Goal: Task Accomplishment & Management: Complete application form

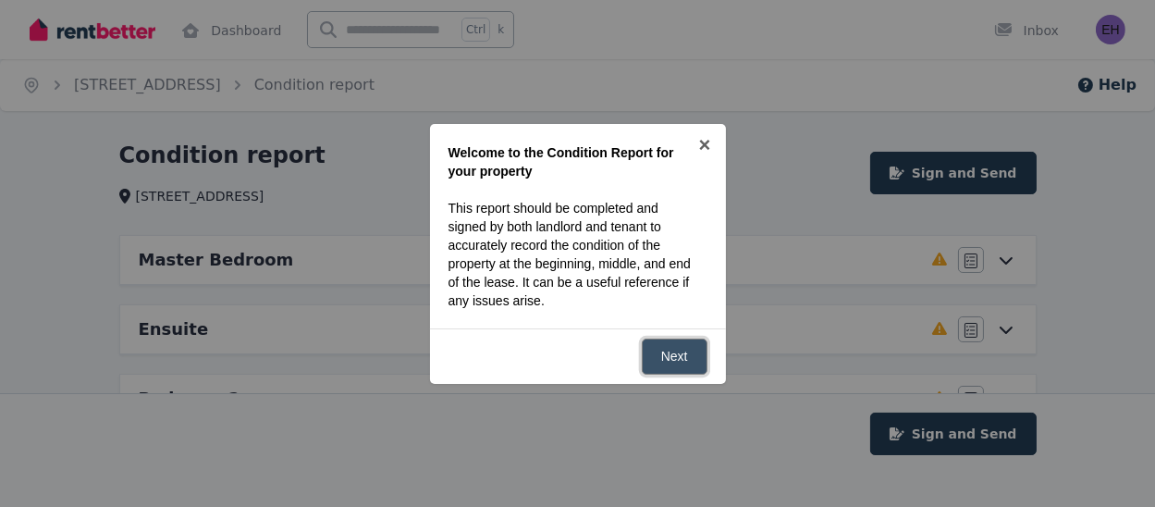
click at [661, 364] on link "Next" at bounding box center [675, 357] width 66 height 36
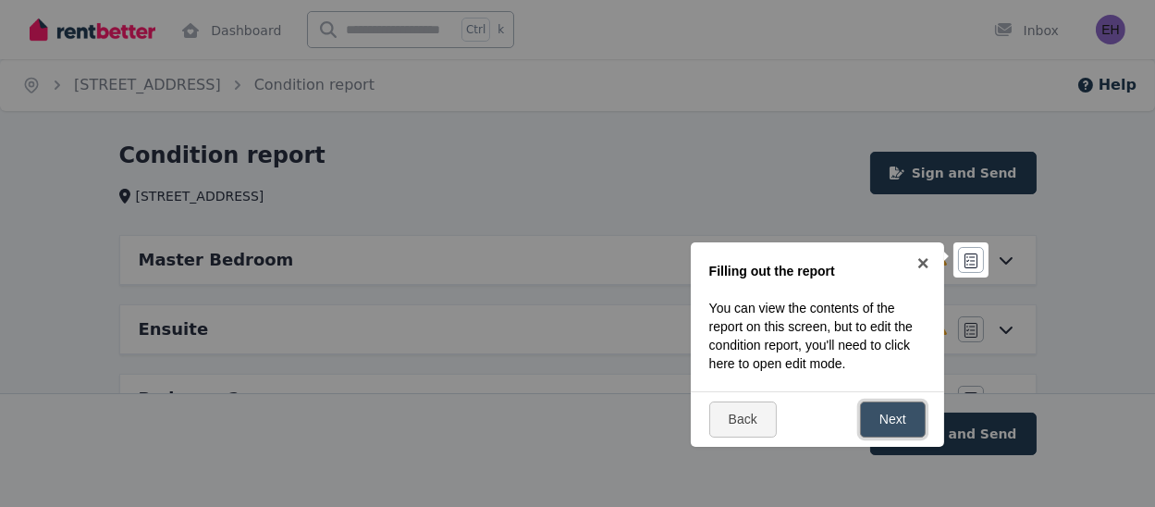
click at [902, 430] on link "Next" at bounding box center [893, 420] width 66 height 36
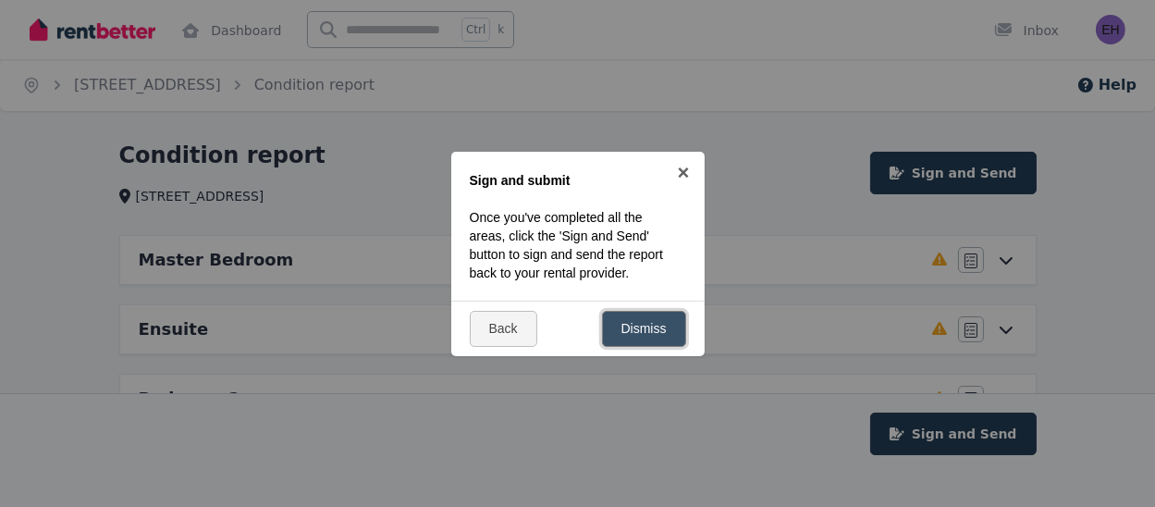
click at [651, 335] on link "Dismiss" at bounding box center [644, 329] width 84 height 36
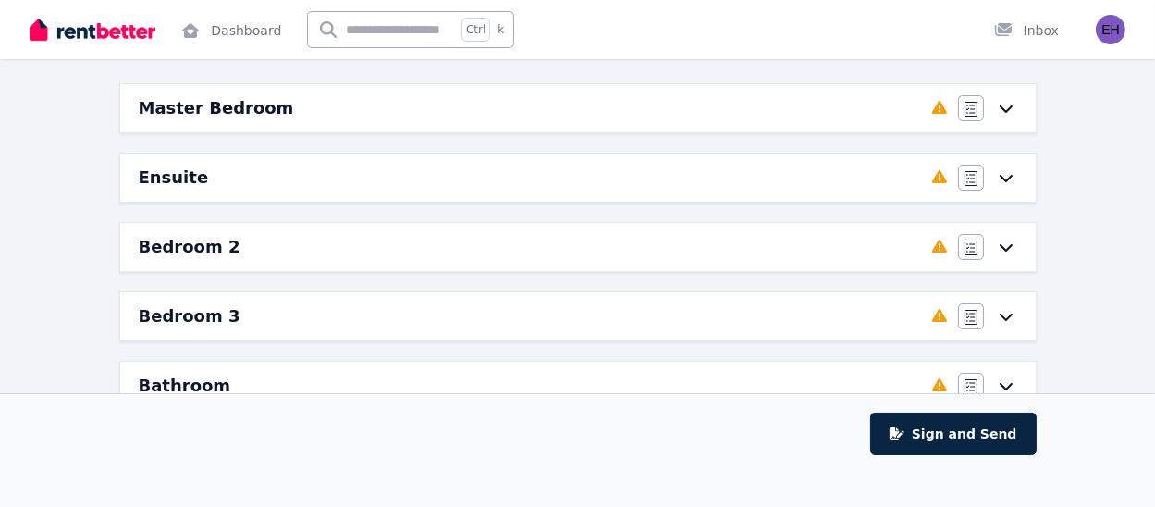
scroll to position [153, 0]
click at [997, 116] on div "Agree/Disagree" at bounding box center [987, 107] width 59 height 26
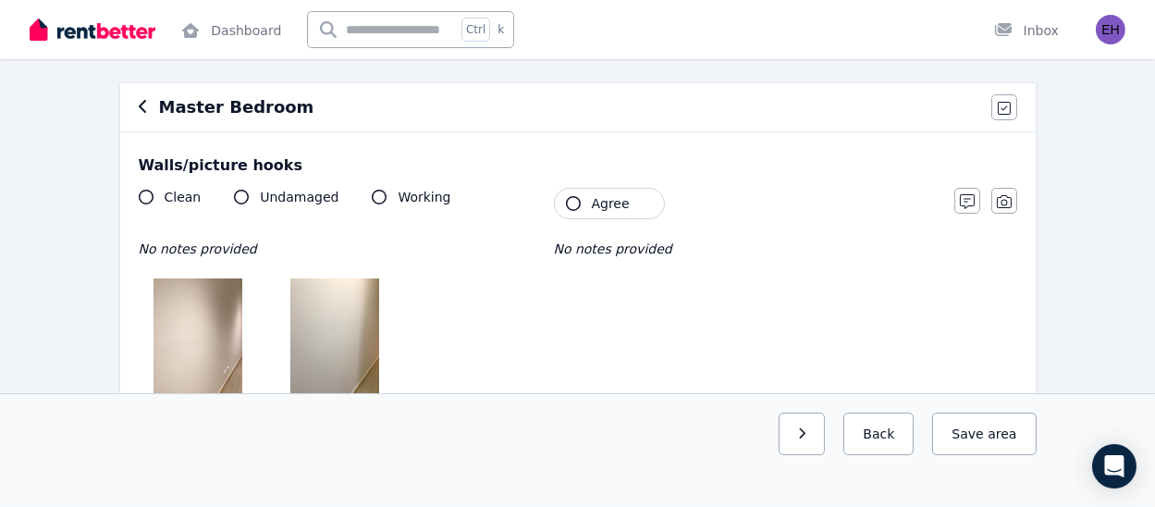
scroll to position [0, 0]
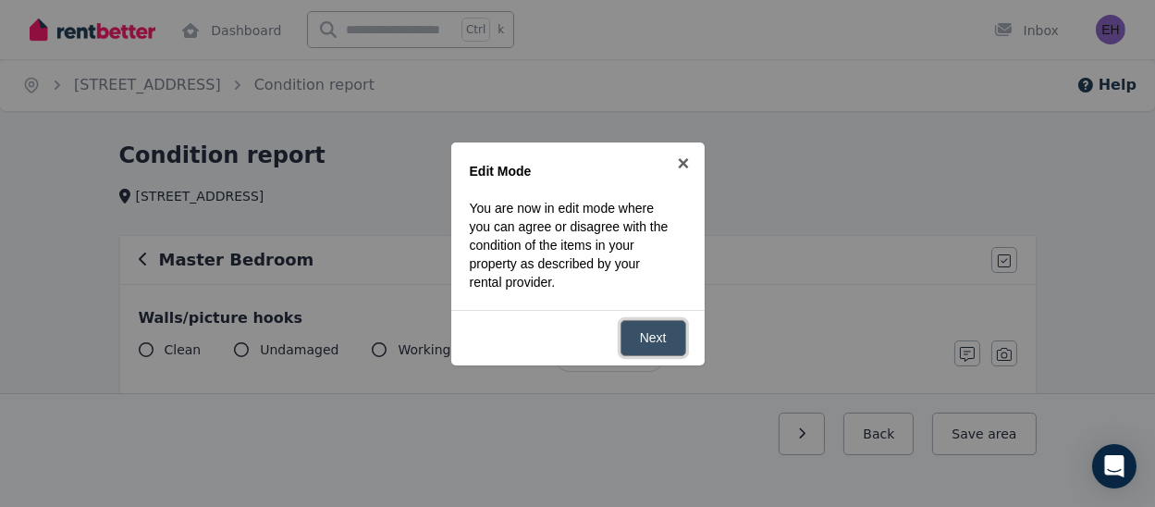
click at [653, 347] on link "Next" at bounding box center [654, 338] width 66 height 36
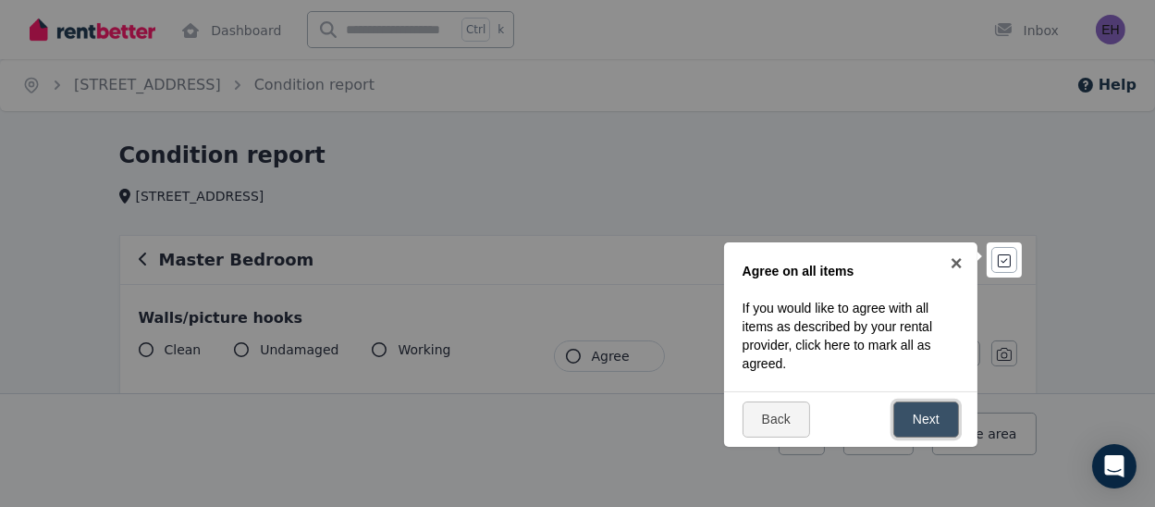
click at [940, 420] on link "Next" at bounding box center [927, 420] width 66 height 36
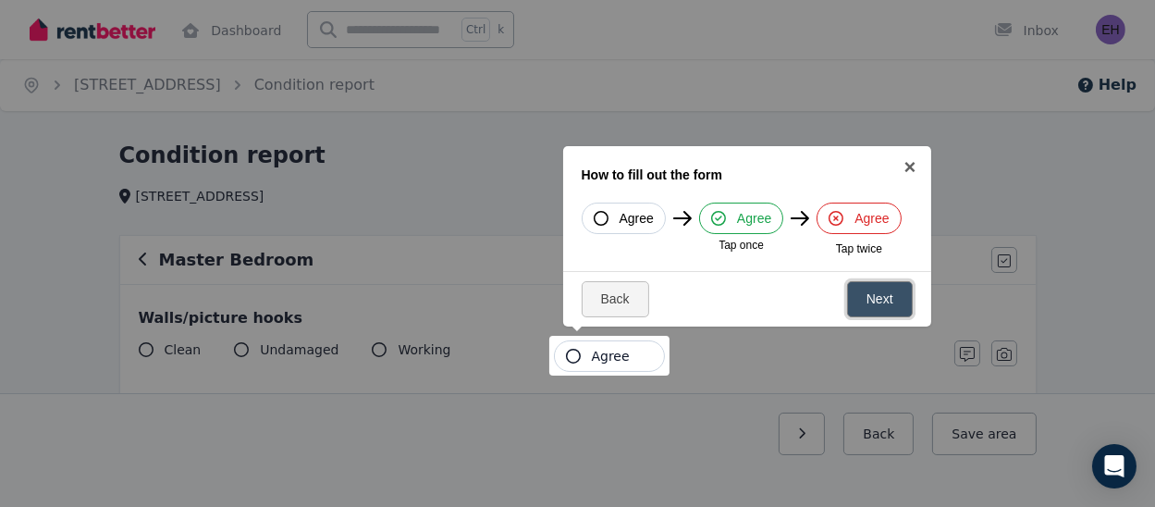
click at [884, 306] on link "Next" at bounding box center [880, 299] width 66 height 36
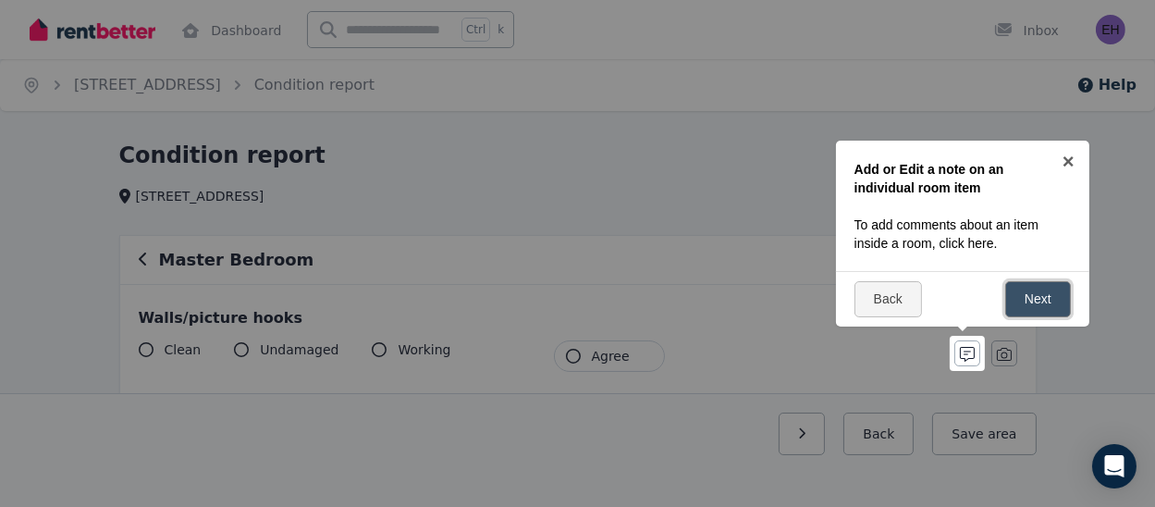
click at [1024, 305] on link "Next" at bounding box center [1039, 299] width 66 height 36
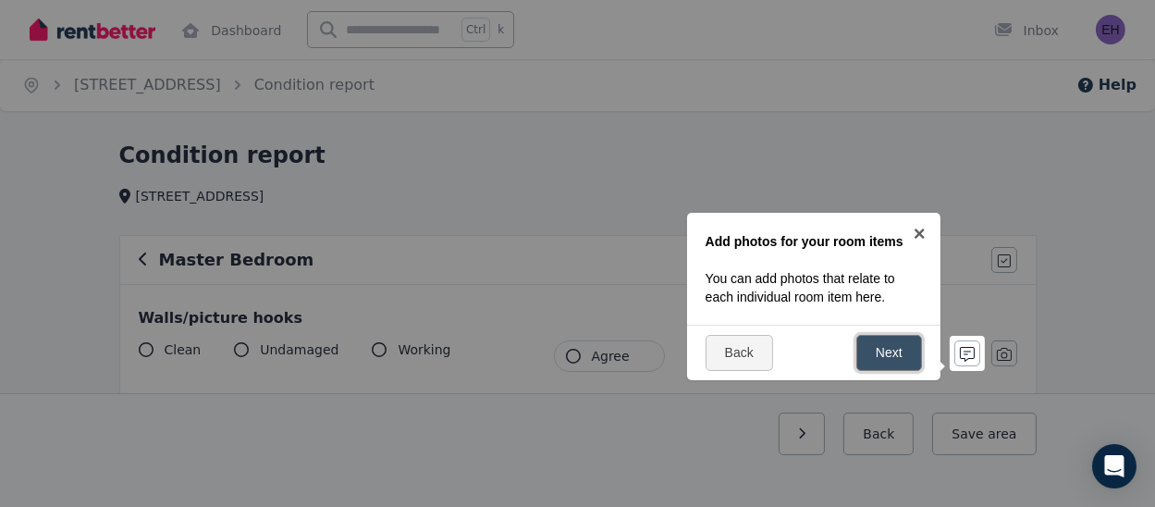
click at [888, 370] on link "Next" at bounding box center [890, 353] width 66 height 36
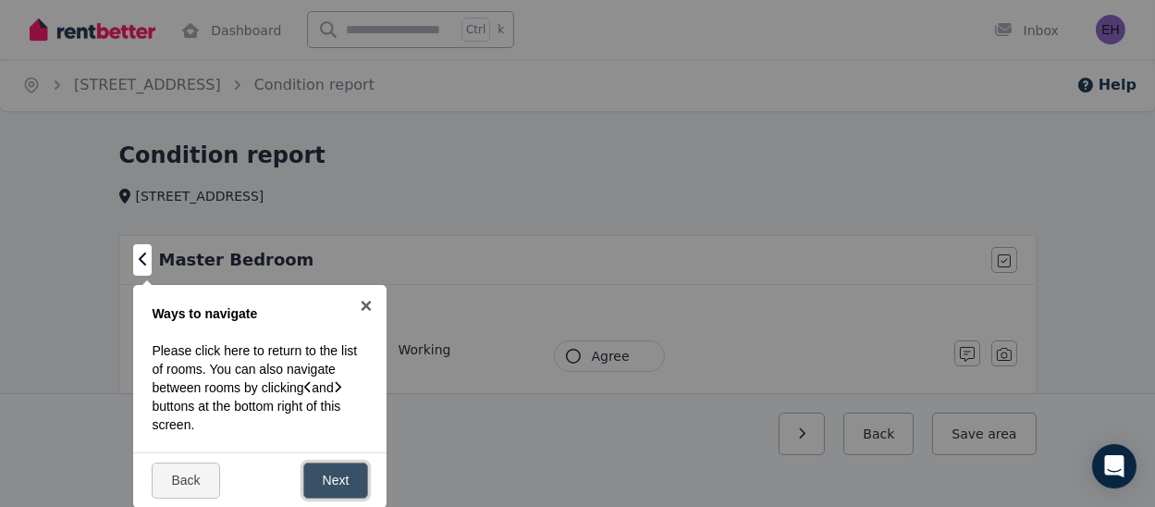
click at [340, 484] on link "Next" at bounding box center [336, 481] width 66 height 36
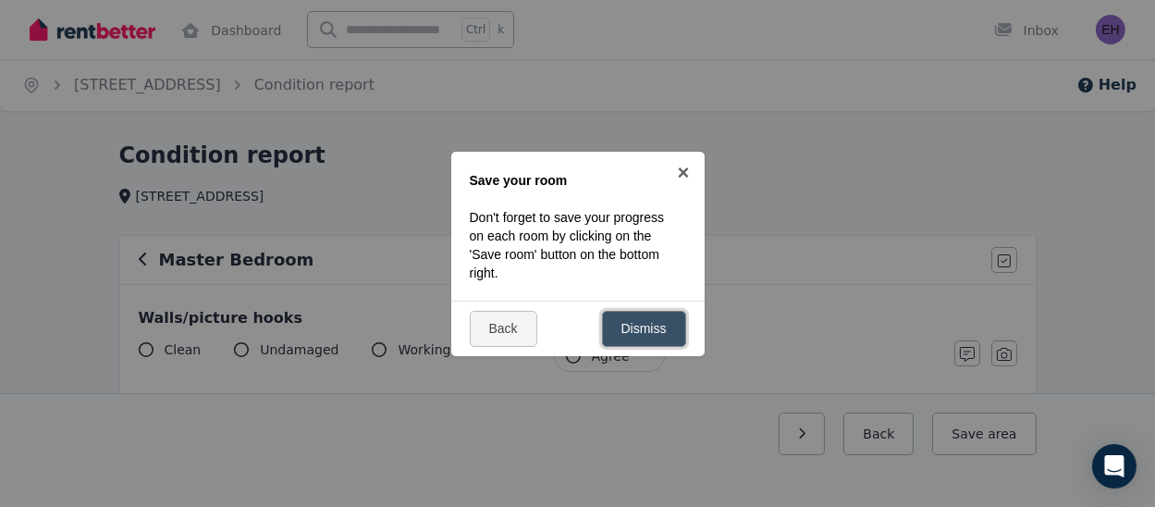
click at [644, 333] on link "Dismiss" at bounding box center [644, 329] width 84 height 36
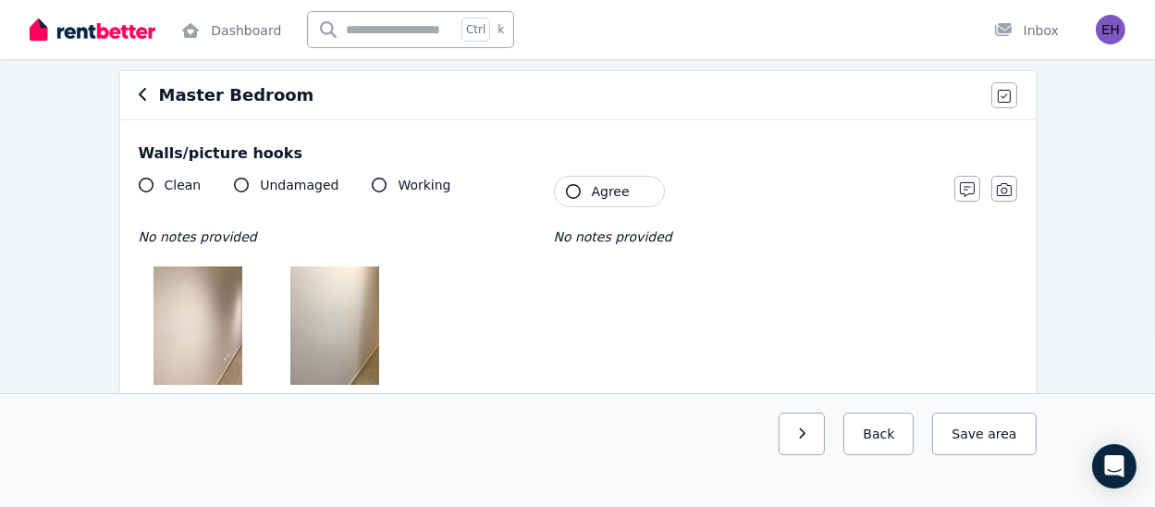
scroll to position [164, 0]
click at [569, 184] on button "Agree" at bounding box center [609, 192] width 111 height 31
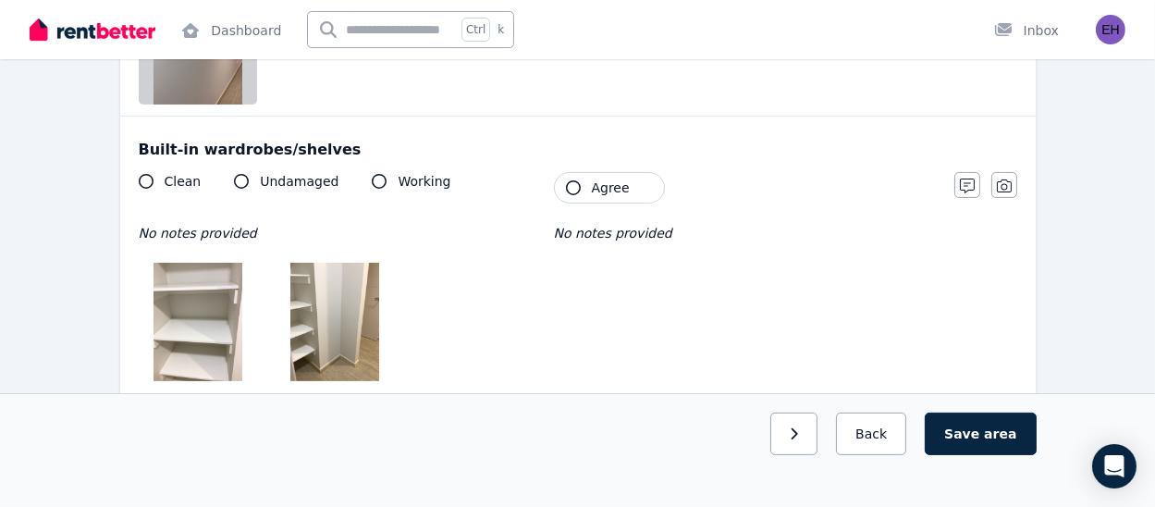
scroll to position [720, 0]
click at [567, 190] on icon "button" at bounding box center [573, 186] width 15 height 15
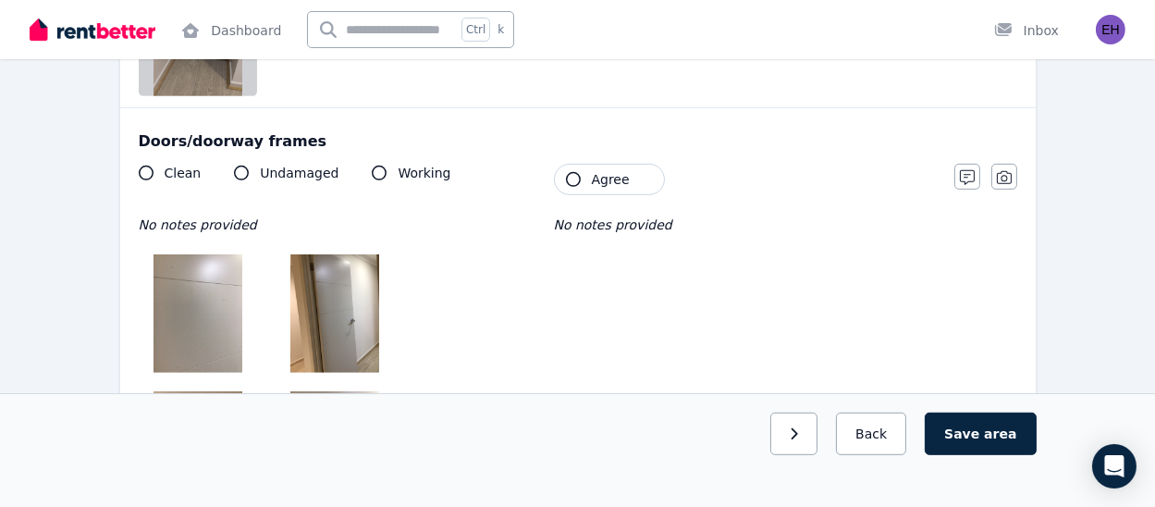
scroll to position [1279, 0]
click at [574, 184] on icon "button" at bounding box center [573, 178] width 15 height 15
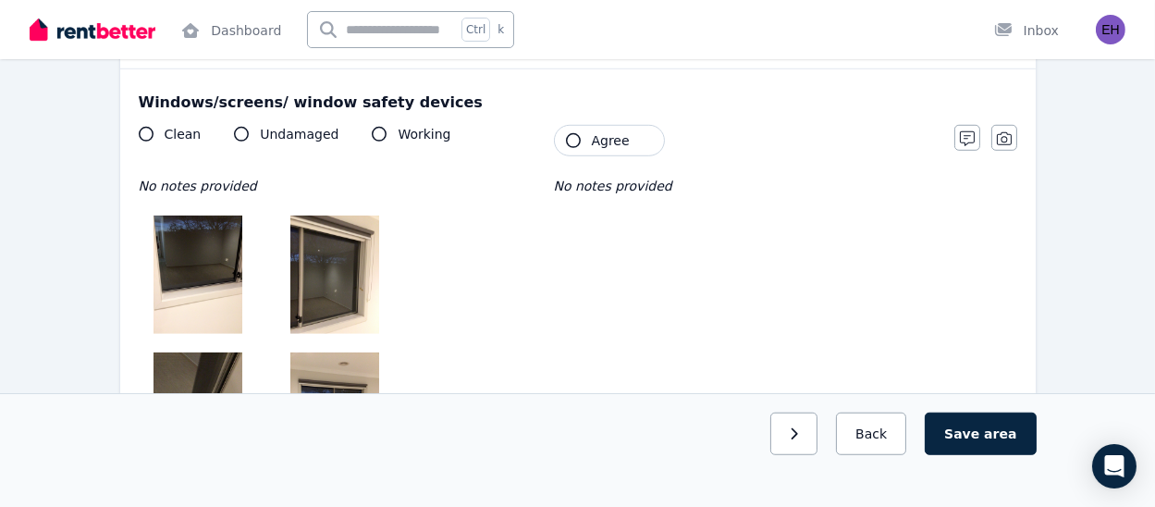
scroll to position [1869, 0]
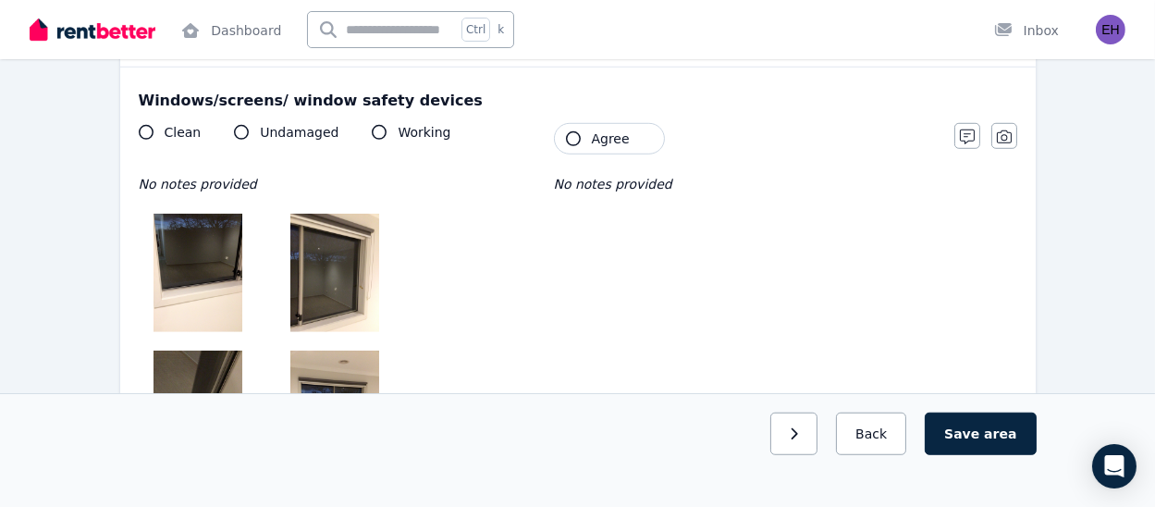
click at [567, 145] on button "Agree" at bounding box center [609, 138] width 111 height 31
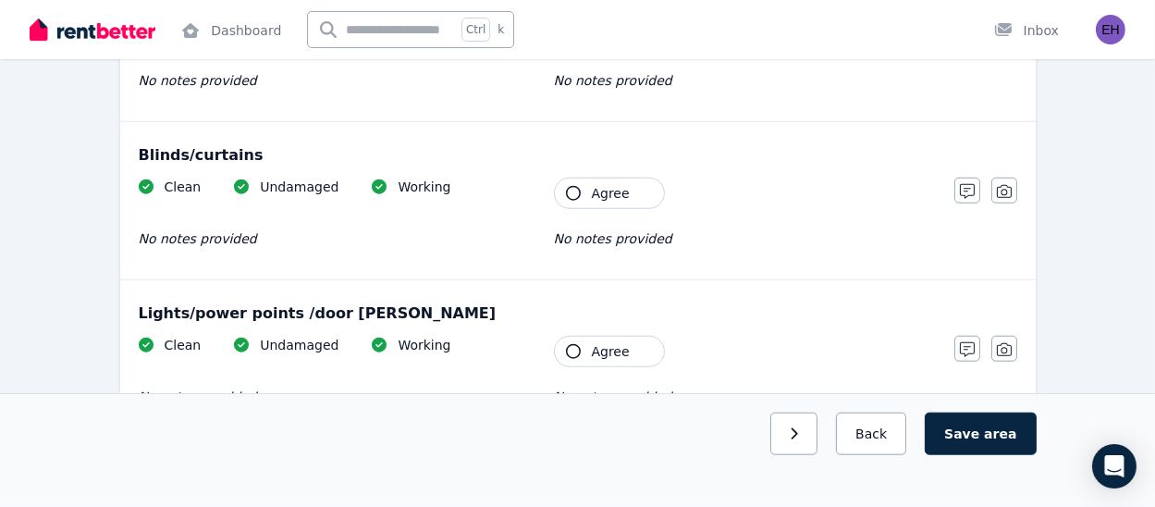
scroll to position [2524, 0]
click at [575, 192] on icon "button" at bounding box center [573, 192] width 15 height 15
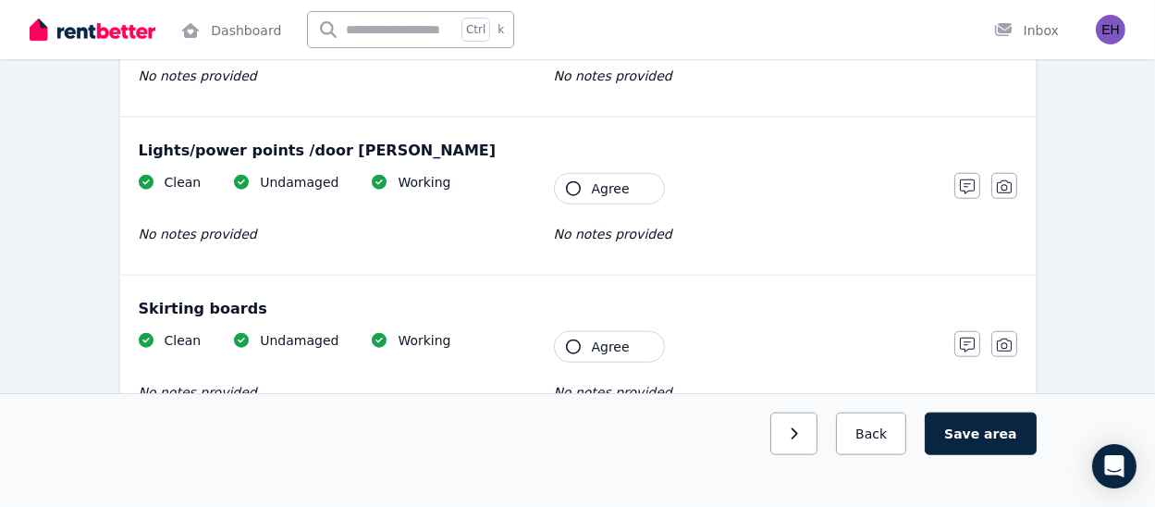
scroll to position [2687, 0]
click at [575, 192] on icon "button" at bounding box center [573, 187] width 15 height 15
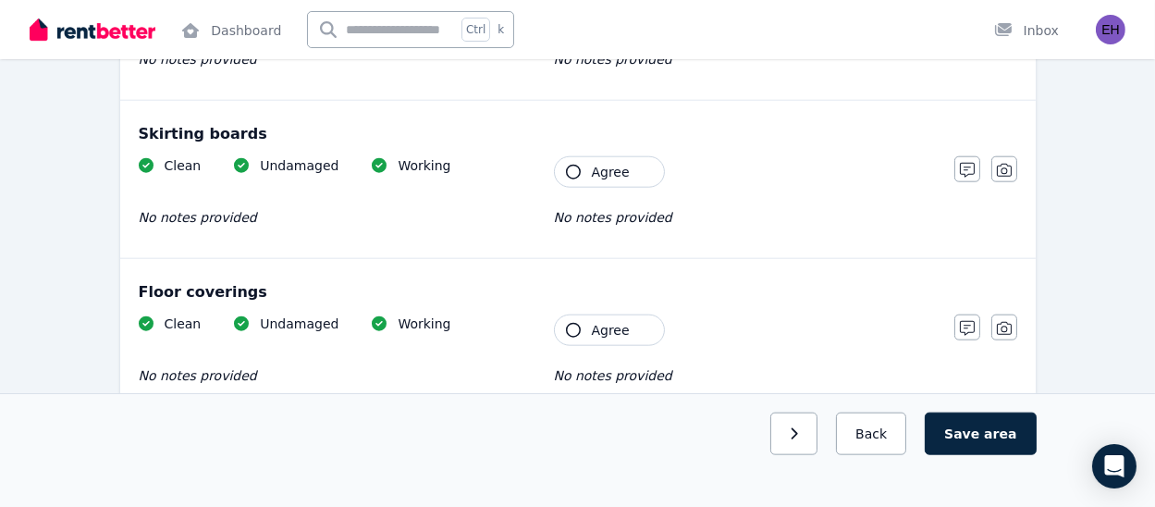
scroll to position [2861, 0]
click at [577, 171] on icon "button" at bounding box center [573, 172] width 15 height 15
click at [575, 323] on icon "button" at bounding box center [573, 330] width 15 height 15
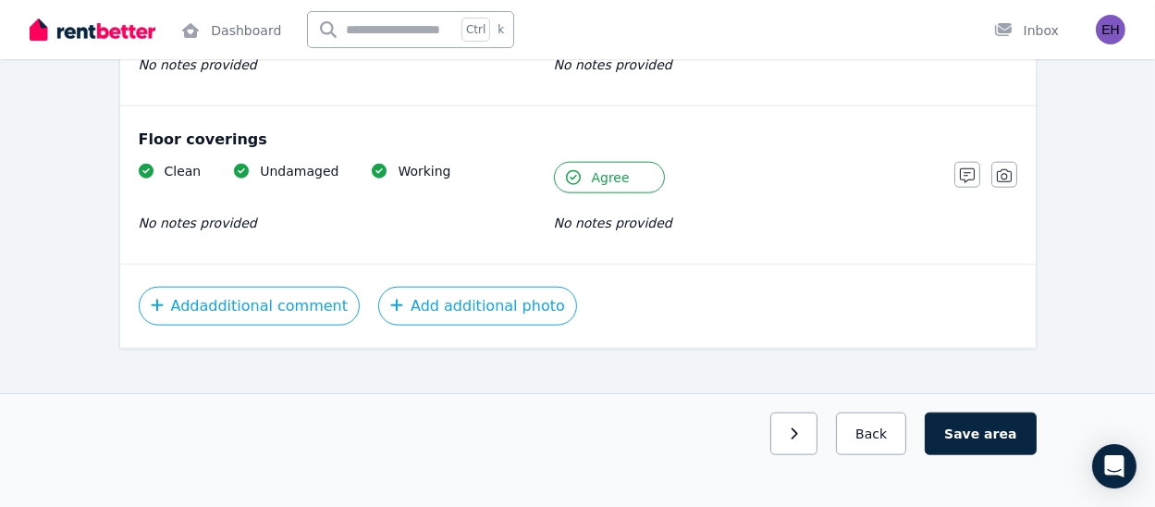
scroll to position [3031, 0]
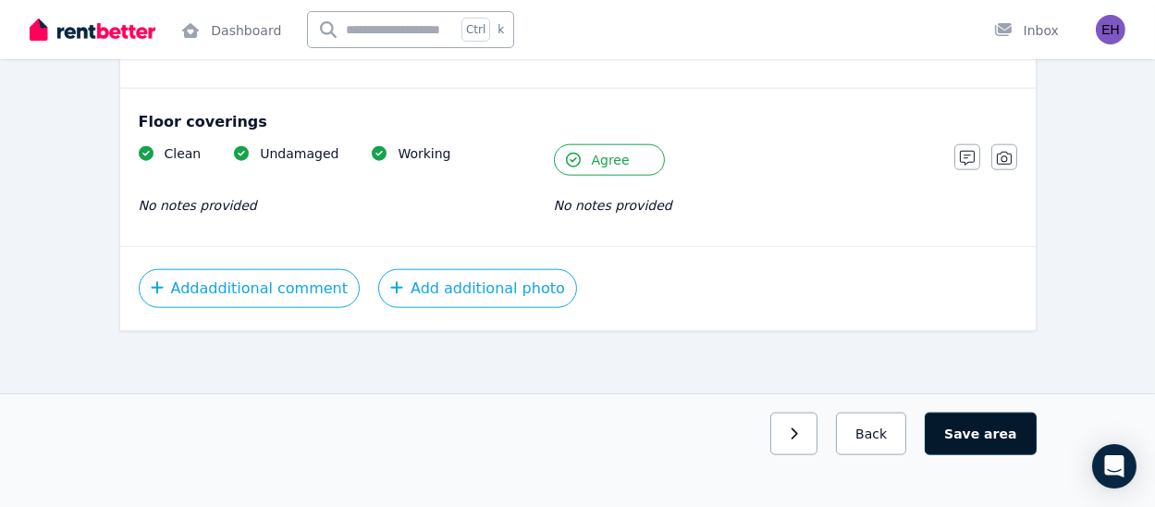
click at [959, 436] on button "Save area" at bounding box center [980, 434] width 111 height 43
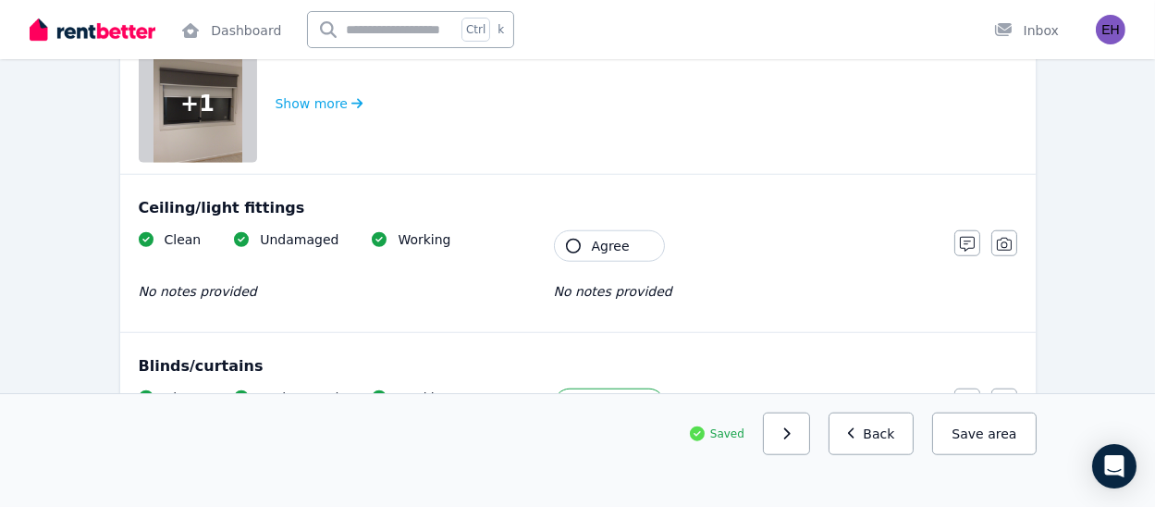
scroll to position [2314, 0]
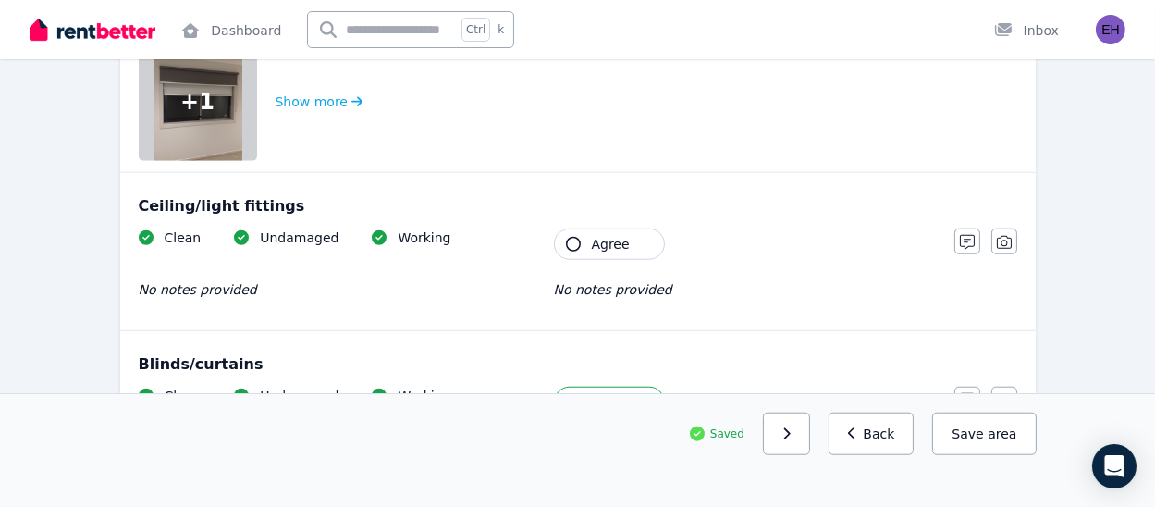
click at [587, 240] on button "Agree" at bounding box center [609, 244] width 111 height 31
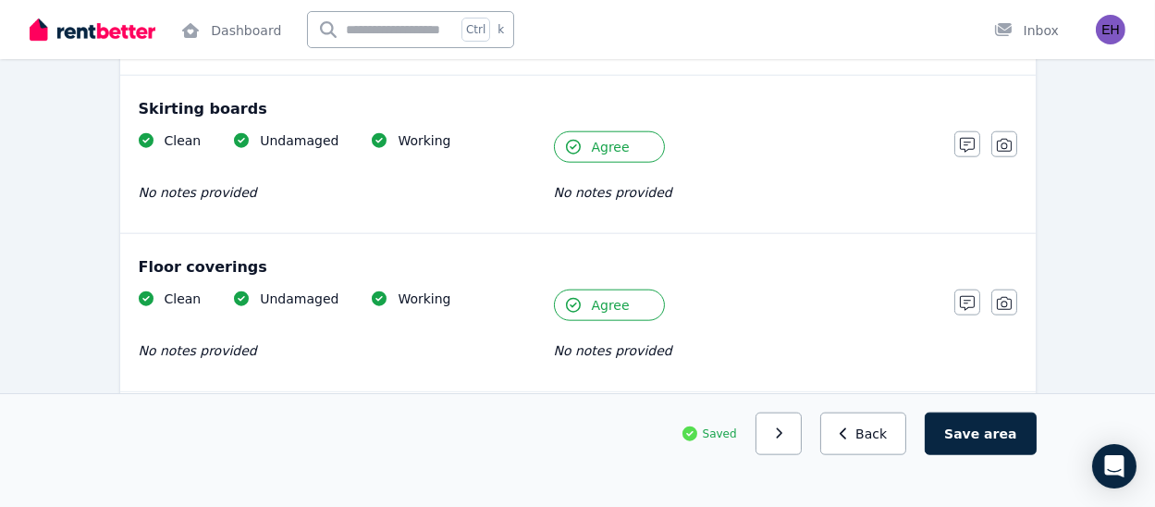
scroll to position [3031, 0]
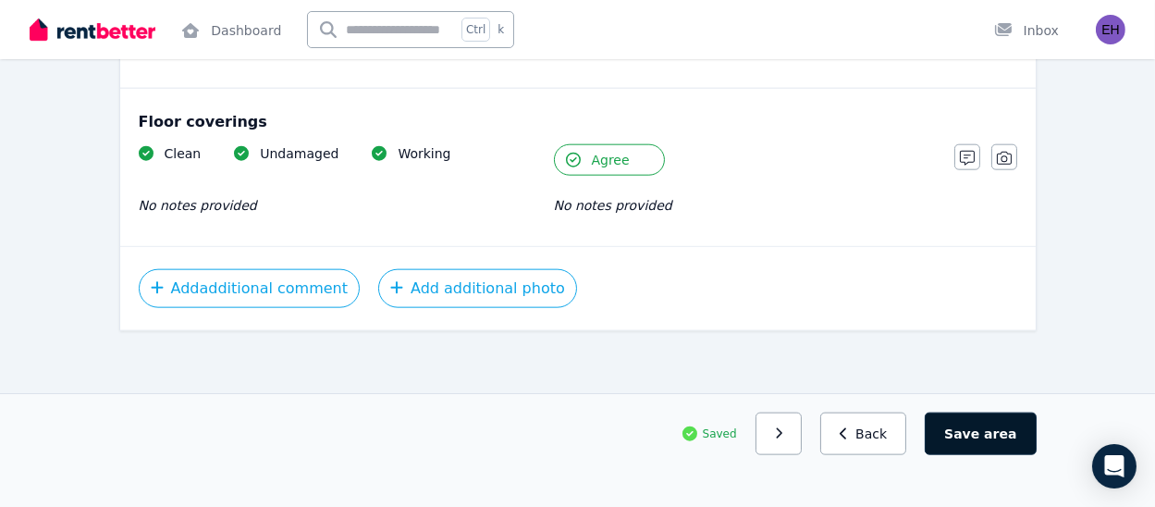
click at [992, 451] on button "Save area" at bounding box center [980, 434] width 111 height 43
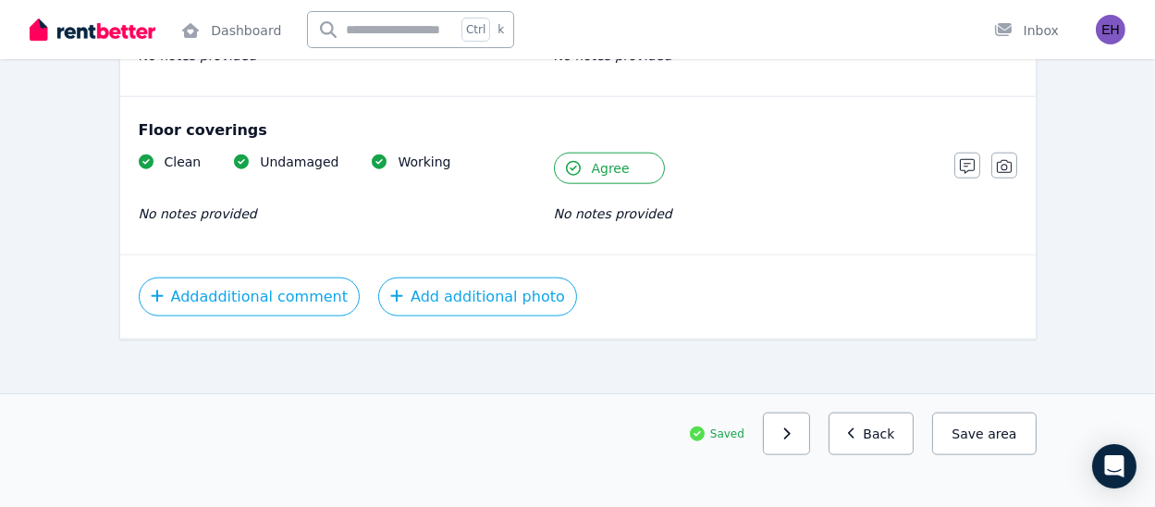
scroll to position [3022, 0]
click at [995, 441] on span "area" at bounding box center [1002, 434] width 29 height 19
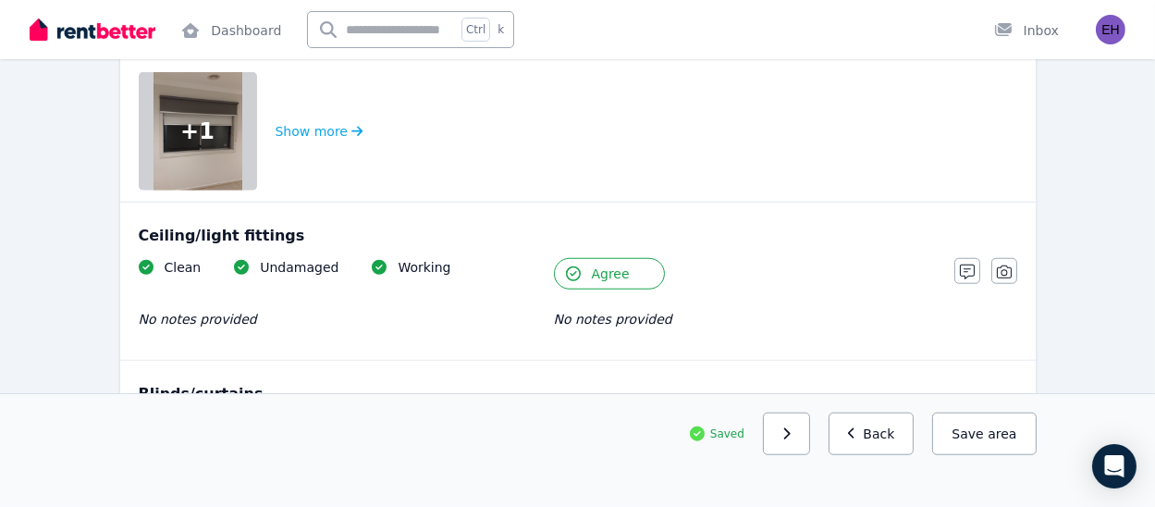
scroll to position [2280, 0]
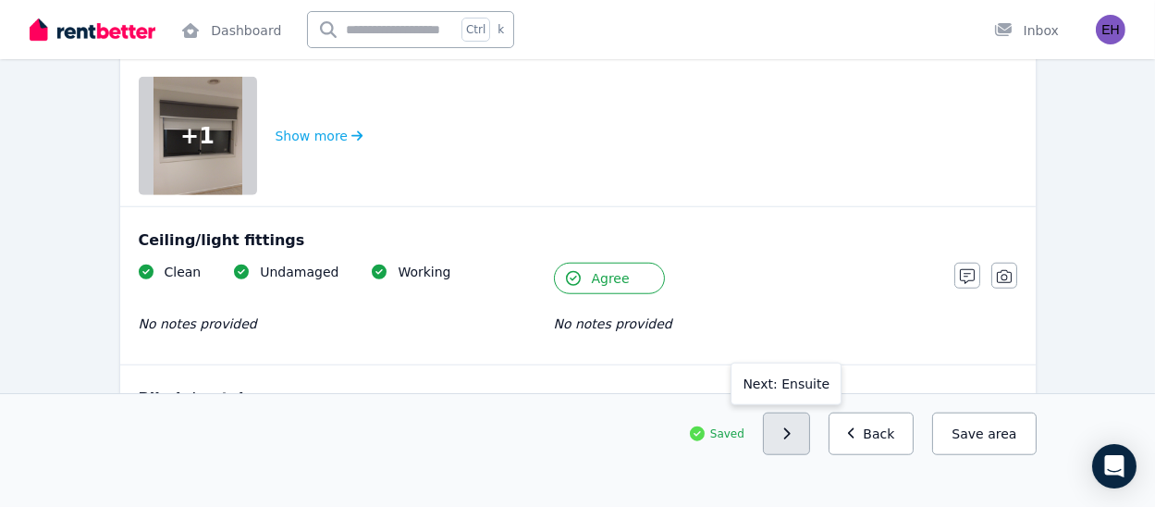
click at [797, 429] on button "button" at bounding box center [786, 434] width 47 height 43
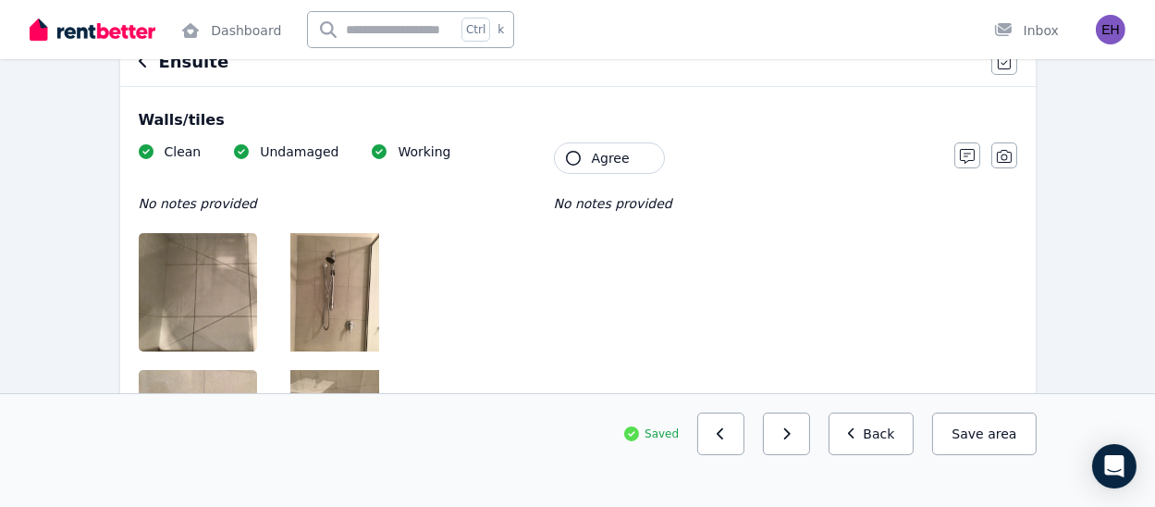
scroll to position [197, 0]
click at [576, 162] on icon "button" at bounding box center [573, 159] width 15 height 15
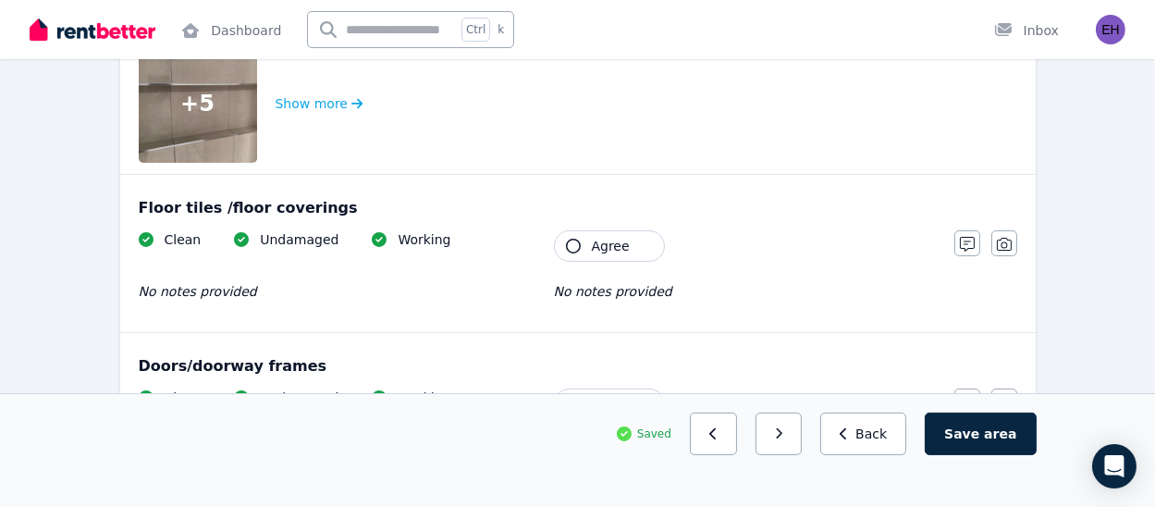
click at [586, 244] on button "Agree" at bounding box center [609, 245] width 111 height 31
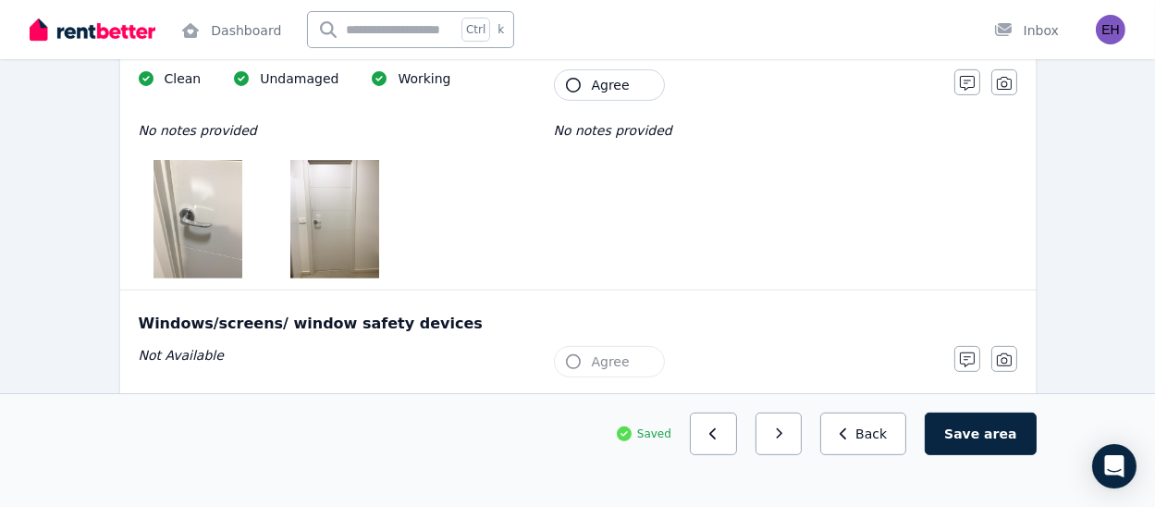
scroll to position [978, 0]
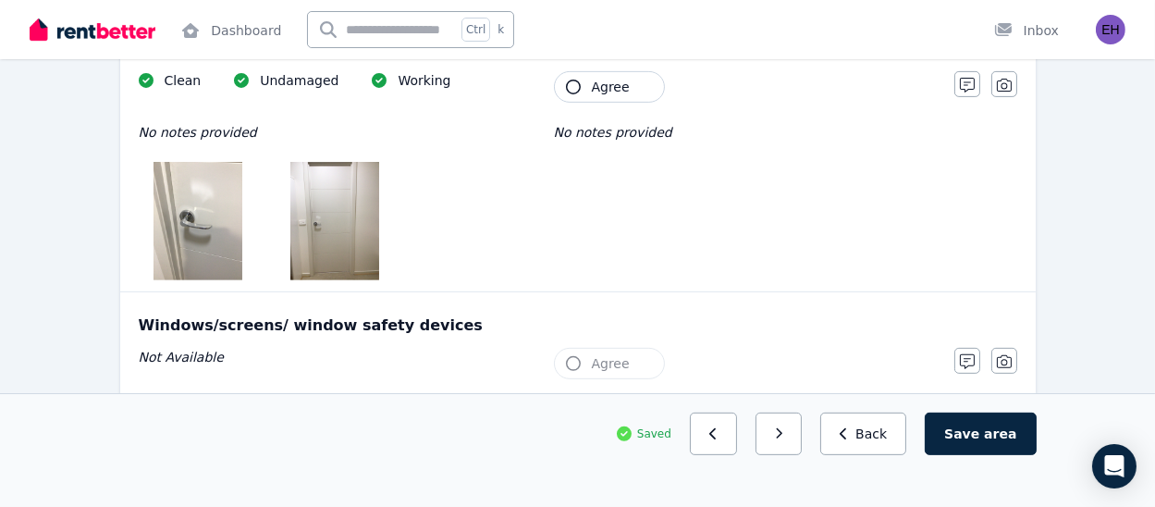
click at [599, 83] on span "Agree" at bounding box center [611, 87] width 38 height 19
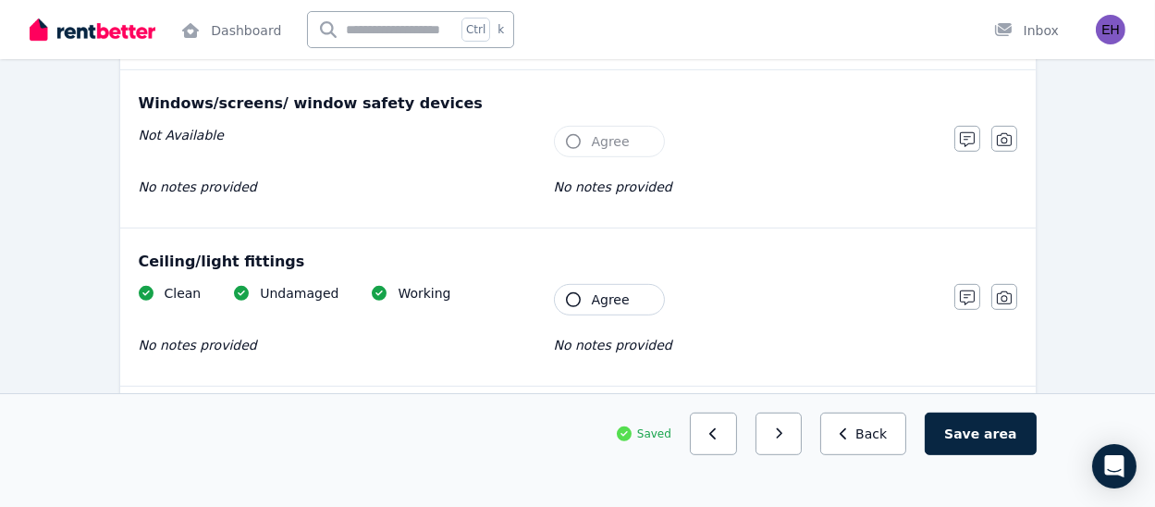
scroll to position [1205, 0]
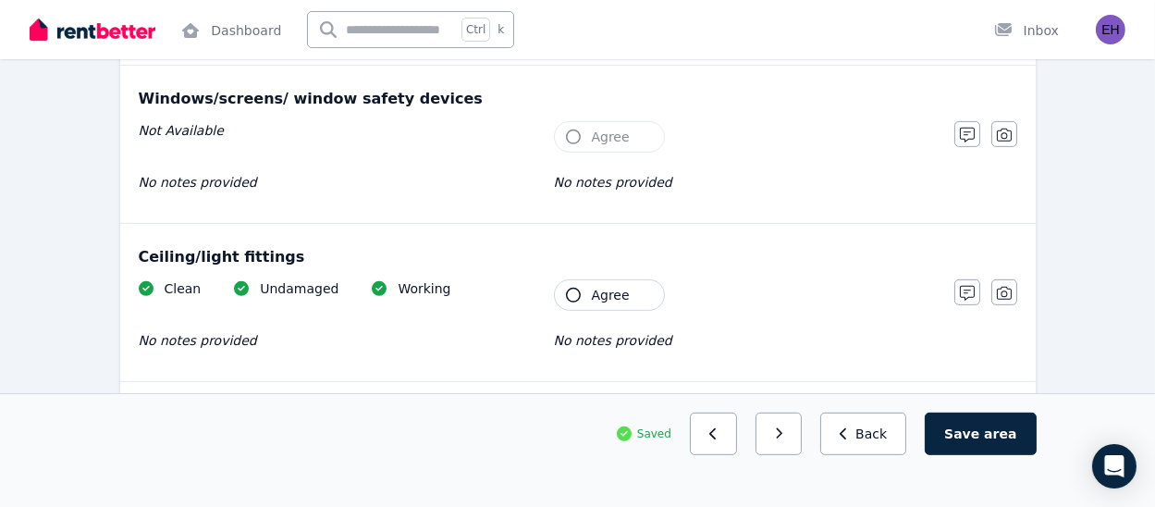
click at [592, 301] on span "Agree" at bounding box center [611, 295] width 38 height 19
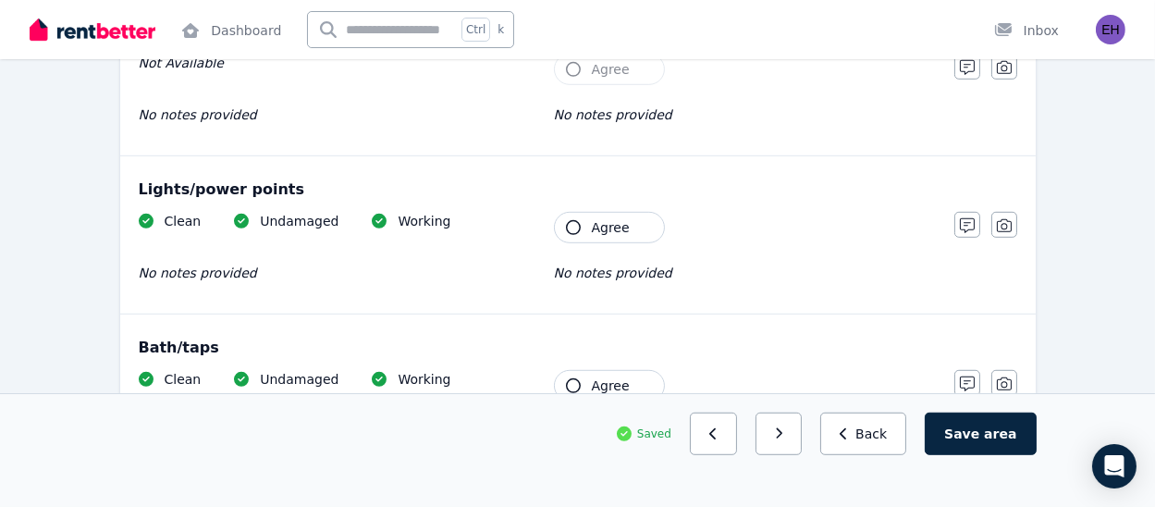
scroll to position [1589, 0]
click at [608, 233] on button "Agree" at bounding box center [609, 226] width 111 height 31
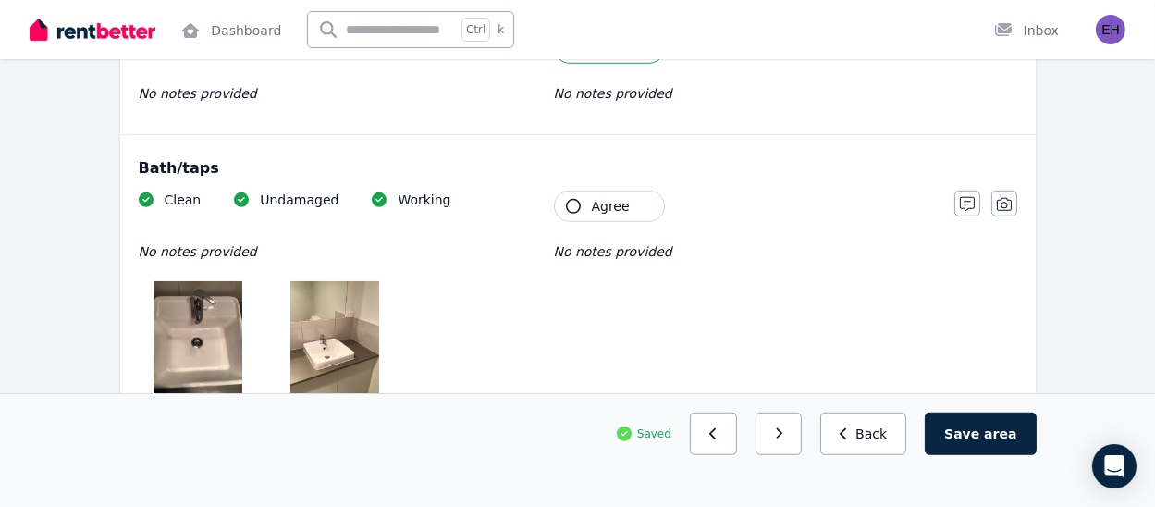
scroll to position [1766, 0]
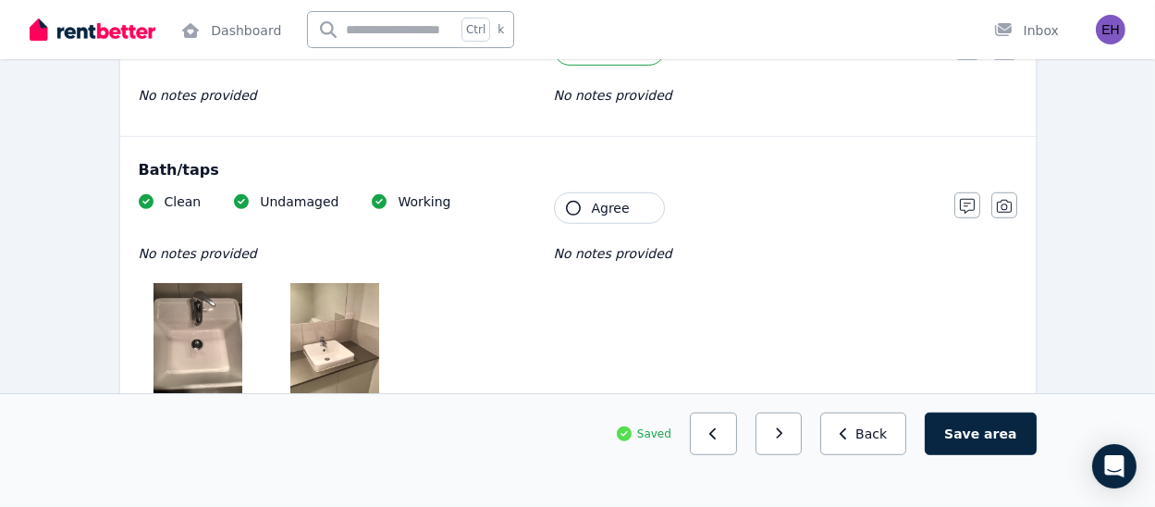
click at [599, 222] on div "Clean Undamaged Working No notes provided Tenant Agree No notes provided" at bounding box center [537, 365] width 797 height 346
click at [601, 207] on span "Agree" at bounding box center [611, 208] width 38 height 19
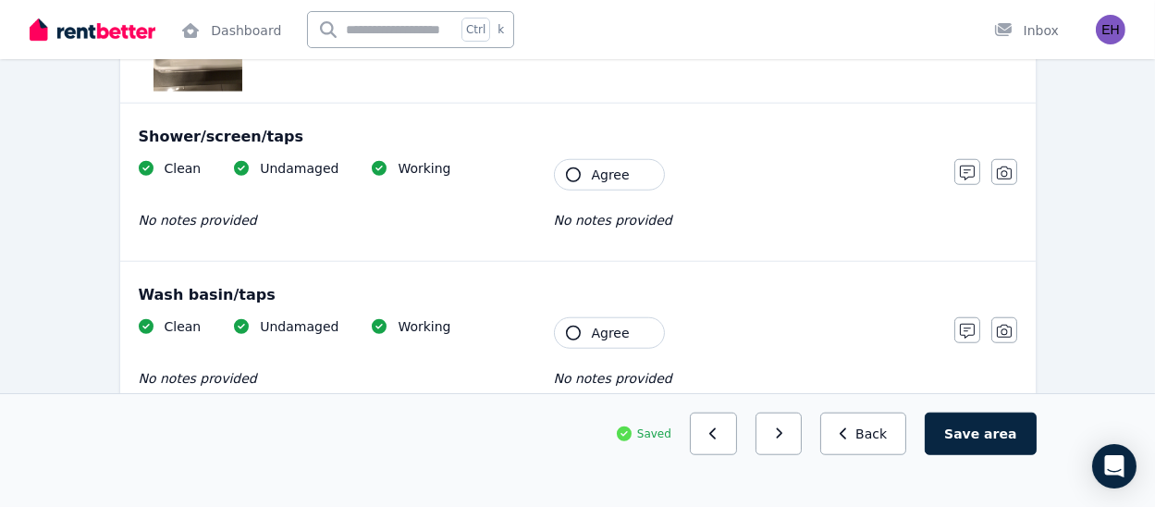
scroll to position [2213, 0]
click at [601, 188] on div "Clean Undamaged Working No notes provided Tenant Agree No notes provided" at bounding box center [537, 204] width 797 height 91
click at [602, 179] on span "Agree" at bounding box center [611, 175] width 38 height 19
click at [590, 333] on button "Agree" at bounding box center [609, 332] width 111 height 31
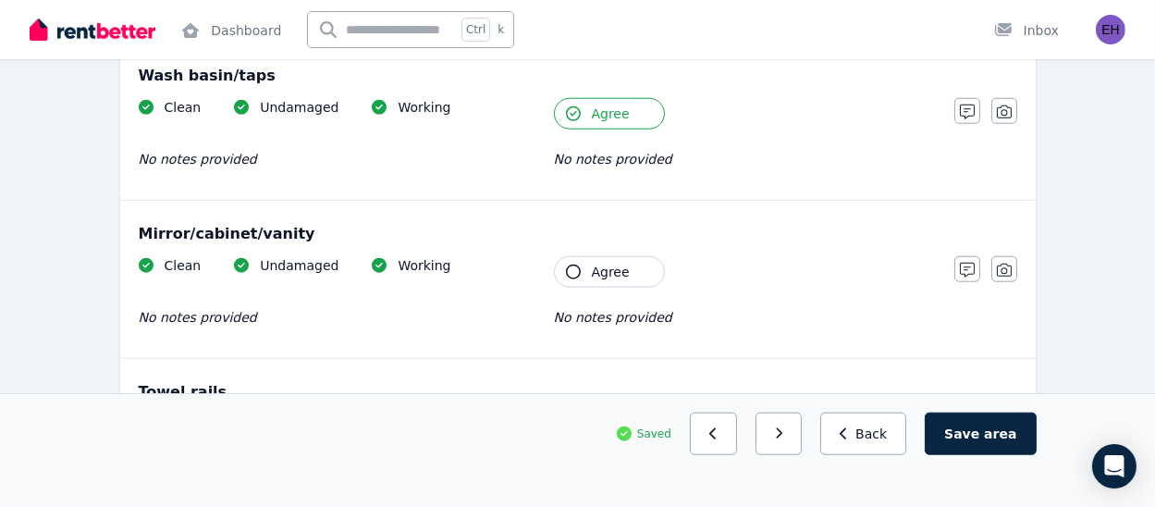
scroll to position [2452, 0]
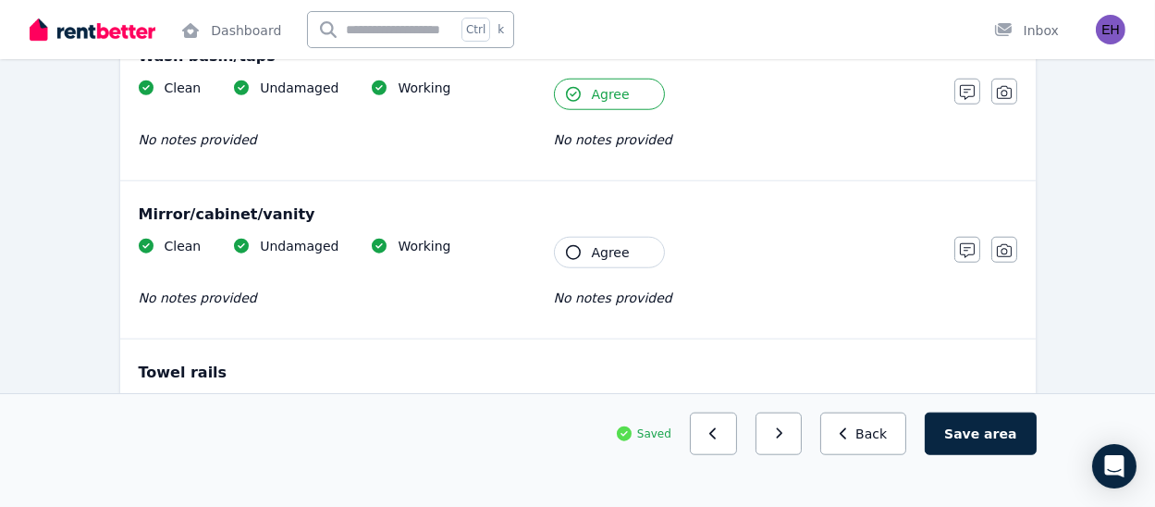
click at [596, 262] on button "Agree" at bounding box center [609, 252] width 111 height 31
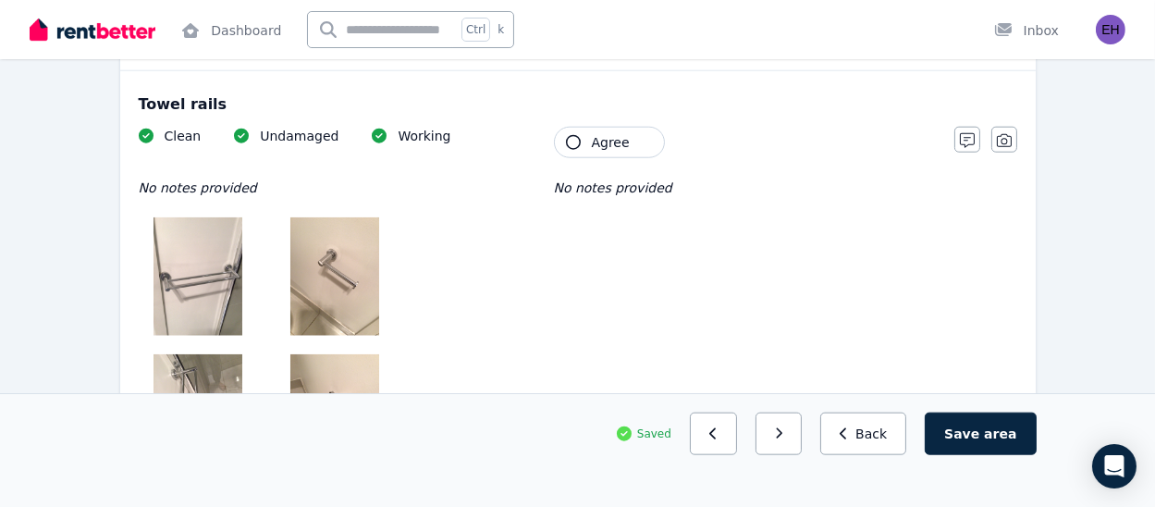
scroll to position [2722, 0]
click at [609, 131] on span "Agree" at bounding box center [611, 140] width 38 height 19
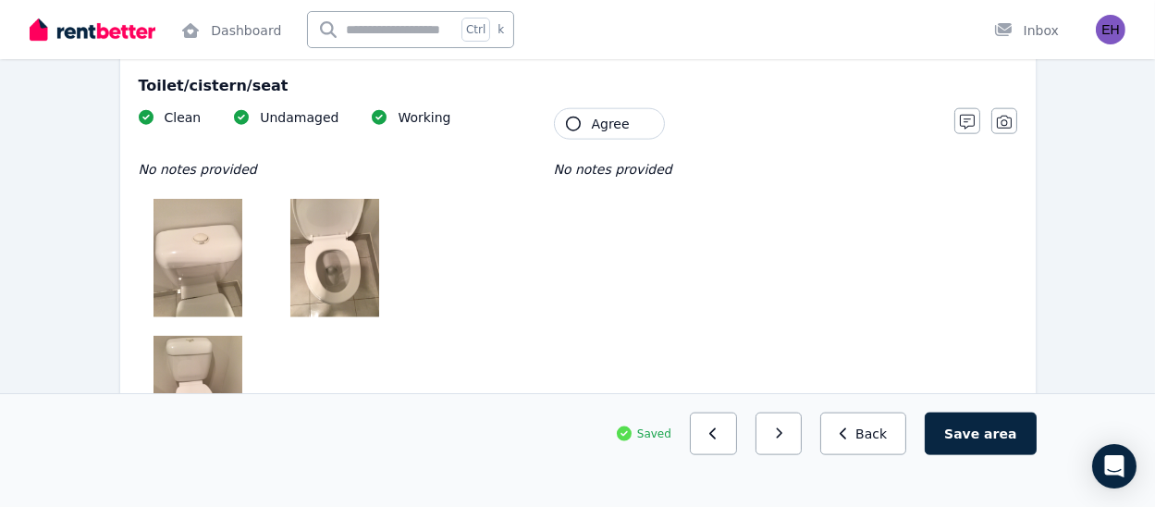
scroll to position [3151, 0]
click at [609, 127] on span "Agree" at bounding box center [611, 125] width 38 height 19
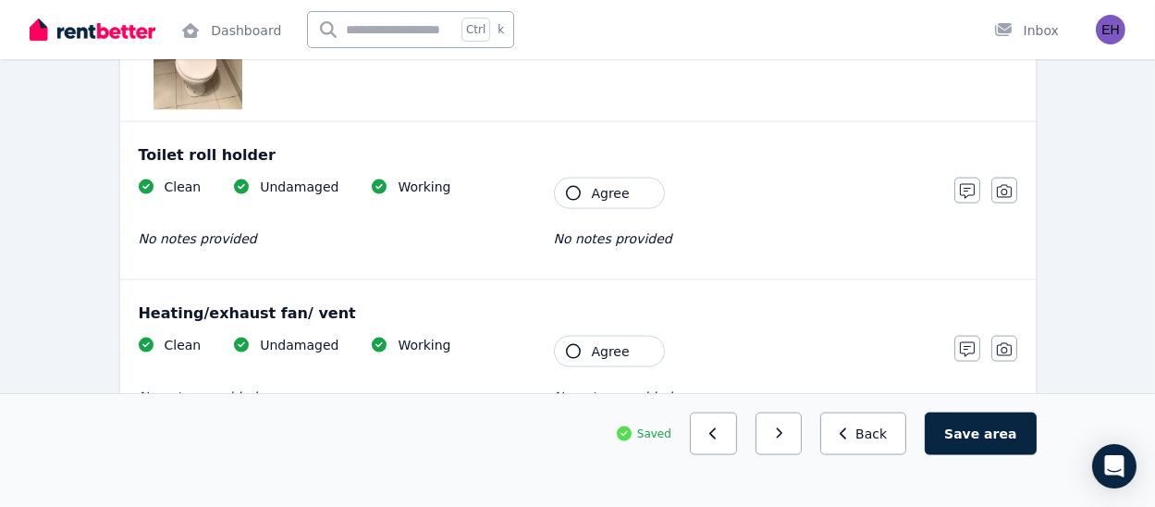
scroll to position [3498, 0]
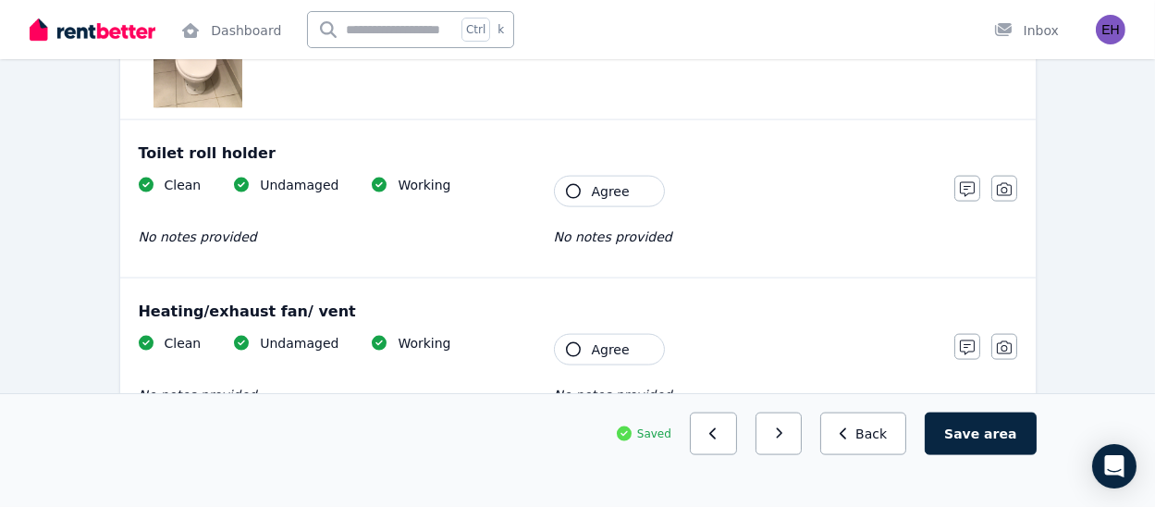
click at [593, 182] on span "Agree" at bounding box center [611, 191] width 38 height 19
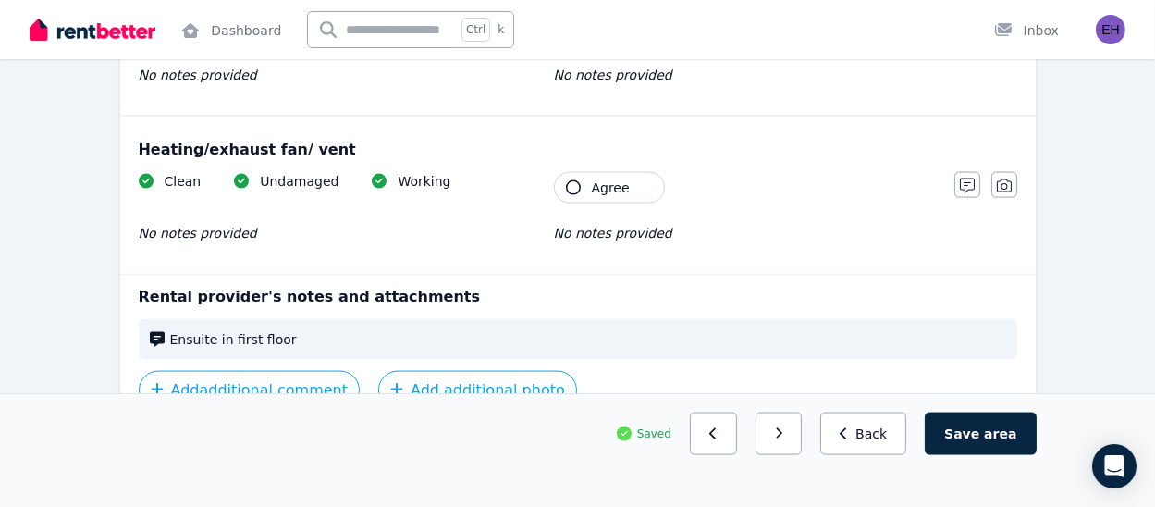
scroll to position [3658, 0]
click at [589, 192] on button "Agree" at bounding box center [609, 189] width 111 height 31
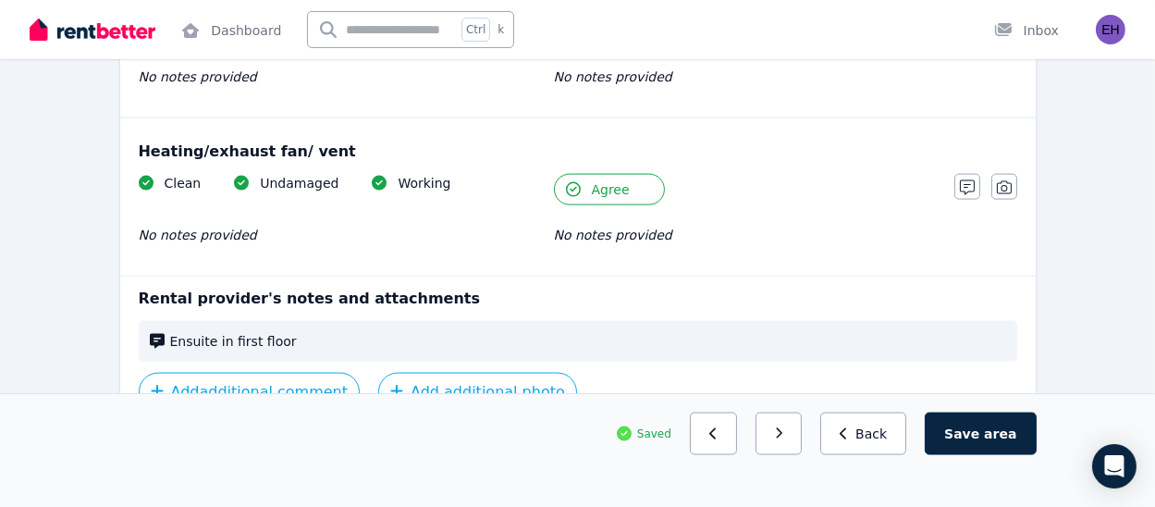
scroll to position [3760, 0]
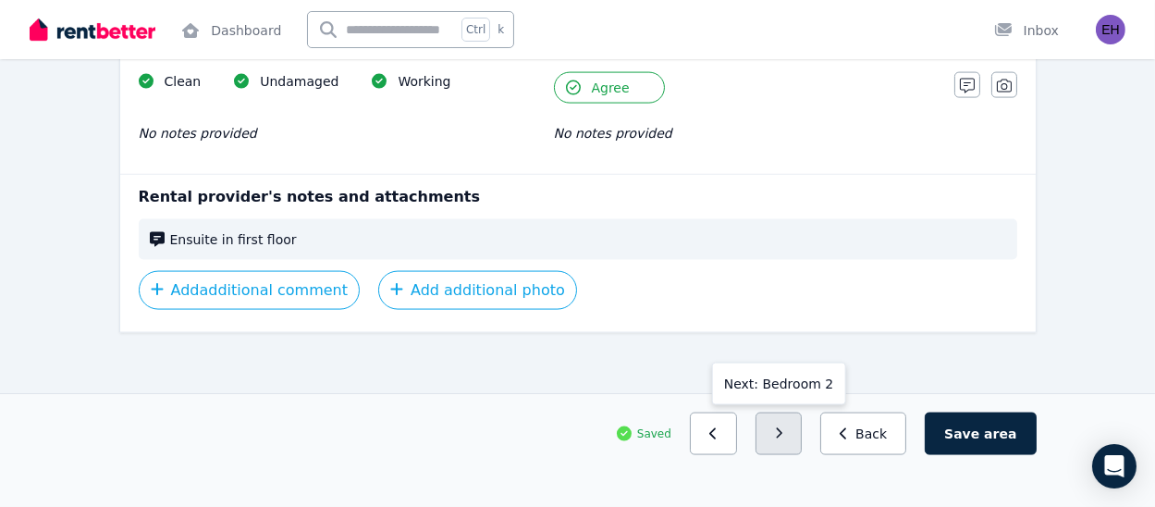
click at [784, 439] on icon "button" at bounding box center [779, 433] width 8 height 13
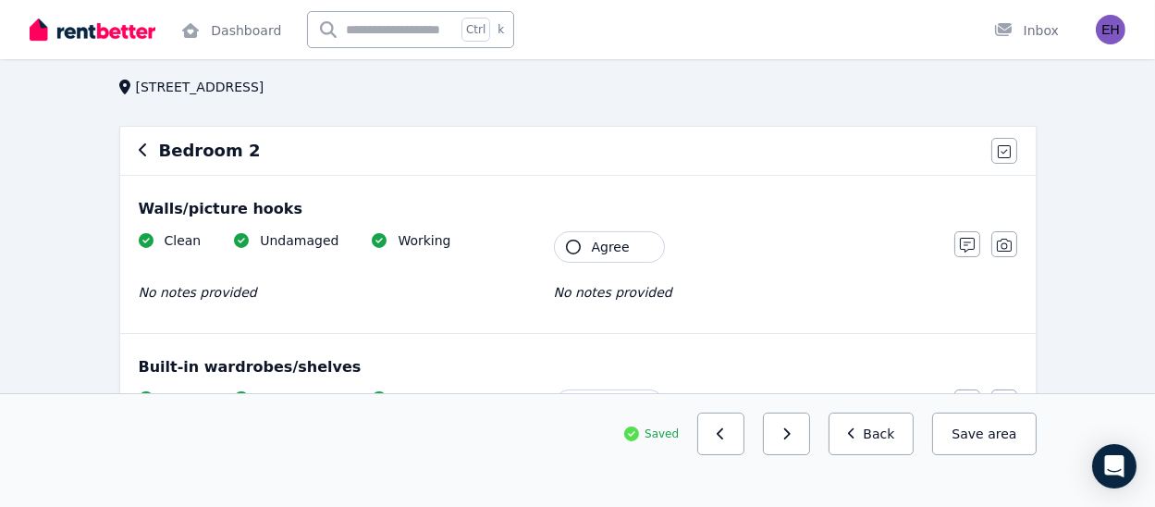
scroll to position [108, 0]
click at [616, 260] on button "Agree" at bounding box center [609, 247] width 111 height 31
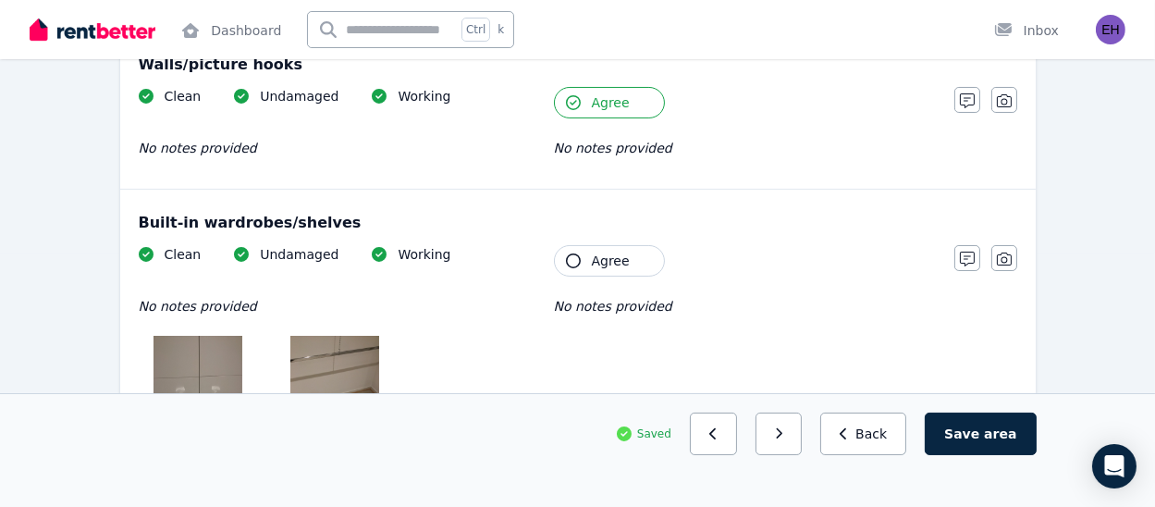
scroll to position [254, 0]
click at [616, 260] on span "Agree" at bounding box center [611, 260] width 38 height 19
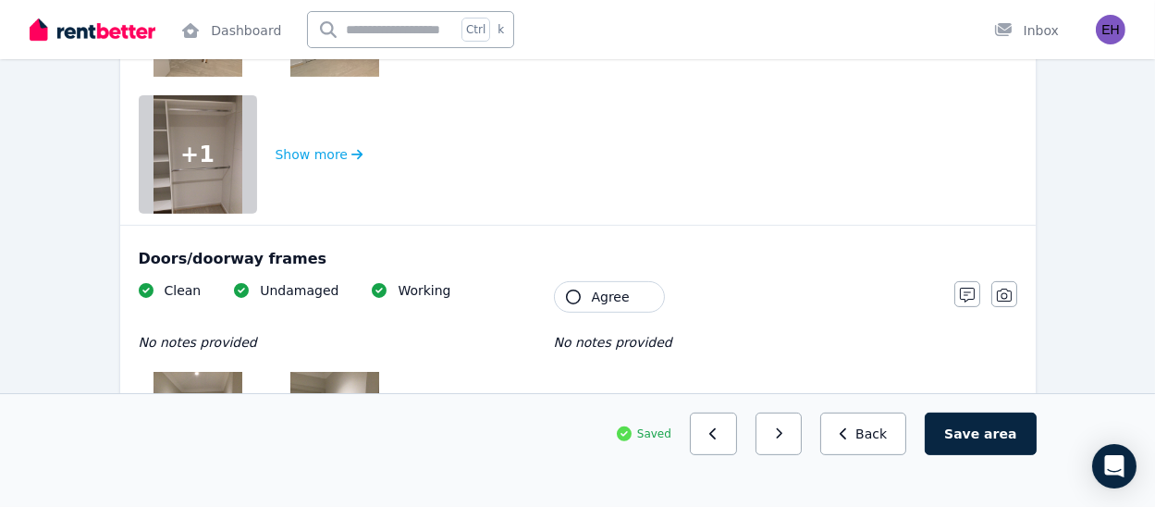
scroll to position [769, 0]
click at [607, 291] on span "Agree" at bounding box center [611, 296] width 38 height 19
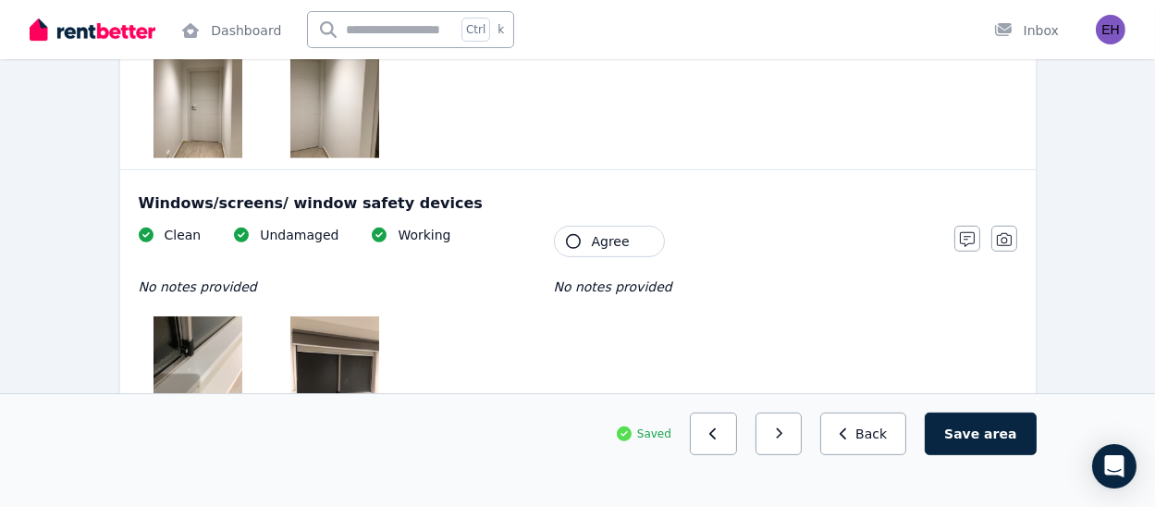
scroll to position [1113, 0]
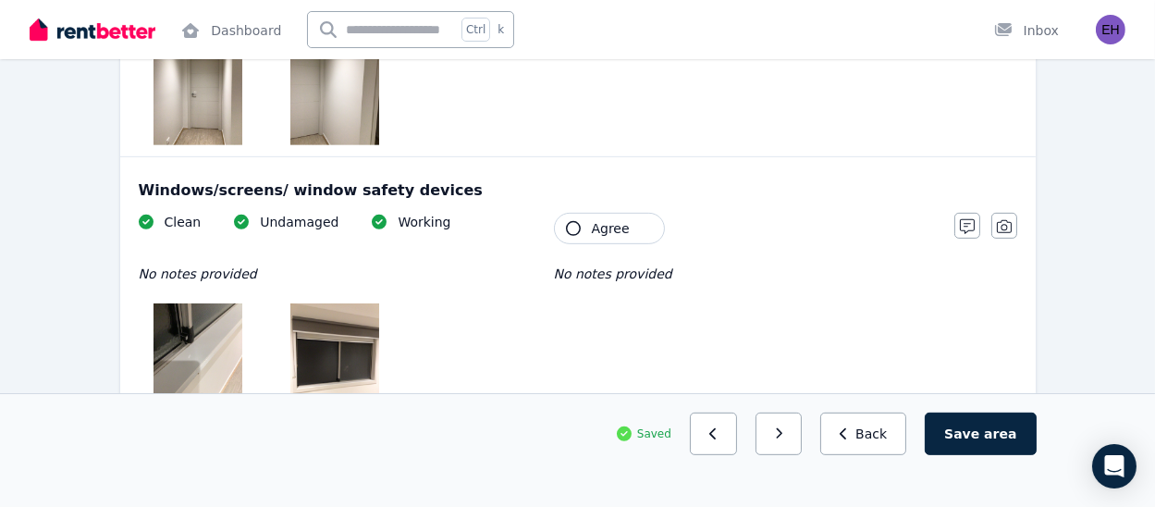
click at [612, 229] on span "Agree" at bounding box center [611, 228] width 38 height 19
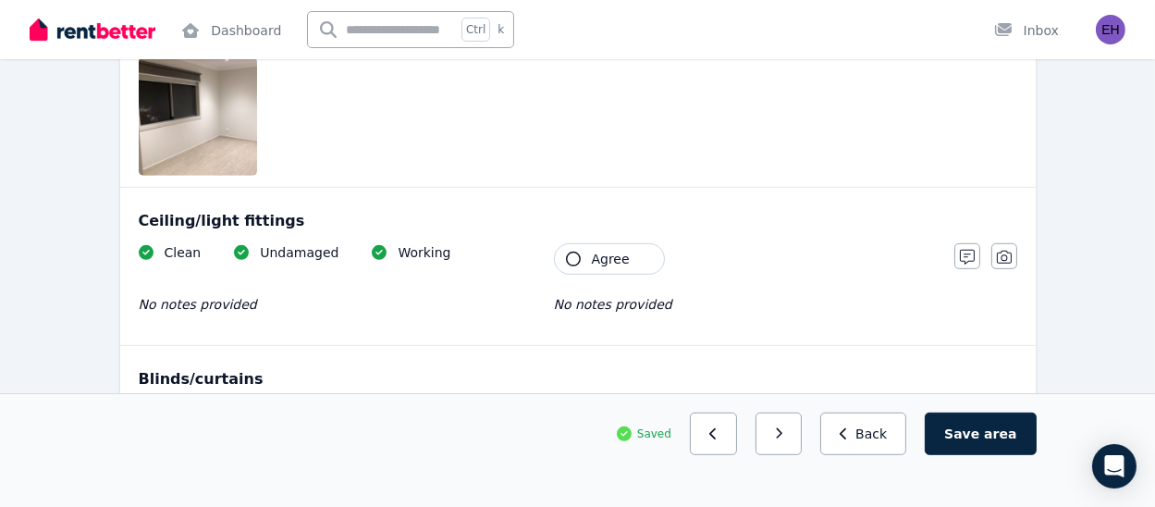
scroll to position [1497, 0]
click at [599, 267] on button "Agree" at bounding box center [609, 257] width 111 height 31
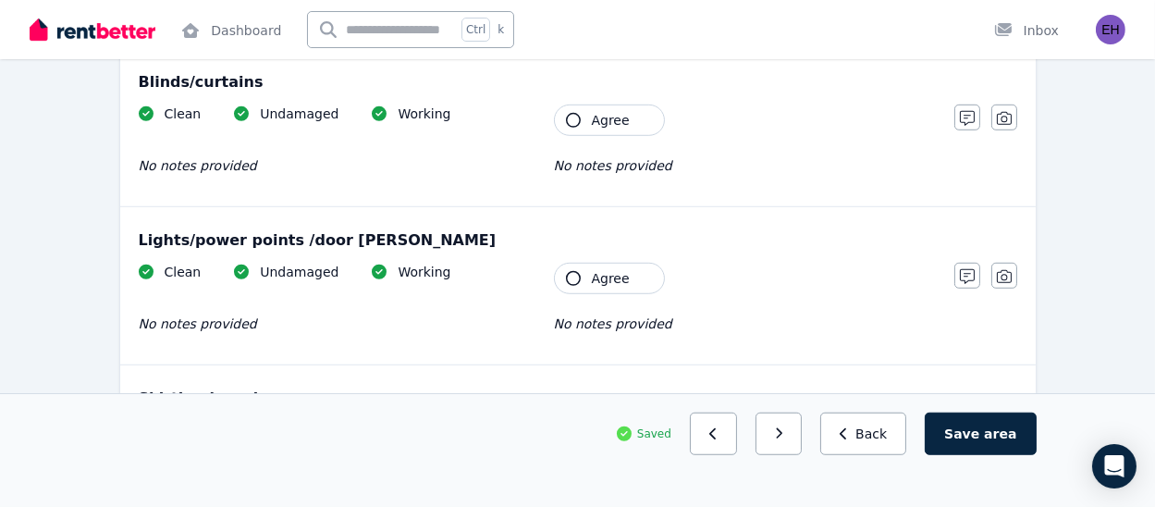
scroll to position [1798, 0]
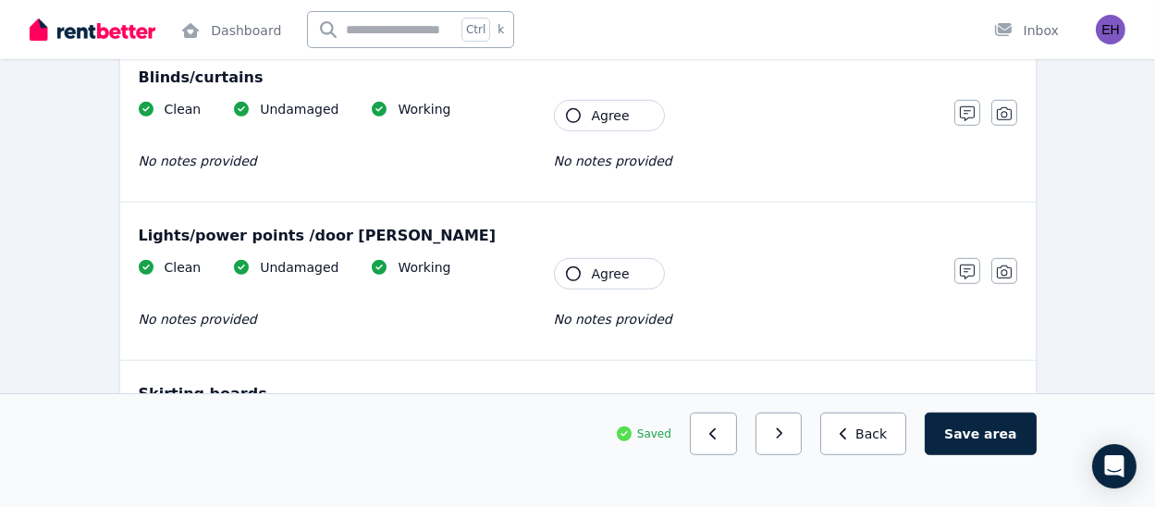
click at [600, 110] on span "Agree" at bounding box center [611, 115] width 38 height 19
click at [616, 266] on span "Agree" at bounding box center [611, 274] width 38 height 19
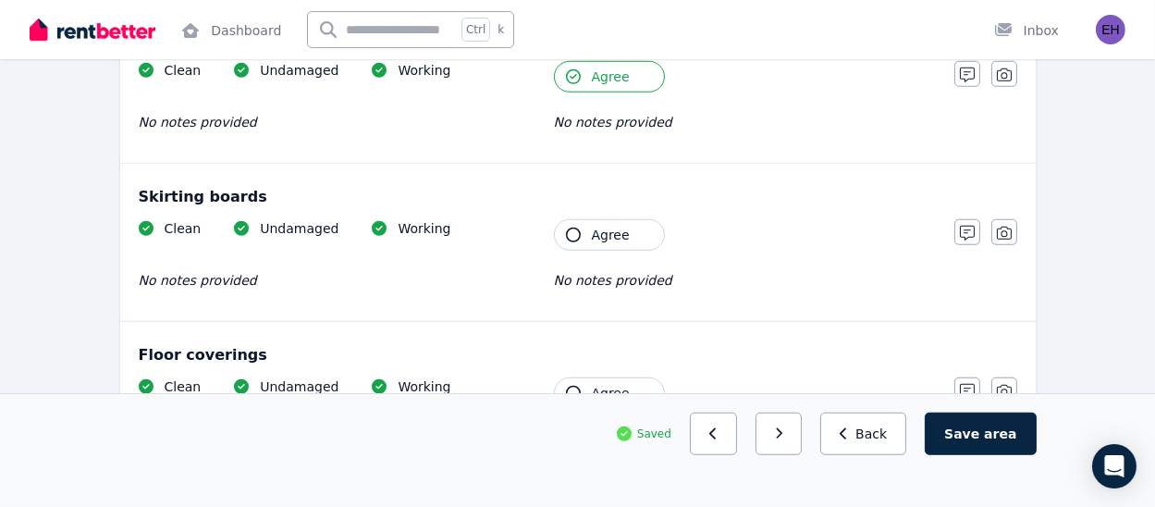
scroll to position [1998, 0]
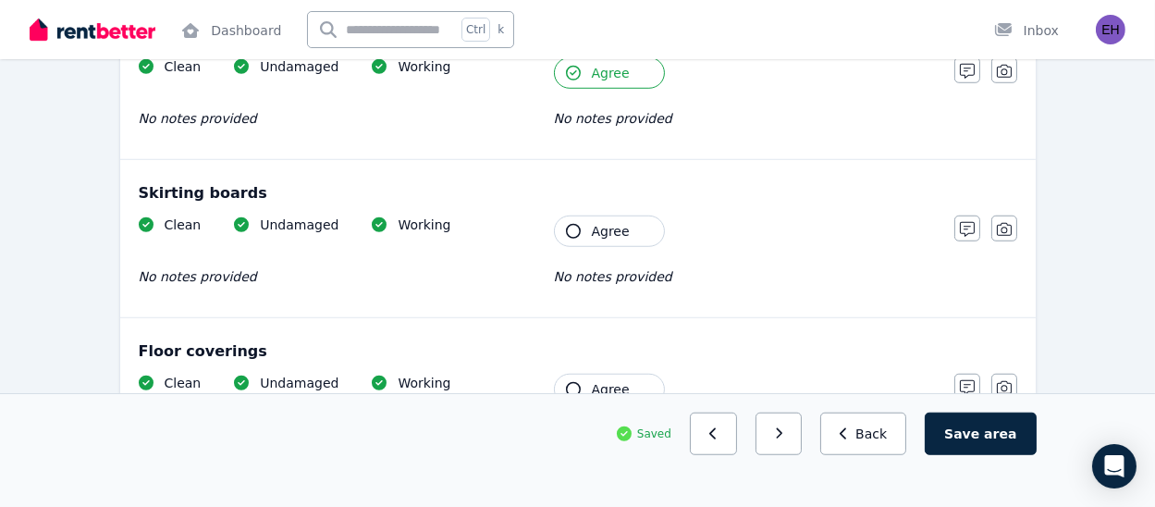
click at [624, 222] on span "Agree" at bounding box center [611, 231] width 38 height 19
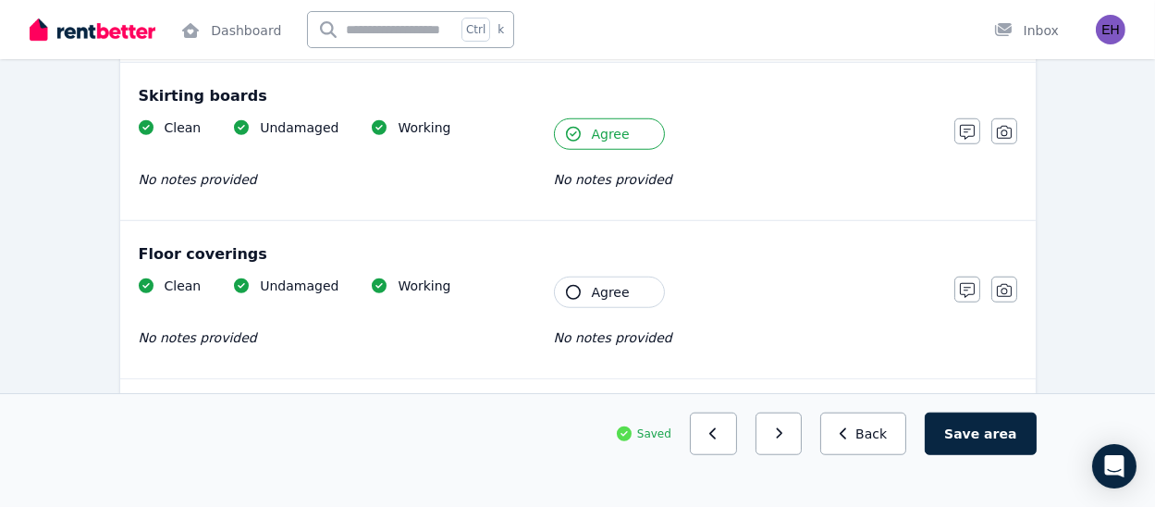
scroll to position [2107, 0]
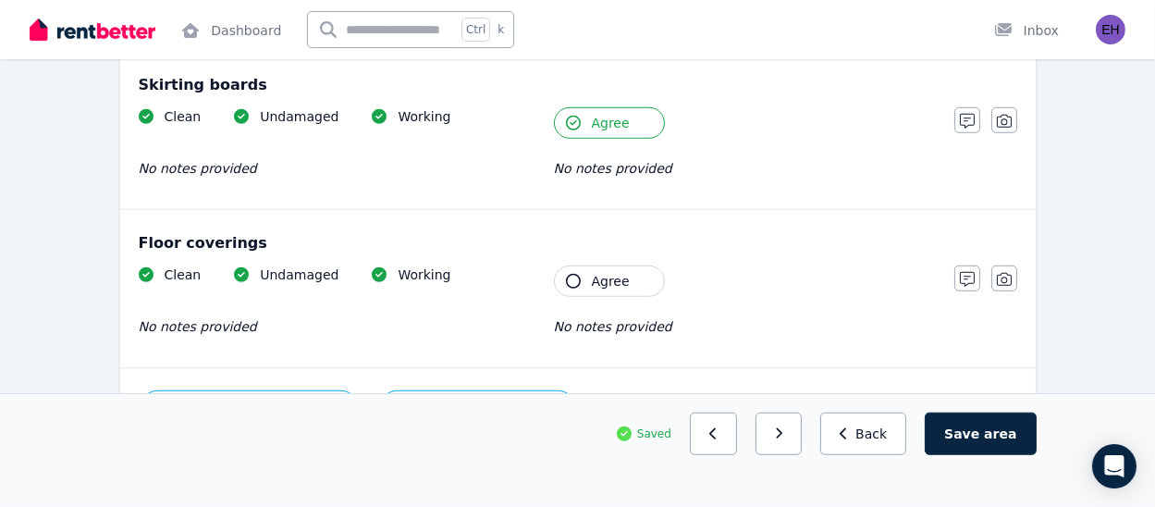
click at [595, 294] on div "Clean Undamaged Working No notes provided Tenant Agree No notes provided" at bounding box center [537, 311] width 797 height 91
click at [598, 279] on span "Agree" at bounding box center [611, 281] width 38 height 19
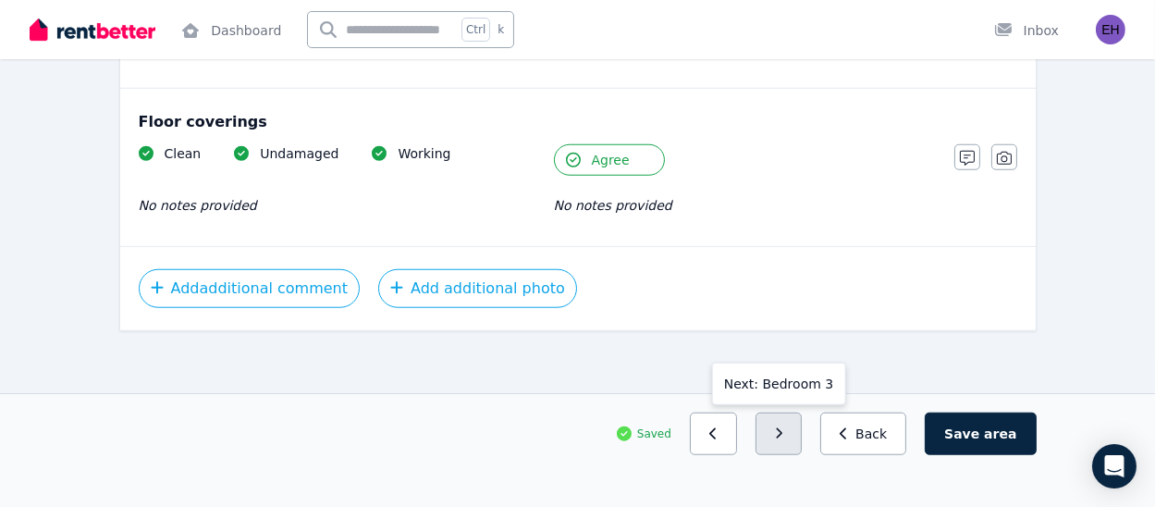
click at [784, 436] on icon "button" at bounding box center [779, 433] width 8 height 13
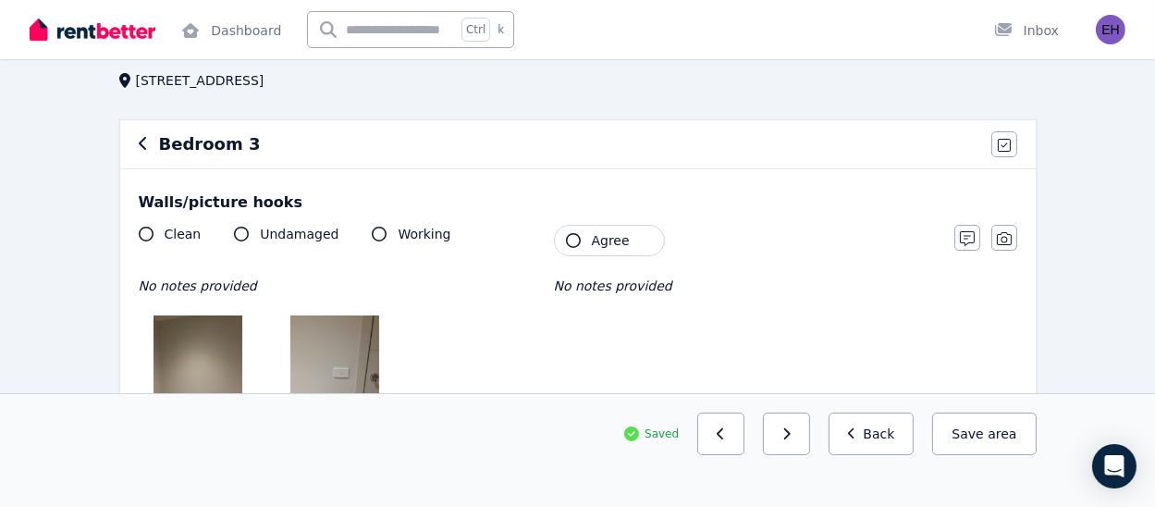
scroll to position [119, 0]
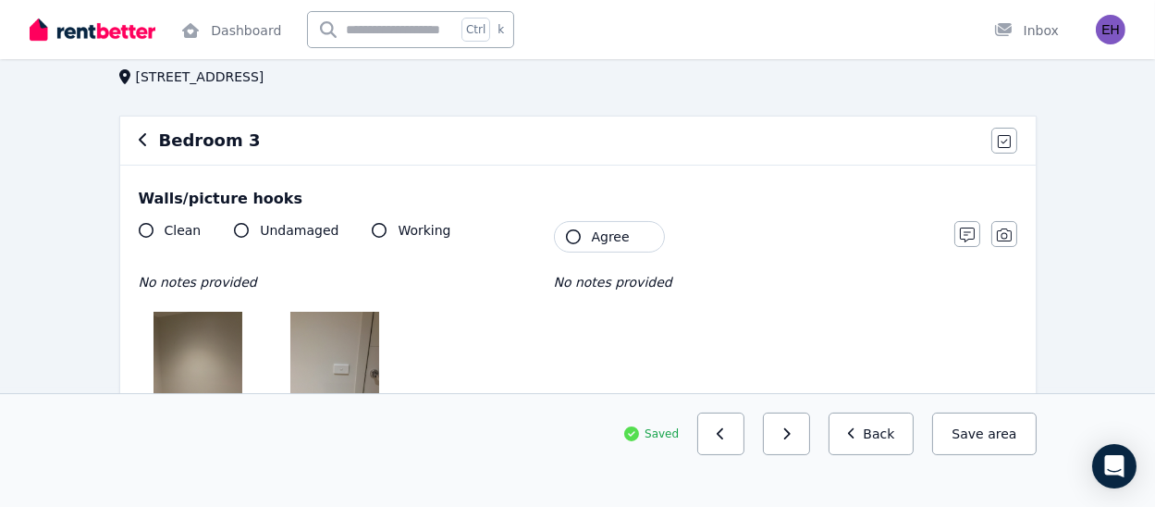
click at [612, 241] on span "Agree" at bounding box center [611, 237] width 38 height 19
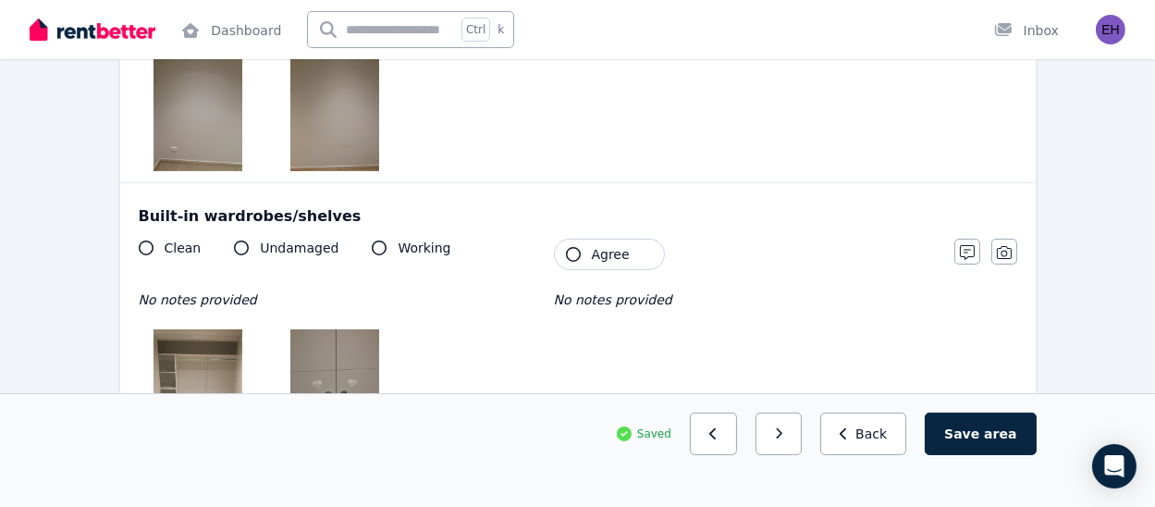
click at [611, 256] on span "Agree" at bounding box center [611, 254] width 38 height 19
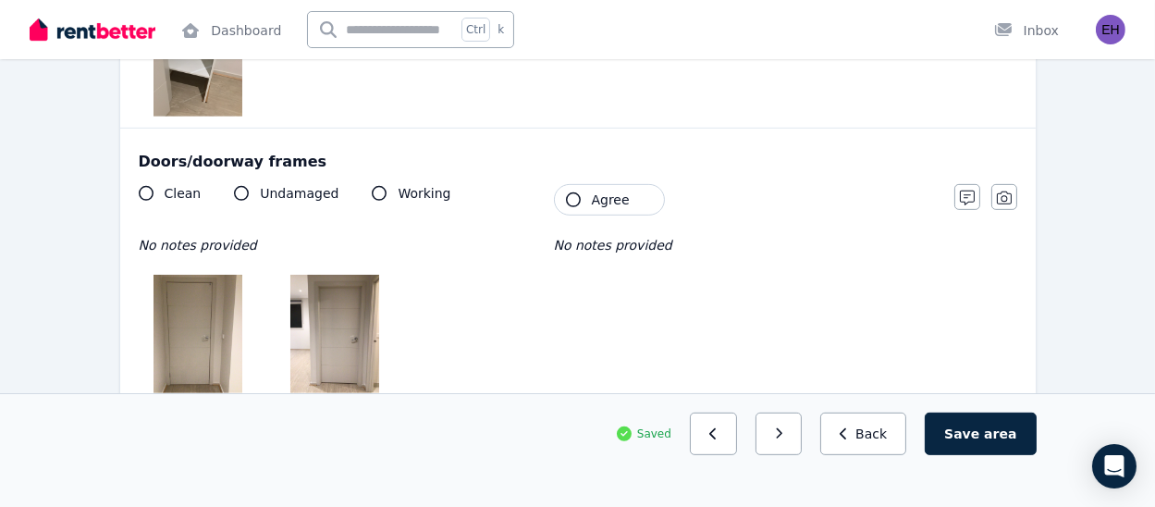
scroll to position [1119, 0]
click at [627, 207] on button "Agree" at bounding box center [609, 200] width 111 height 31
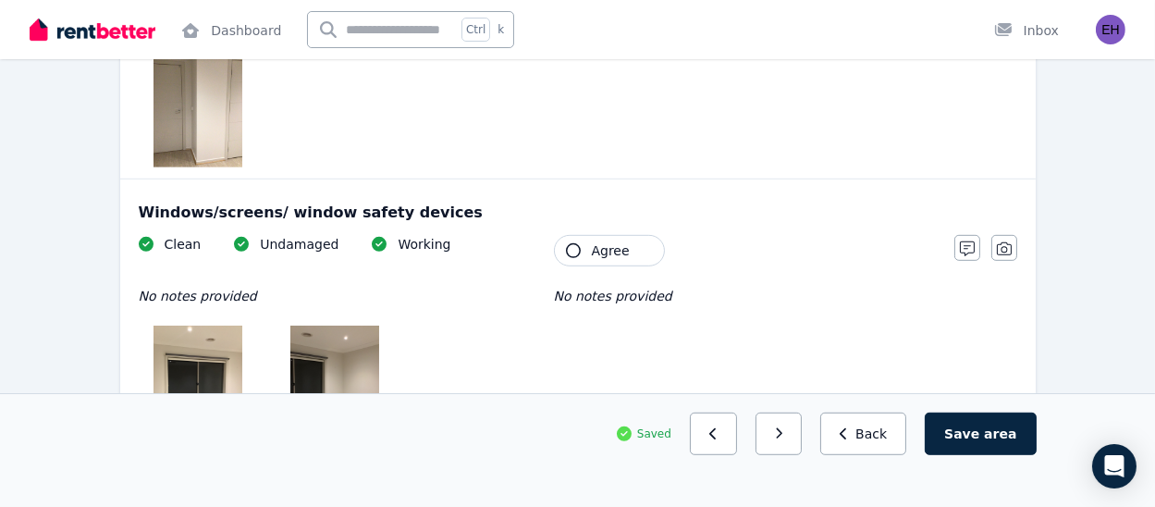
scroll to position [1480, 0]
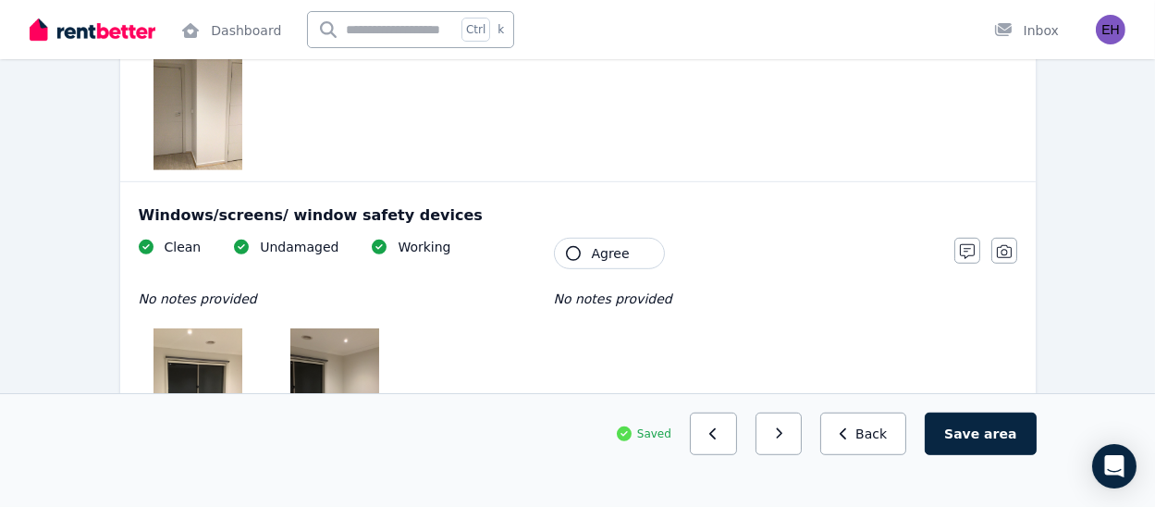
click at [588, 270] on div "Clean Undamaged Working No notes provided Tenant Agree No notes provided" at bounding box center [537, 342] width 797 height 209
click at [595, 252] on span "Agree" at bounding box center [611, 253] width 38 height 19
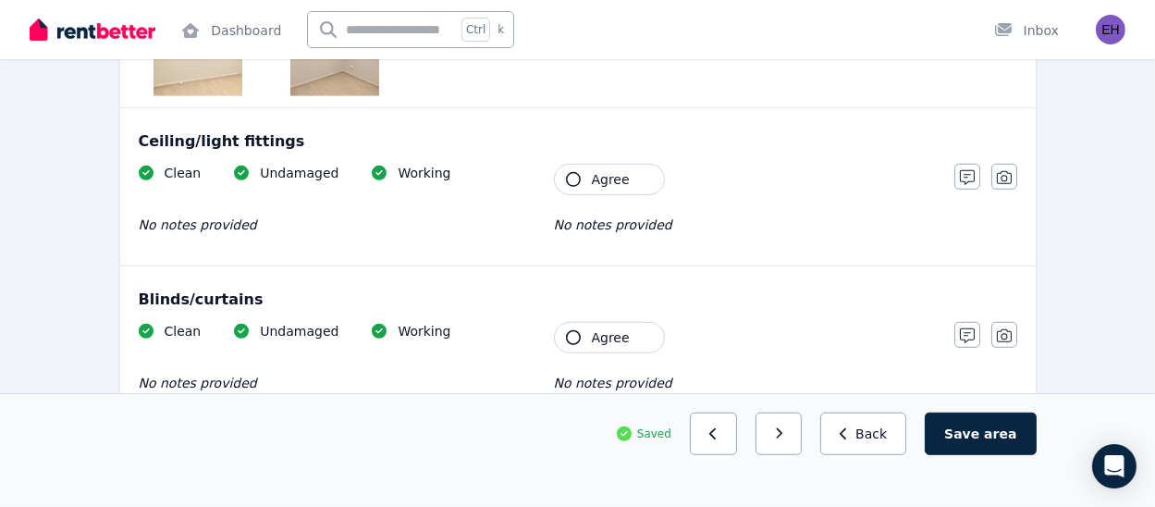
scroll to position [1833, 0]
click at [597, 195] on div "Clean Undamaged Working No notes provided Tenant Agree No notes provided" at bounding box center [537, 207] width 797 height 91
click at [601, 182] on span "Agree" at bounding box center [611, 177] width 38 height 19
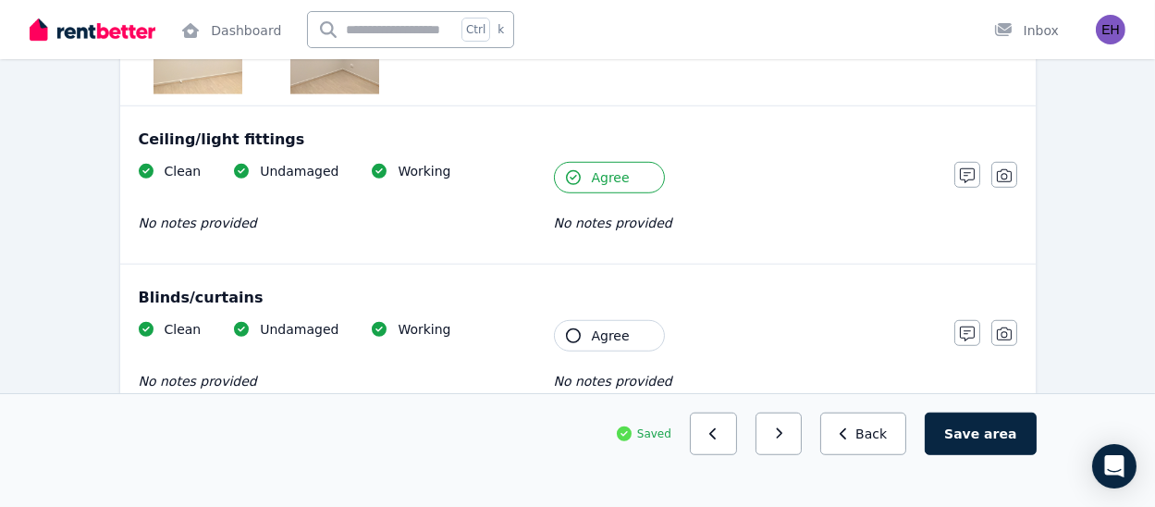
click at [601, 182] on span "Agree" at bounding box center [611, 177] width 38 height 19
click at [586, 329] on button "Agree" at bounding box center [609, 335] width 111 height 31
click at [601, 170] on span "Agree" at bounding box center [611, 177] width 38 height 19
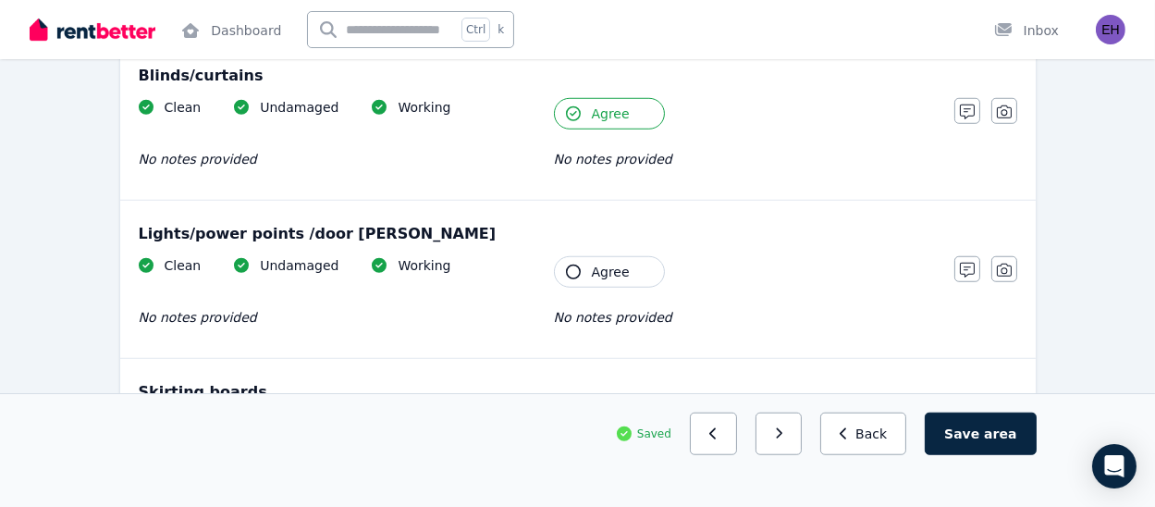
scroll to position [2058, 0]
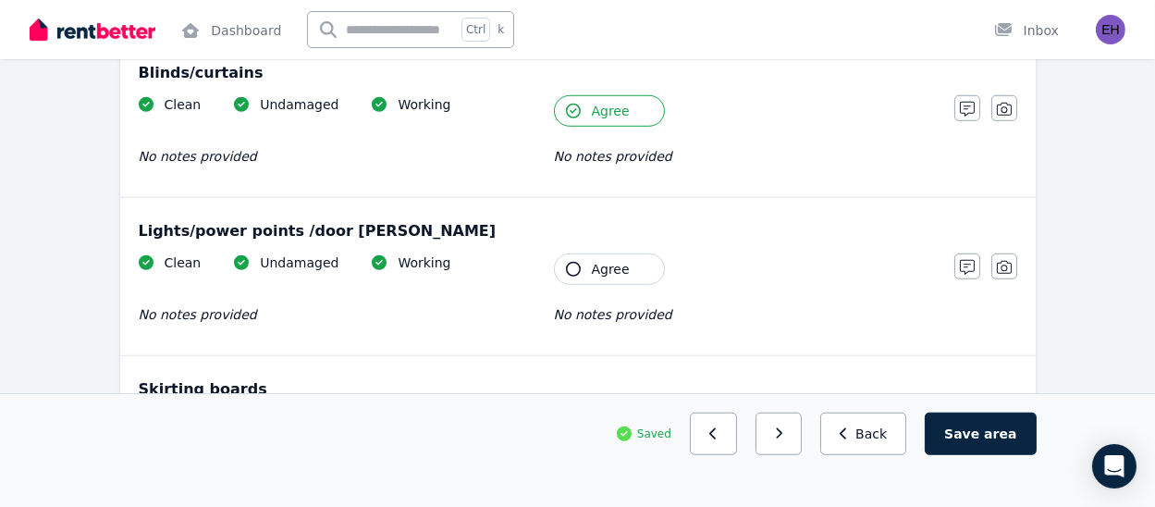
click at [592, 281] on div "Tenant Agree" at bounding box center [609, 268] width 111 height 31
click at [592, 272] on span "Agree" at bounding box center [611, 269] width 38 height 19
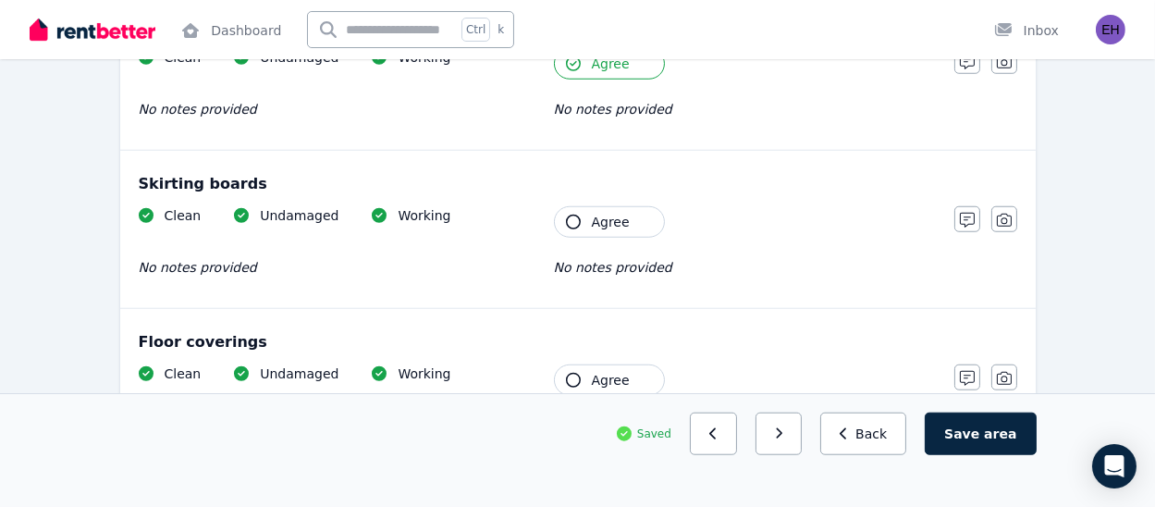
scroll to position [2267, 0]
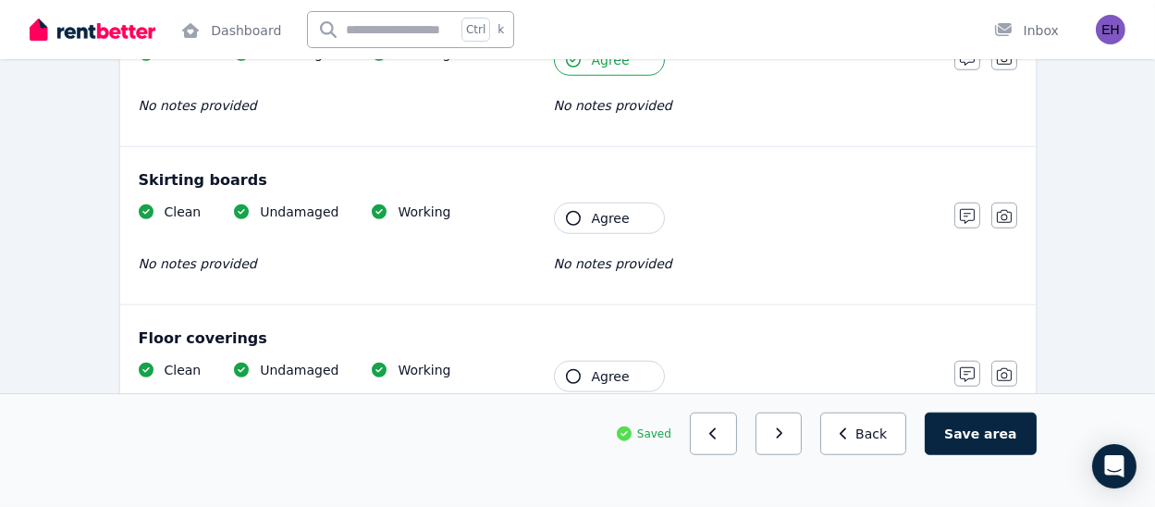
click at [601, 221] on span "Agree" at bounding box center [611, 218] width 38 height 19
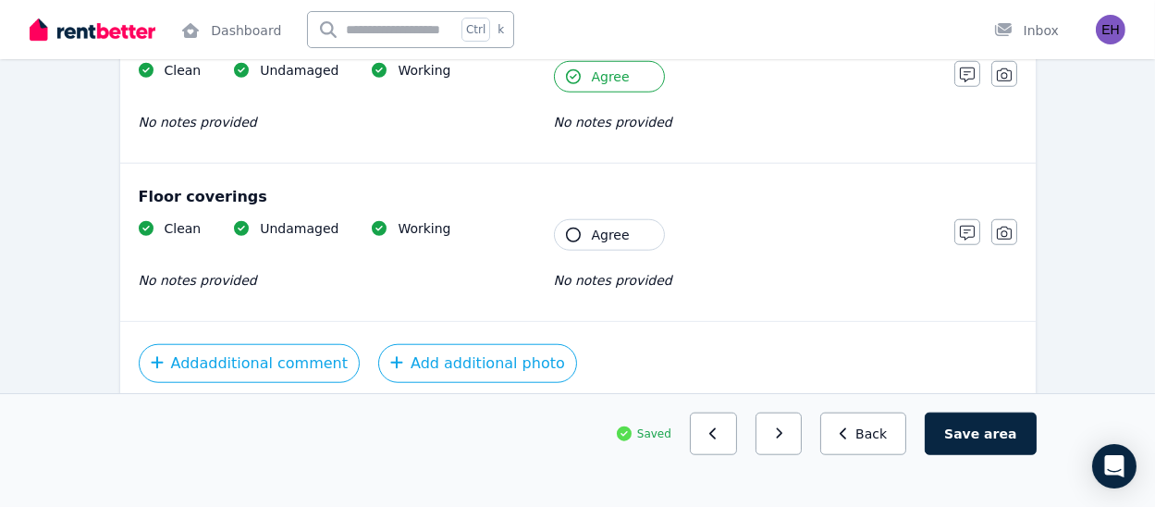
scroll to position [2407, 0]
click at [590, 240] on button "Agree" at bounding box center [609, 235] width 111 height 31
click at [784, 437] on icon "button" at bounding box center [779, 433] width 8 height 13
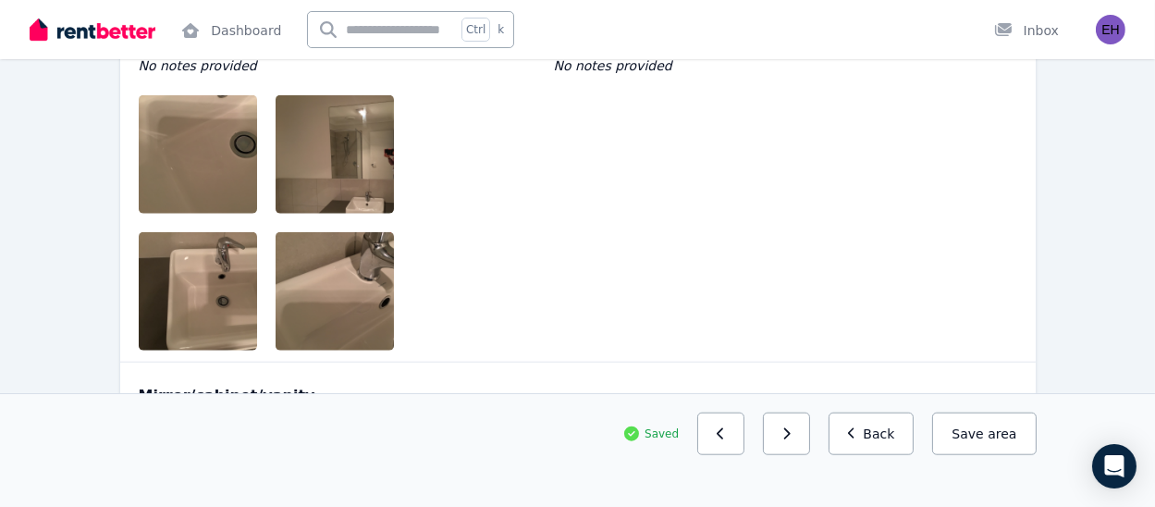
scroll to position [3354, 0]
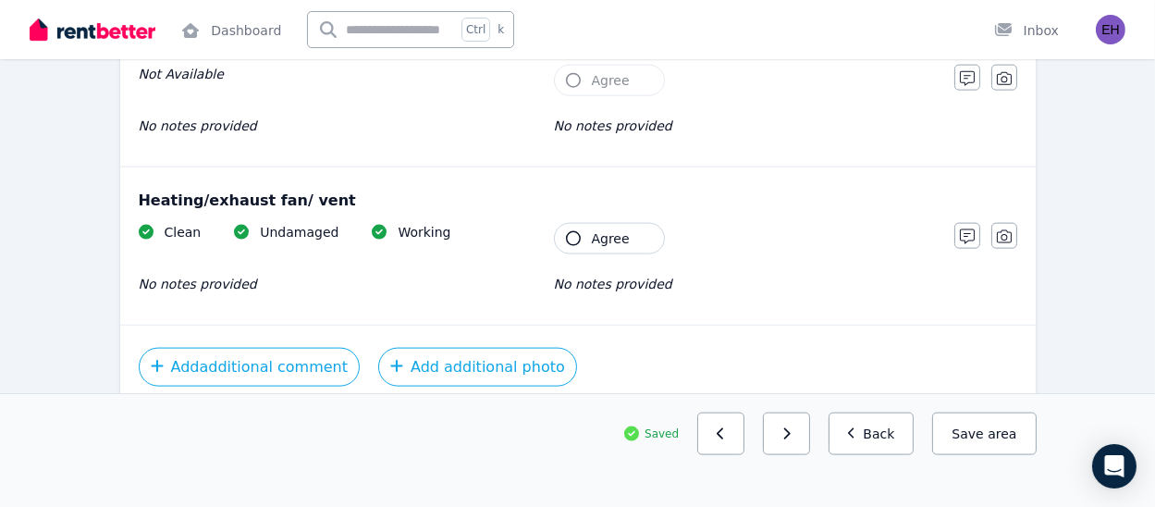
click at [611, 247] on button "Agree" at bounding box center [609, 238] width 111 height 31
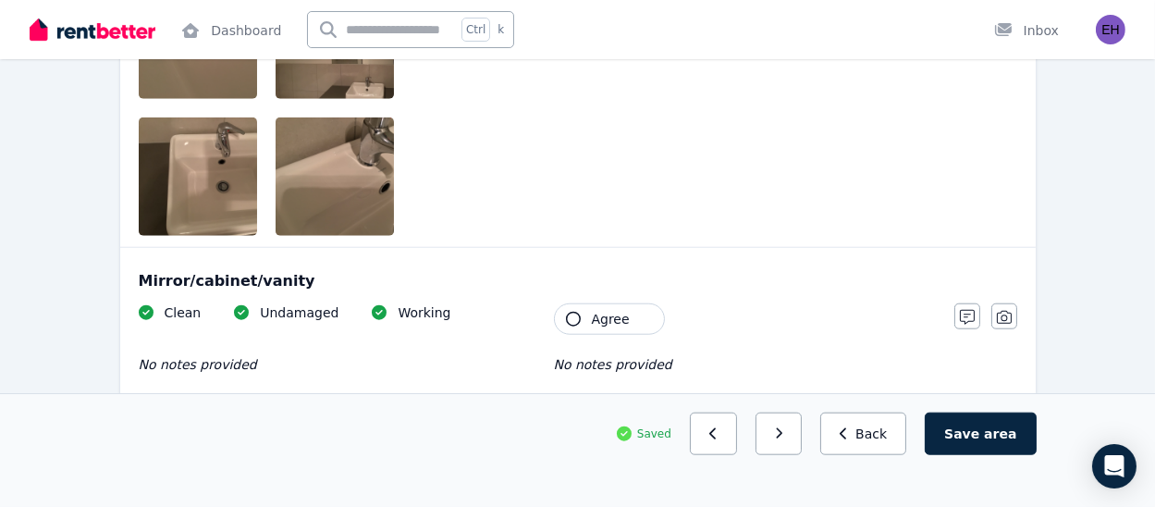
scroll to position [2523, 0]
click at [586, 316] on button "Agree" at bounding box center [609, 318] width 111 height 31
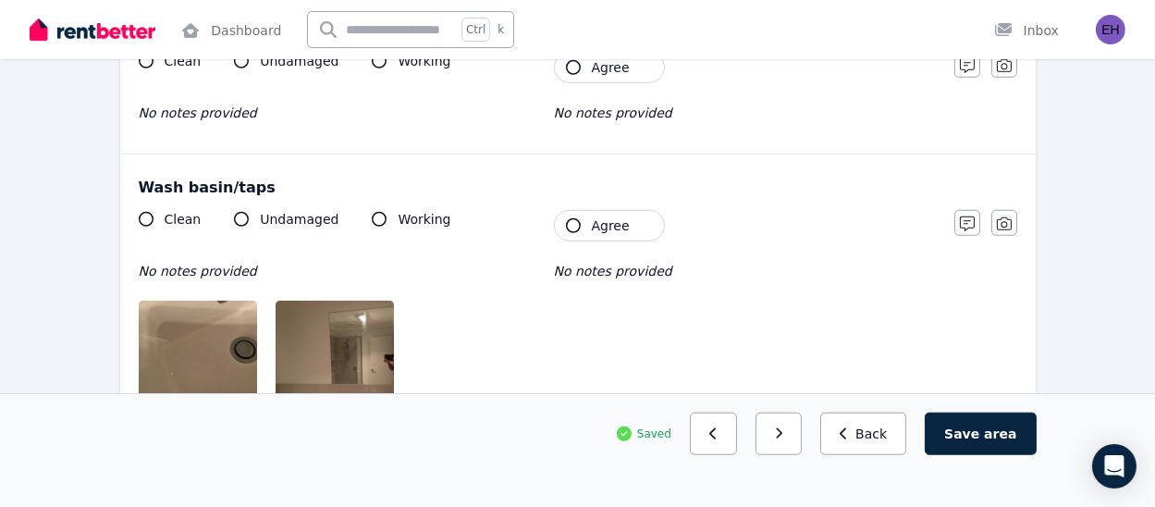
scroll to position [2203, 0]
click at [605, 231] on button "Agree" at bounding box center [609, 224] width 111 height 31
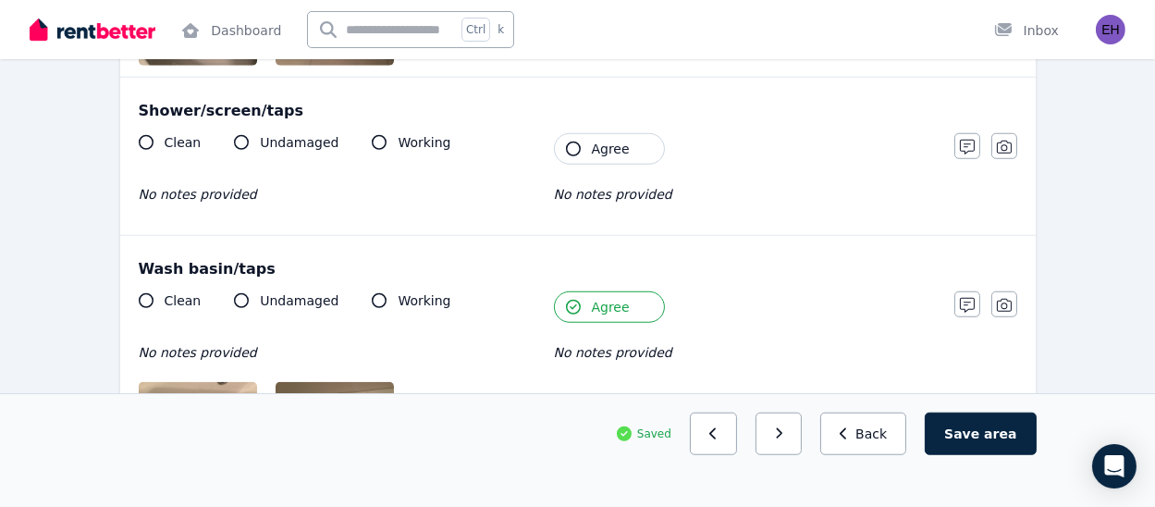
scroll to position [2122, 0]
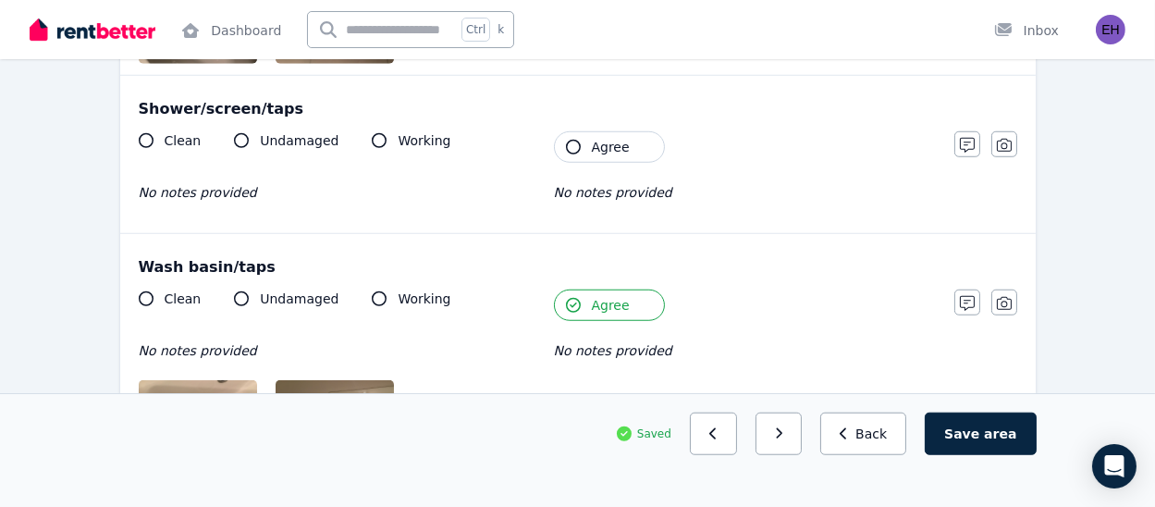
click at [578, 154] on button "Agree" at bounding box center [609, 146] width 111 height 31
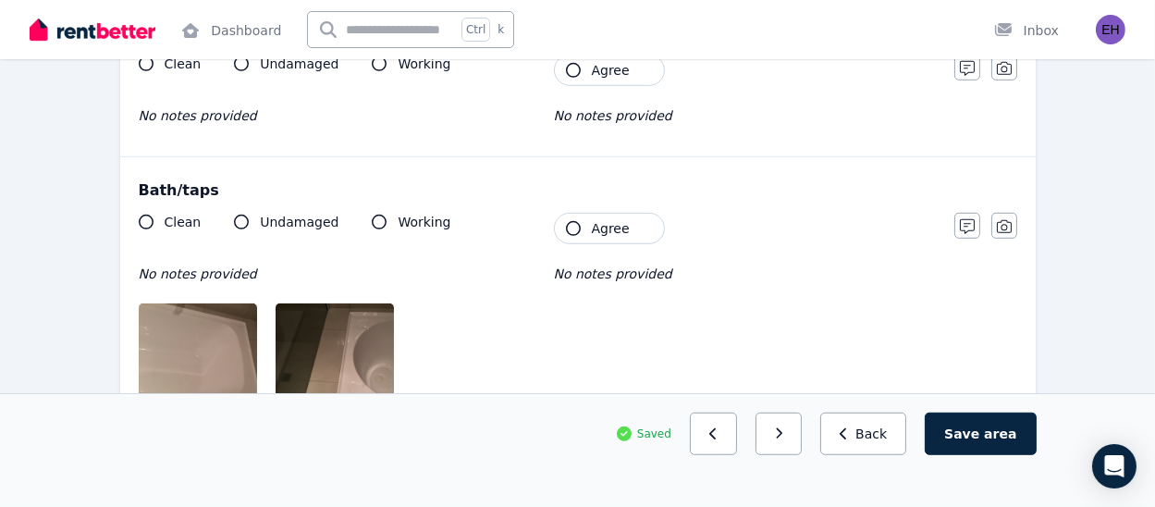
scroll to position [1626, 0]
click at [573, 225] on icon "button" at bounding box center [573, 229] width 15 height 15
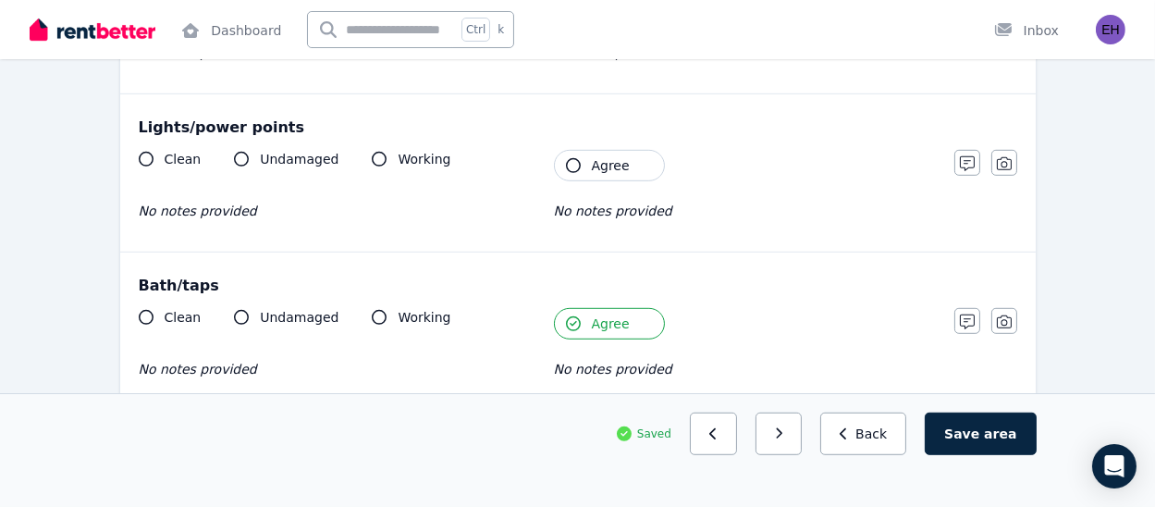
scroll to position [1489, 0]
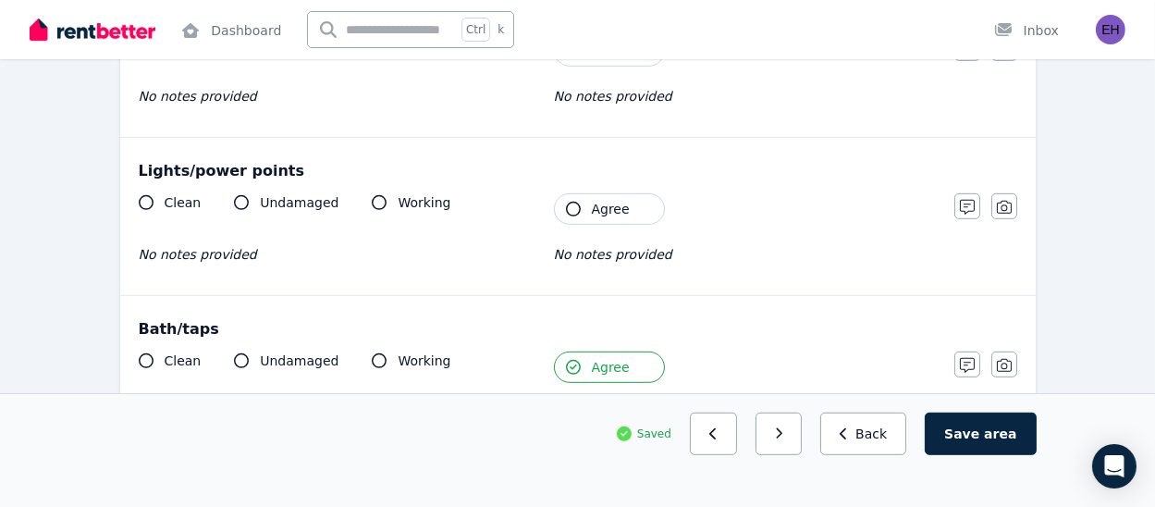
click at [576, 217] on button "Agree" at bounding box center [609, 208] width 111 height 31
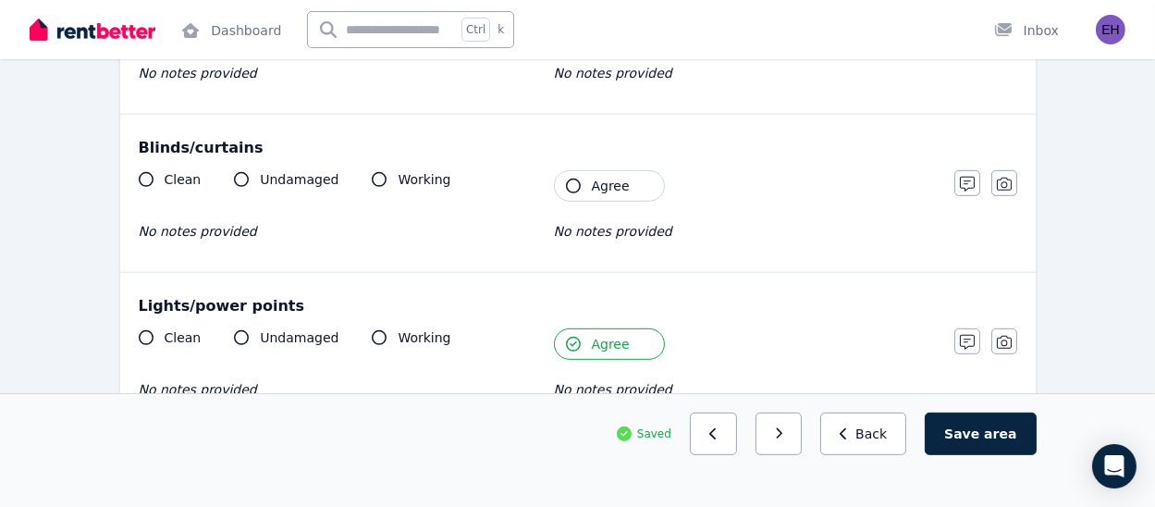
scroll to position [1345, 0]
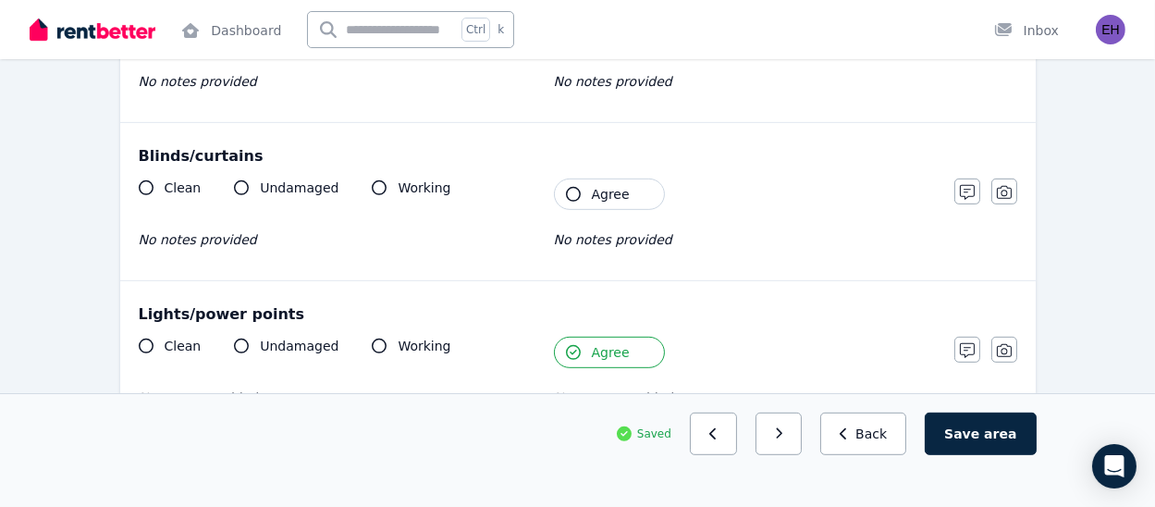
click at [568, 199] on button "Agree" at bounding box center [609, 194] width 111 height 31
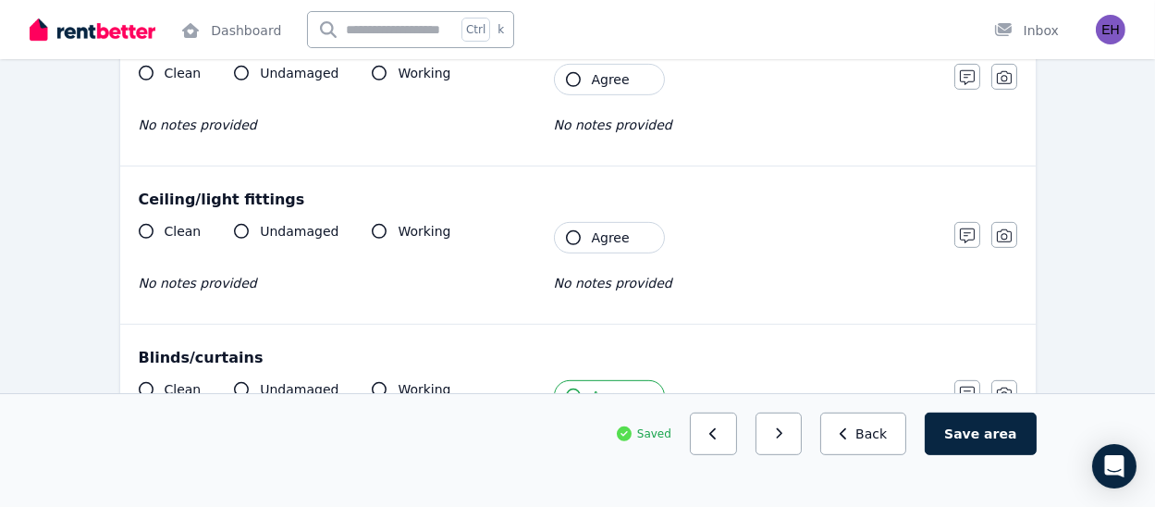
scroll to position [1142, 0]
click at [576, 244] on button "Agree" at bounding box center [609, 239] width 111 height 31
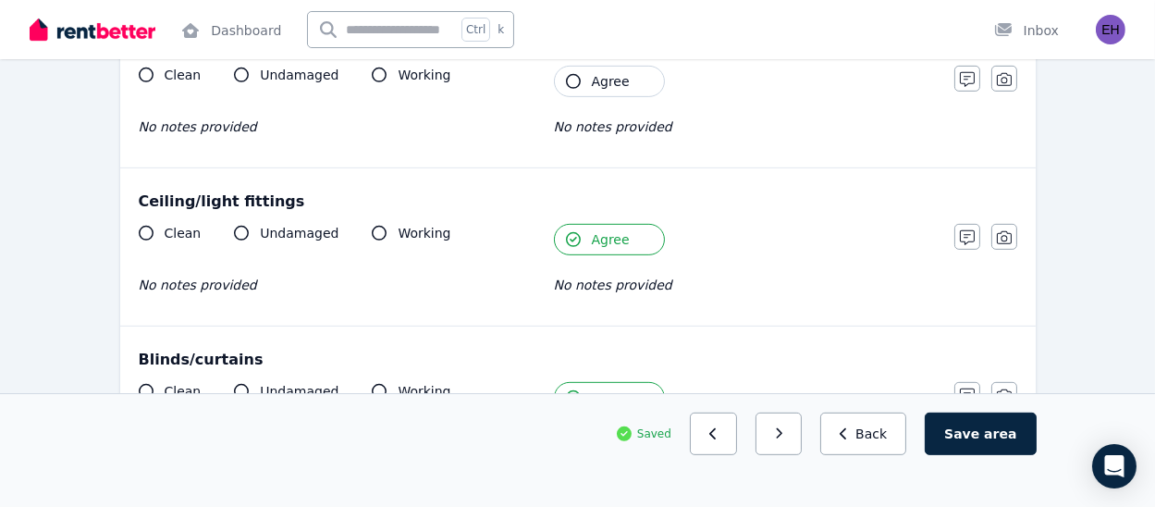
click at [575, 80] on icon "button" at bounding box center [573, 81] width 15 height 15
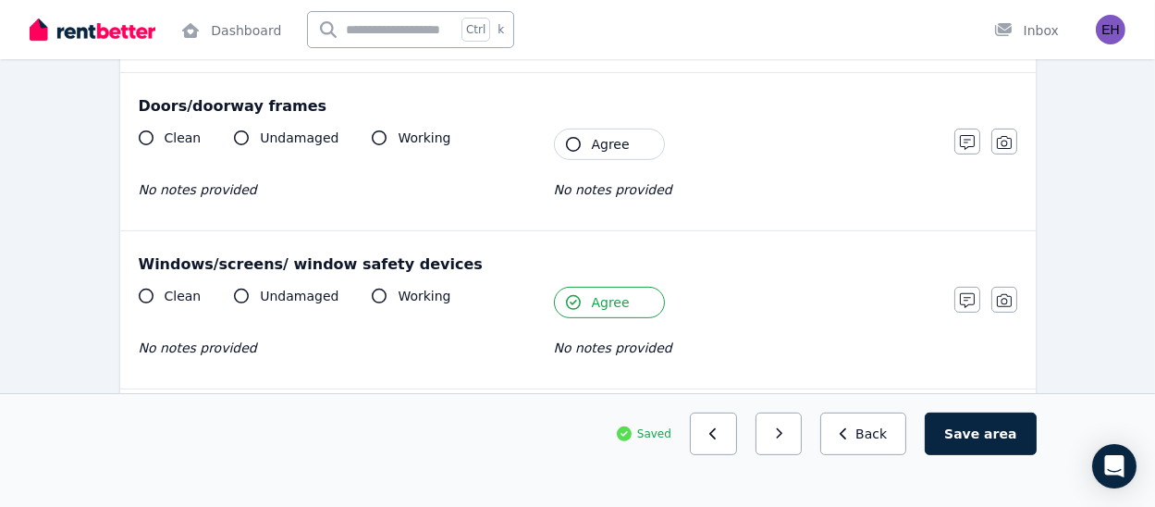
scroll to position [912, 0]
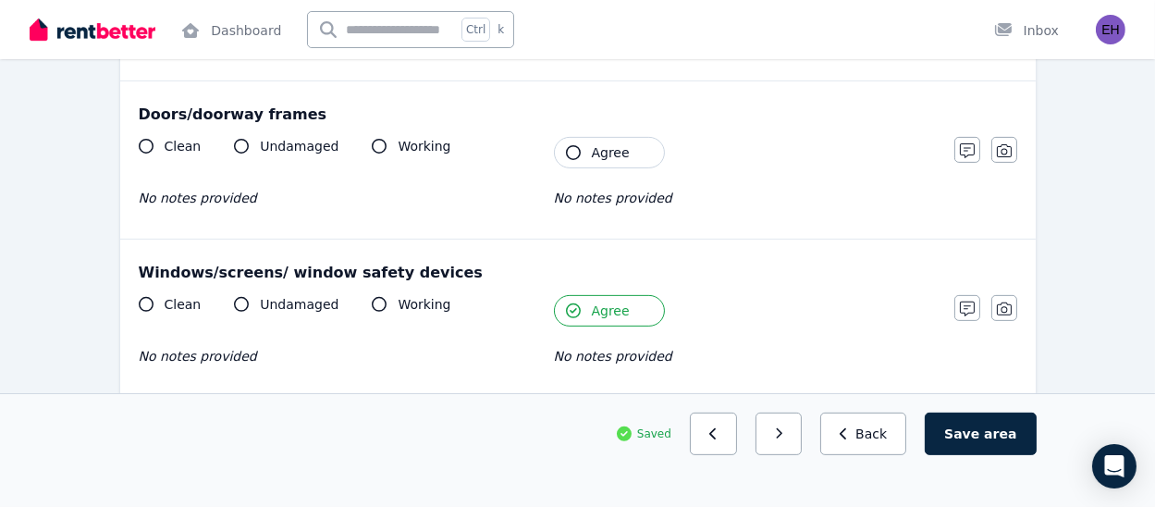
click at [577, 160] on button "Agree" at bounding box center [609, 152] width 111 height 31
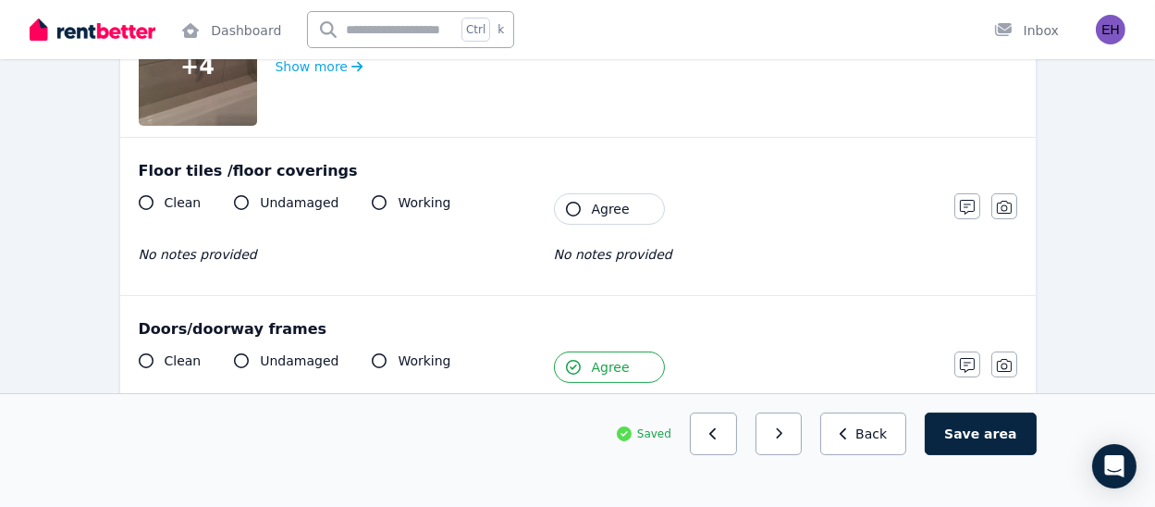
scroll to position [697, 0]
click at [576, 217] on button "Agree" at bounding box center [609, 209] width 111 height 31
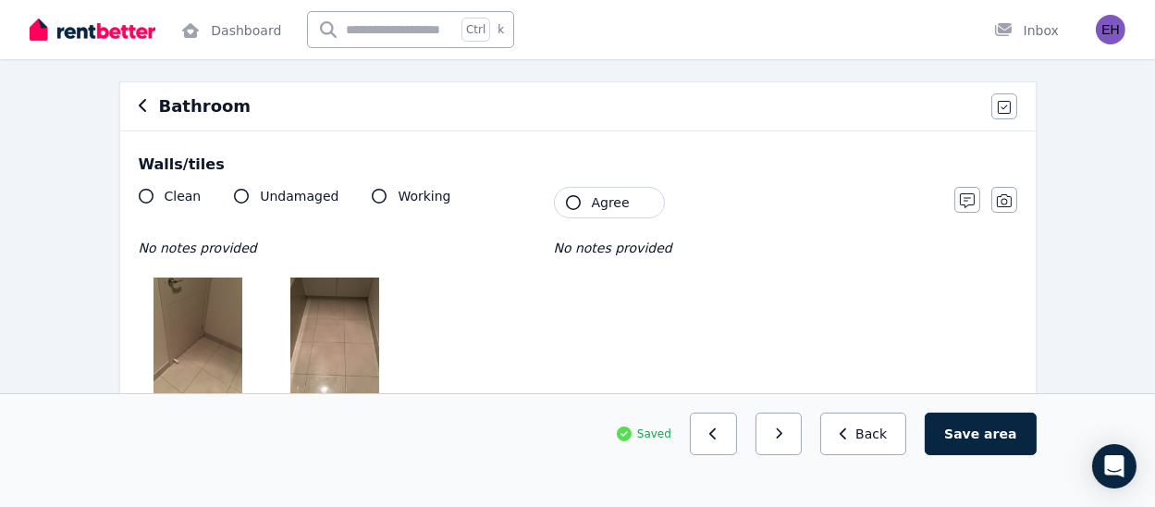
scroll to position [153, 0]
click at [580, 198] on button "Agree" at bounding box center [609, 203] width 111 height 31
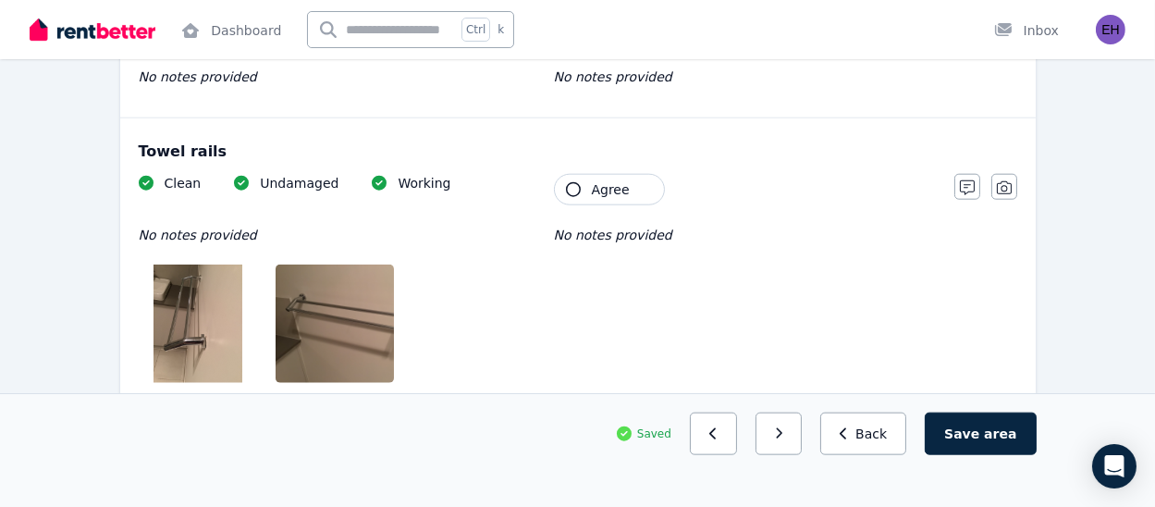
scroll to position [2827, 0]
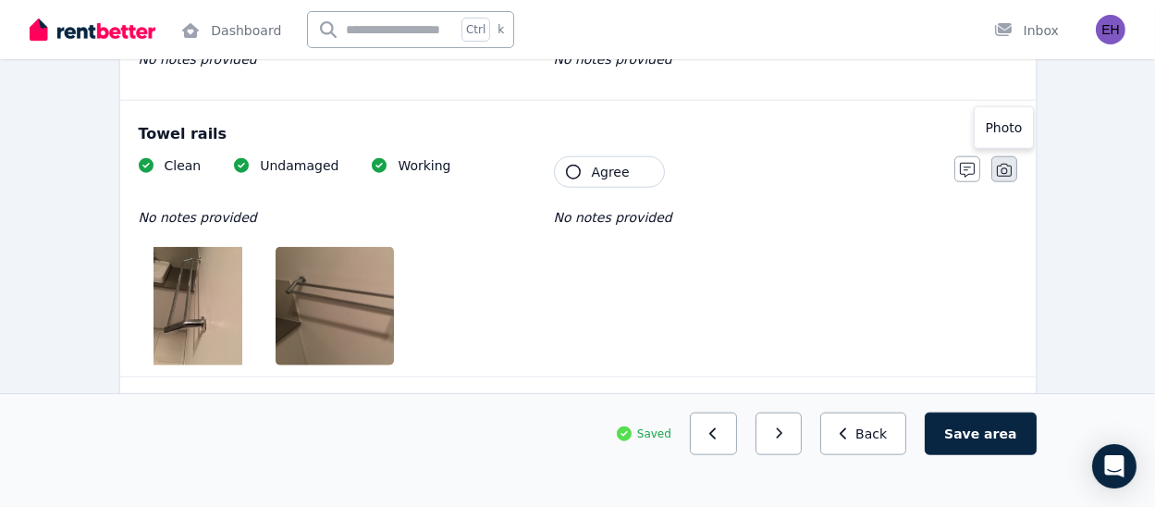
click at [1001, 168] on icon "button" at bounding box center [1004, 170] width 15 height 13
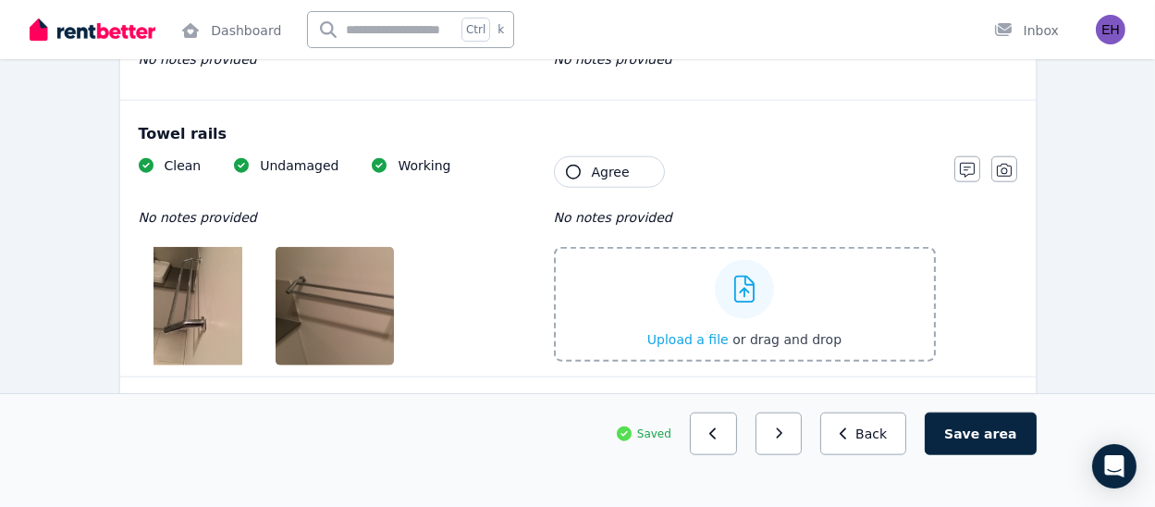
click at [737, 280] on icon at bounding box center [745, 290] width 21 height 28
click at [0, 0] on input "Upload a file or drag and drop" at bounding box center [0, 0] width 0 height 0
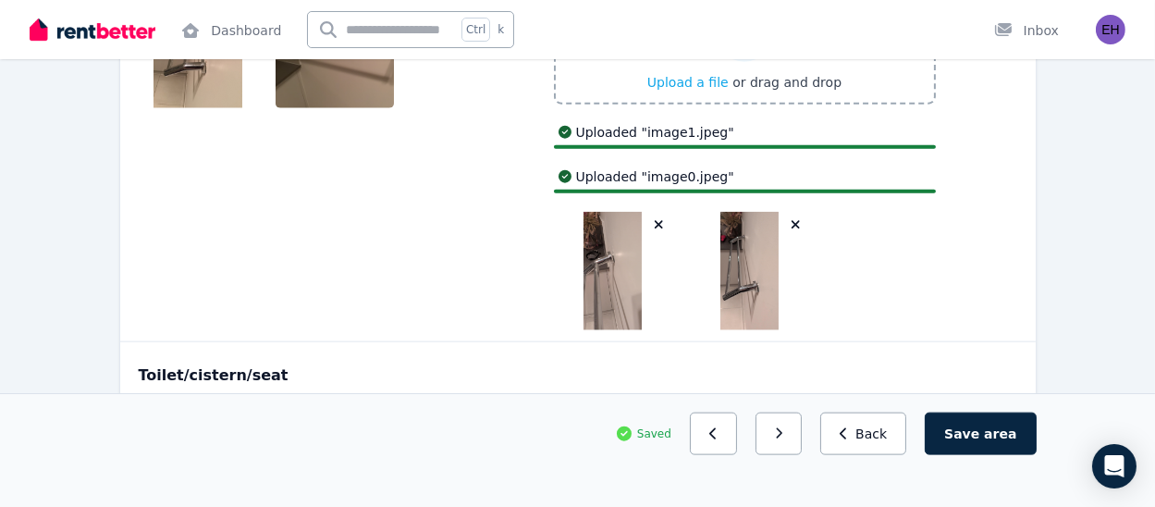
scroll to position [3085, 0]
click at [803, 427] on button "button" at bounding box center [779, 434] width 47 height 43
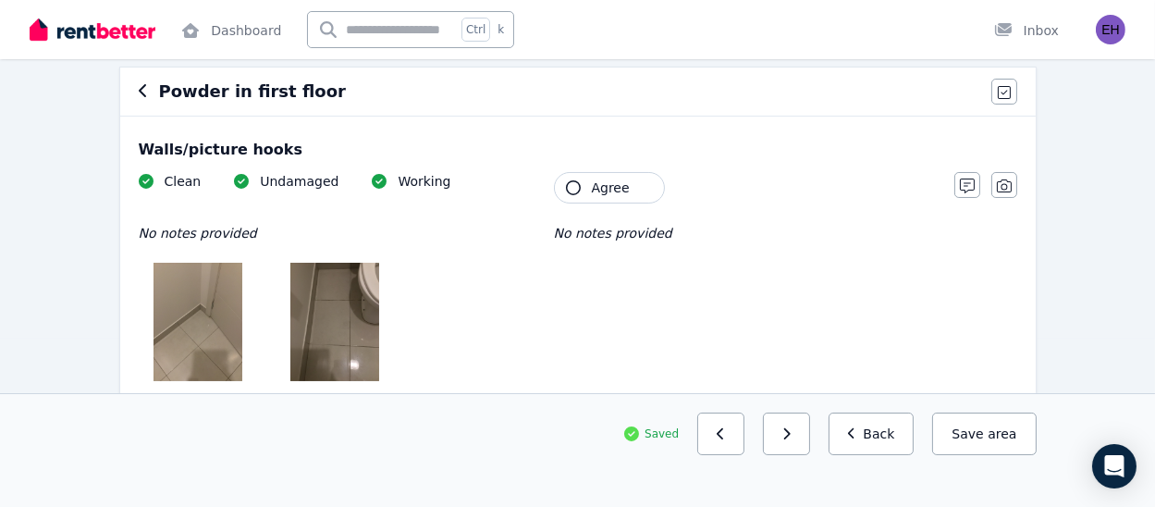
scroll to position [170, 0]
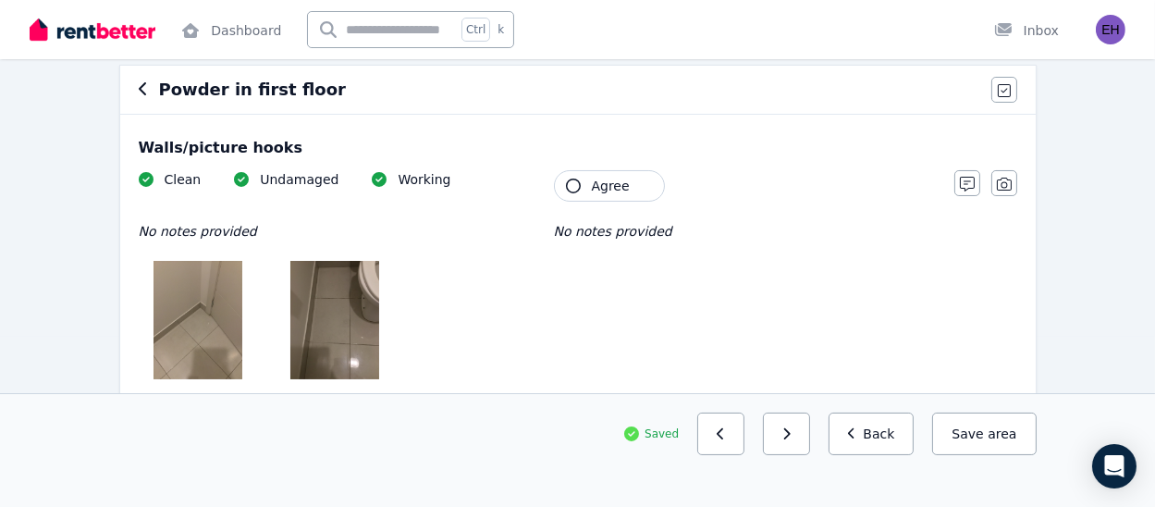
click at [596, 190] on span "Agree" at bounding box center [611, 186] width 38 height 19
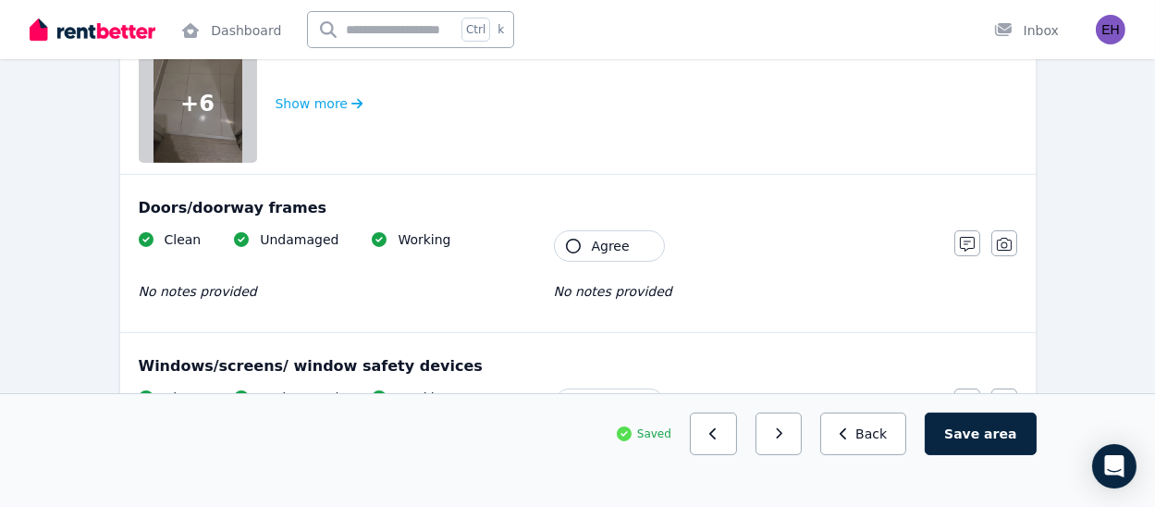
scroll to position [663, 0]
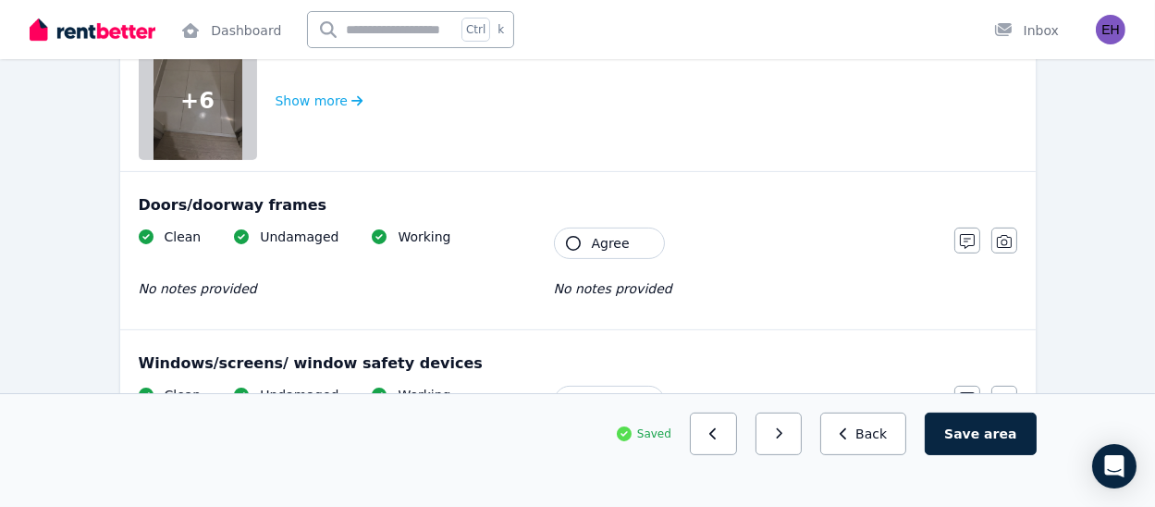
click at [585, 246] on button "Agree" at bounding box center [609, 243] width 111 height 31
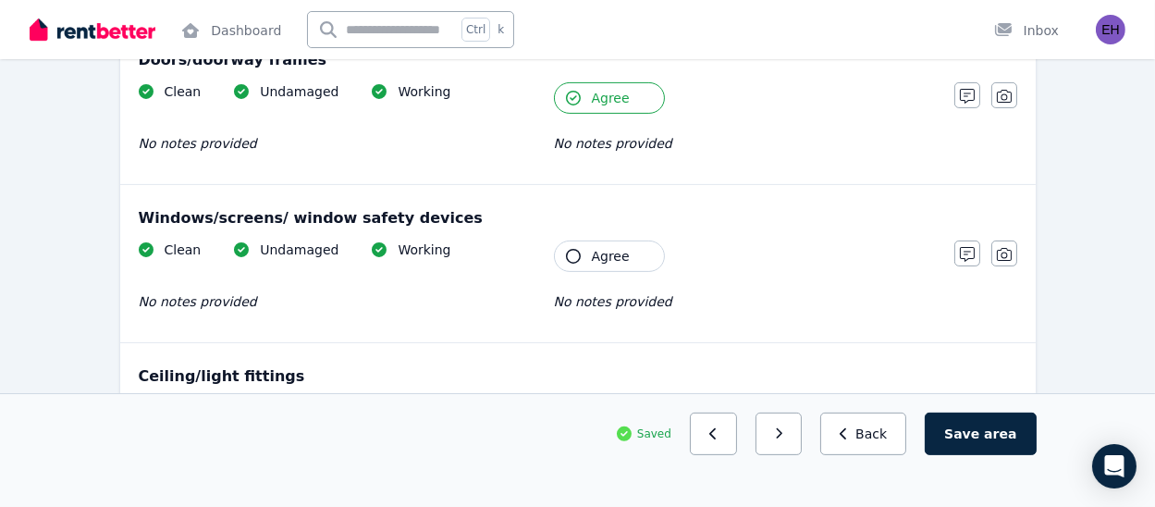
scroll to position [809, 0]
click at [585, 246] on button "Agree" at bounding box center [609, 255] width 111 height 31
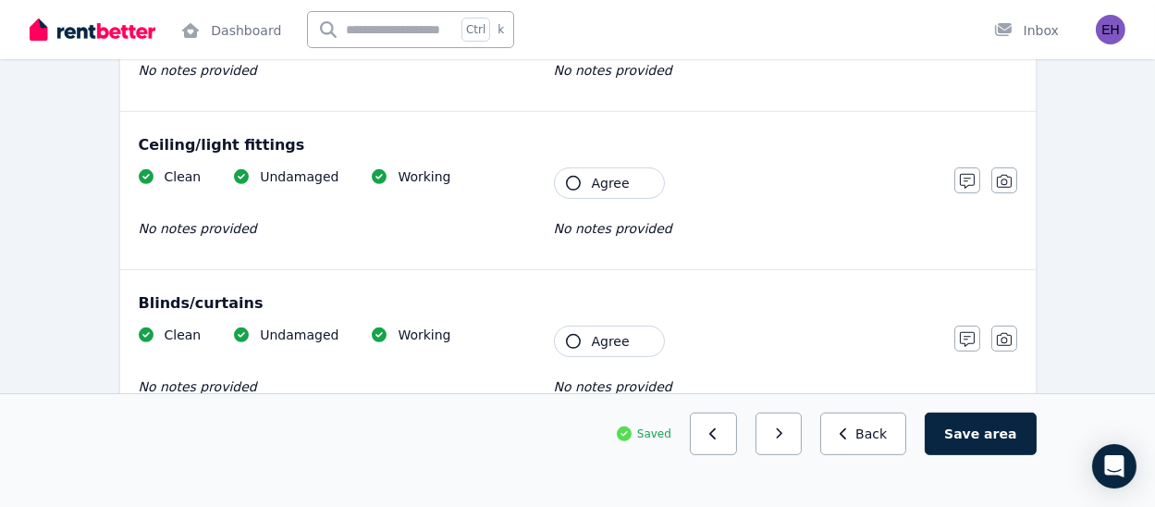
scroll to position [1038, 0]
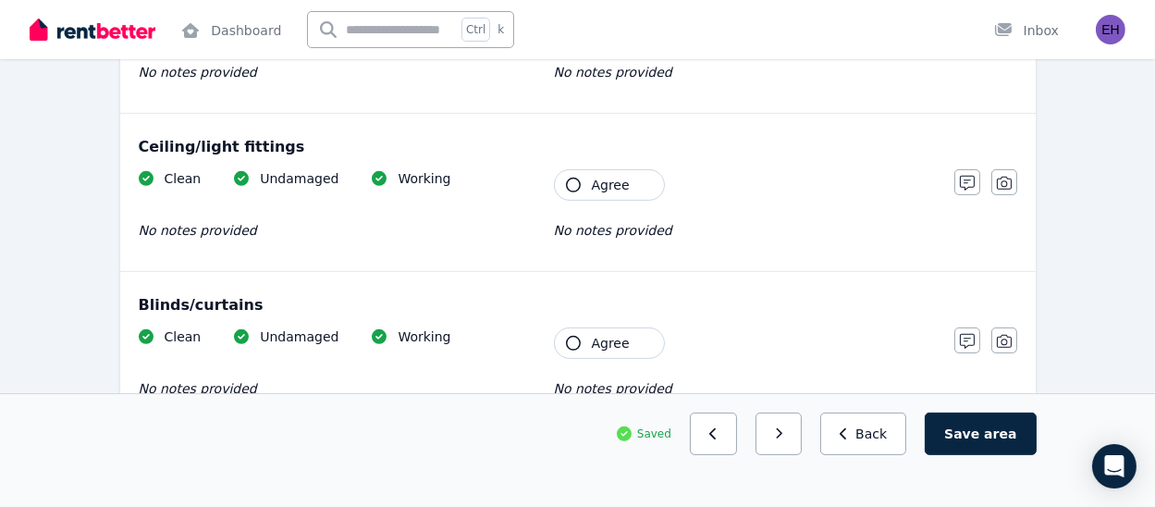
click at [583, 179] on button "Agree" at bounding box center [609, 184] width 111 height 31
click at [601, 353] on button "Agree" at bounding box center [609, 342] width 111 height 31
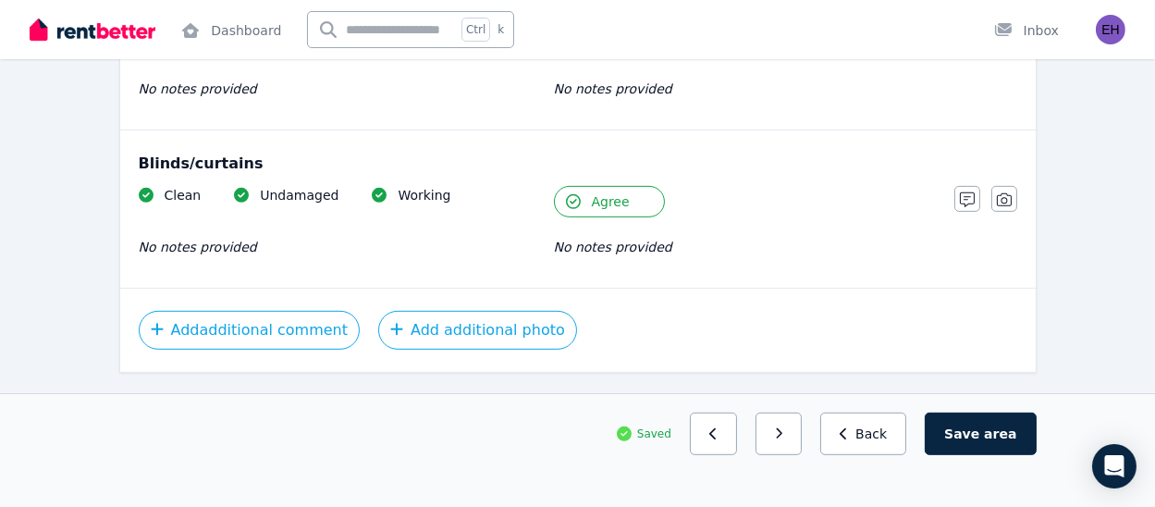
scroll to position [1222, 0]
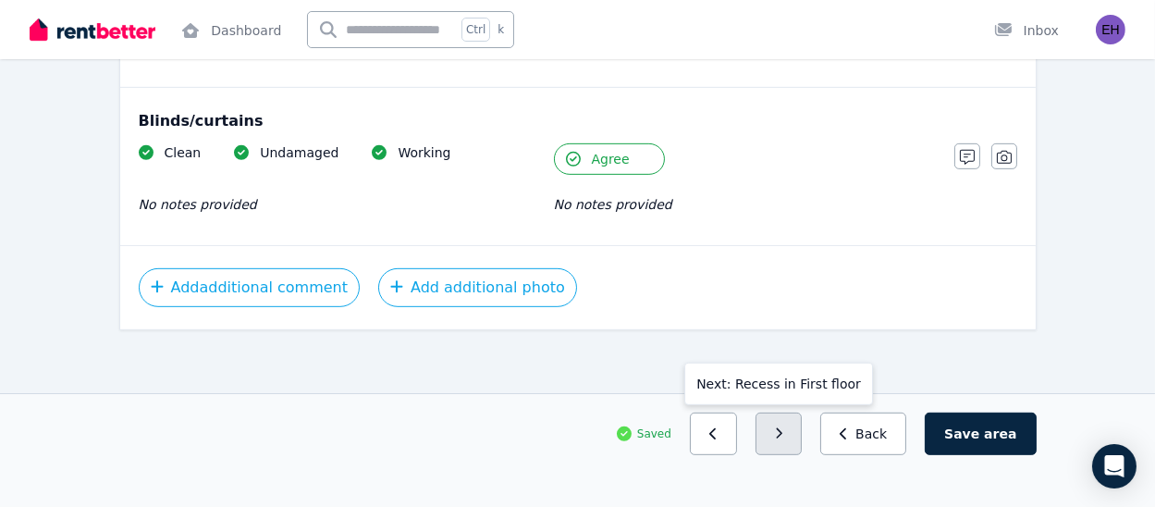
click at [803, 436] on button "button" at bounding box center [779, 434] width 47 height 43
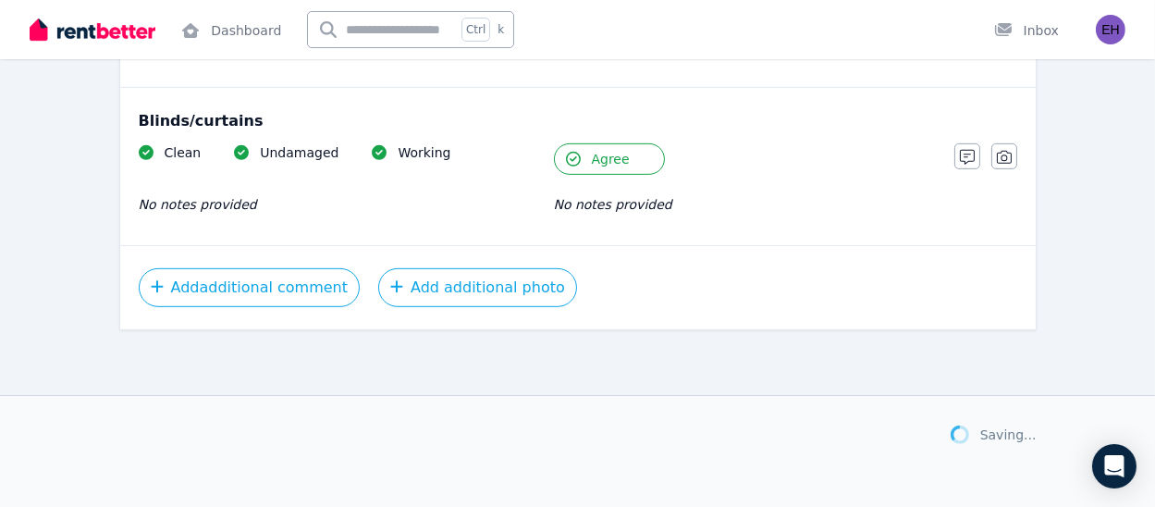
scroll to position [1221, 0]
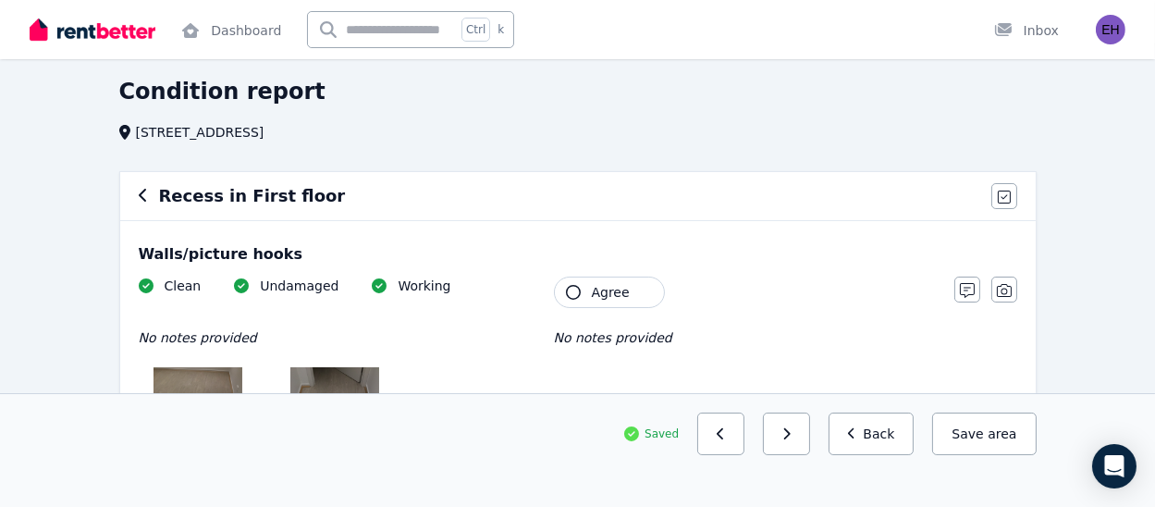
click at [631, 292] on button "Agree" at bounding box center [609, 292] width 111 height 31
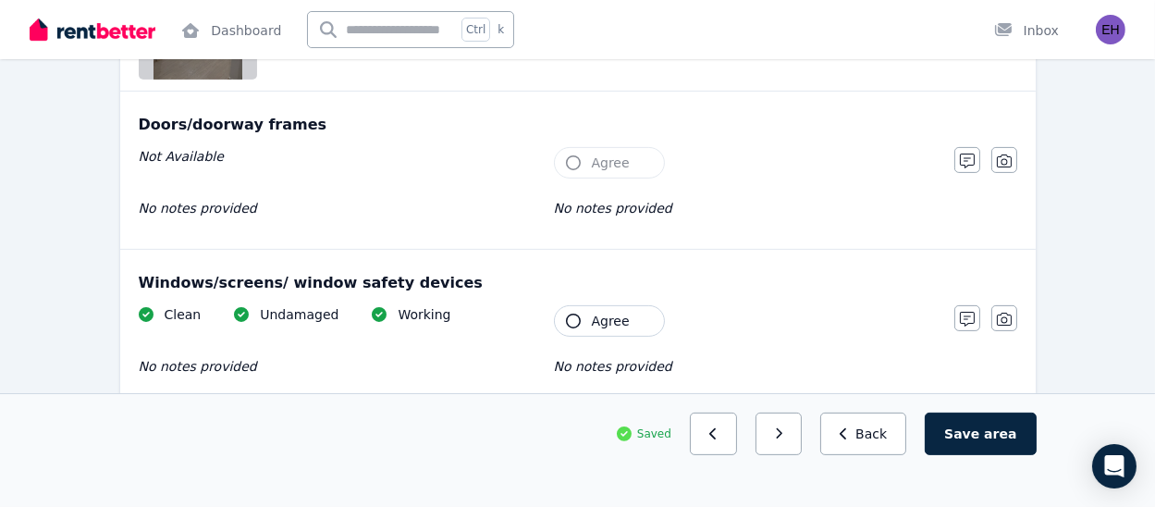
scroll to position [753, 0]
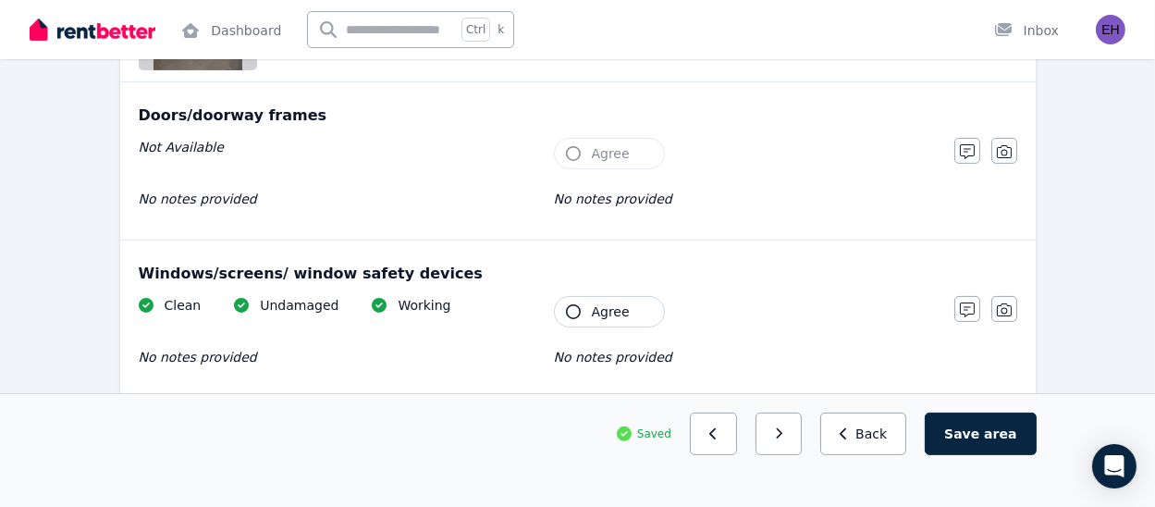
click at [609, 340] on div "Clean Undamaged Working No notes provided Tenant Agree No notes provided" at bounding box center [537, 341] width 797 height 91
click at [614, 315] on span "Agree" at bounding box center [611, 312] width 38 height 19
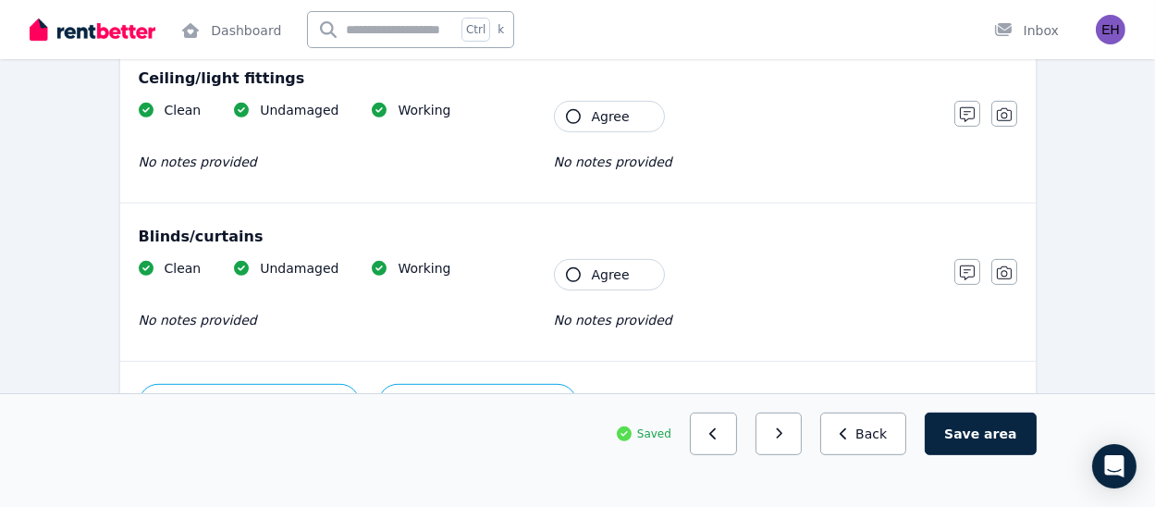
scroll to position [1110, 0]
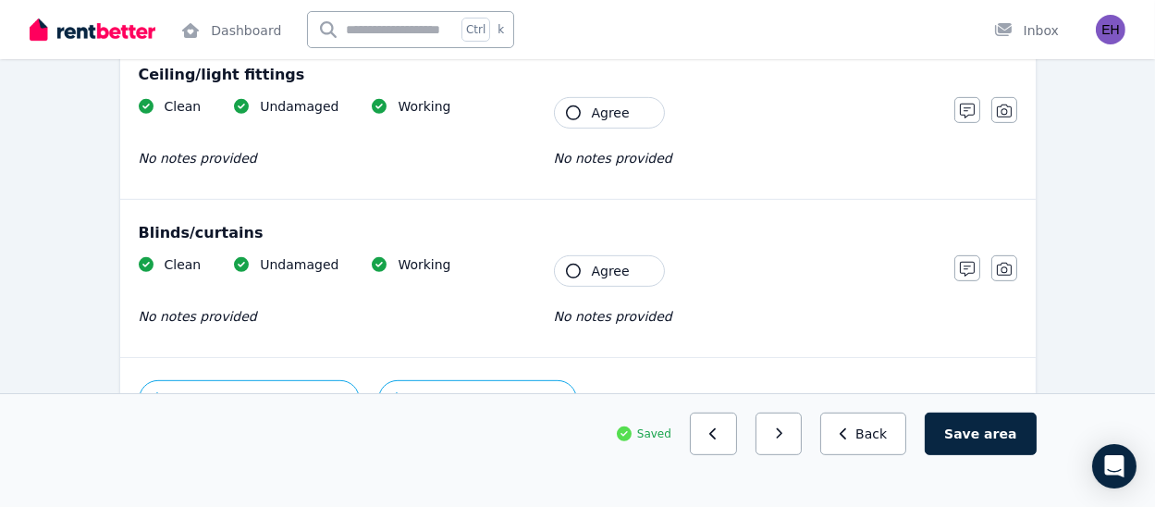
click at [635, 130] on div "Clean Undamaged Working No notes provided Tenant Agree No notes provided" at bounding box center [537, 142] width 797 height 91
click at [627, 111] on button "Agree" at bounding box center [609, 112] width 111 height 31
click at [624, 241] on div "Blinds/curtains" at bounding box center [578, 233] width 879 height 22
click at [624, 251] on div "Blinds/curtains Clean Undamaged Working No notes provided Tenant Agree No notes…" at bounding box center [578, 278] width 916 height 157
click at [628, 278] on button "Agree" at bounding box center [609, 270] width 111 height 31
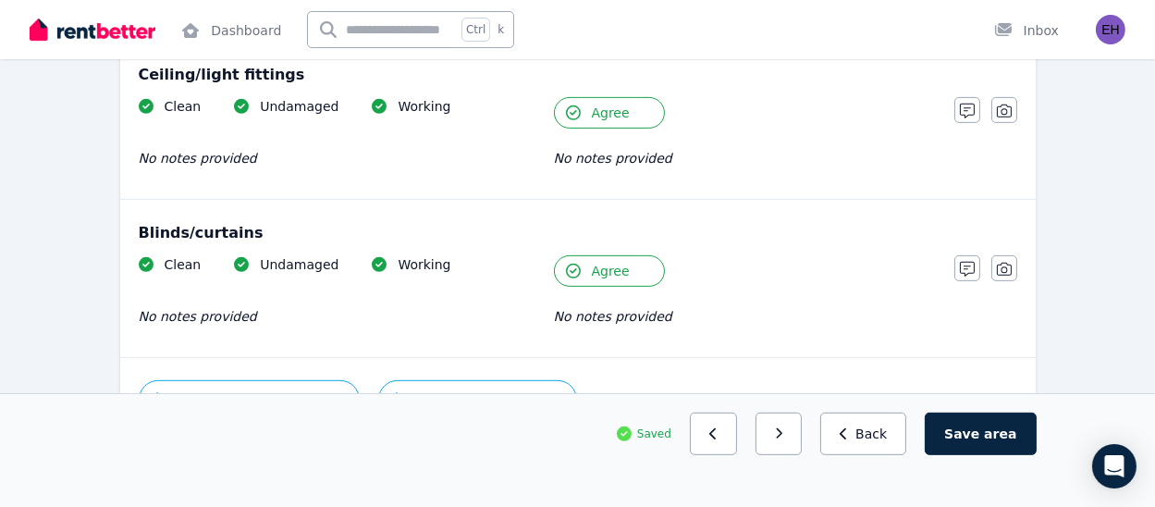
scroll to position [1222, 0]
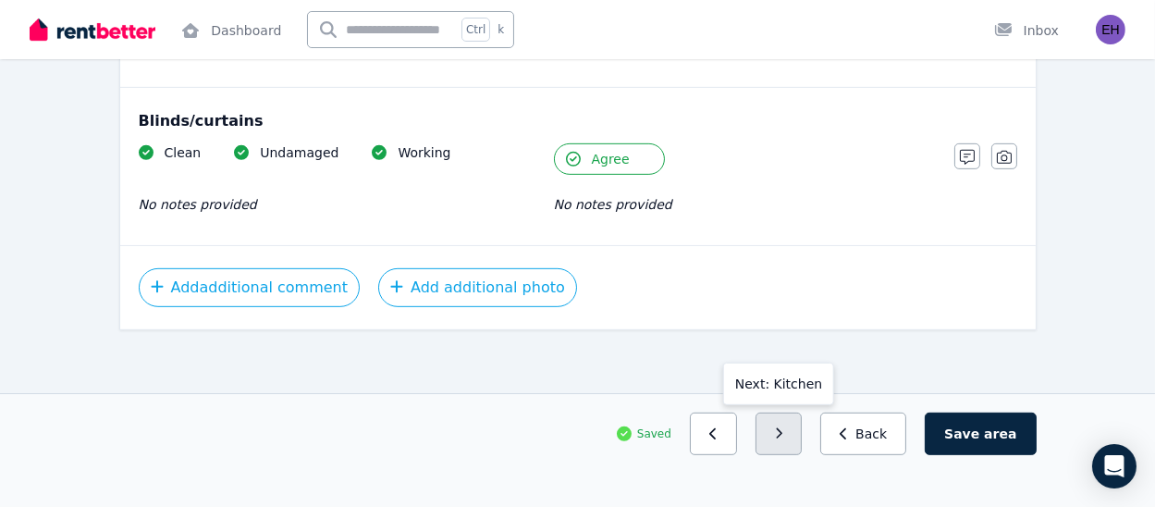
click at [803, 449] on button "button" at bounding box center [779, 434] width 47 height 43
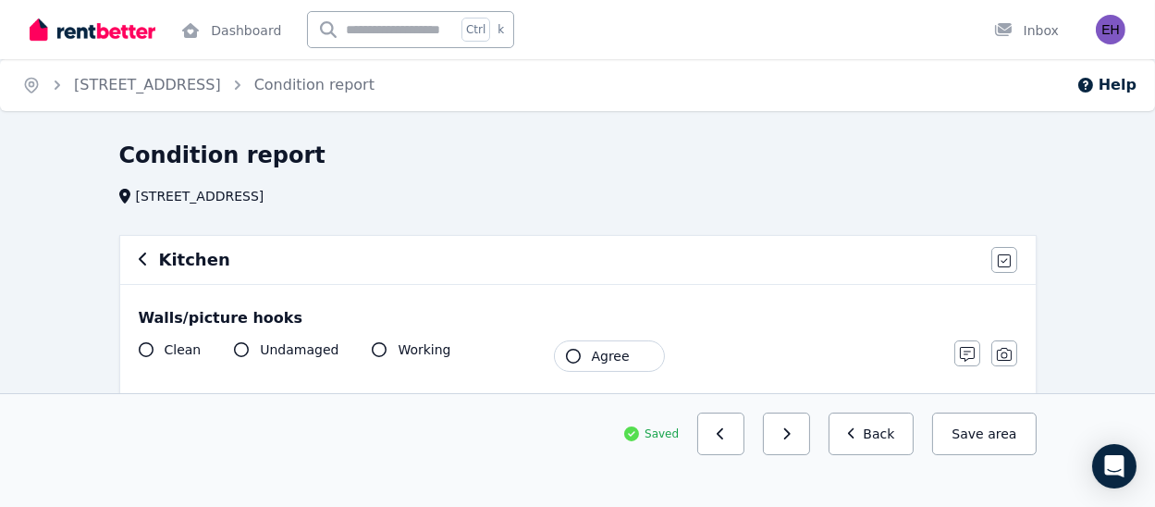
scroll to position [0, 0]
click at [571, 357] on icon "button" at bounding box center [573, 356] width 15 height 15
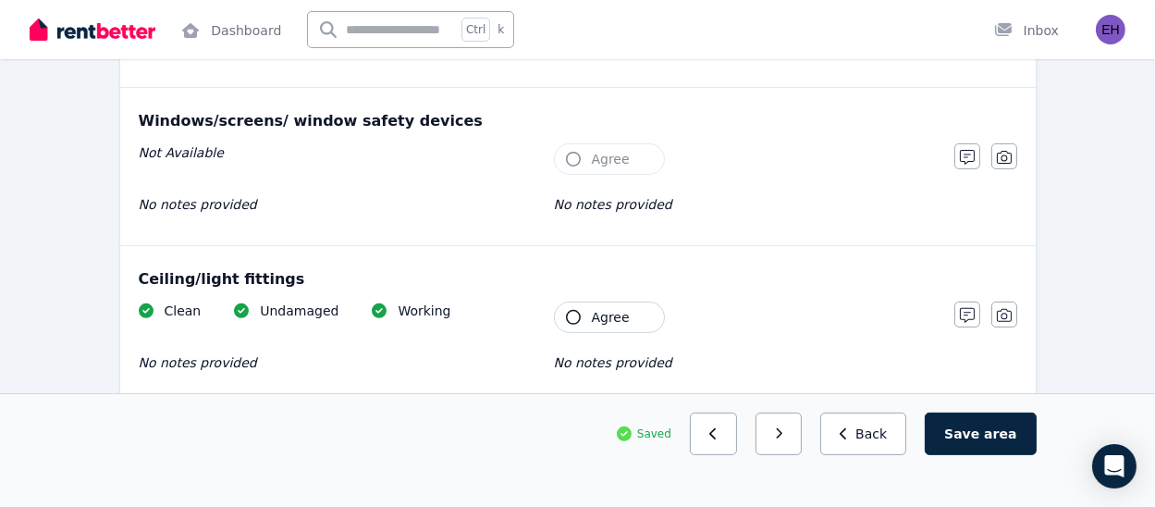
click at [575, 317] on icon "button" at bounding box center [573, 317] width 15 height 15
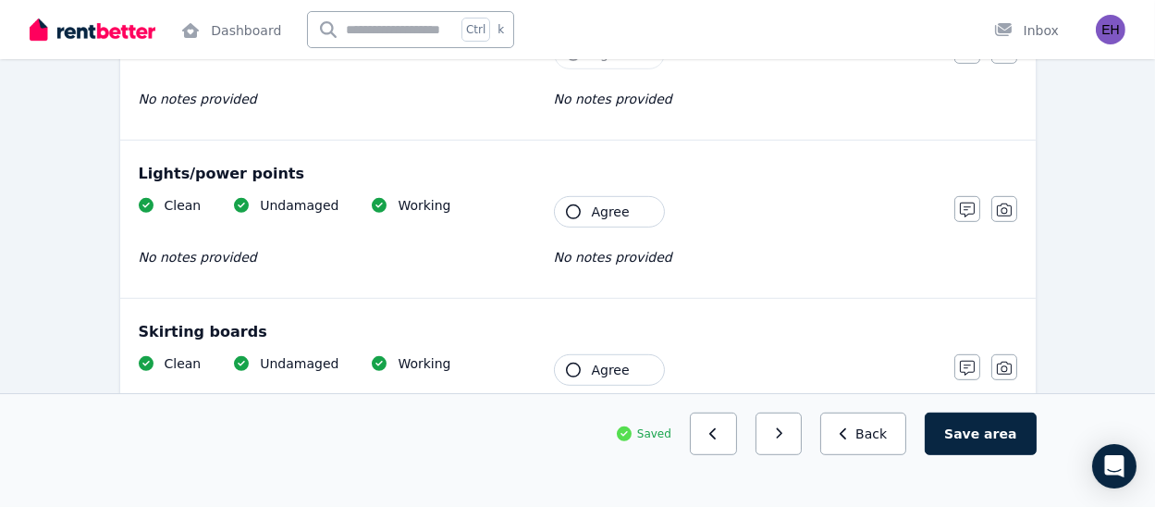
scroll to position [1344, 0]
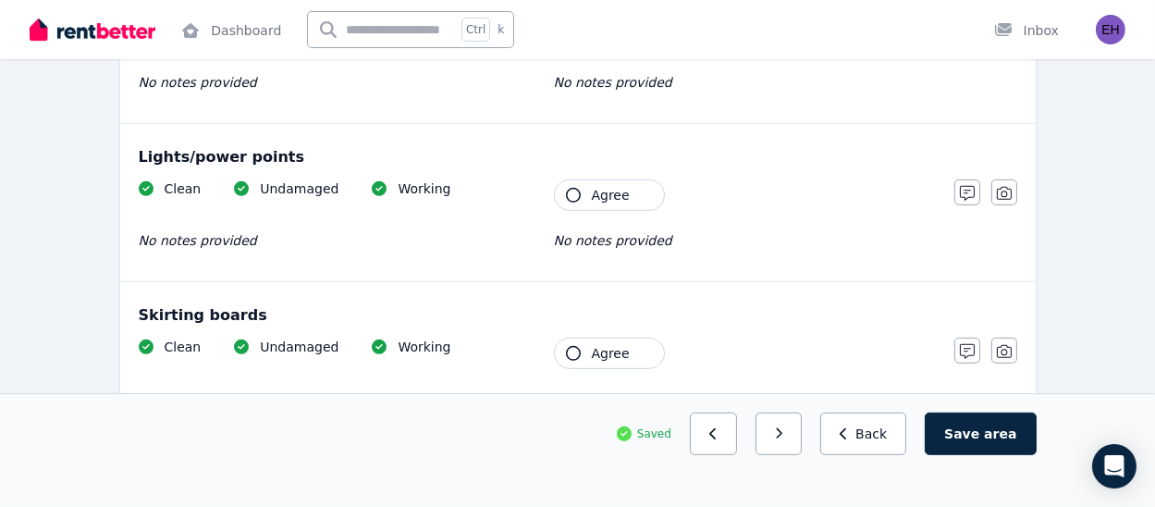
click at [597, 186] on span "Agree" at bounding box center [611, 195] width 38 height 19
click at [593, 344] on span "Agree" at bounding box center [611, 353] width 38 height 19
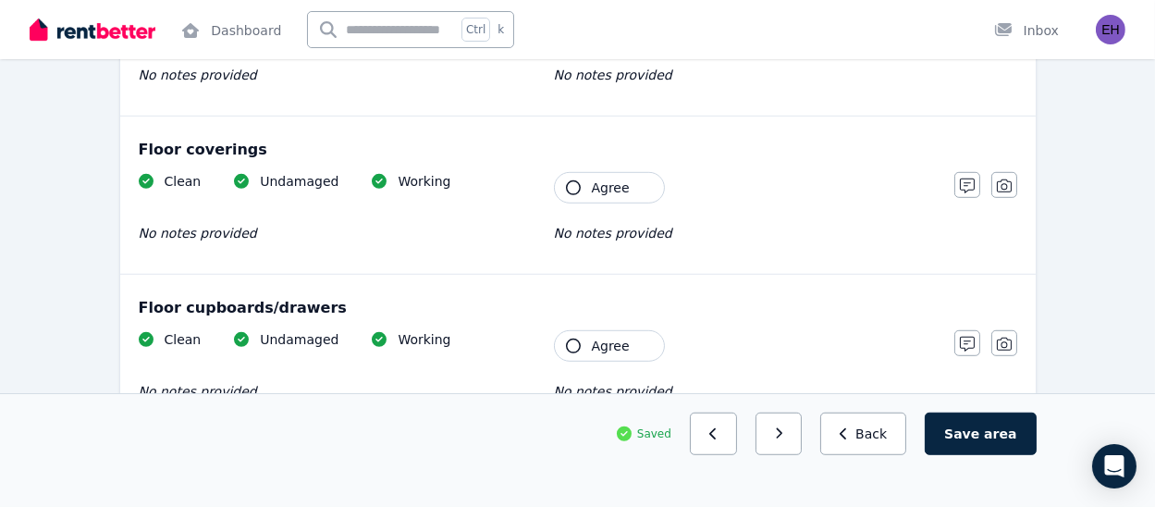
scroll to position [1675, 0]
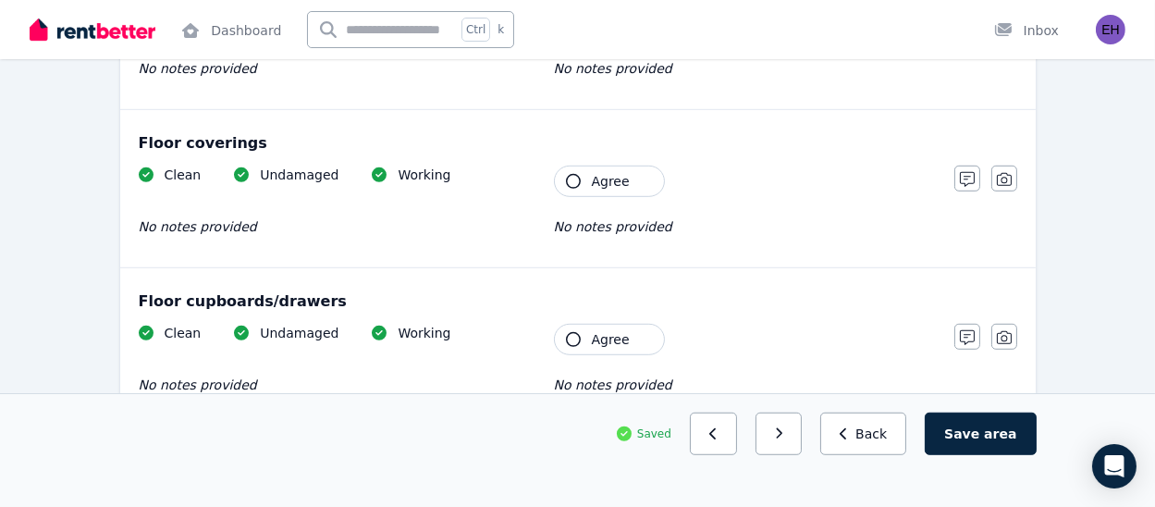
click at [599, 180] on span "Agree" at bounding box center [611, 181] width 38 height 19
click at [603, 343] on span "Agree" at bounding box center [611, 339] width 38 height 19
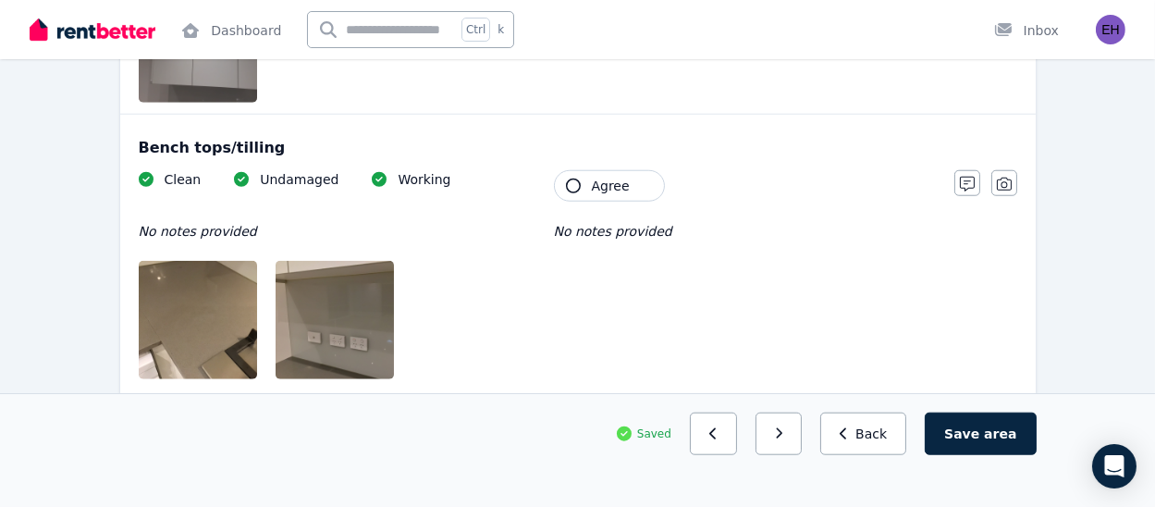
scroll to position [2388, 0]
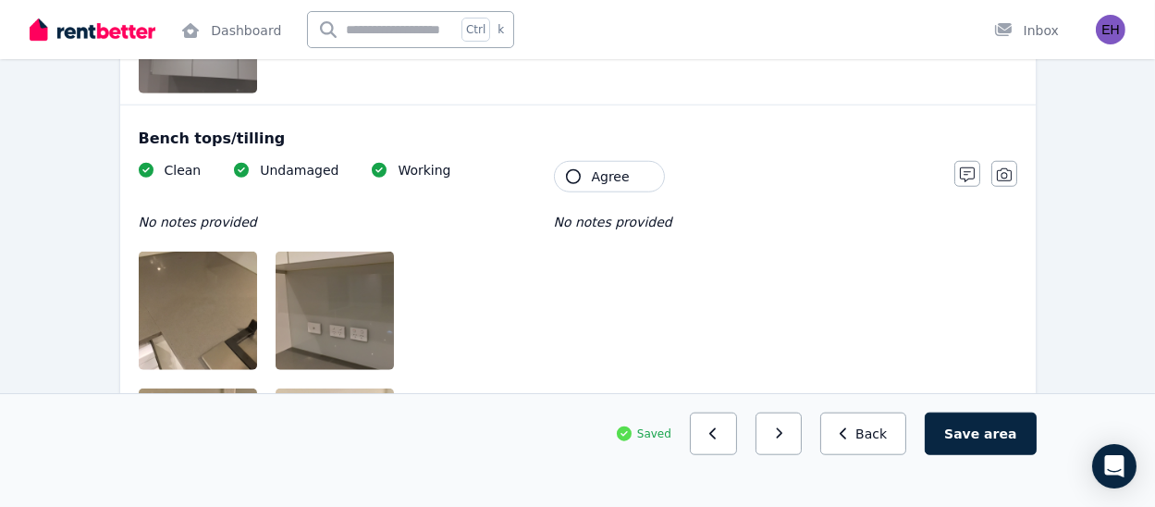
click at [619, 167] on span "Agree" at bounding box center [611, 176] width 38 height 19
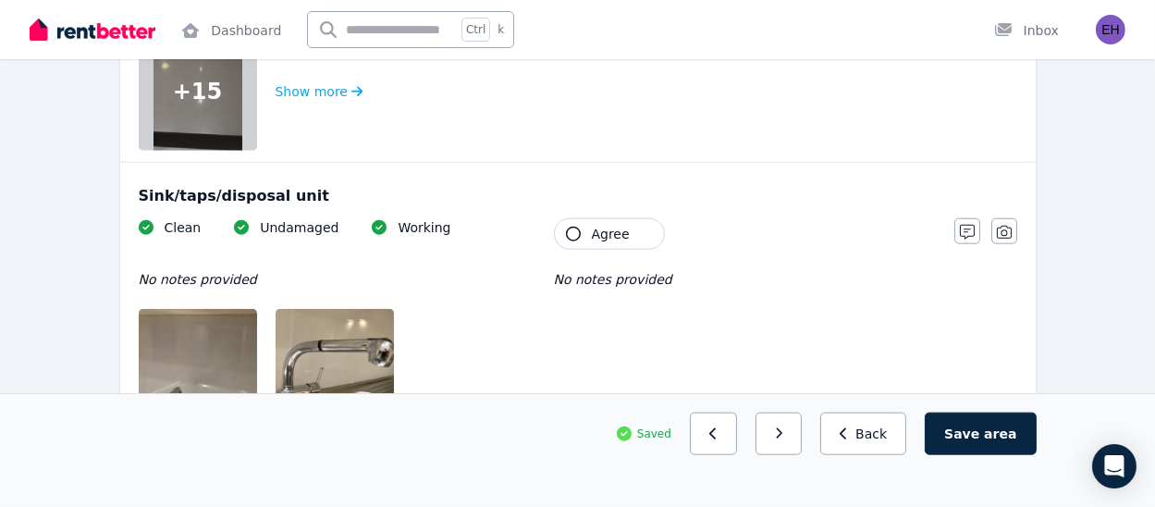
scroll to position [2887, 0]
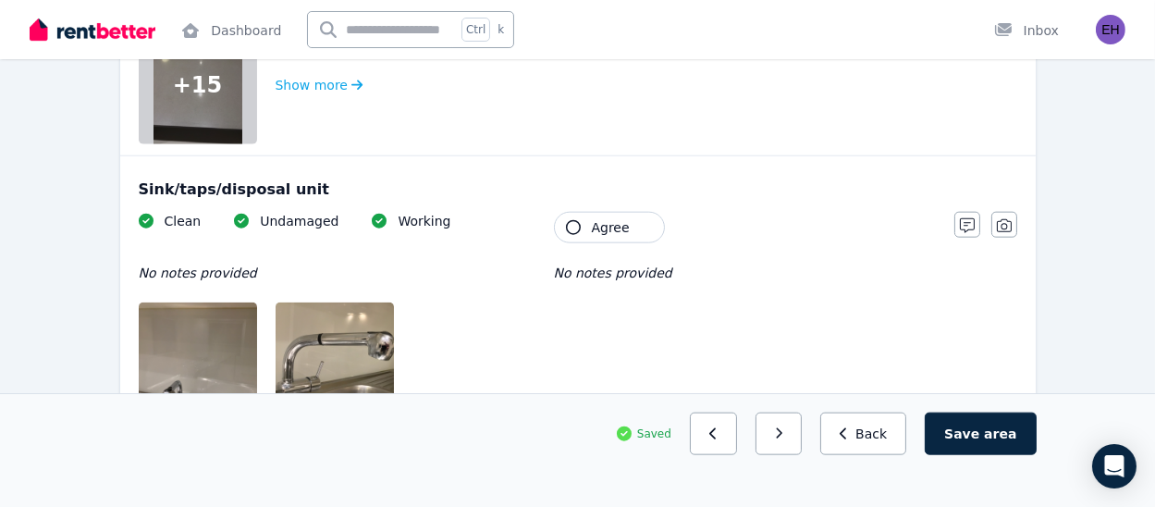
click at [592, 228] on span "Agree" at bounding box center [611, 227] width 38 height 19
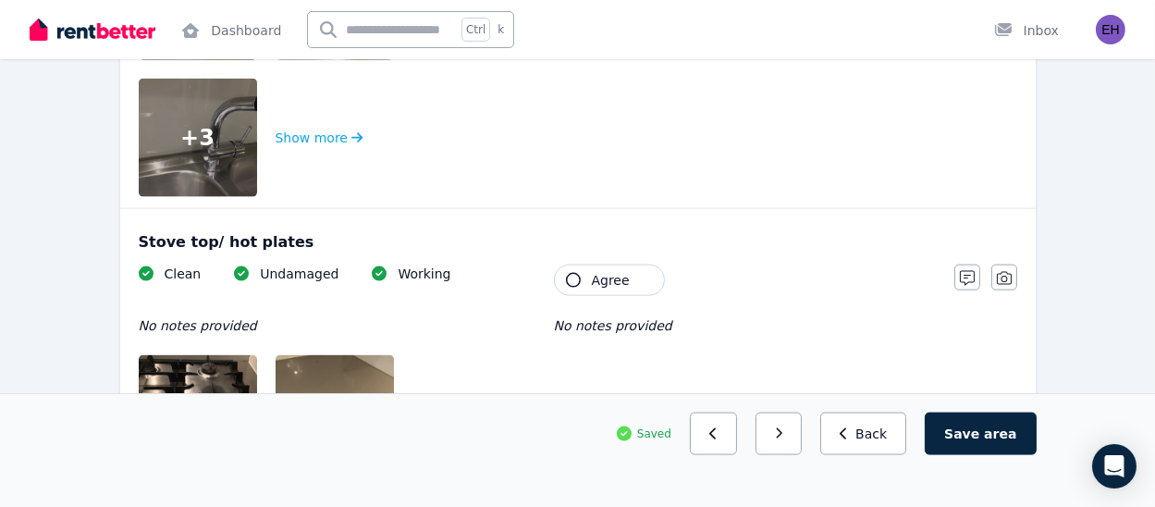
scroll to position [3386, 0]
click at [594, 275] on span "Agree" at bounding box center [611, 279] width 38 height 19
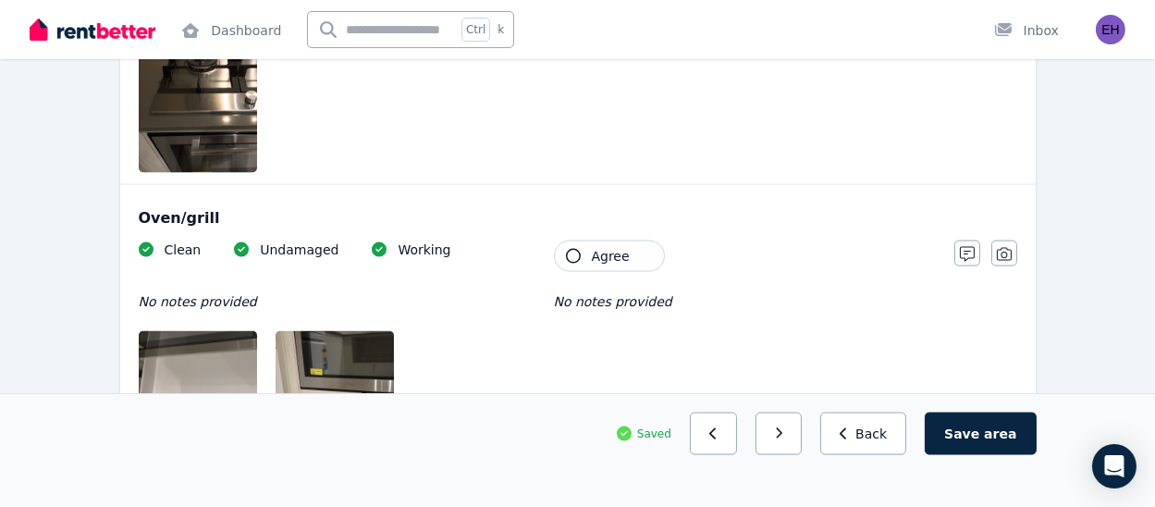
scroll to position [3823, 0]
click at [598, 247] on span "Agree" at bounding box center [611, 256] width 38 height 19
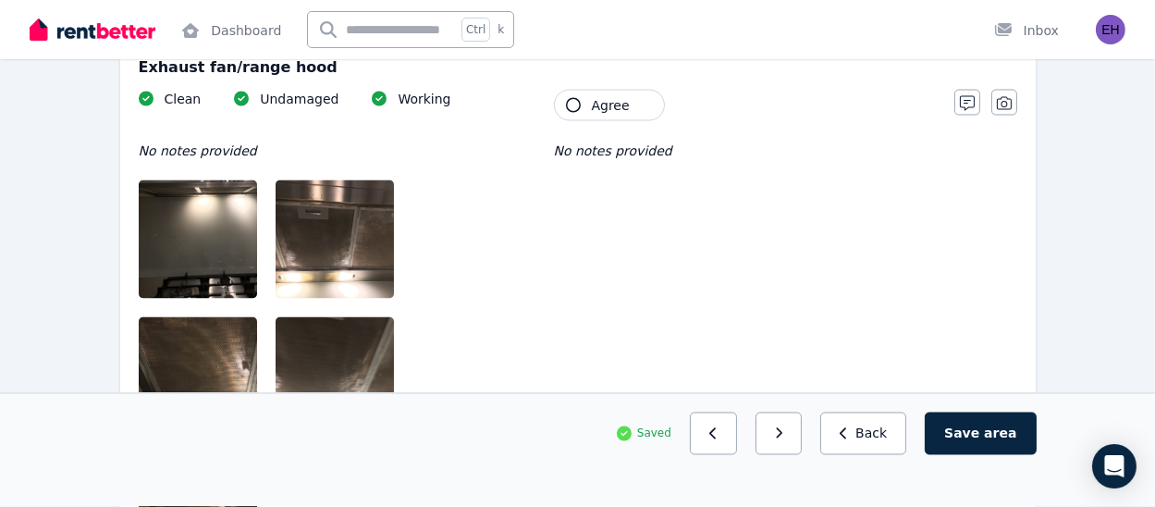
scroll to position [4527, 0]
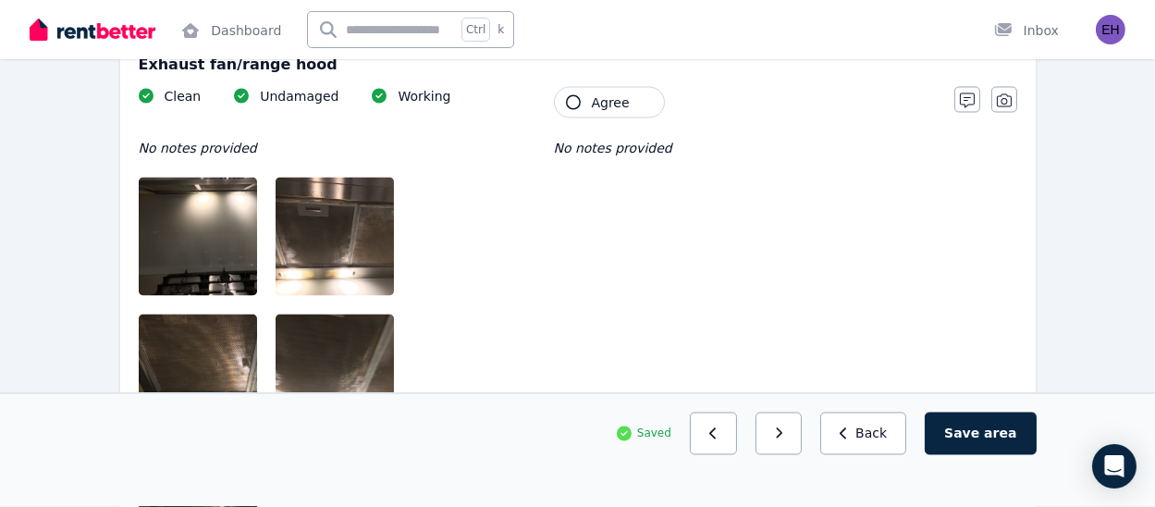
click at [614, 98] on span "Agree" at bounding box center [611, 102] width 38 height 19
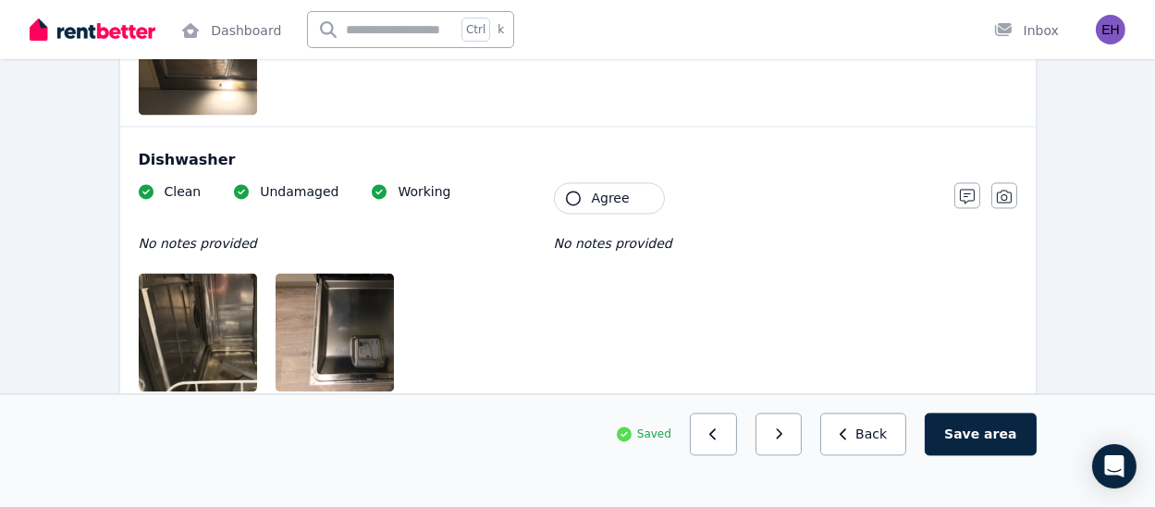
scroll to position [4982, 0]
click at [586, 193] on button "Agree" at bounding box center [609, 197] width 111 height 31
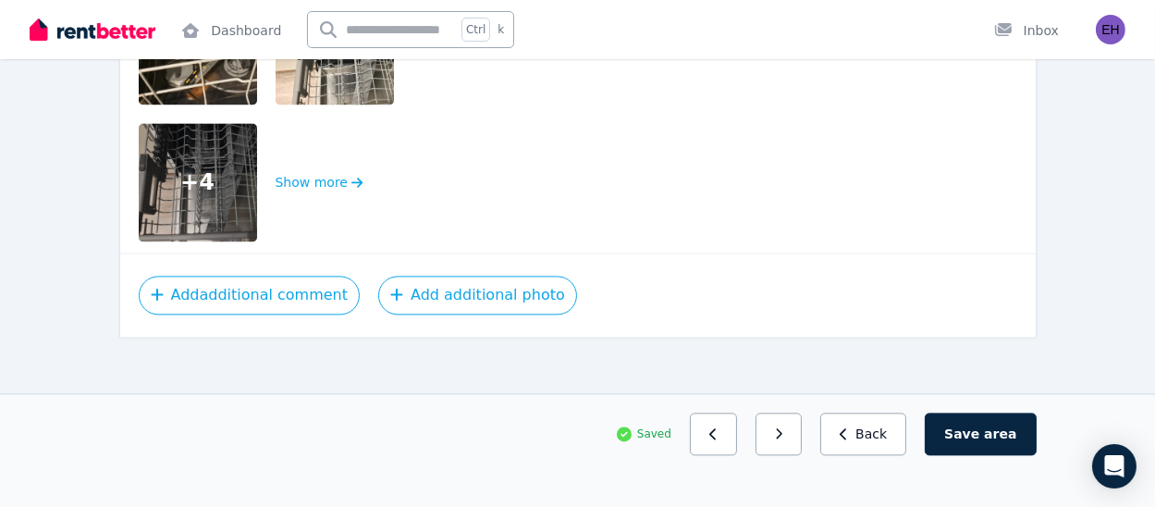
scroll to position [5409, 0]
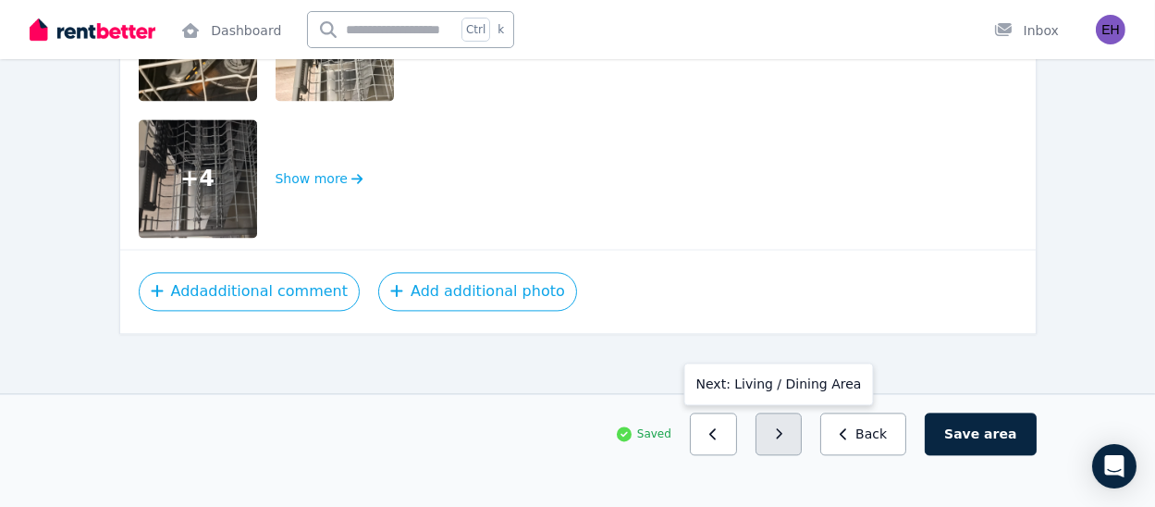
click at [803, 450] on button "button" at bounding box center [779, 434] width 47 height 43
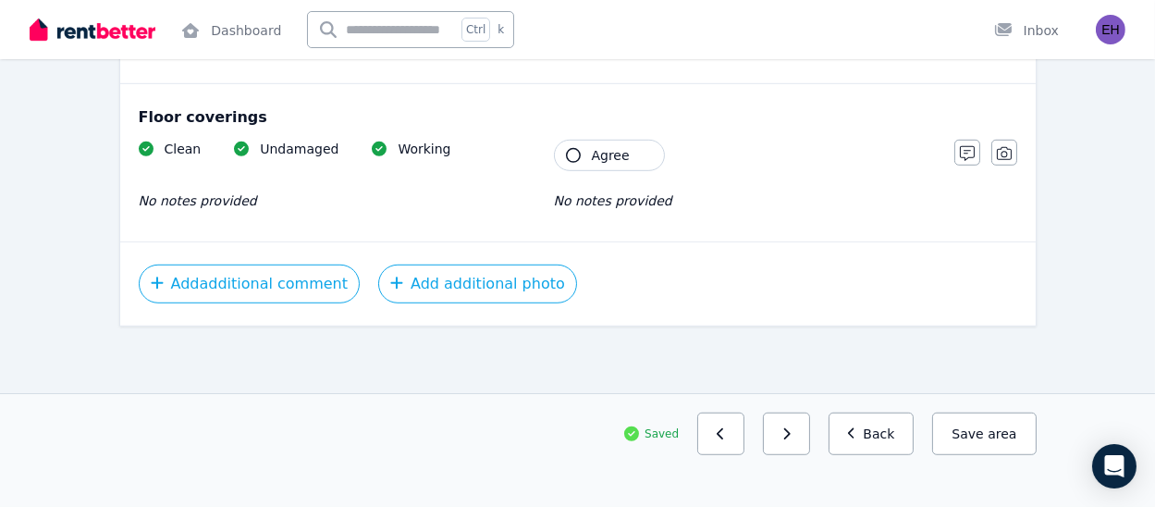
scroll to position [1696, 0]
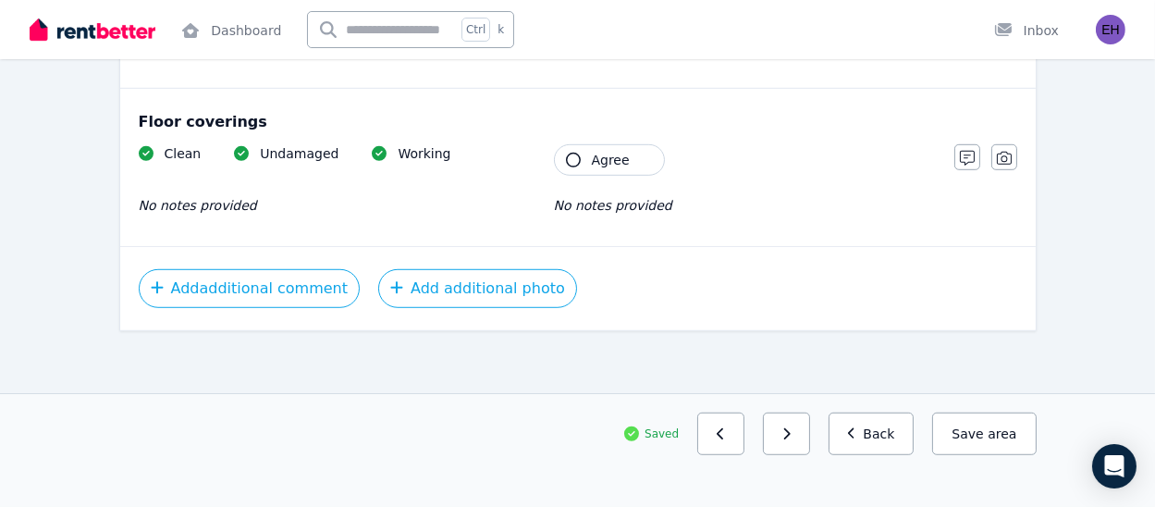
click at [638, 172] on div "Clean Undamaged Working No notes provided Tenant Agree No notes provided" at bounding box center [537, 189] width 797 height 91
click at [637, 168] on button "Agree" at bounding box center [609, 159] width 111 height 31
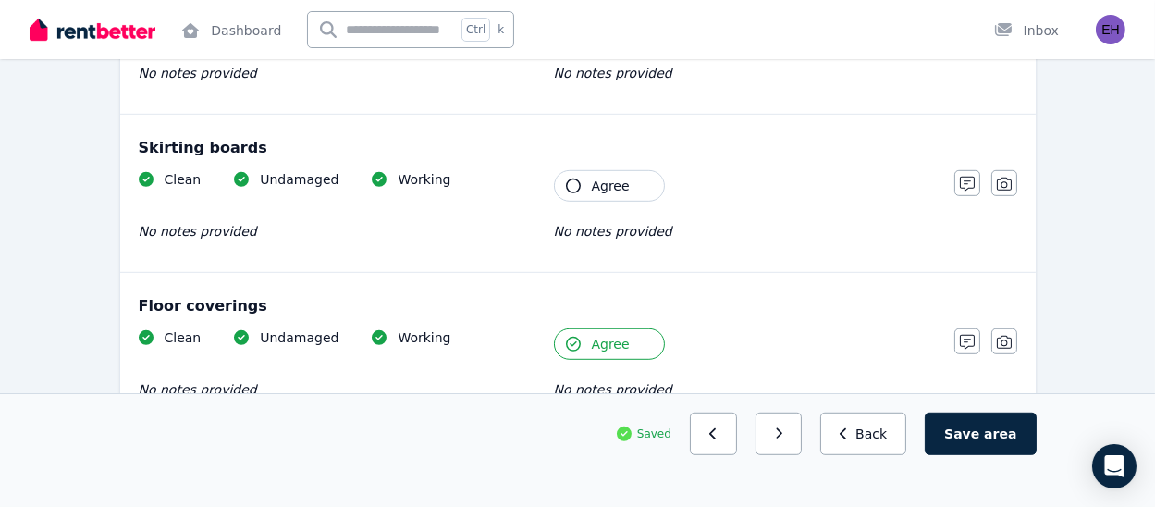
scroll to position [1509, 0]
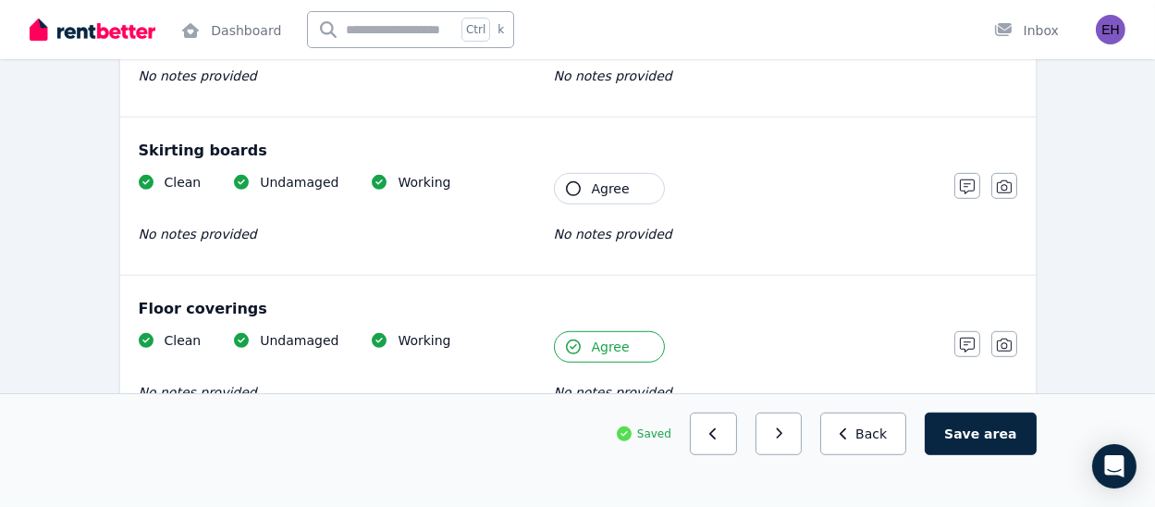
click at [625, 186] on button "Agree" at bounding box center [609, 188] width 111 height 31
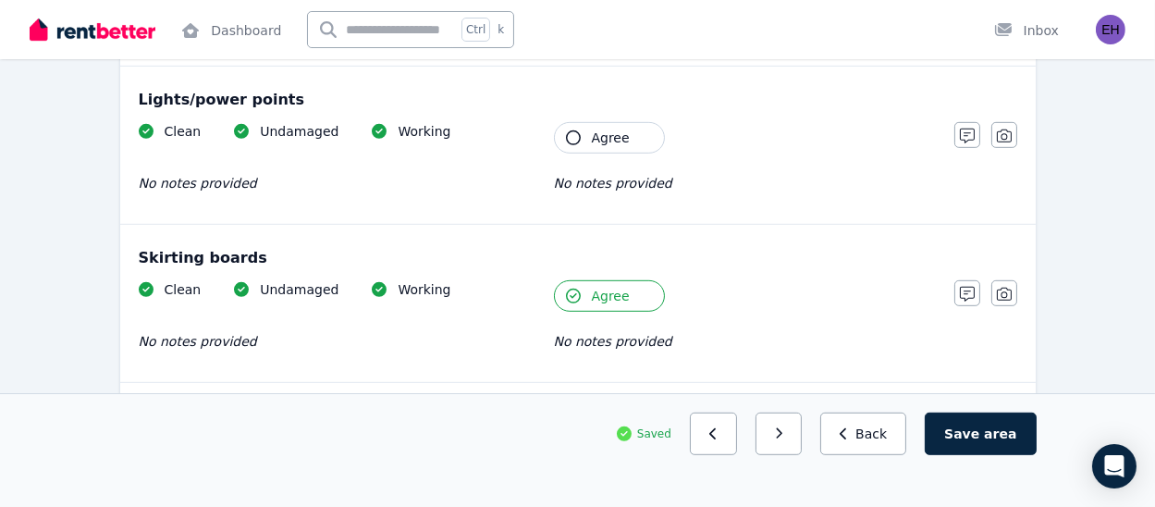
scroll to position [1401, 0]
click at [609, 134] on span "Agree" at bounding box center [611, 139] width 38 height 19
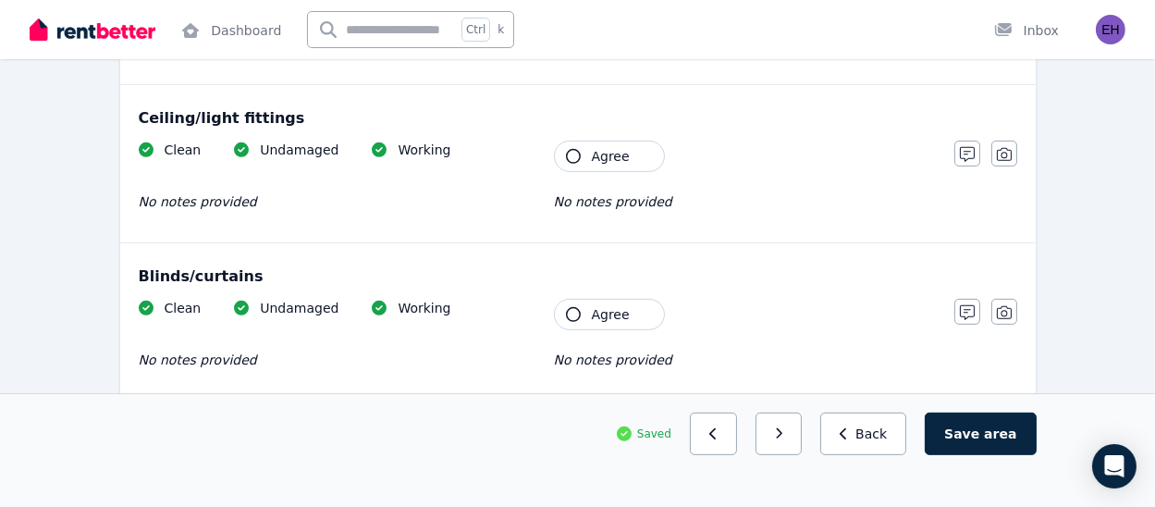
scroll to position [1059, 0]
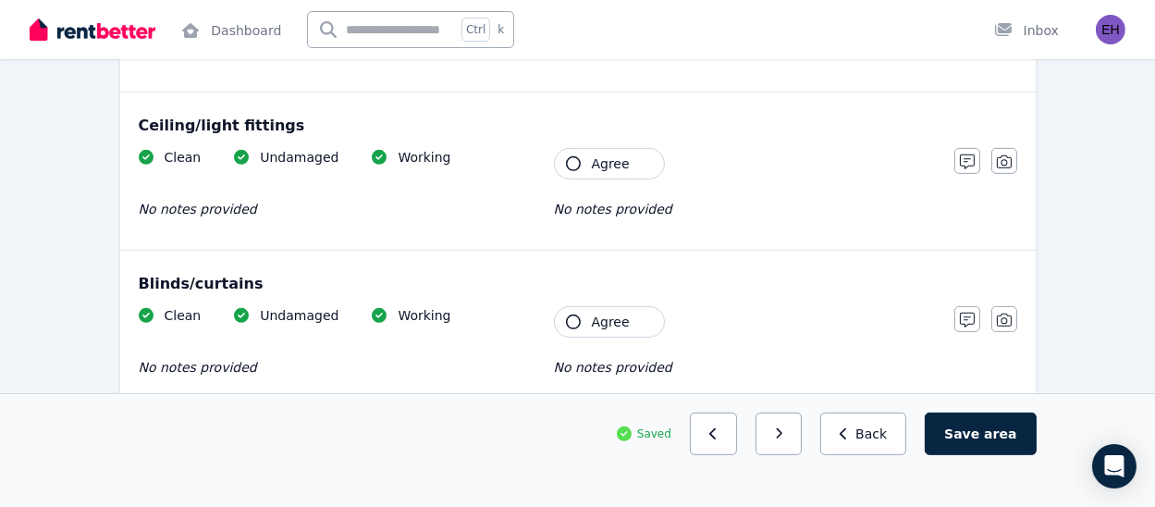
click at [607, 148] on button "Agree" at bounding box center [609, 163] width 111 height 31
click at [598, 327] on span "Agree" at bounding box center [611, 322] width 38 height 19
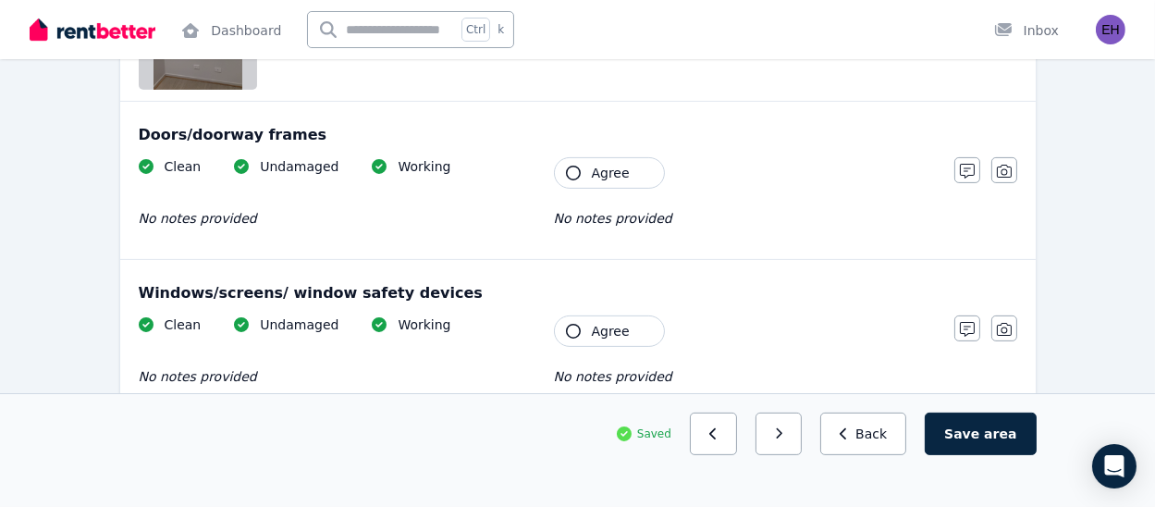
scroll to position [732, 0]
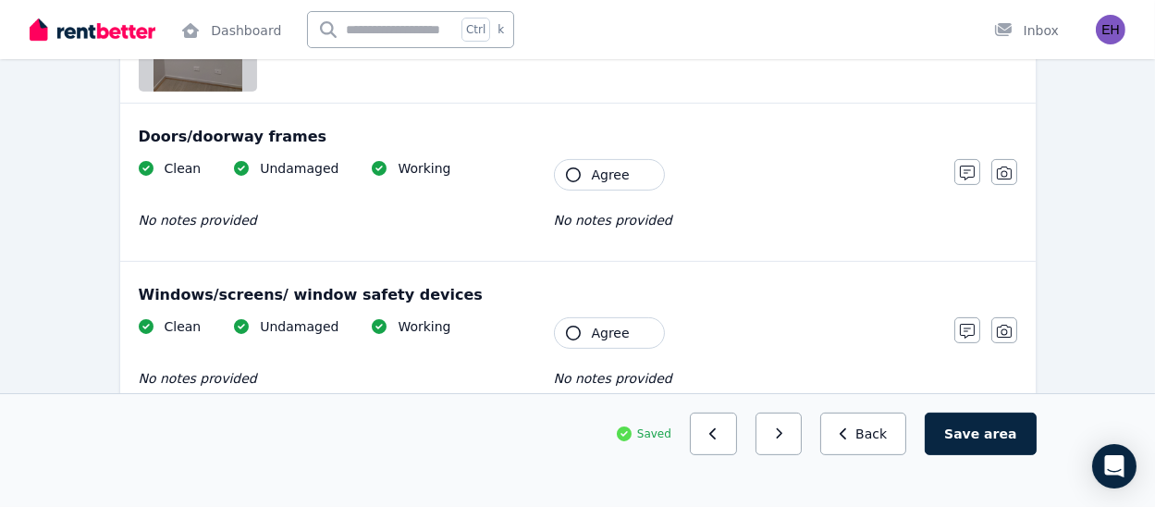
click at [600, 332] on span "Agree" at bounding box center [611, 333] width 38 height 19
click at [618, 176] on span "Agree" at bounding box center [611, 175] width 38 height 19
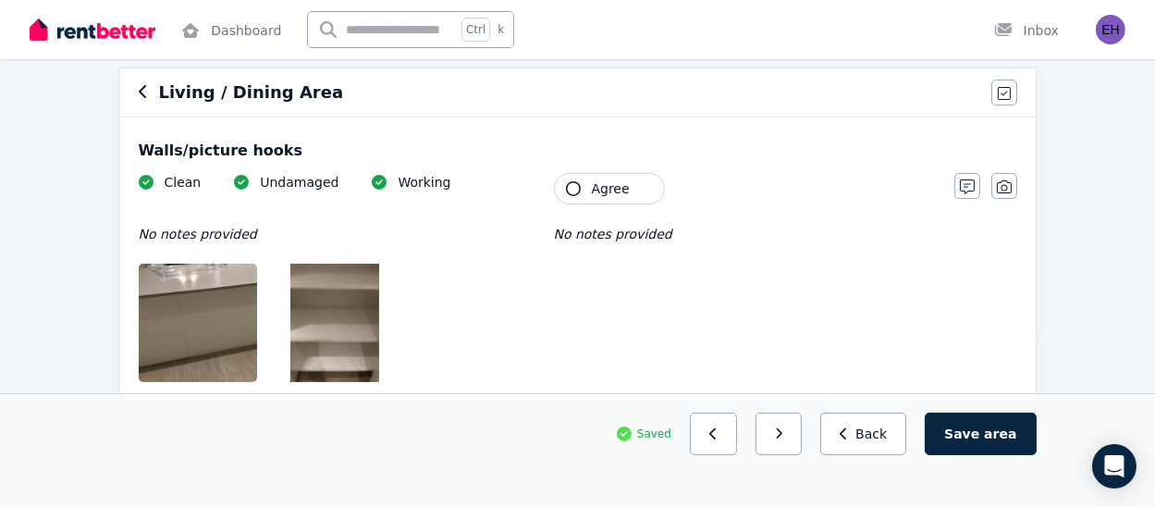
scroll to position [173, 0]
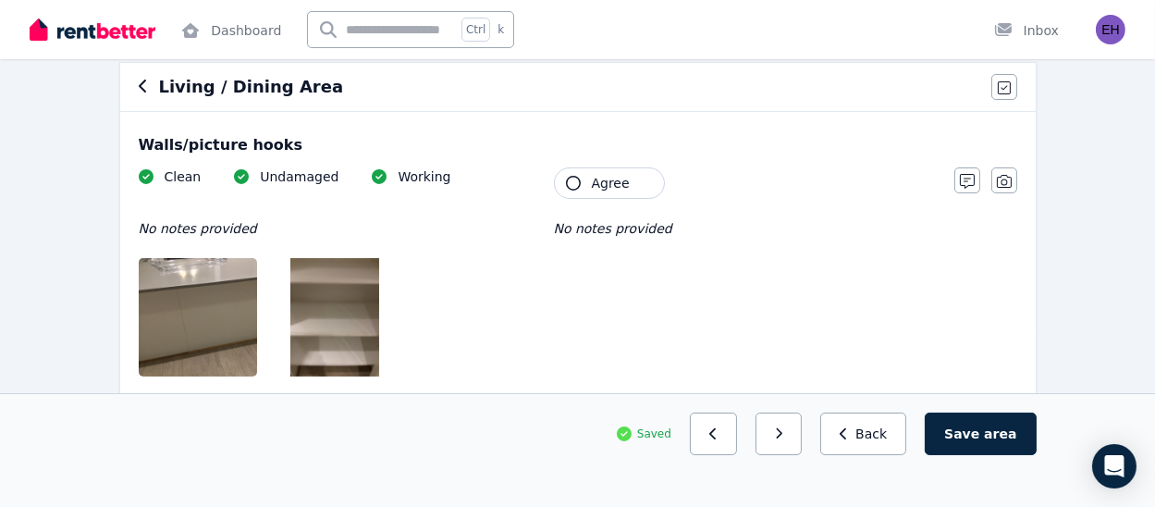
click at [622, 192] on button "Agree" at bounding box center [609, 182] width 111 height 31
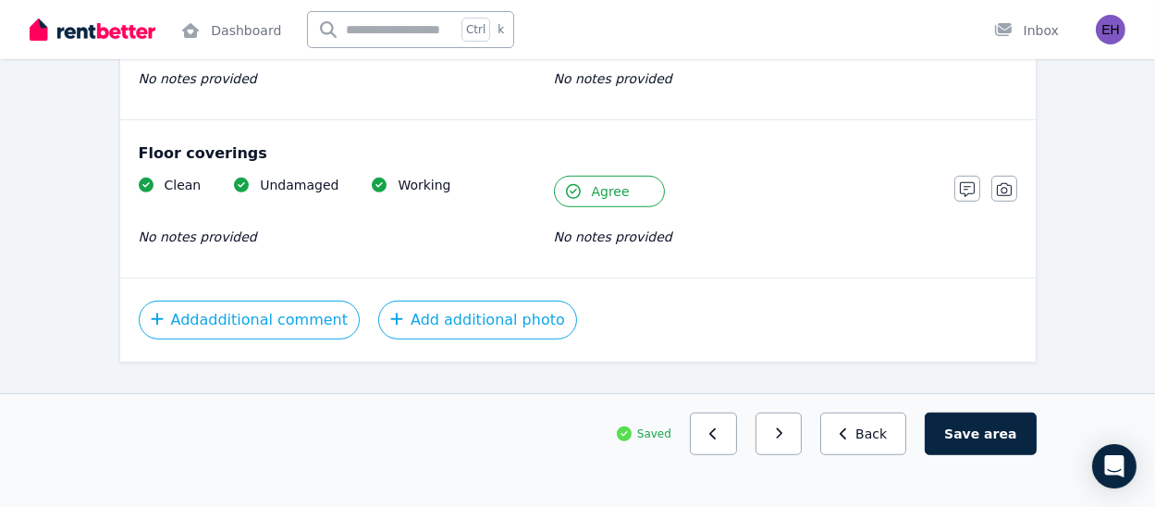
scroll to position [1696, 0]
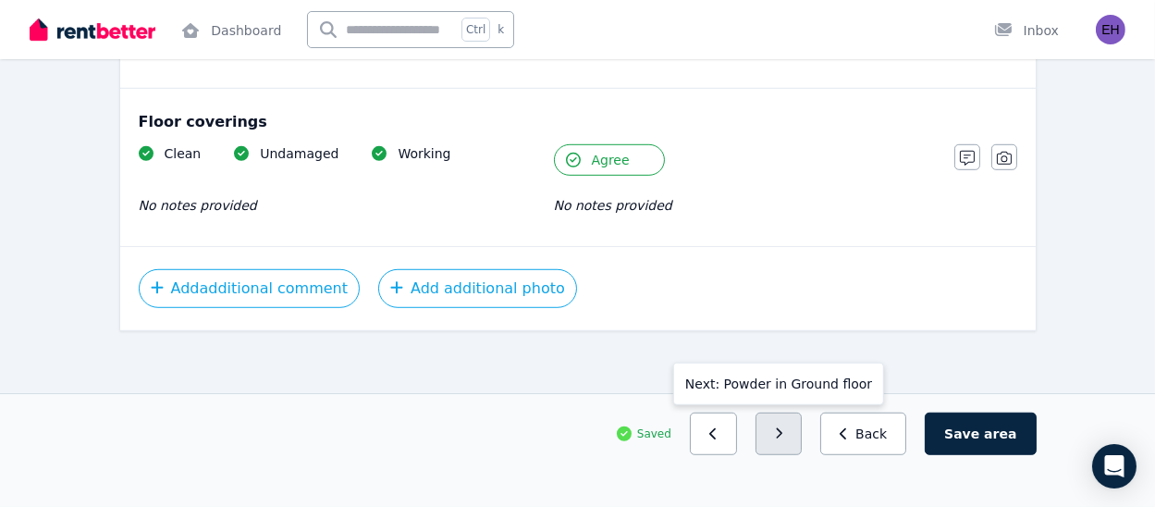
click at [796, 436] on button "button" at bounding box center [779, 434] width 47 height 43
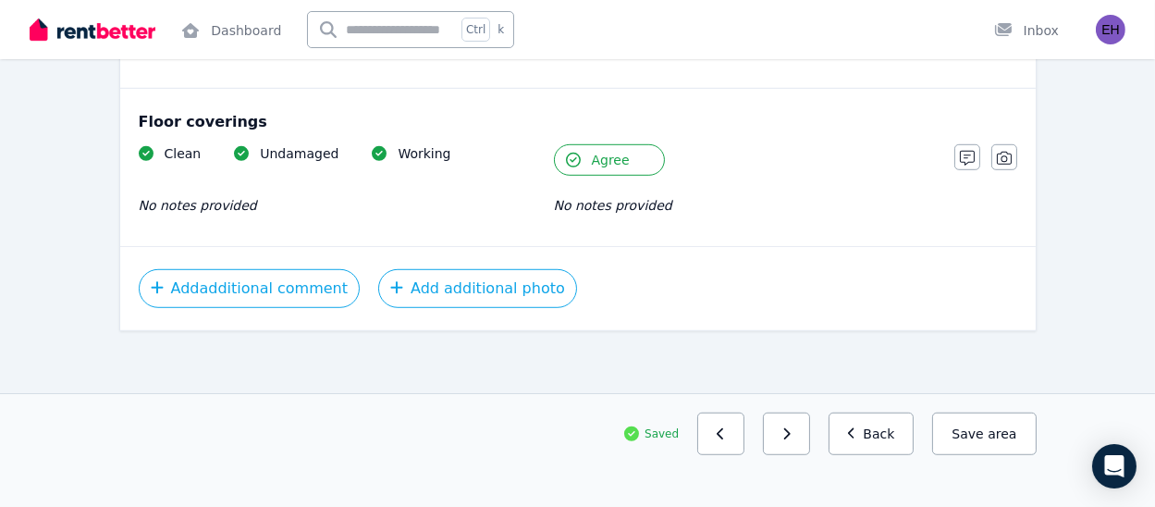
scroll to position [1222, 0]
click at [616, 154] on span "Agree" at bounding box center [611, 159] width 38 height 19
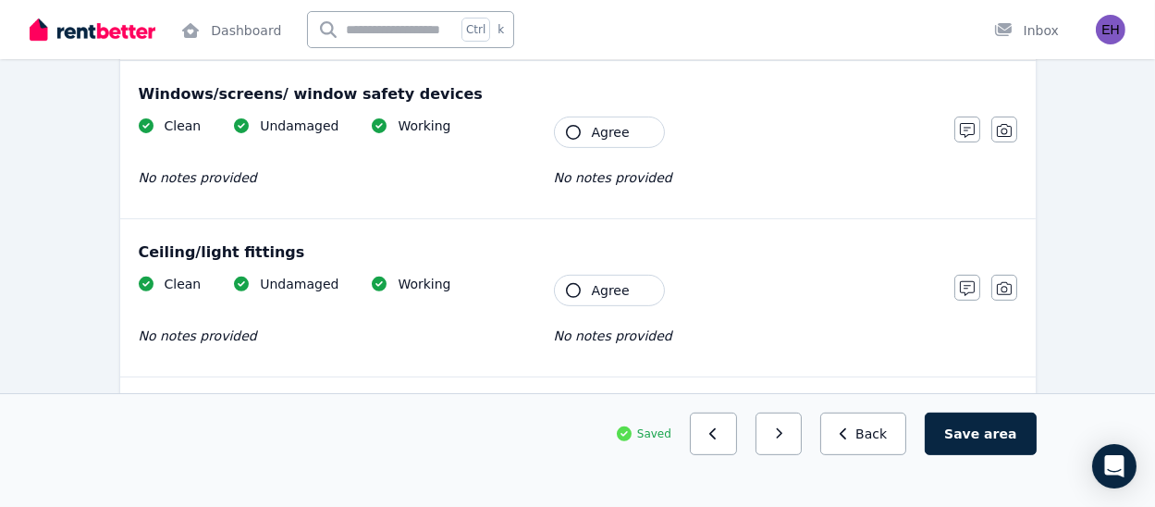
scroll to position [918, 0]
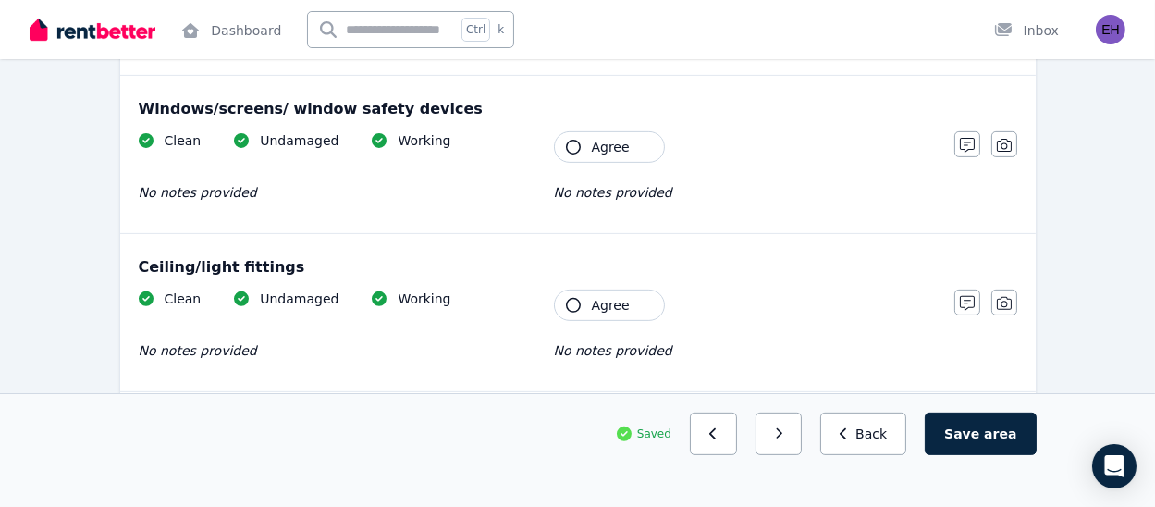
click at [612, 155] on button "Agree" at bounding box center [609, 146] width 111 height 31
click at [590, 293] on button "Agree" at bounding box center [609, 305] width 111 height 31
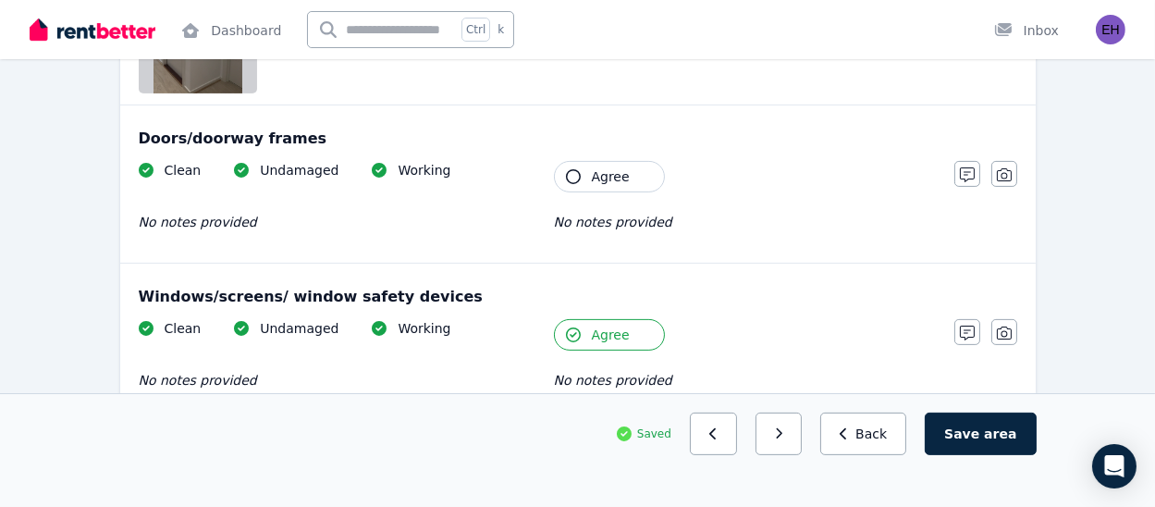
scroll to position [730, 0]
click at [590, 168] on button "Agree" at bounding box center [609, 176] width 111 height 31
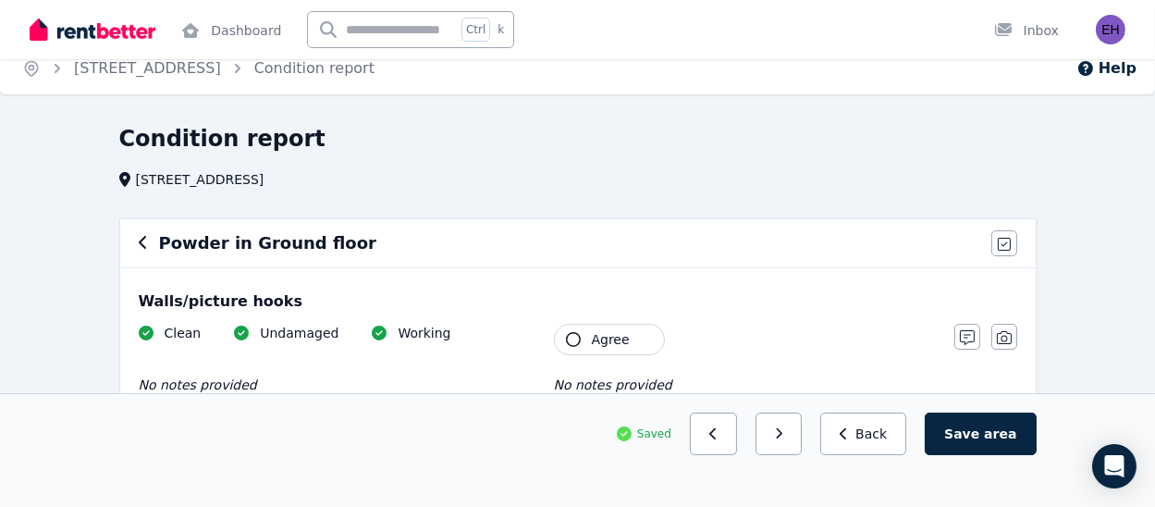
scroll to position [0, 0]
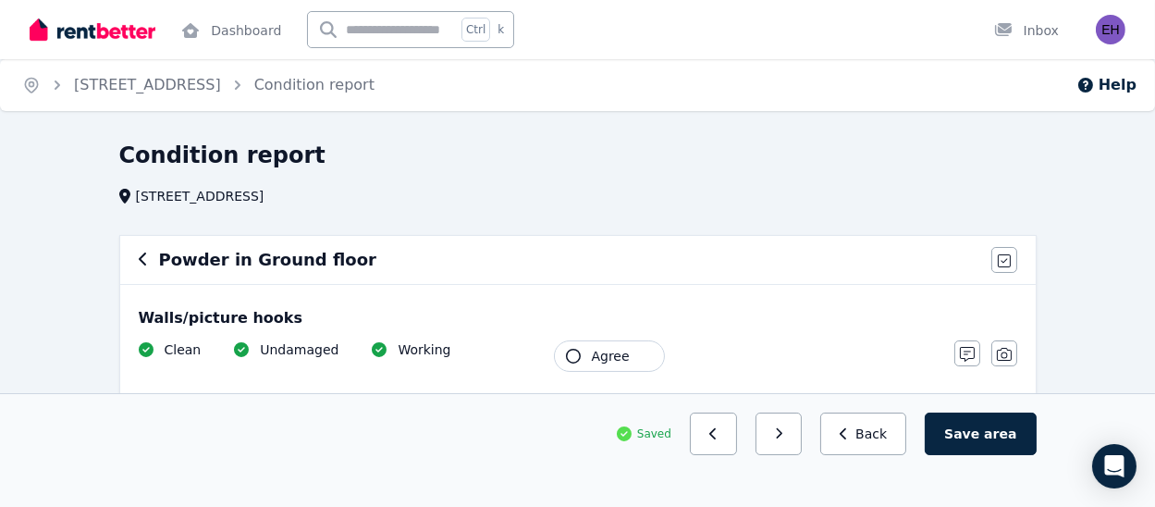
click at [588, 347] on button "Agree" at bounding box center [609, 355] width 111 height 31
click at [784, 431] on icon "button" at bounding box center [779, 433] width 8 height 13
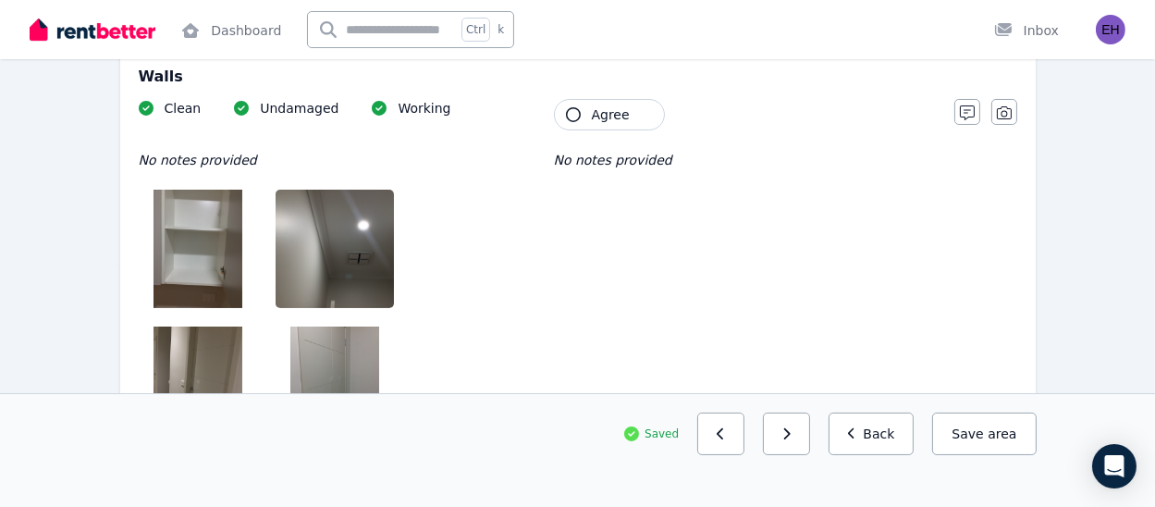
scroll to position [245, 0]
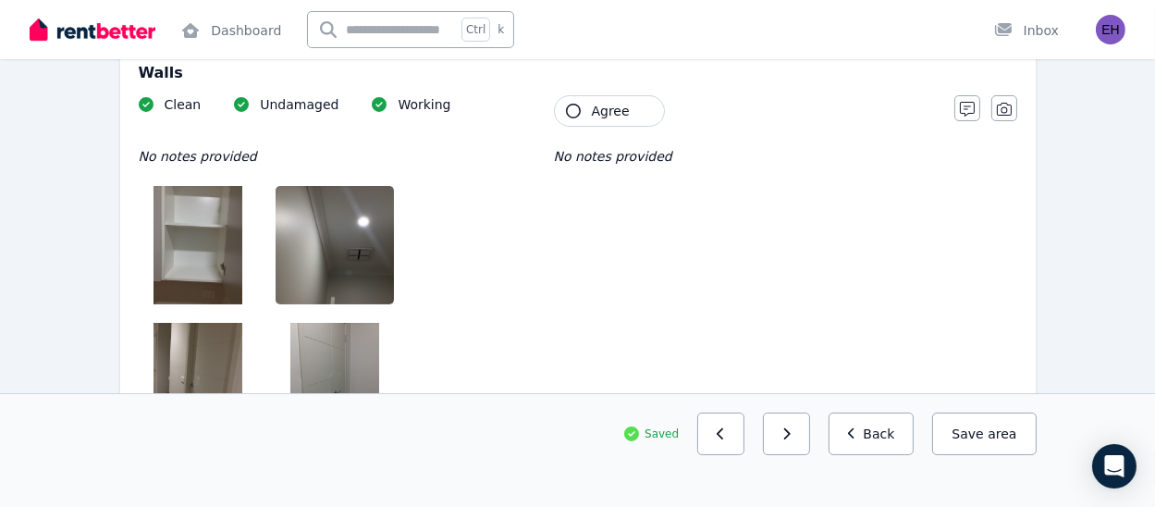
click at [591, 122] on button "Agree" at bounding box center [609, 110] width 111 height 31
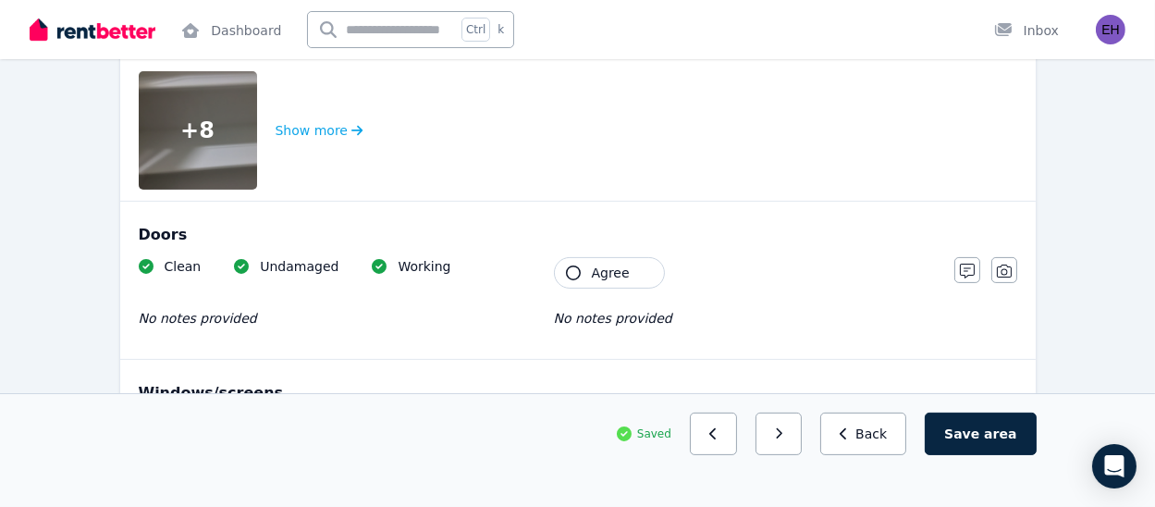
scroll to position [644, 0]
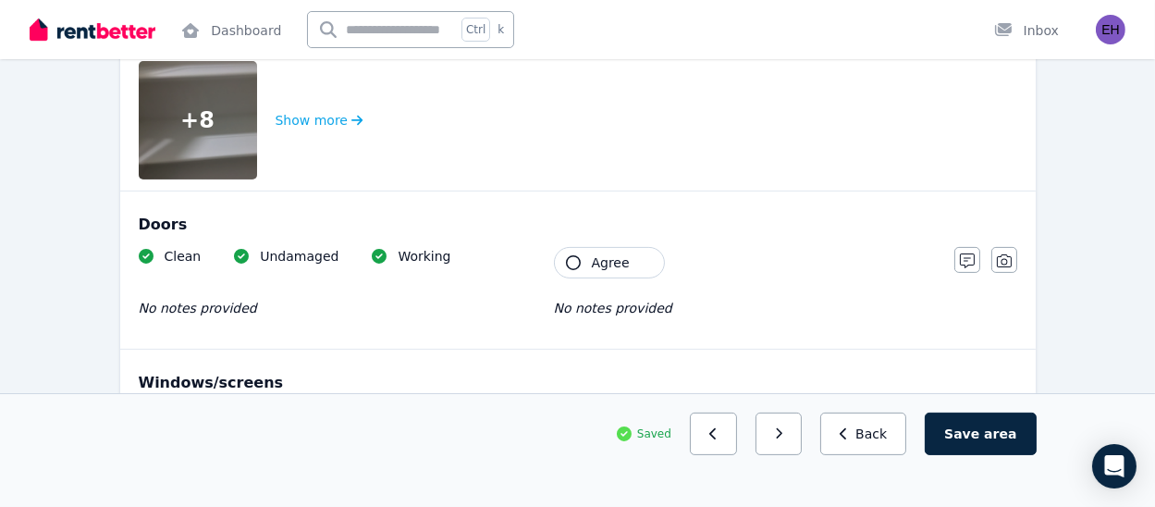
click at [568, 272] on button "Agree" at bounding box center [609, 262] width 111 height 31
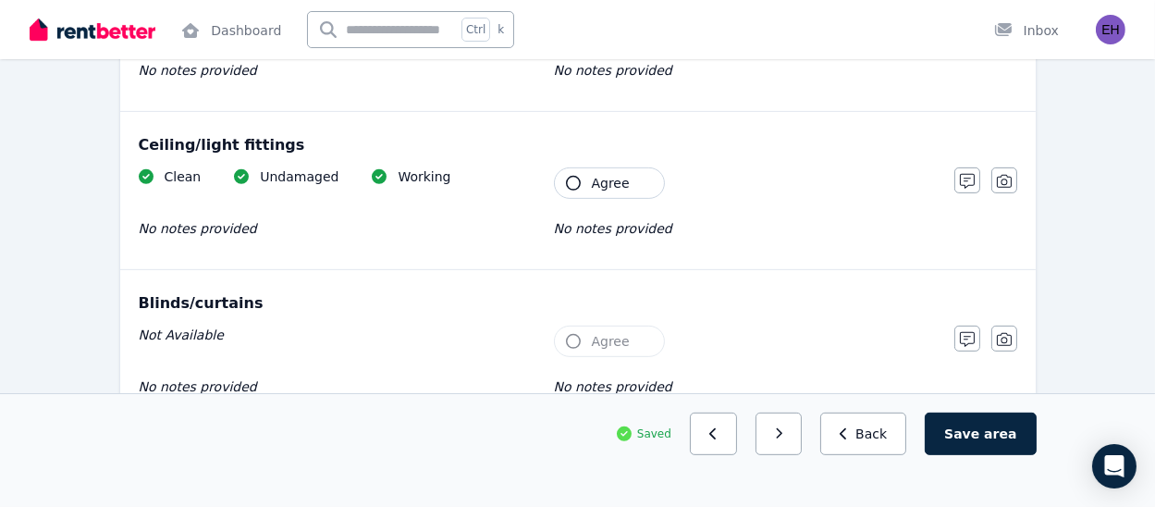
scroll to position [1051, 0]
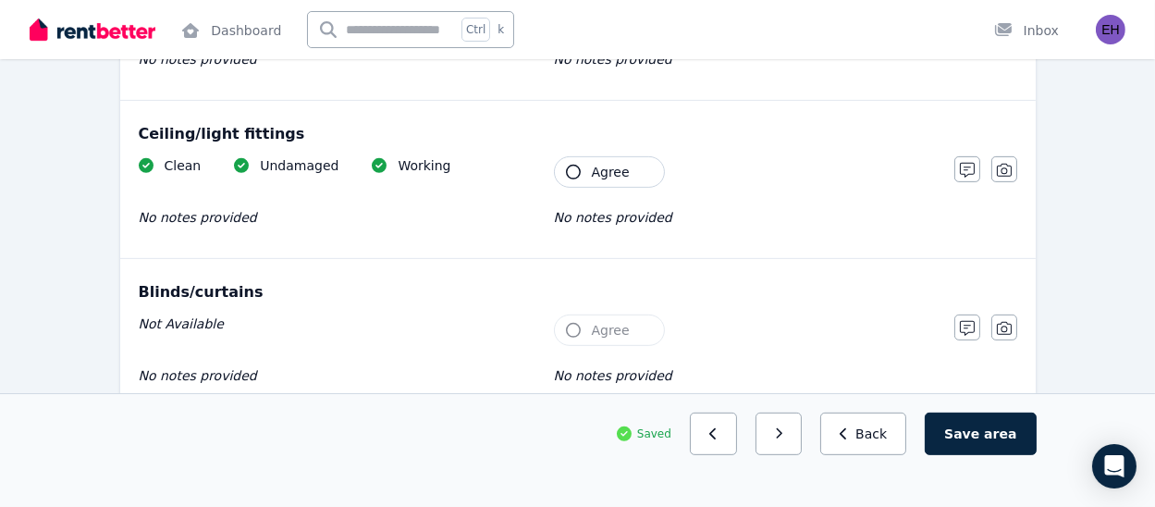
click at [601, 132] on div "Ceiling/light fittings" at bounding box center [578, 134] width 879 height 22
click at [592, 172] on span "Agree" at bounding box center [611, 172] width 38 height 19
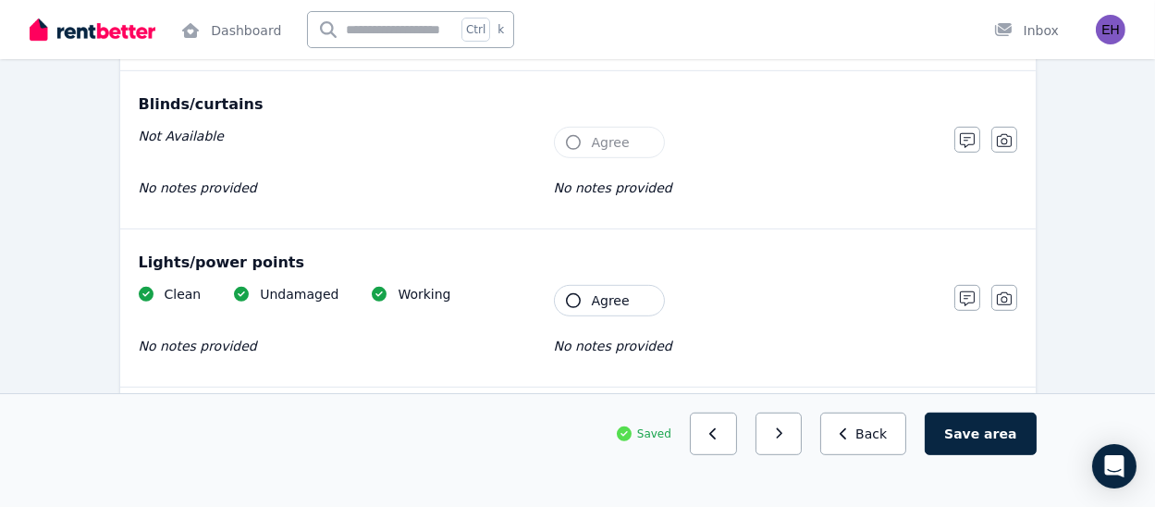
scroll to position [1311, 0]
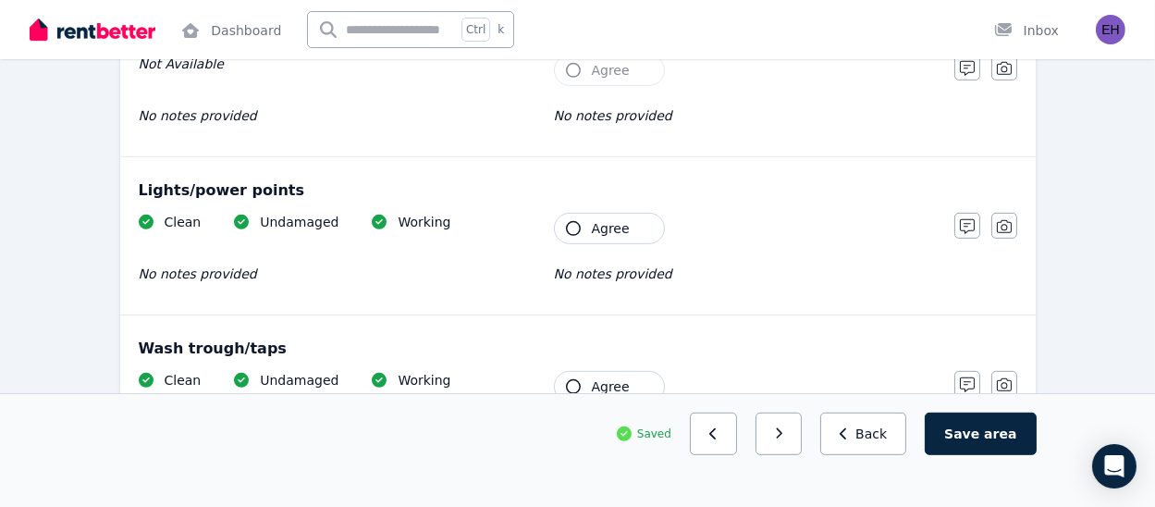
click at [596, 227] on span "Agree" at bounding box center [611, 228] width 38 height 19
click at [582, 379] on button "Agree" at bounding box center [609, 386] width 111 height 31
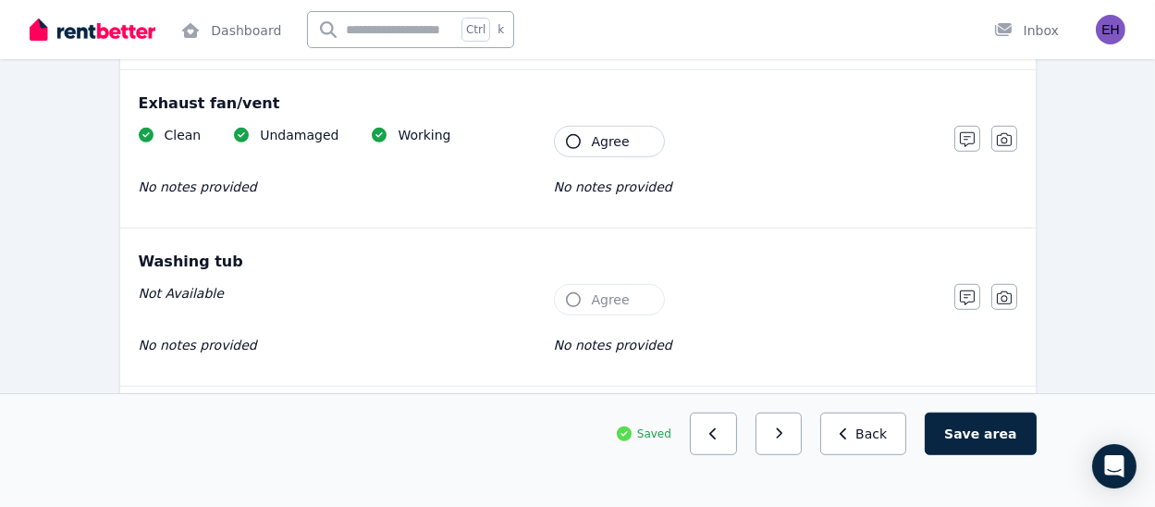
scroll to position [1718, 0]
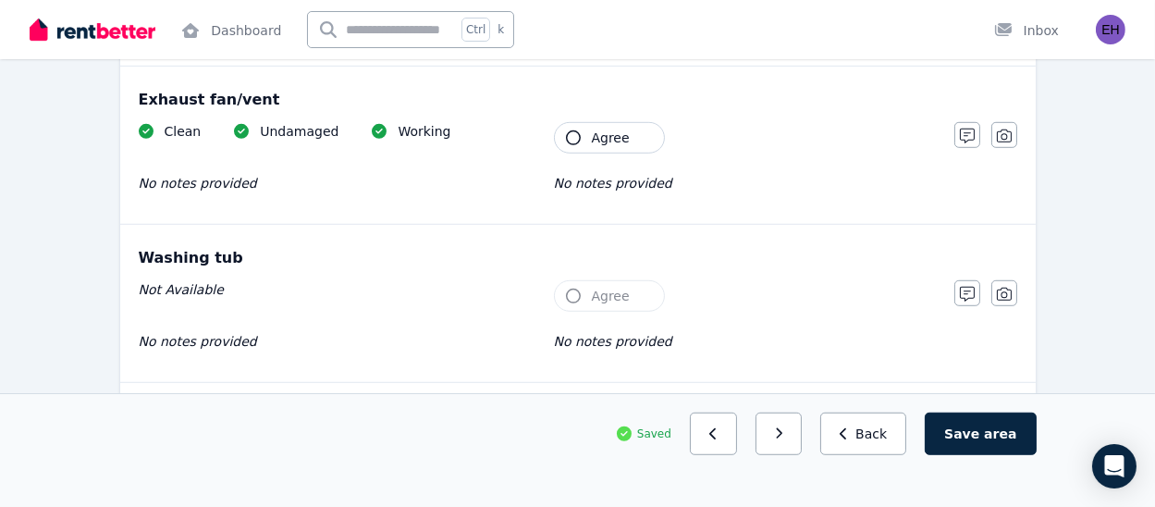
click at [605, 139] on span "Agree" at bounding box center [611, 138] width 38 height 19
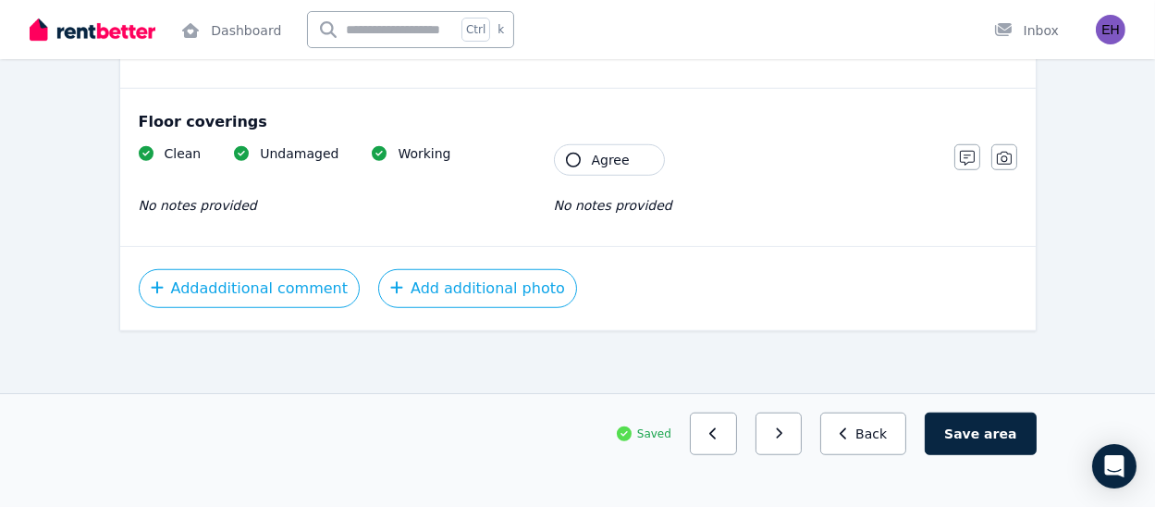
scroll to position [2011, 0]
click at [594, 165] on span "Agree" at bounding box center [611, 161] width 38 height 19
click at [803, 444] on button "button" at bounding box center [779, 434] width 47 height 43
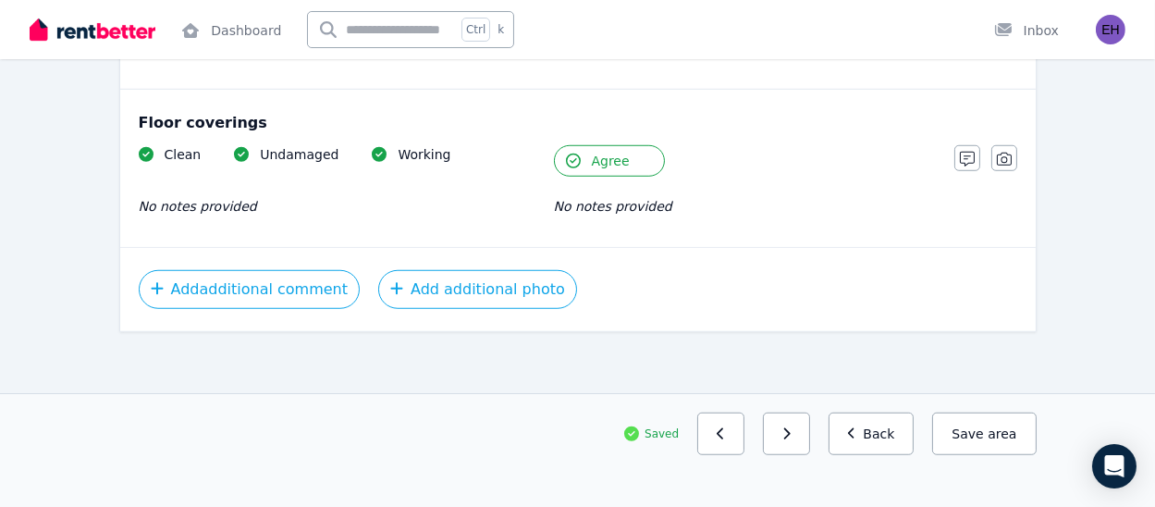
scroll to position [1853, 0]
drag, startPoint x: 589, startPoint y: 169, endPoint x: 568, endPoint y: 158, distance: 24.0
click at [568, 158] on icon "button" at bounding box center [573, 161] width 15 height 15
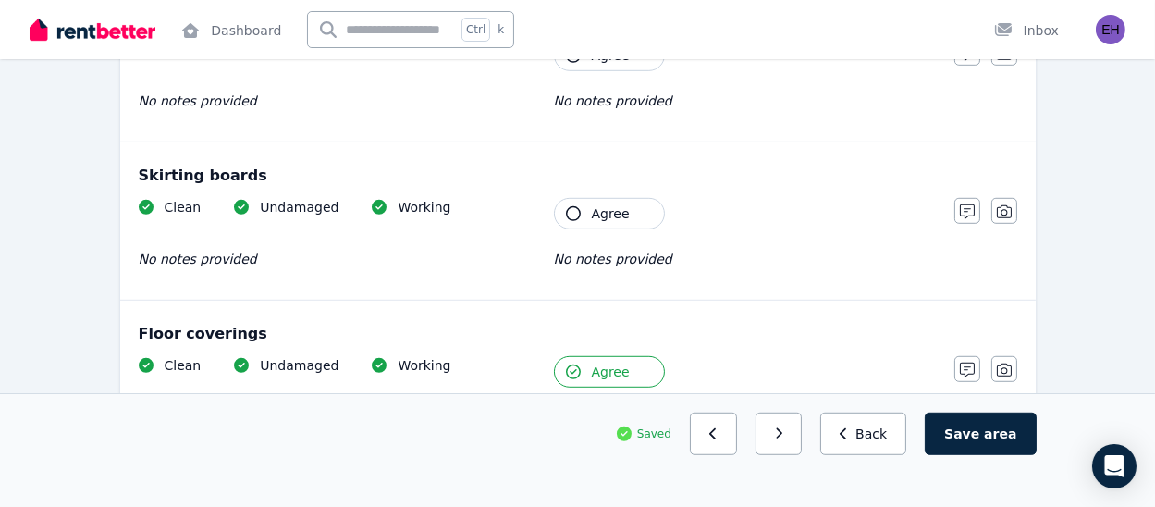
scroll to position [1645, 0]
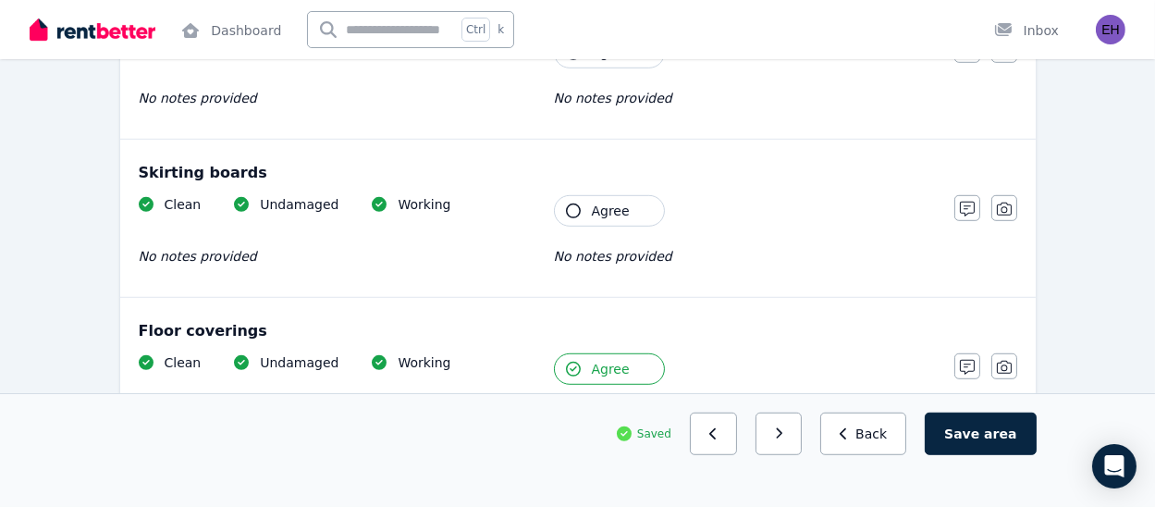
click at [578, 197] on button "Agree" at bounding box center [609, 210] width 111 height 31
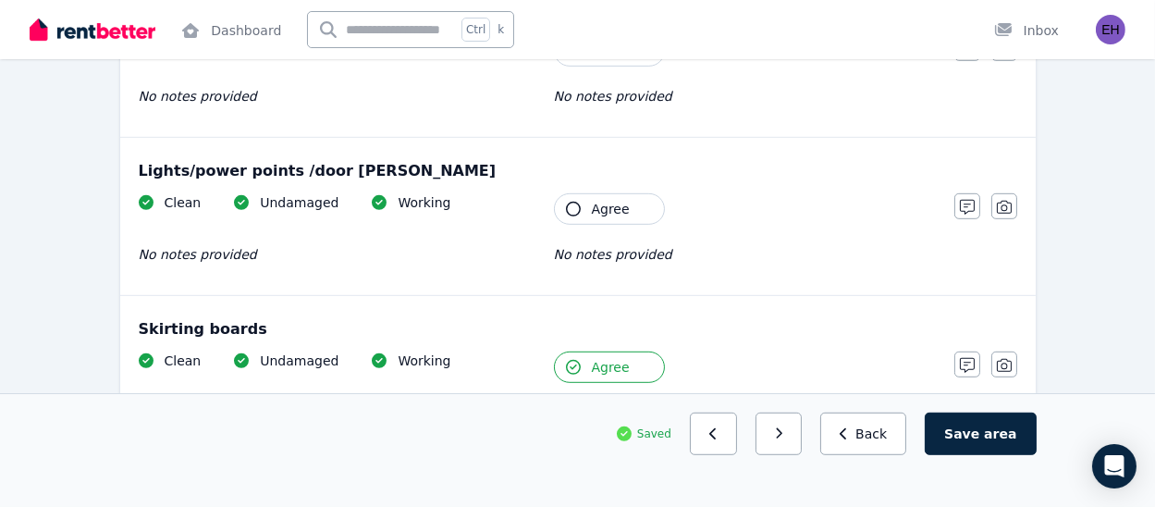
scroll to position [1487, 0]
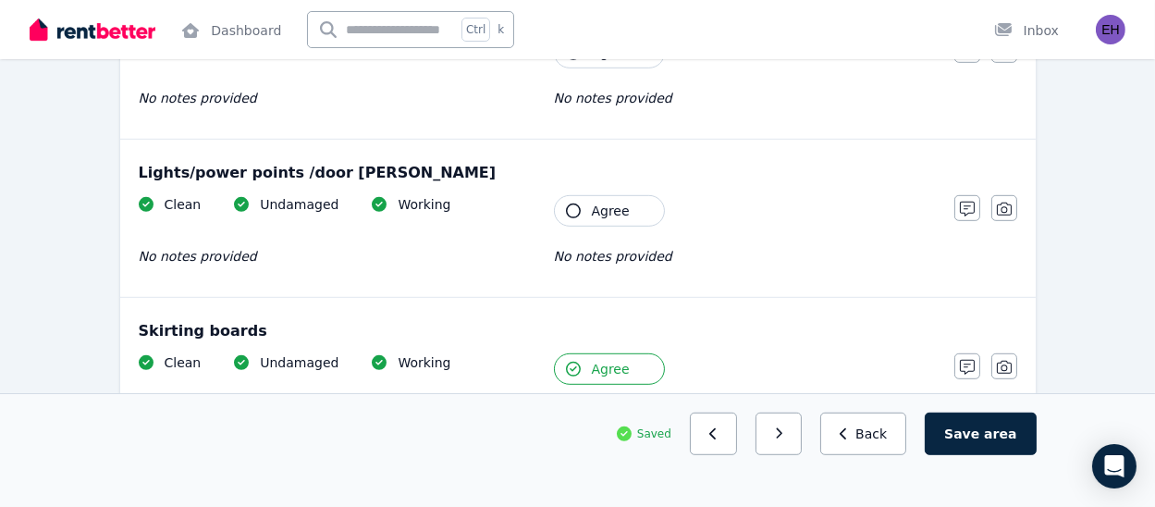
click at [575, 208] on icon "button" at bounding box center [573, 211] width 15 height 15
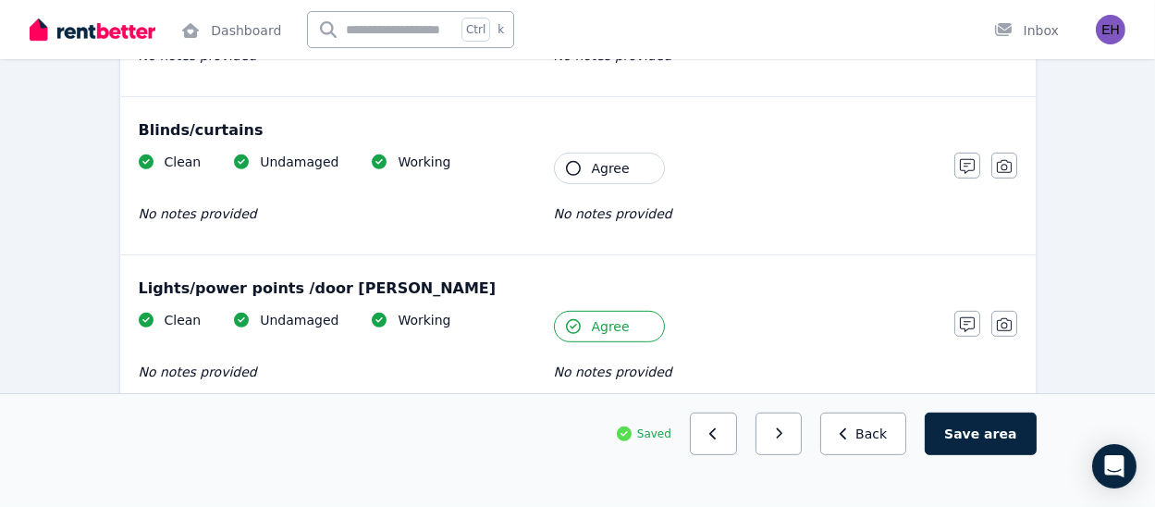
scroll to position [1372, 0]
click at [598, 175] on button "Agree" at bounding box center [609, 167] width 111 height 31
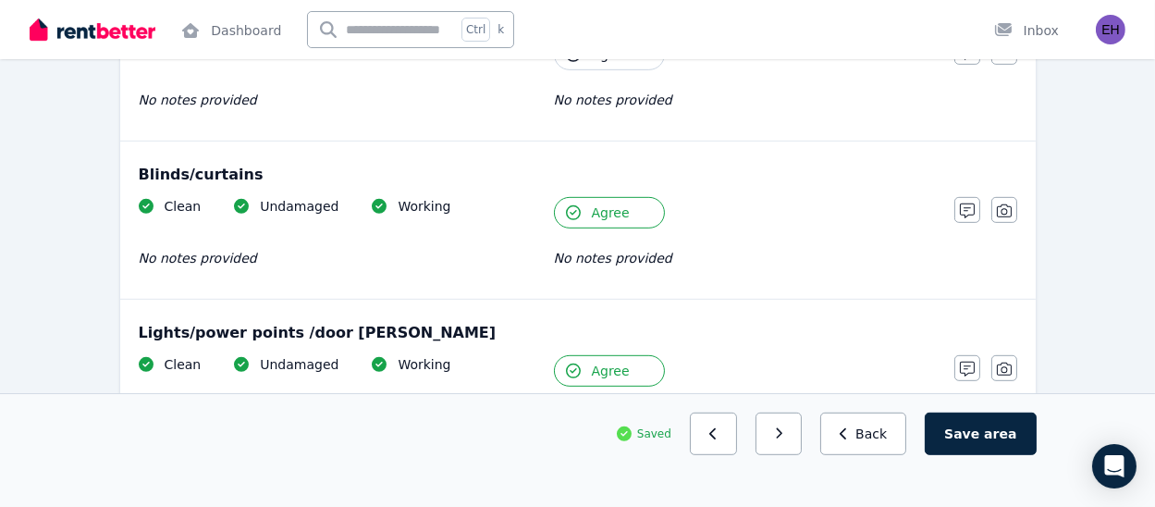
scroll to position [1211, 0]
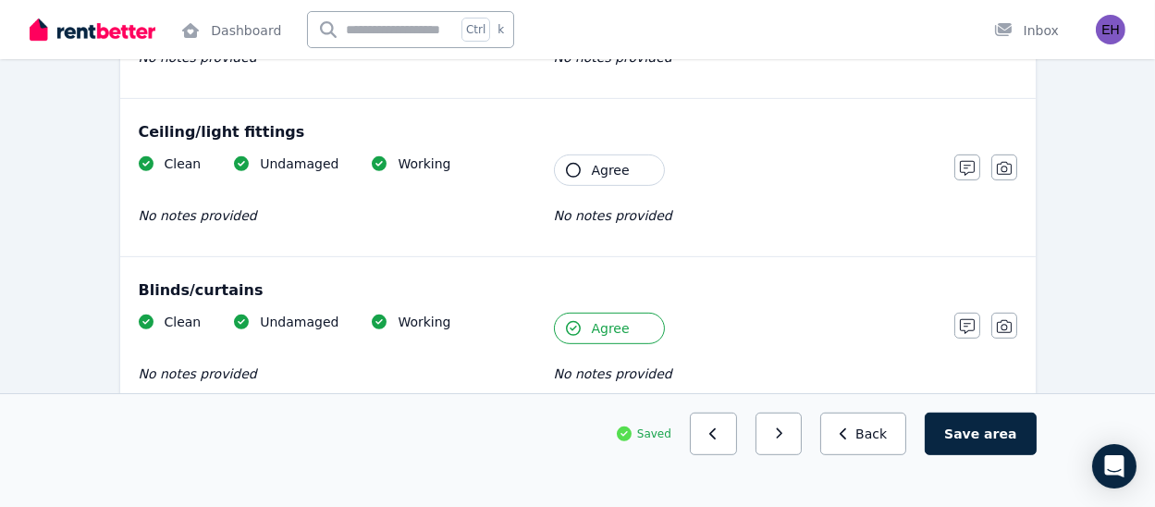
click at [598, 175] on span "Agree" at bounding box center [611, 170] width 38 height 19
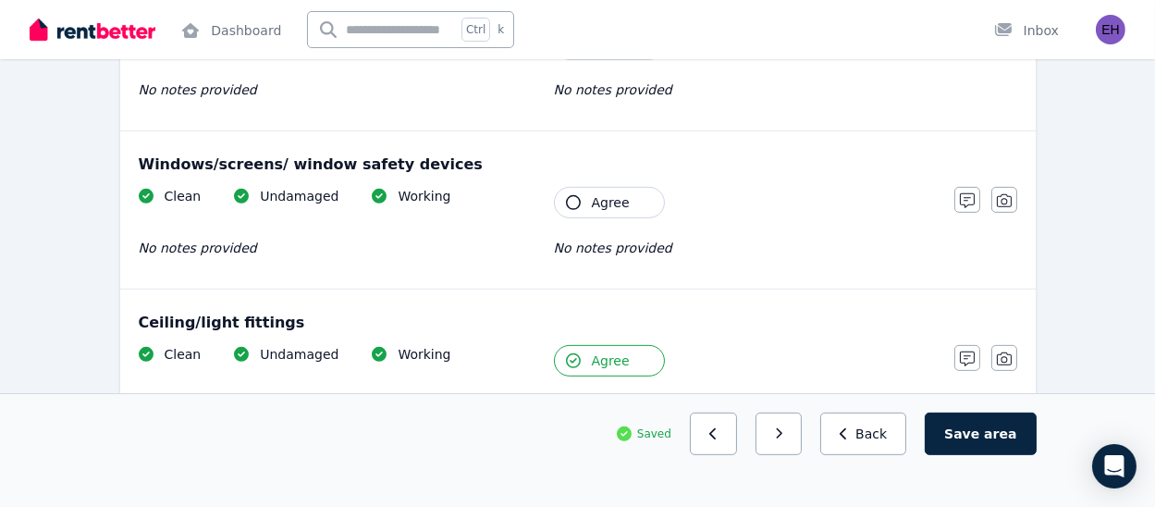
scroll to position [1023, 0]
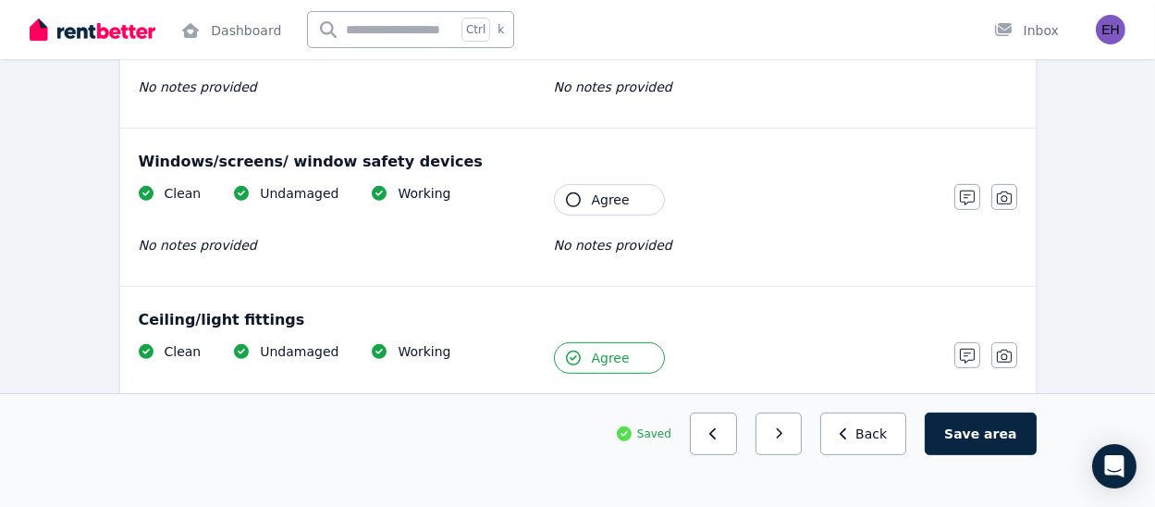
click at [588, 204] on button "Agree" at bounding box center [609, 199] width 111 height 31
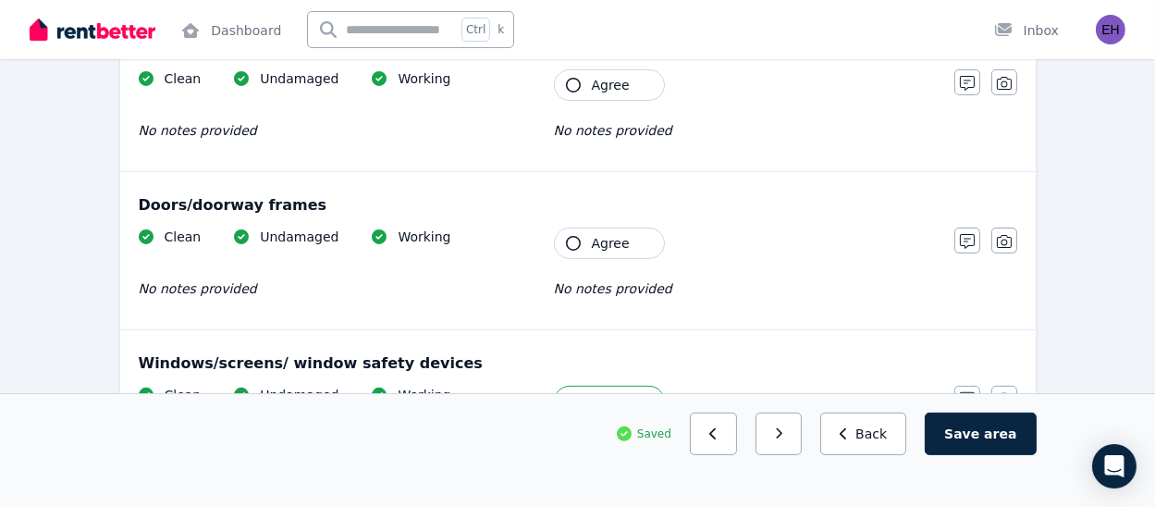
scroll to position [821, 0]
click at [587, 238] on button "Agree" at bounding box center [609, 244] width 111 height 31
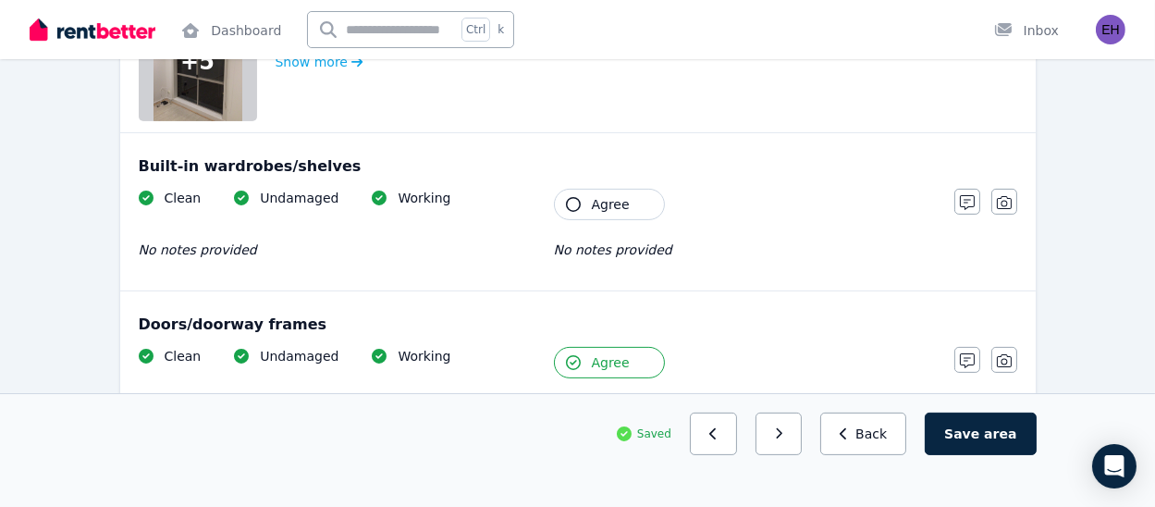
scroll to position [688, 0]
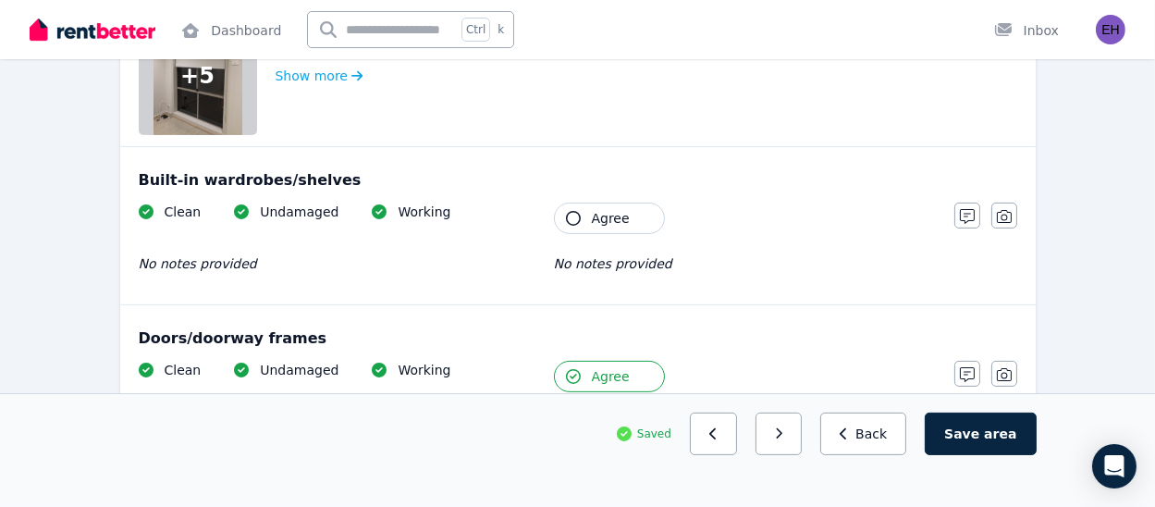
click at [590, 226] on button "Agree" at bounding box center [609, 218] width 111 height 31
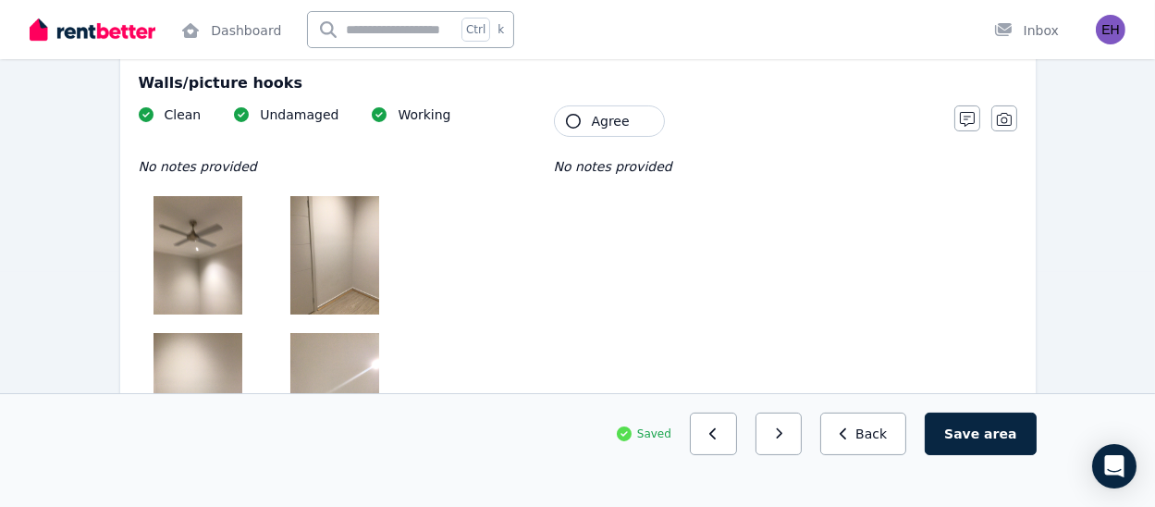
scroll to position [229, 0]
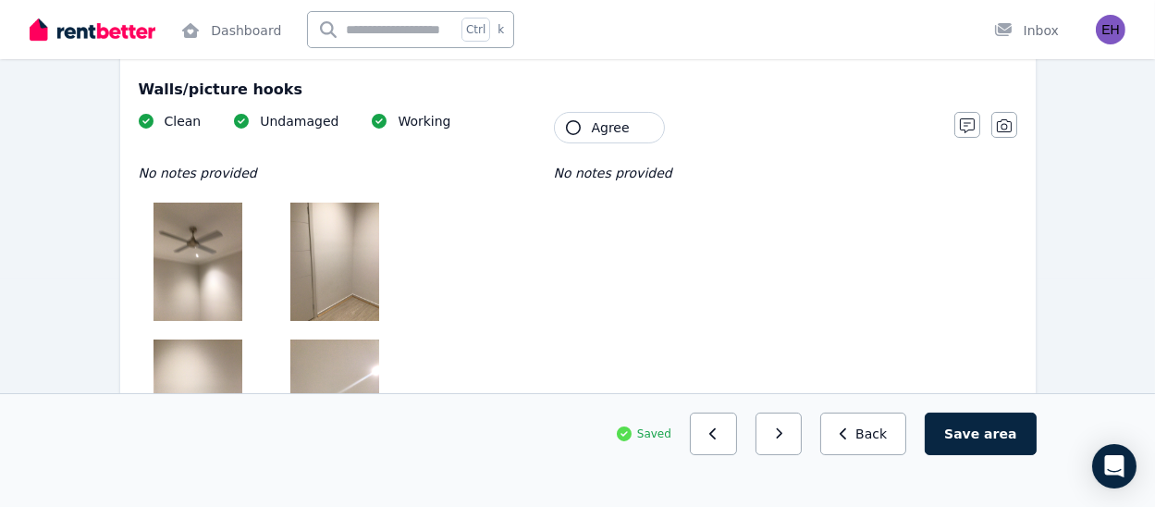
click at [594, 130] on span "Agree" at bounding box center [611, 127] width 38 height 19
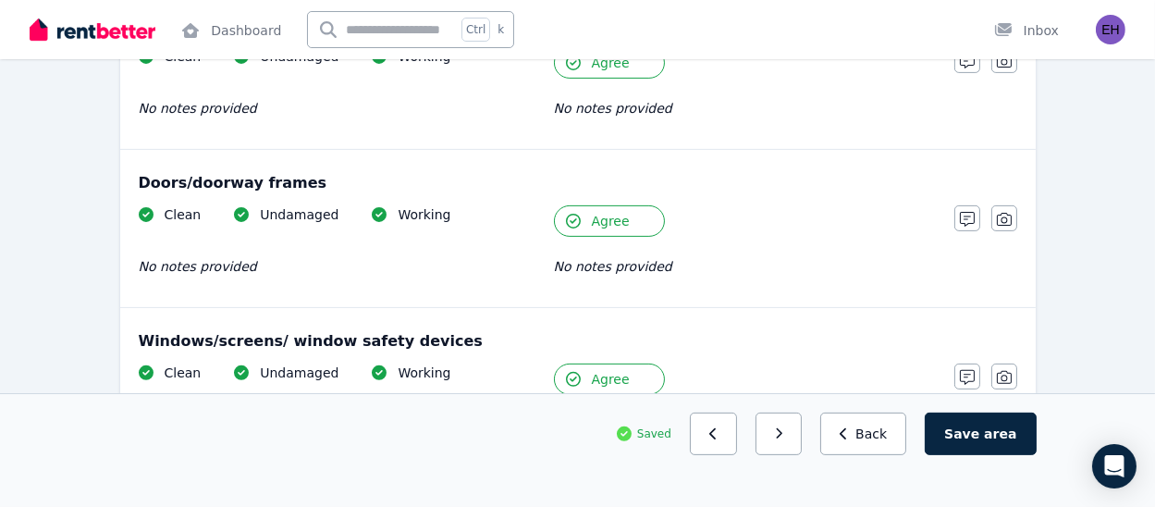
scroll to position [889, 0]
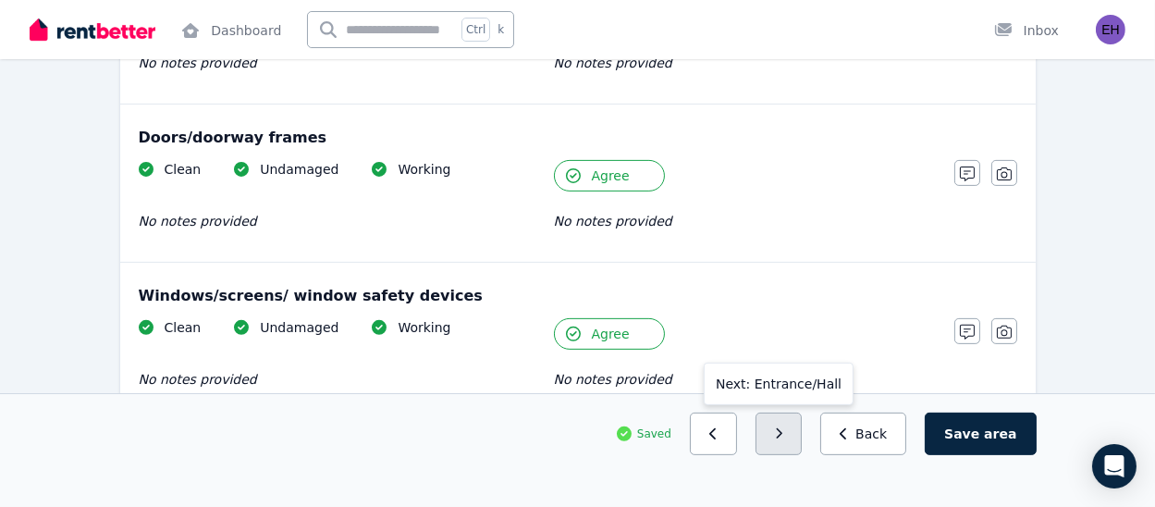
click at [802, 426] on button "button" at bounding box center [779, 434] width 47 height 43
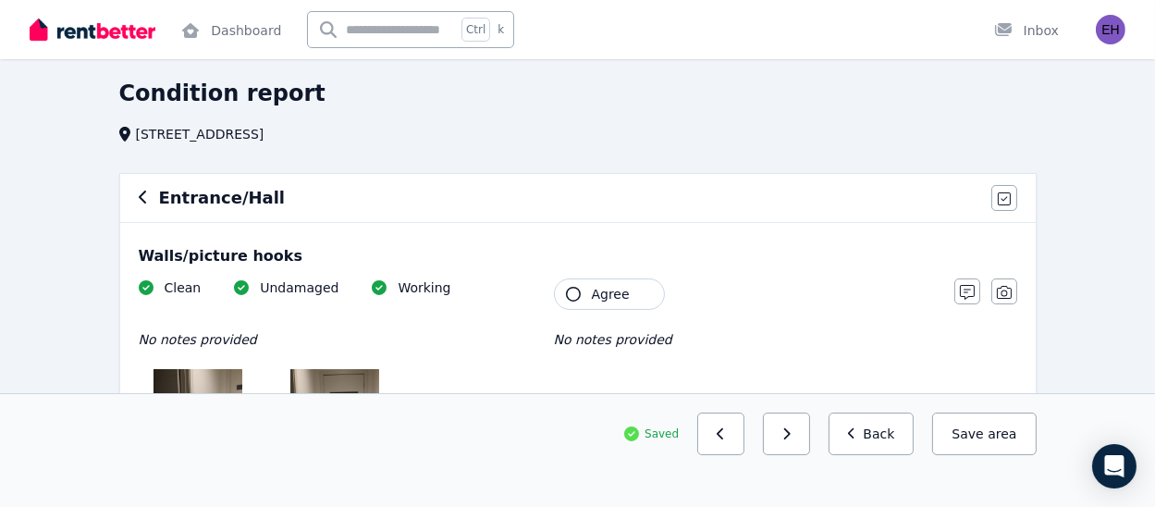
scroll to position [40, 0]
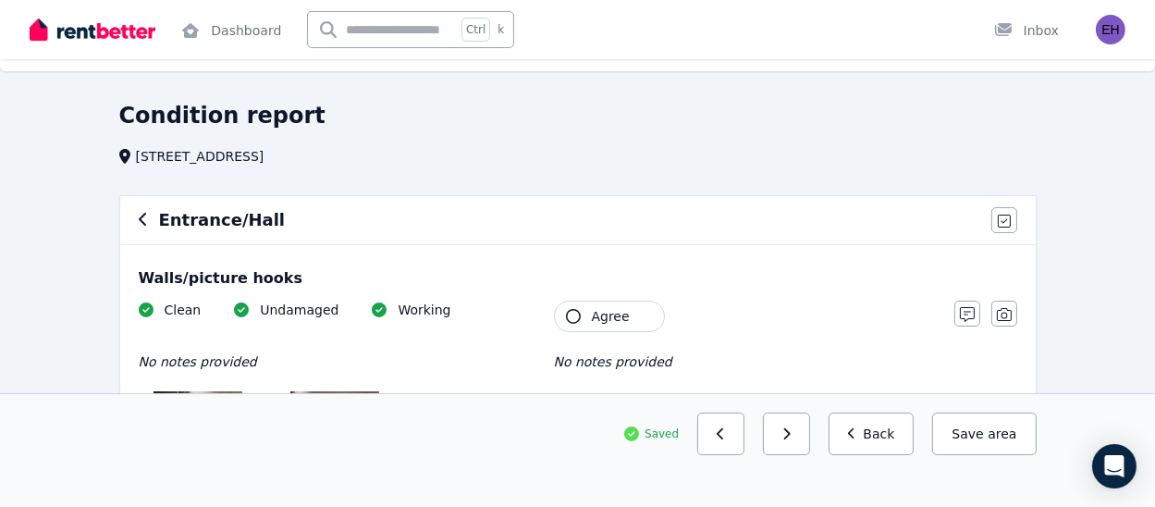
click at [601, 317] on span "Agree" at bounding box center [611, 316] width 38 height 19
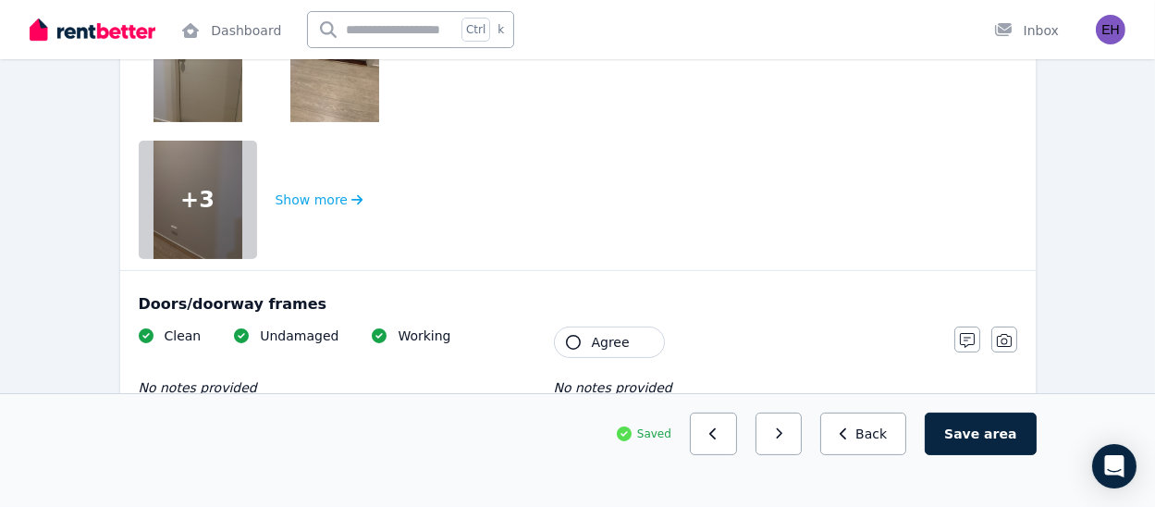
click at [593, 346] on span "Agree" at bounding box center [611, 342] width 38 height 19
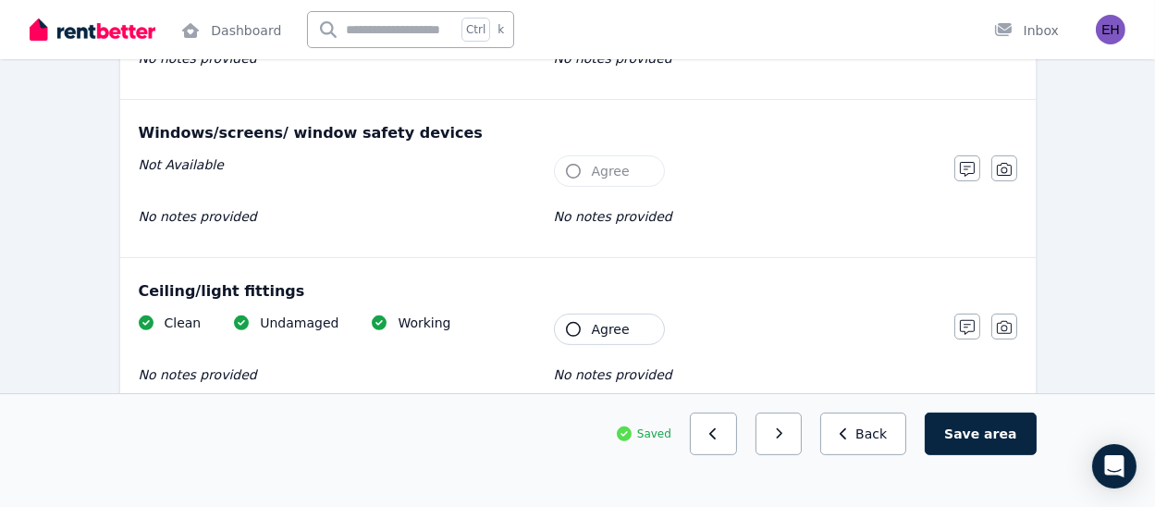
scroll to position [906, 0]
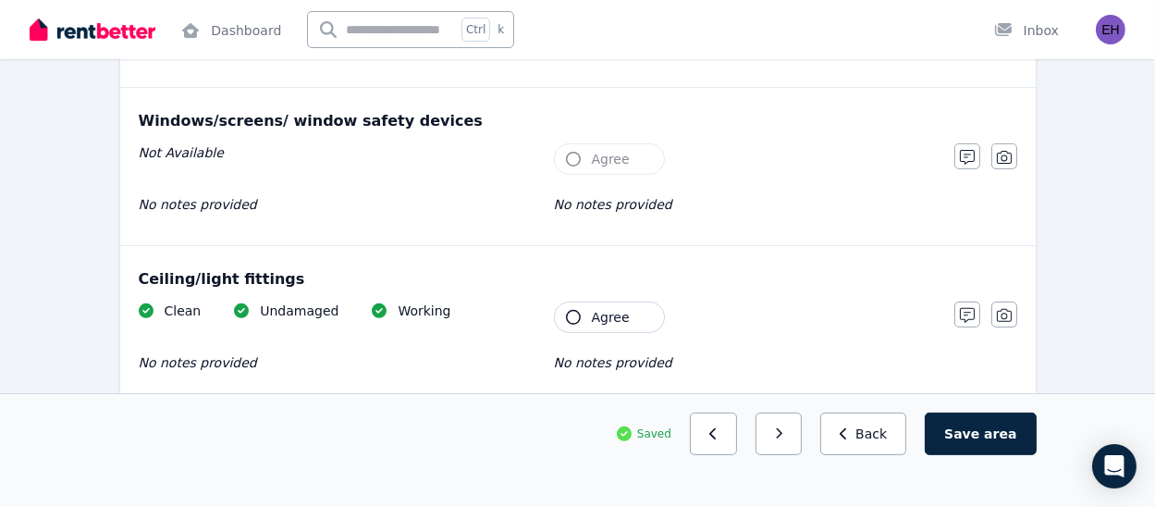
click at [590, 311] on button "Agree" at bounding box center [609, 317] width 111 height 31
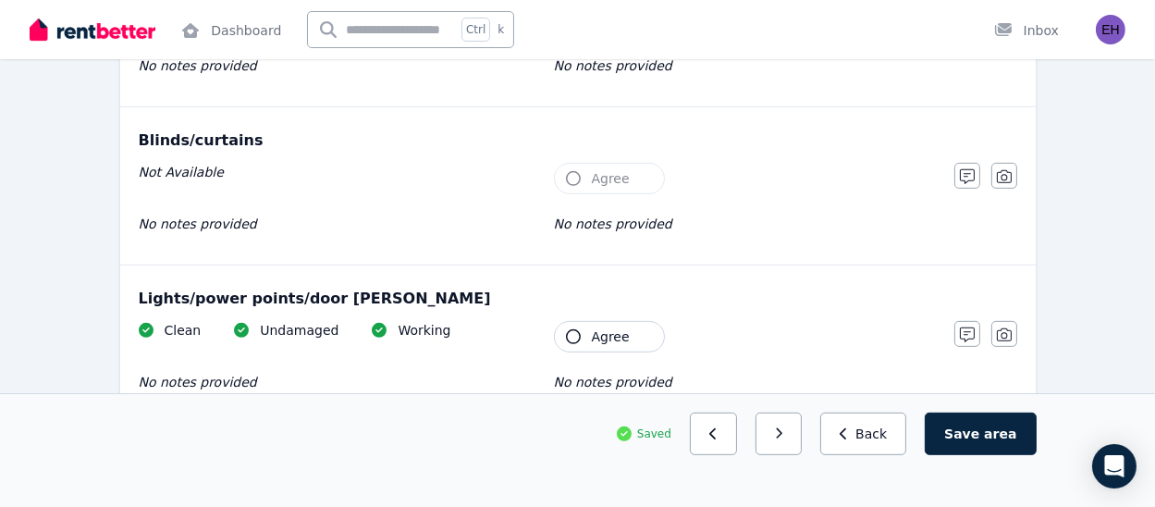
scroll to position [1201, 0]
click at [589, 331] on button "Agree" at bounding box center [609, 338] width 111 height 31
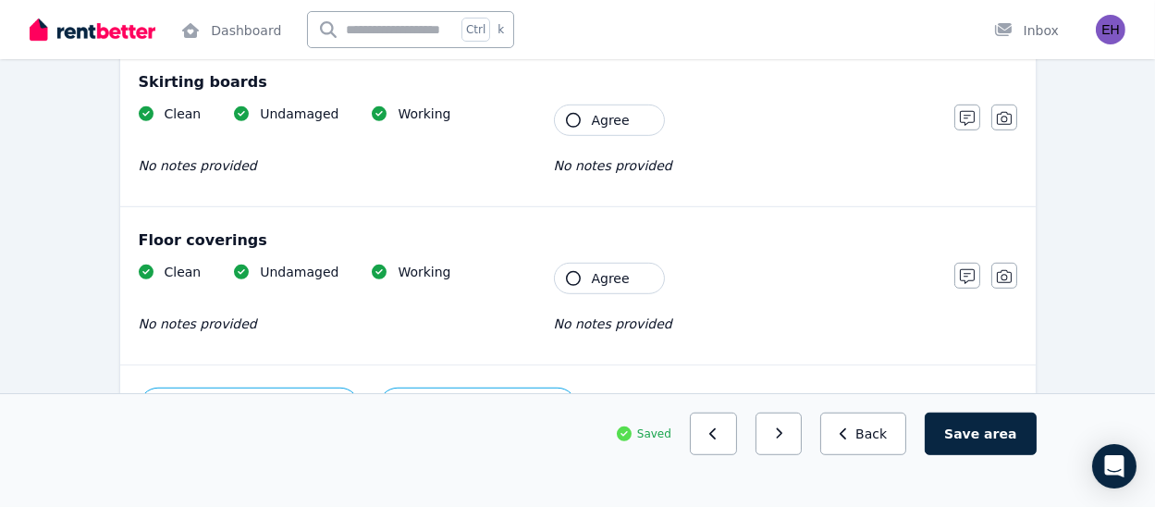
scroll to position [1581, 0]
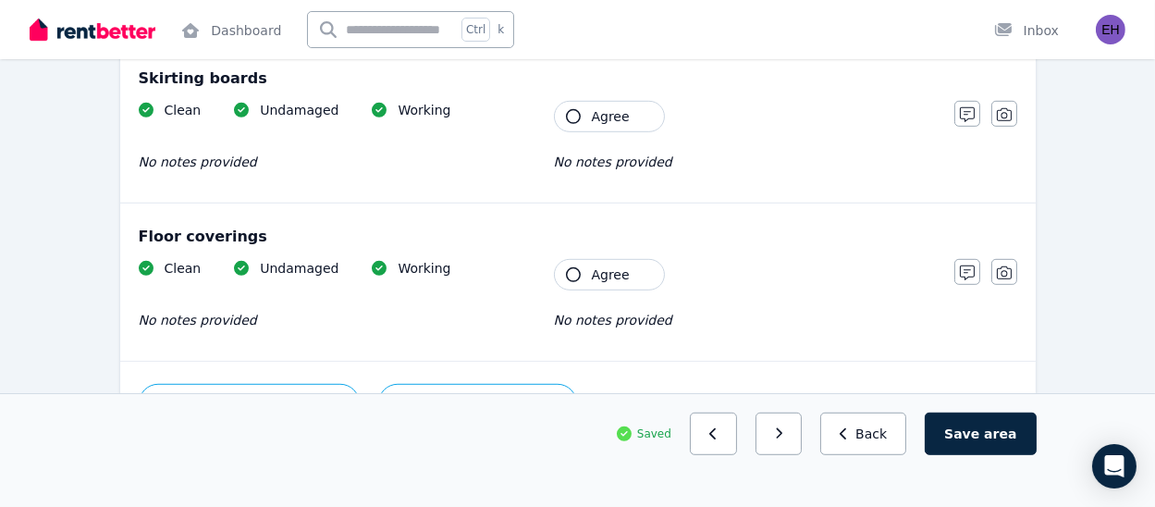
click at [639, 117] on button "Agree" at bounding box center [609, 116] width 111 height 31
click at [588, 268] on button "Agree" at bounding box center [609, 274] width 111 height 31
click at [795, 462] on div "Saved Previous: Bedroom 4 Next: Staircase Back Save area" at bounding box center [578, 451] width 947 height 76
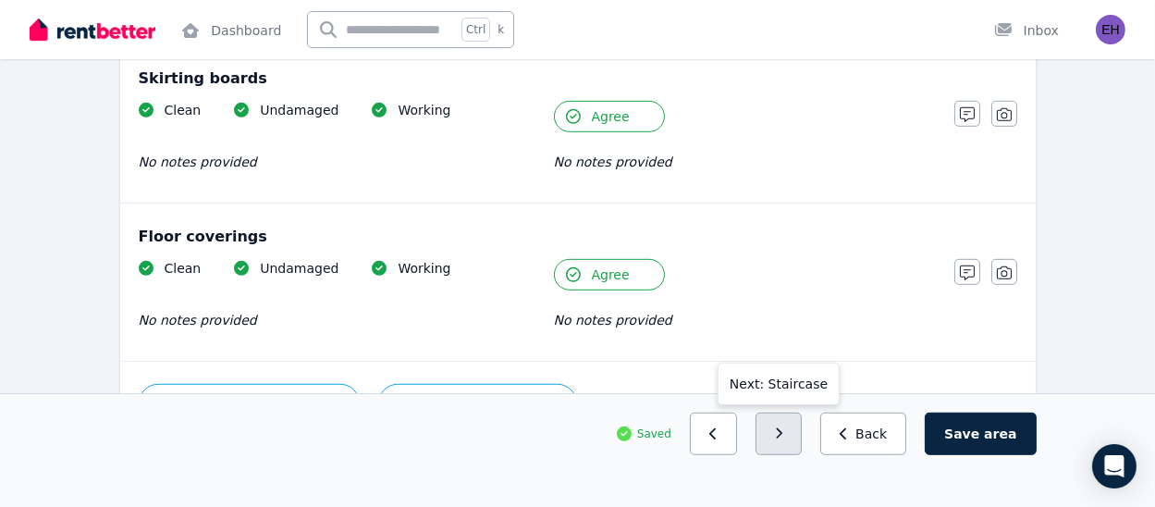
click at [784, 436] on icon "button" at bounding box center [779, 433] width 8 height 13
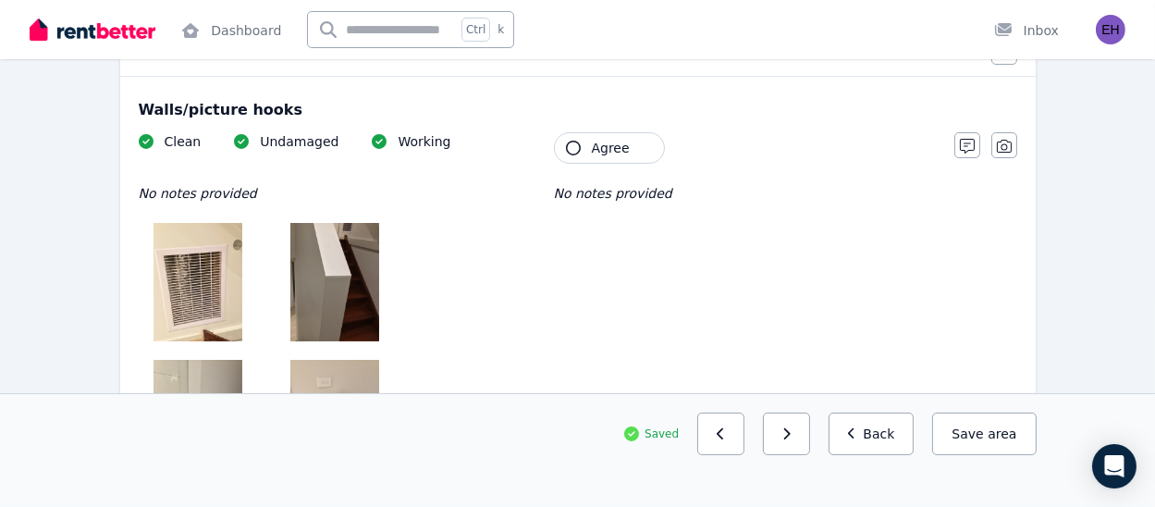
scroll to position [228, 0]
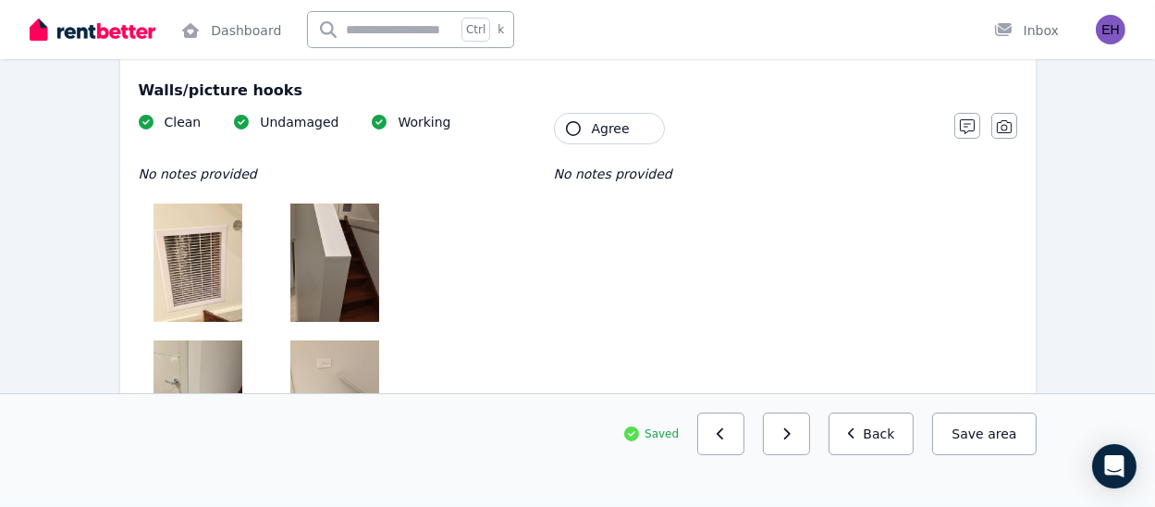
click at [610, 119] on span "Agree" at bounding box center [611, 128] width 38 height 19
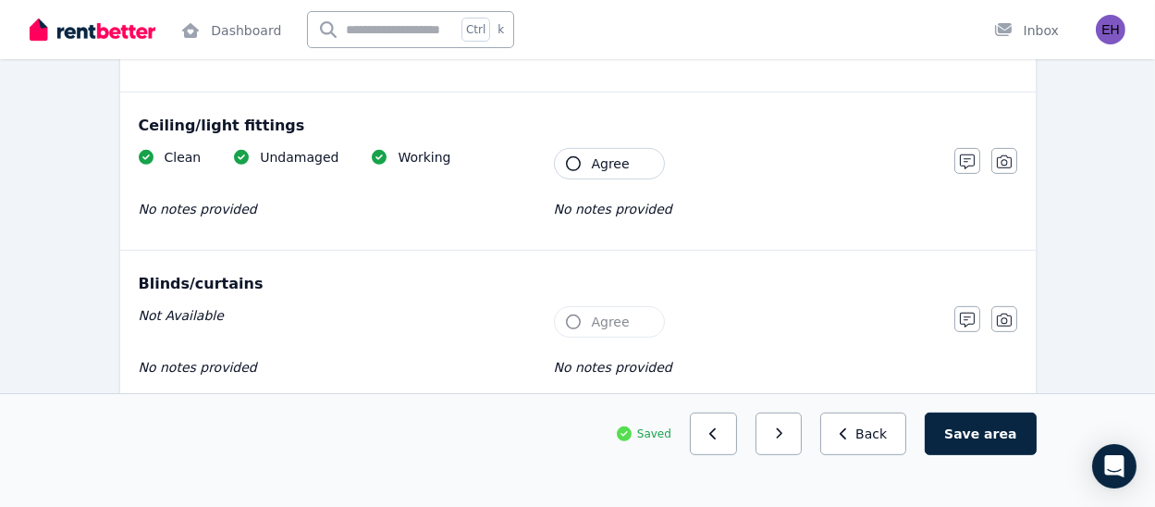
scroll to position [1060, 0]
click at [606, 182] on div "Clean Undamaged Working No notes provided Tenant Agree No notes provided" at bounding box center [537, 192] width 797 height 91
click at [604, 163] on span "Agree" at bounding box center [611, 163] width 38 height 19
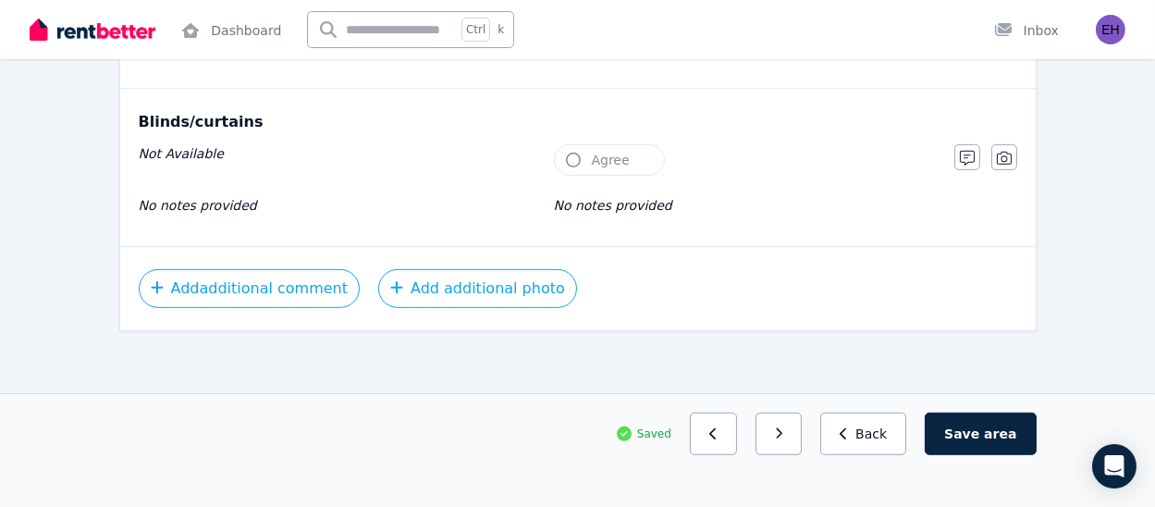
scroll to position [1222, 0]
click at [790, 440] on button "button" at bounding box center [779, 434] width 47 height 43
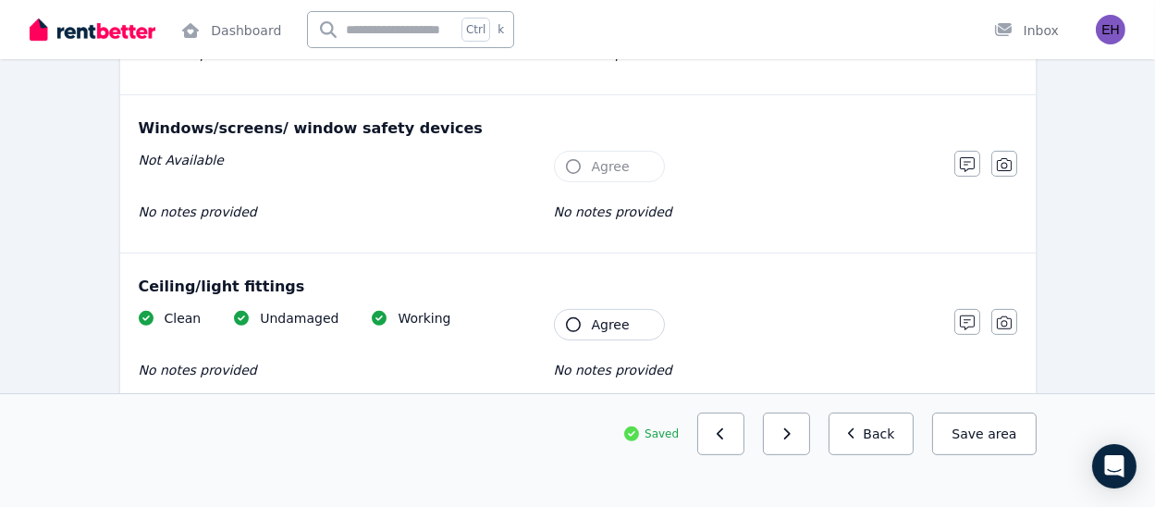
scroll to position [869, 0]
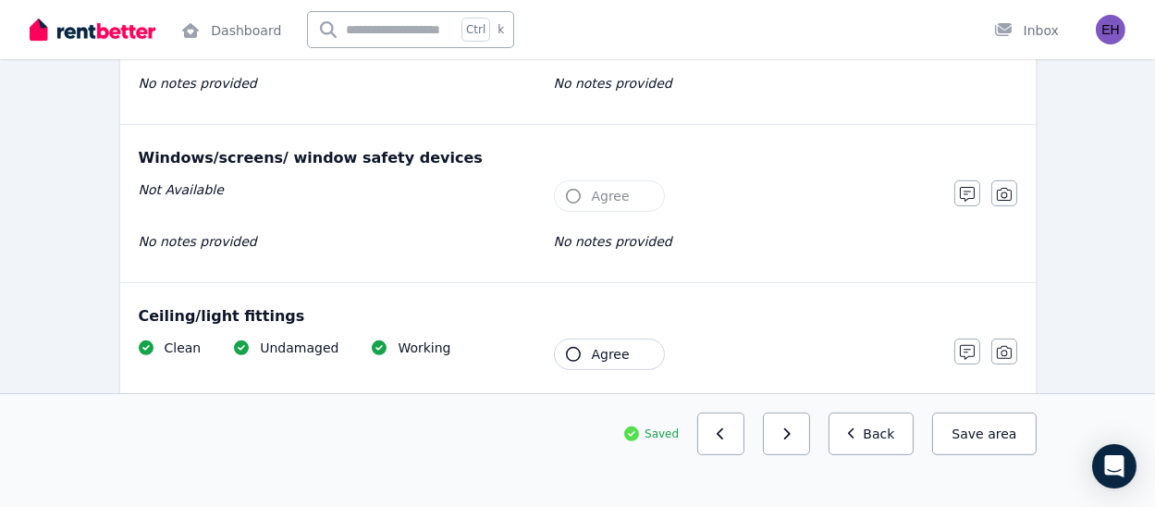
click at [592, 351] on span "Agree" at bounding box center [611, 354] width 38 height 19
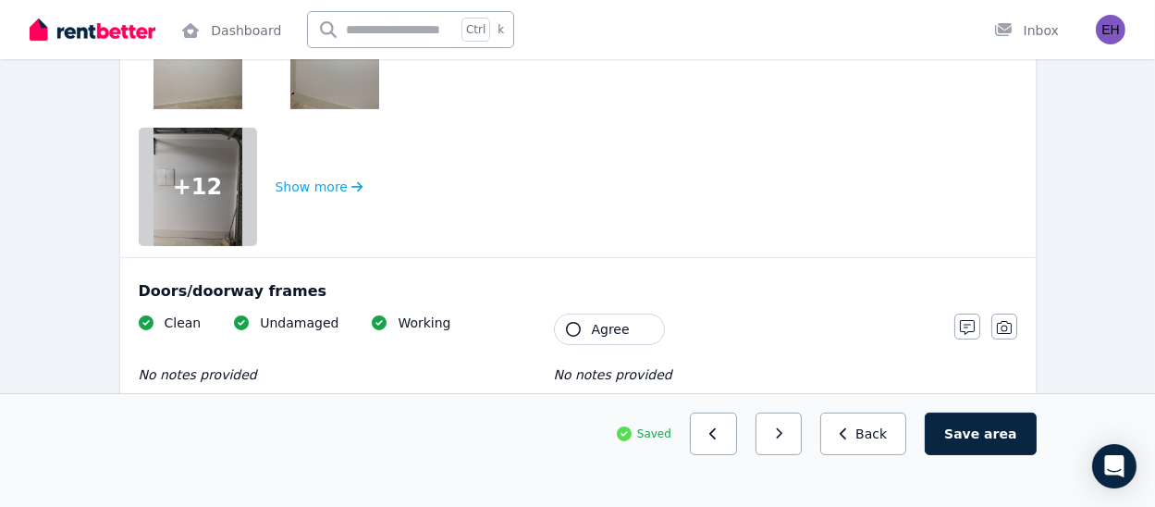
scroll to position [564, 0]
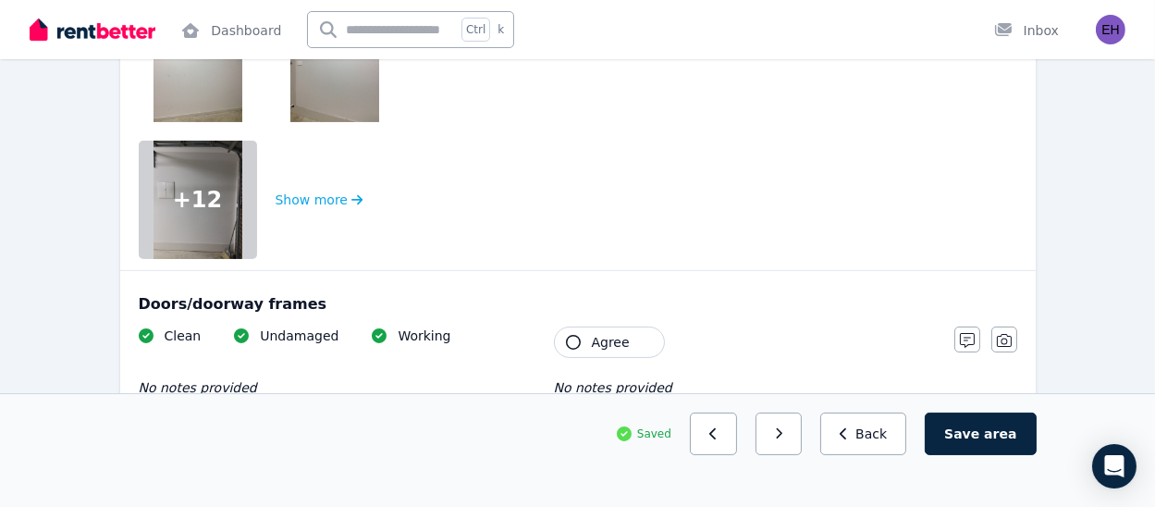
click at [590, 343] on button "Agree" at bounding box center [609, 342] width 111 height 31
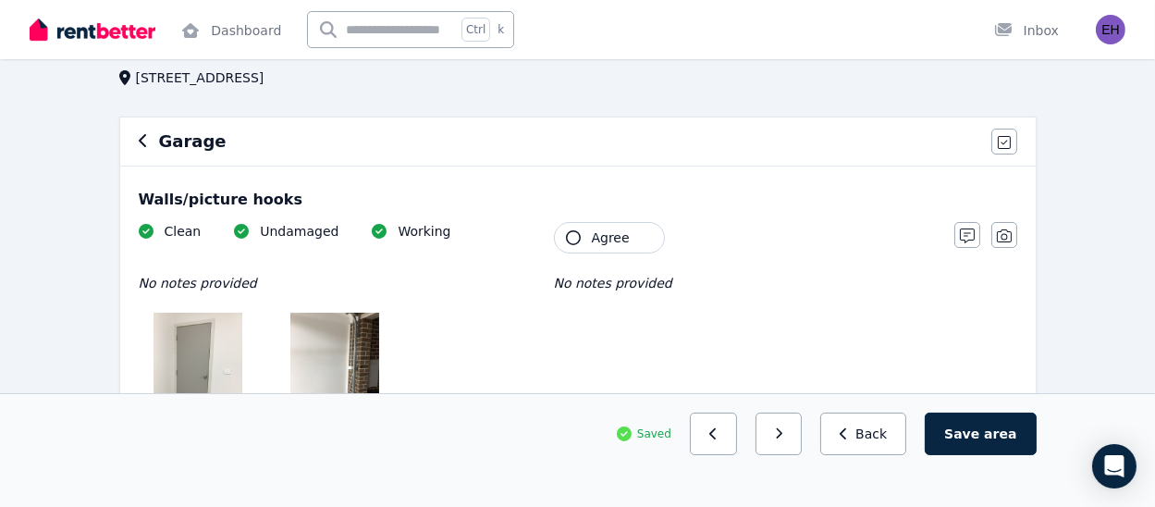
scroll to position [116, 0]
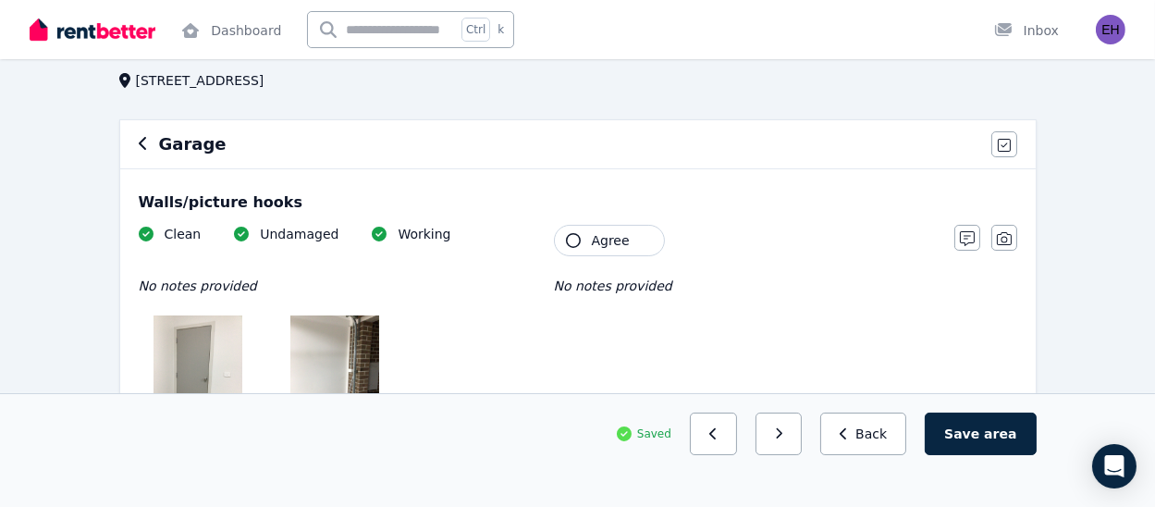
click at [609, 239] on span "Agree" at bounding box center [611, 240] width 38 height 19
click at [795, 426] on button "button" at bounding box center [779, 434] width 47 height 43
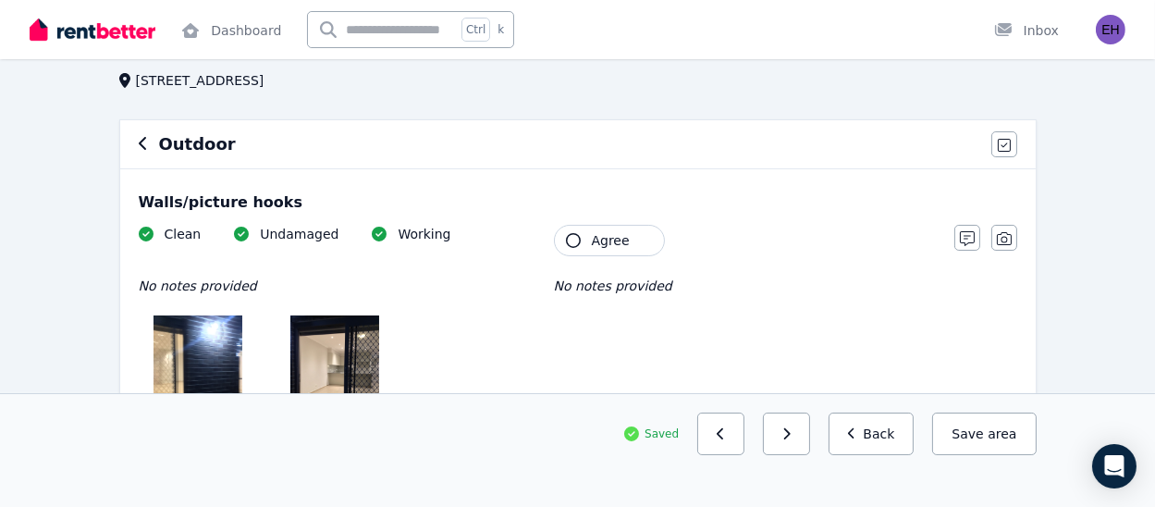
click at [602, 258] on div "Clean Undamaged Working No notes provided + 20 Show more Tenant Agree No notes …" at bounding box center [537, 466] width 797 height 483
click at [599, 240] on span "Agree" at bounding box center [611, 240] width 38 height 19
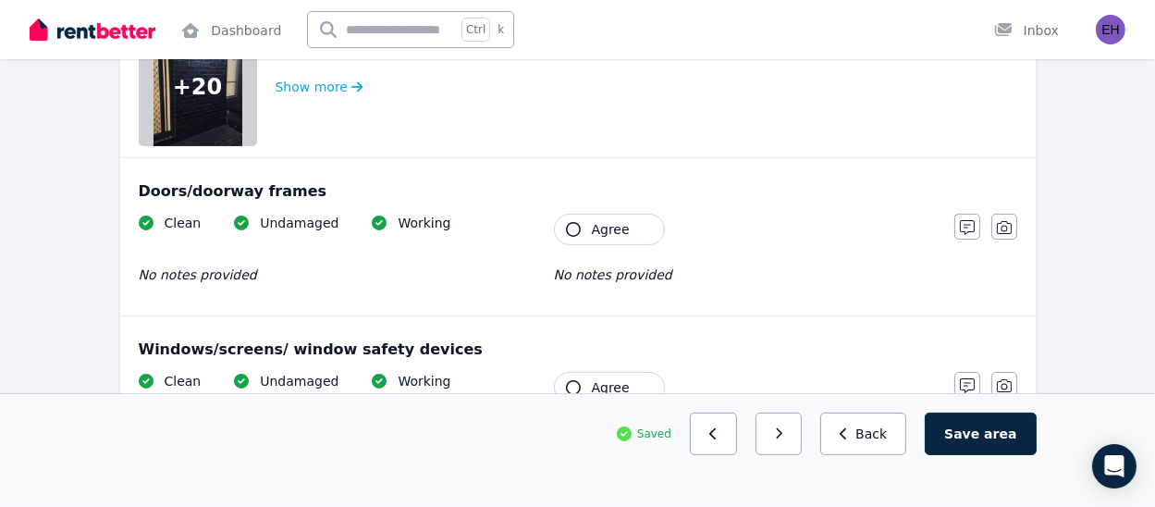
click at [601, 239] on button "Agree" at bounding box center [609, 229] width 111 height 31
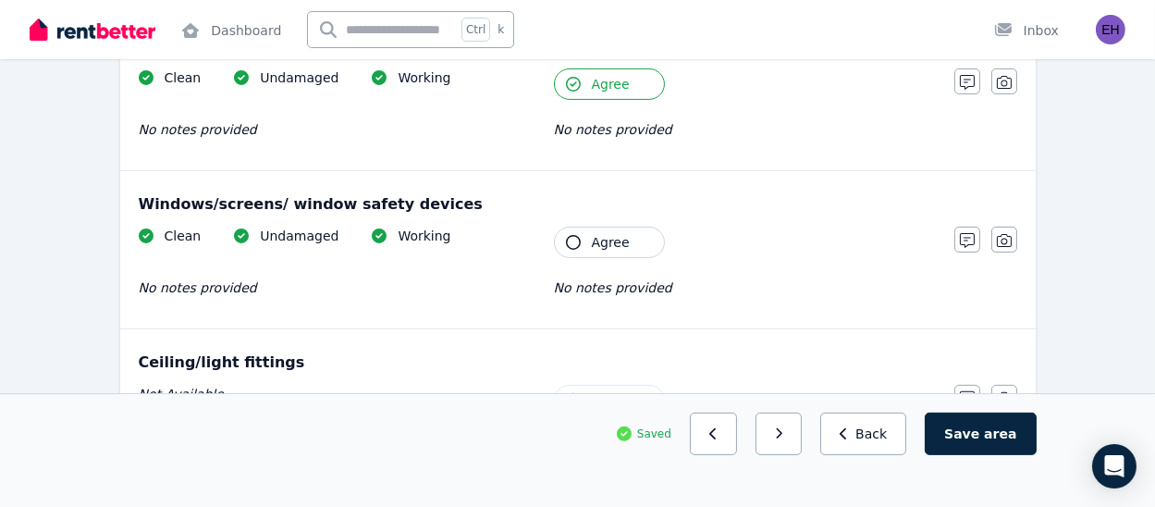
scroll to position [839, 0]
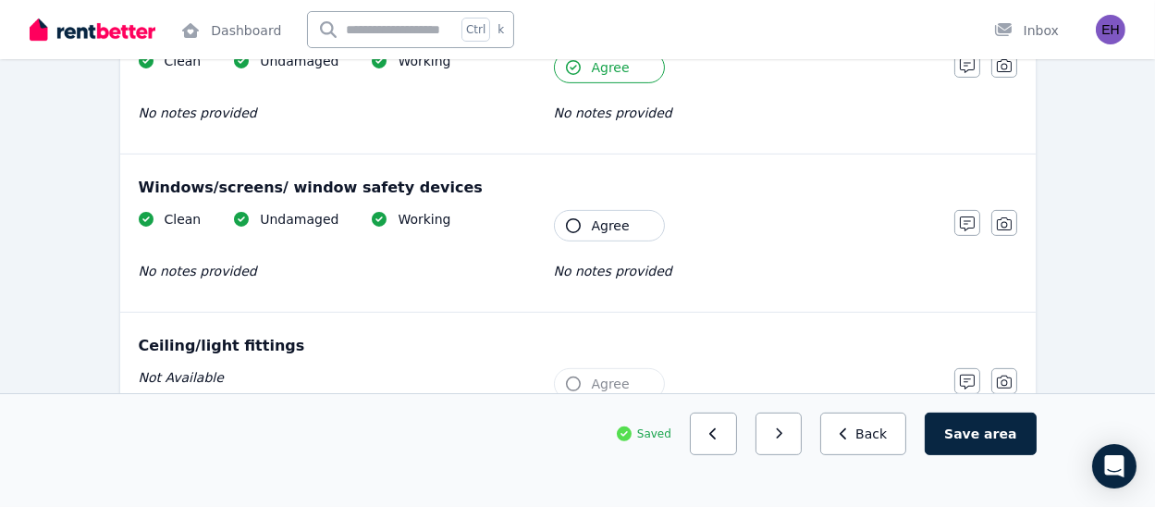
click at [601, 242] on div "Clean Undamaged Working No notes provided Tenant Agree No notes provided" at bounding box center [537, 255] width 797 height 91
click at [604, 235] on button "Agree" at bounding box center [609, 225] width 111 height 31
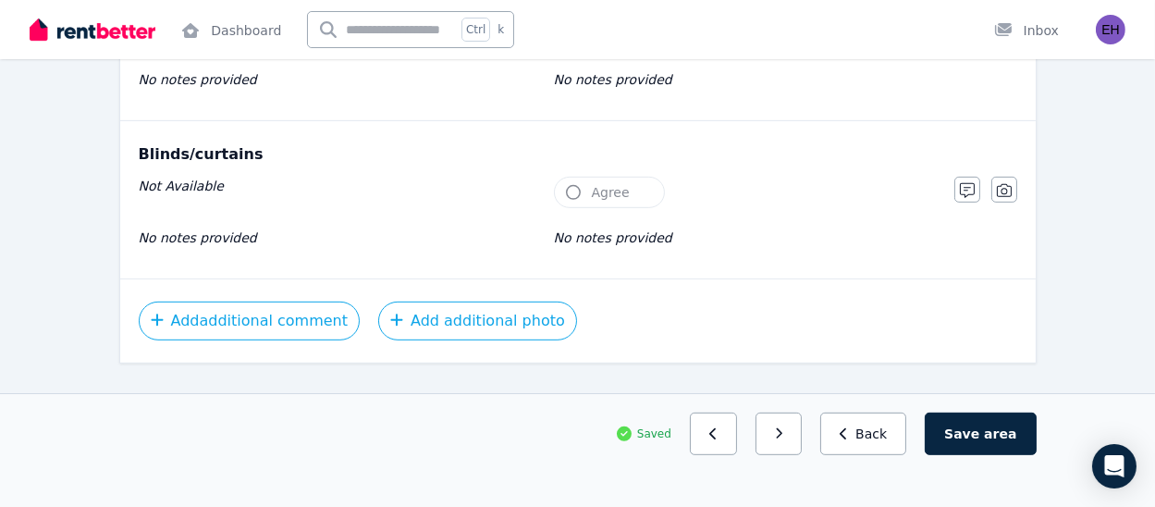
scroll to position [1222, 0]
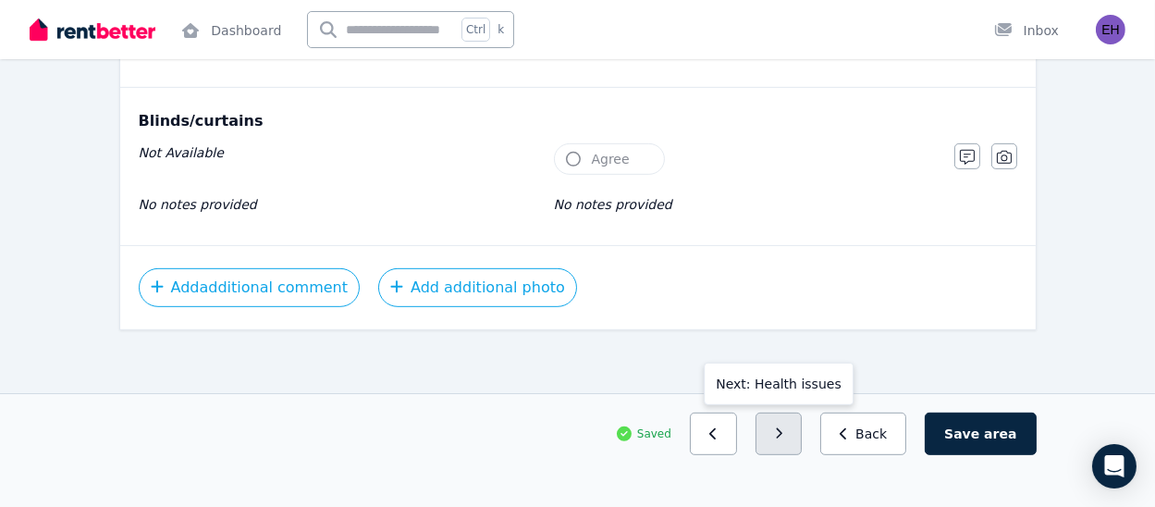
click at [784, 439] on icon "button" at bounding box center [779, 433] width 8 height 13
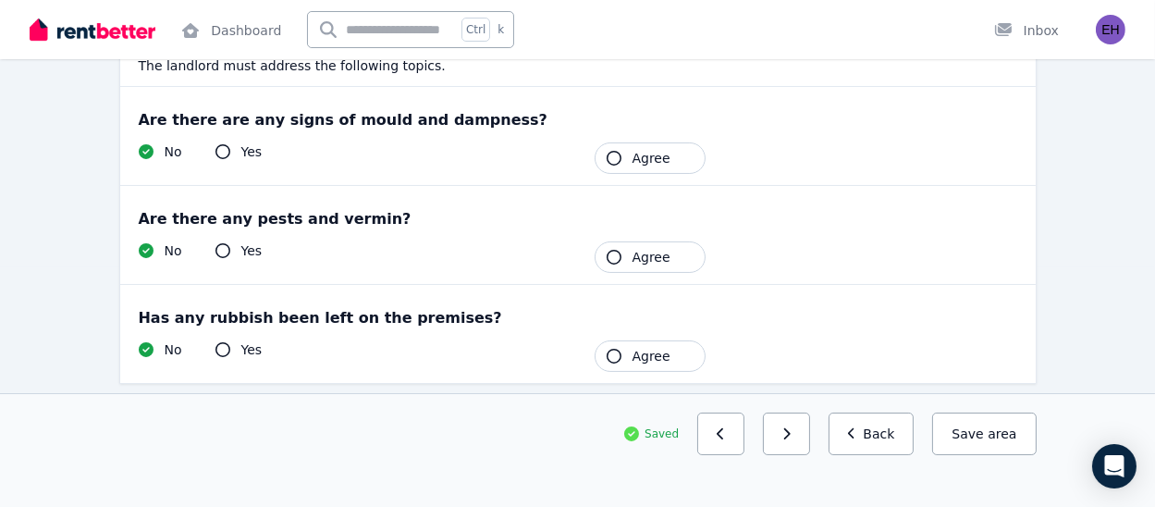
scroll to position [241, 0]
click at [636, 160] on span "Agree" at bounding box center [652, 157] width 38 height 19
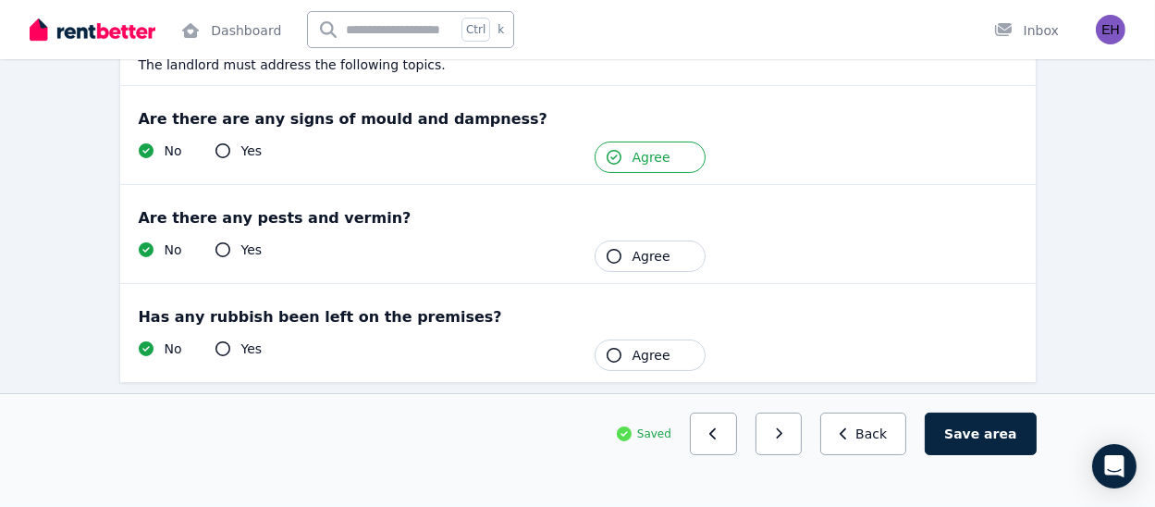
click at [639, 259] on span "Agree" at bounding box center [652, 256] width 38 height 19
click at [639, 361] on span "Agree" at bounding box center [652, 355] width 38 height 19
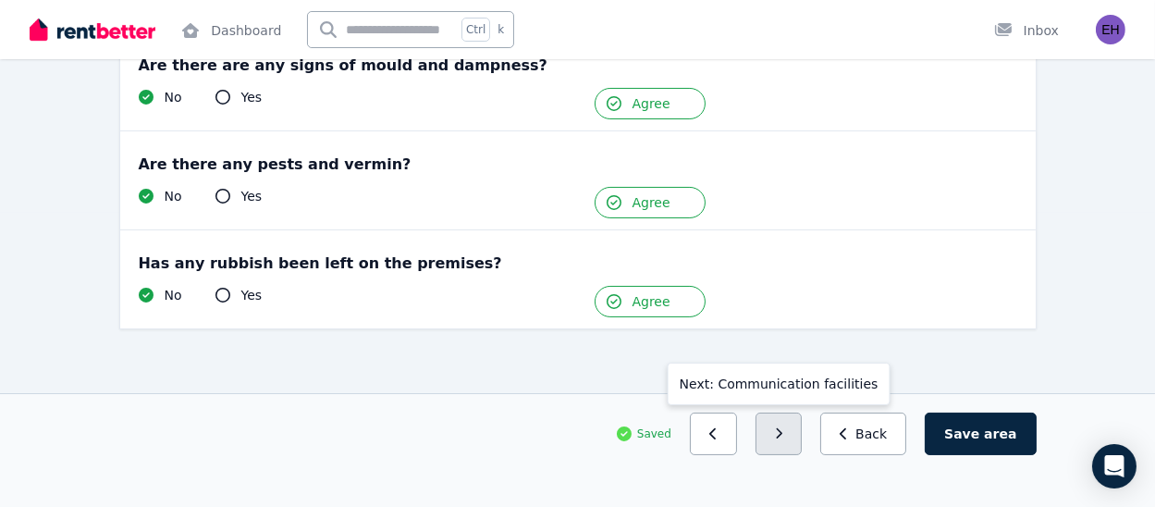
click at [784, 439] on icon "button" at bounding box center [779, 433] width 8 height 13
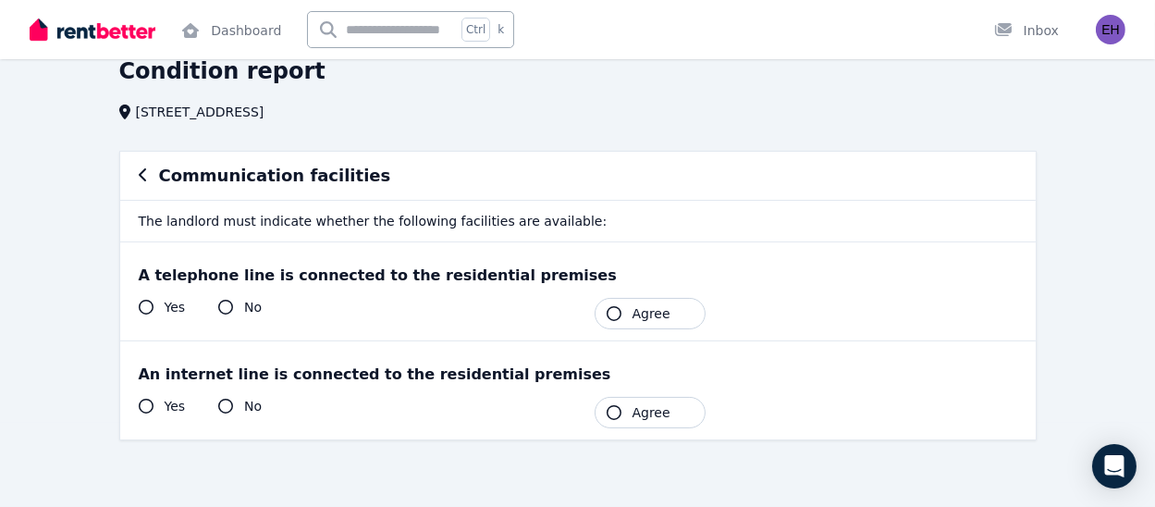
scroll to position [196, 0]
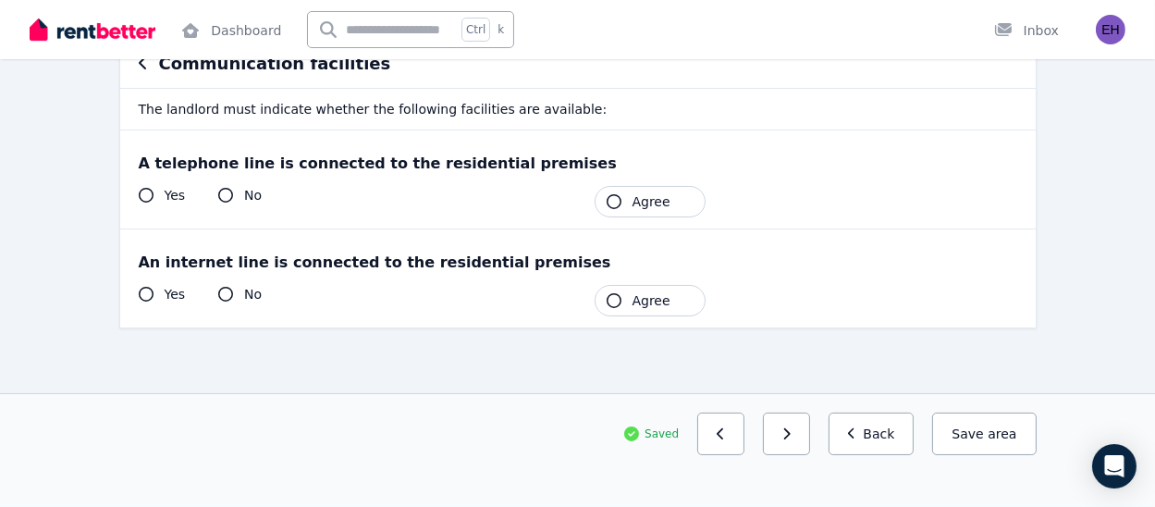
click at [645, 197] on span "Agree" at bounding box center [652, 201] width 38 height 19
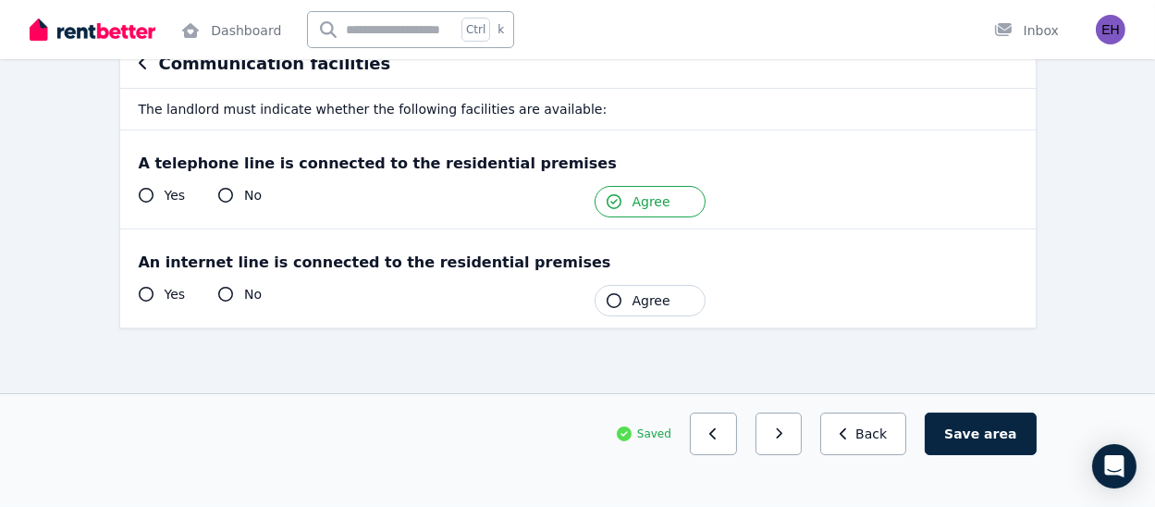
click at [640, 315] on div "An internet line is connected to the residential premises Yes No Tenant Agree" at bounding box center [578, 278] width 916 height 98
click at [640, 308] on span "Agree" at bounding box center [652, 300] width 38 height 19
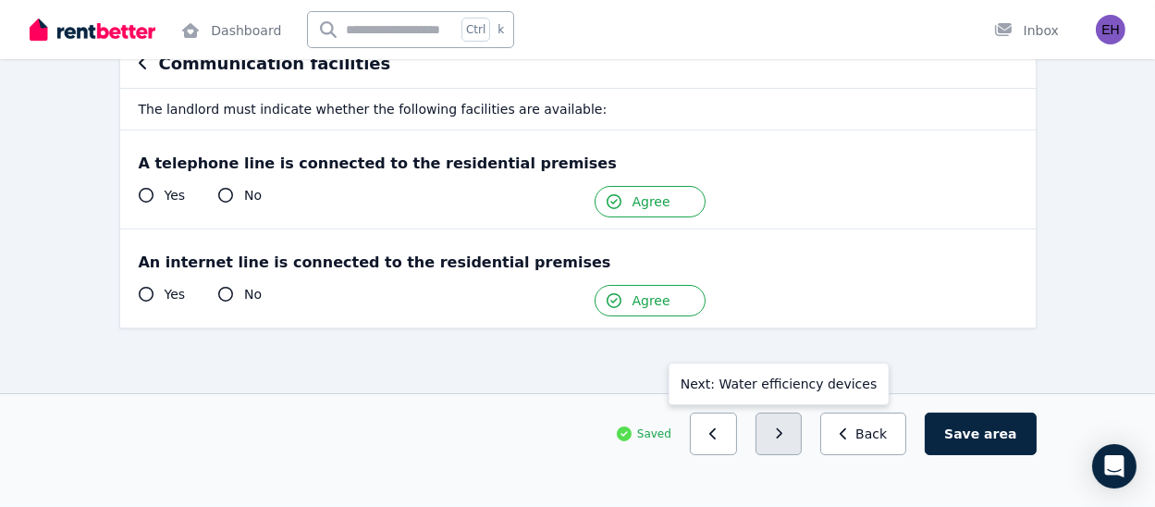
click at [796, 444] on button "button" at bounding box center [779, 434] width 47 height 43
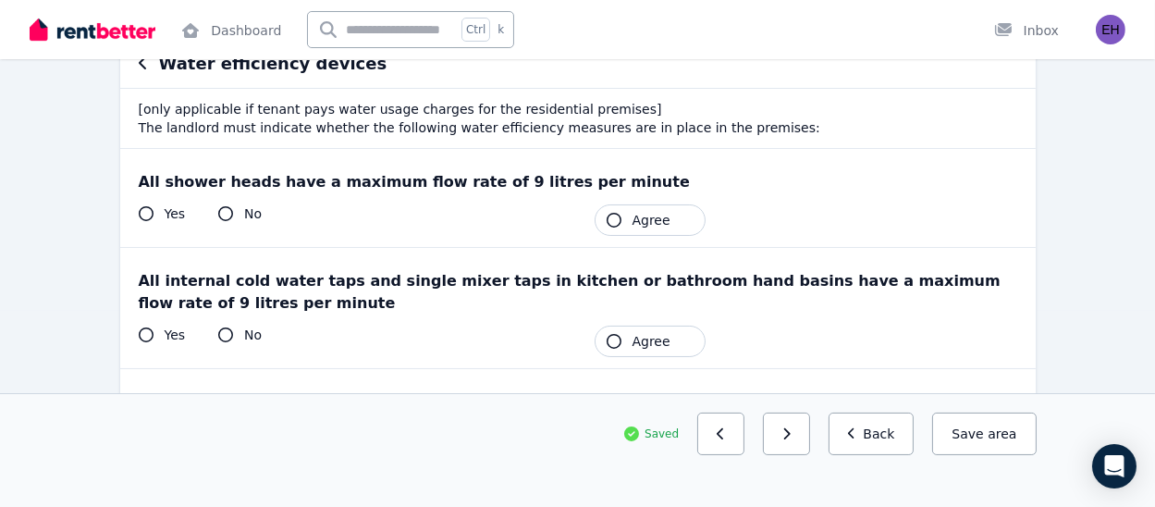
click at [624, 213] on button "Agree" at bounding box center [650, 219] width 111 height 31
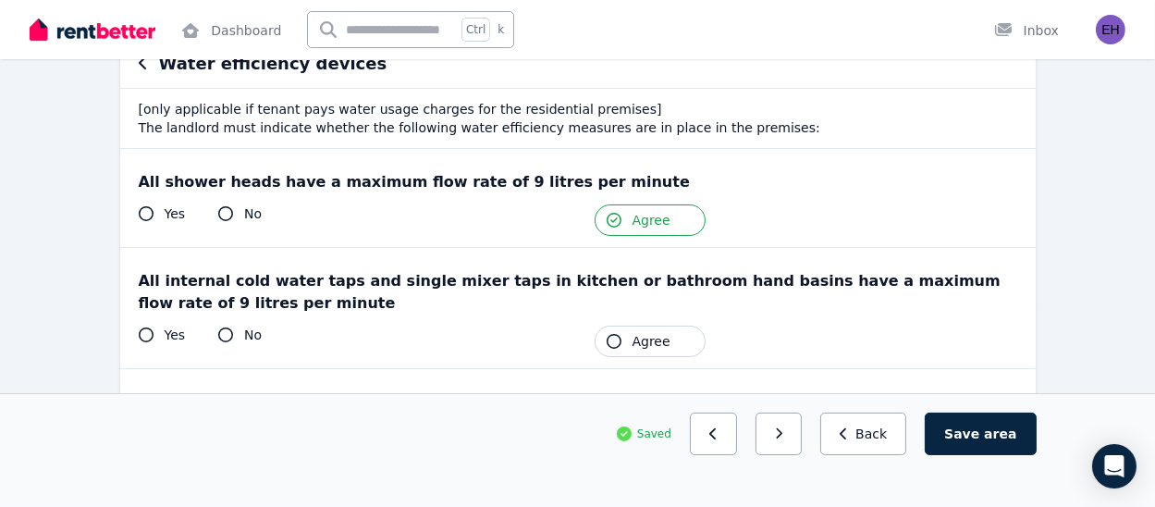
click at [617, 340] on icon "button" at bounding box center [614, 341] width 15 height 15
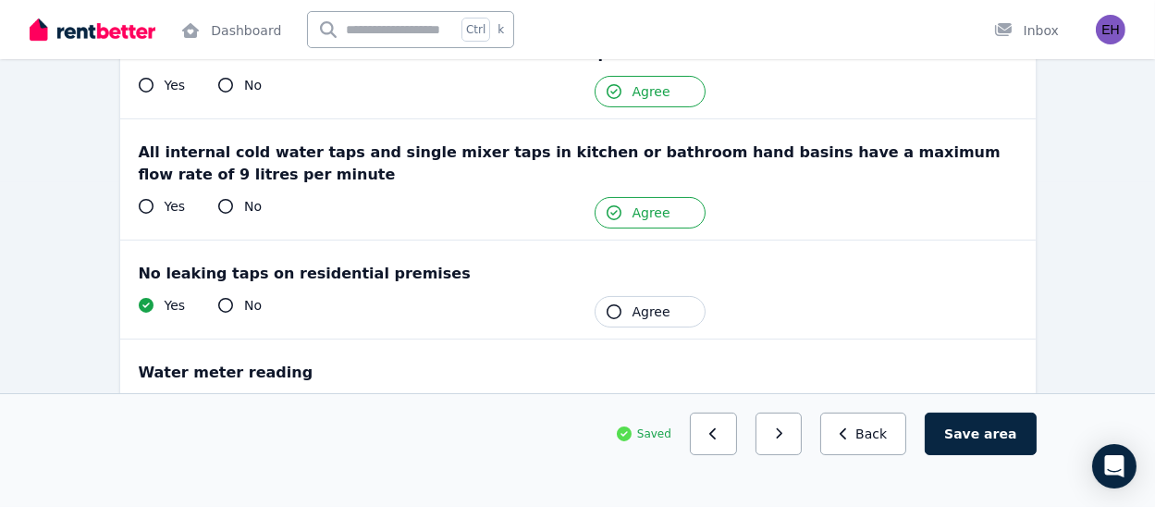
scroll to position [337, 0]
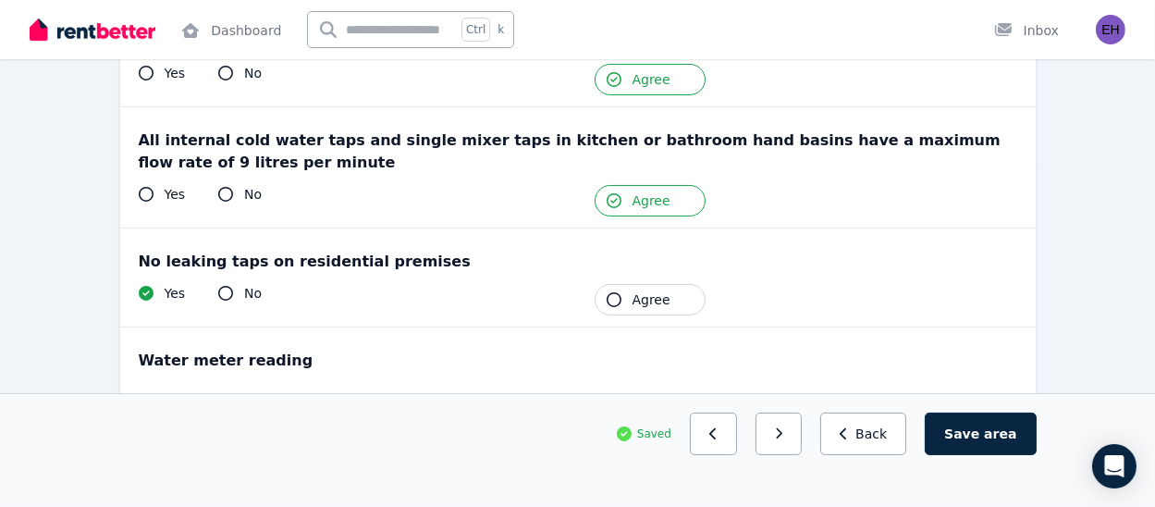
click at [657, 296] on span "Agree" at bounding box center [652, 299] width 38 height 19
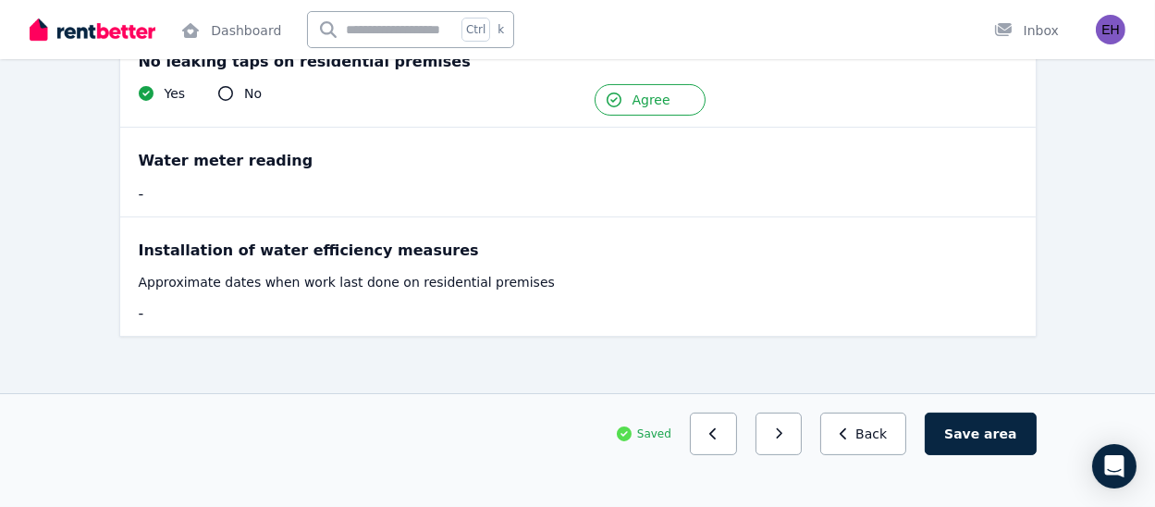
scroll to position [539, 0]
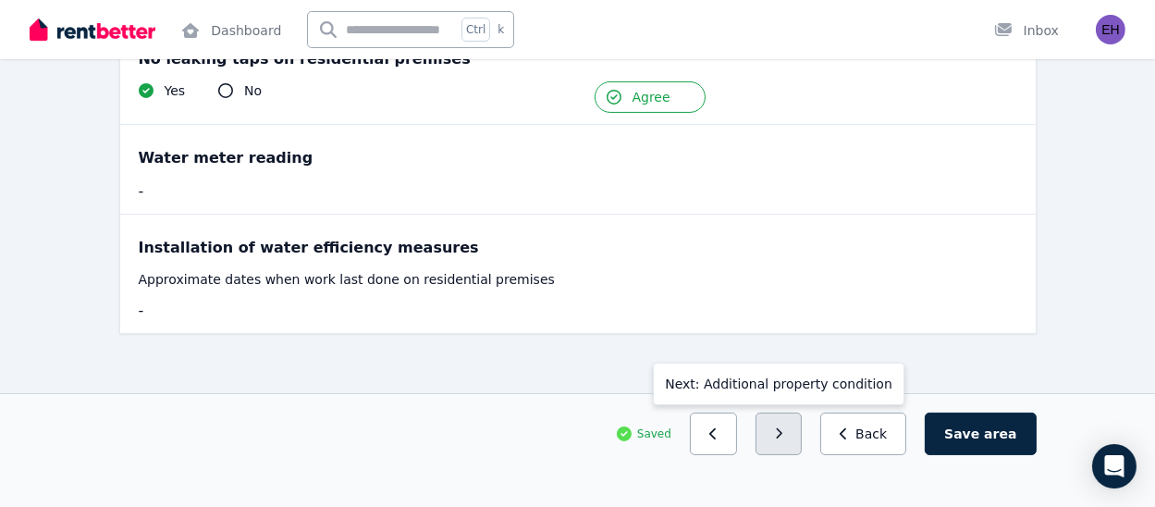
click at [794, 417] on button "button" at bounding box center [779, 434] width 47 height 43
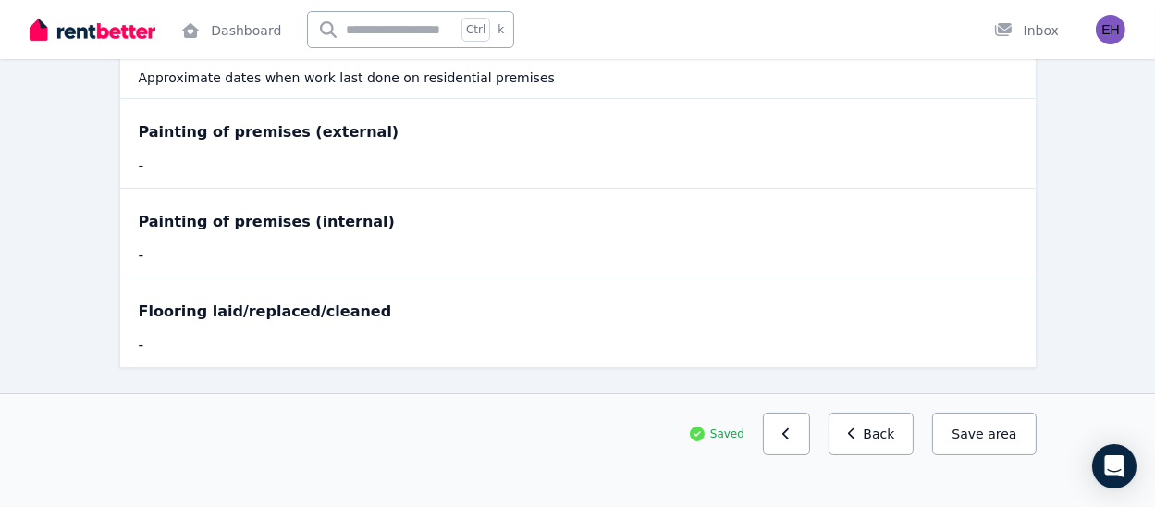
scroll to position [235, 0]
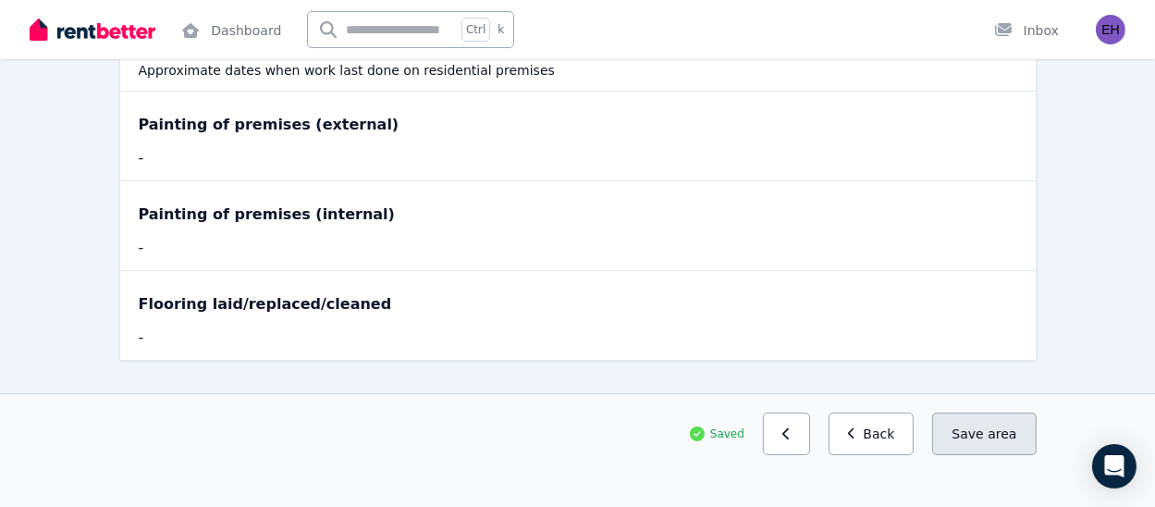
click at [1007, 438] on span "area" at bounding box center [1002, 434] width 29 height 19
click at [1020, 464] on div "Saved Previous: Water efficiency devices Back Save area" at bounding box center [578, 451] width 947 height 76
click at [982, 446] on button "Save area" at bounding box center [985, 434] width 104 height 43
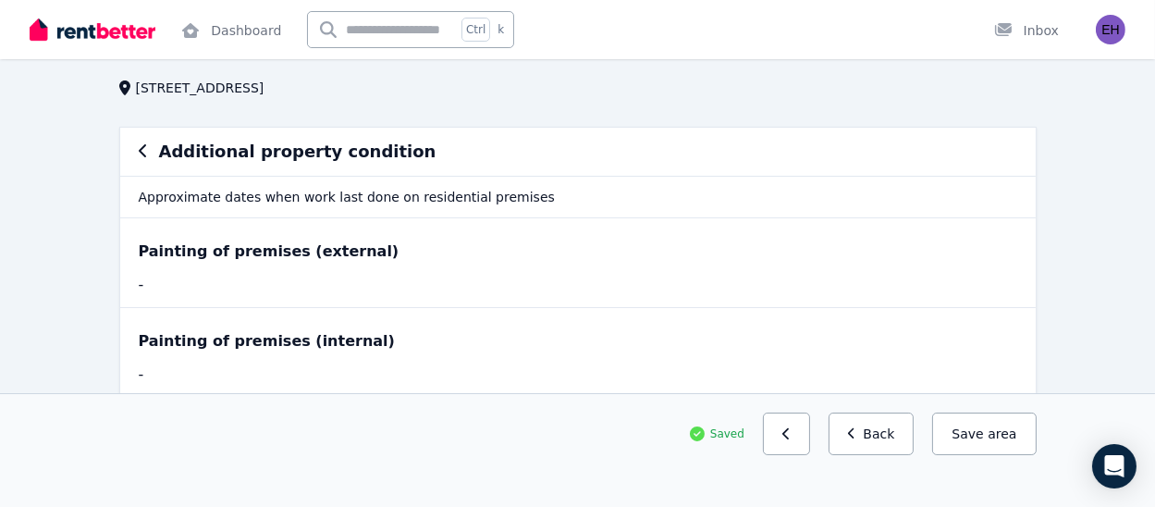
scroll to position [85, 0]
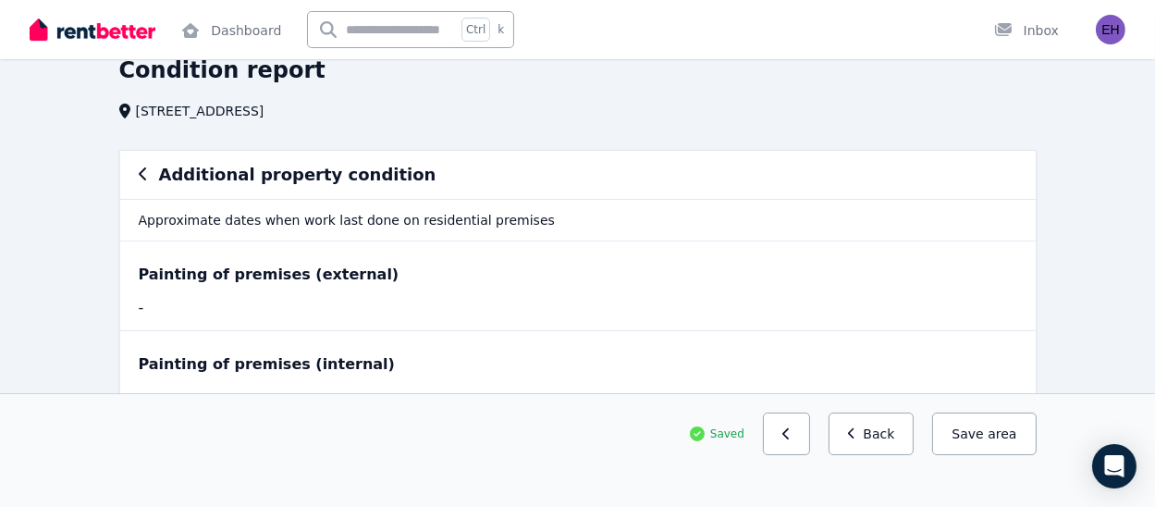
click at [297, 307] on div "-" at bounding box center [350, 308] width 423 height 22
click at [317, 277] on div "Painting of premises (external)" at bounding box center [578, 275] width 879 height 22
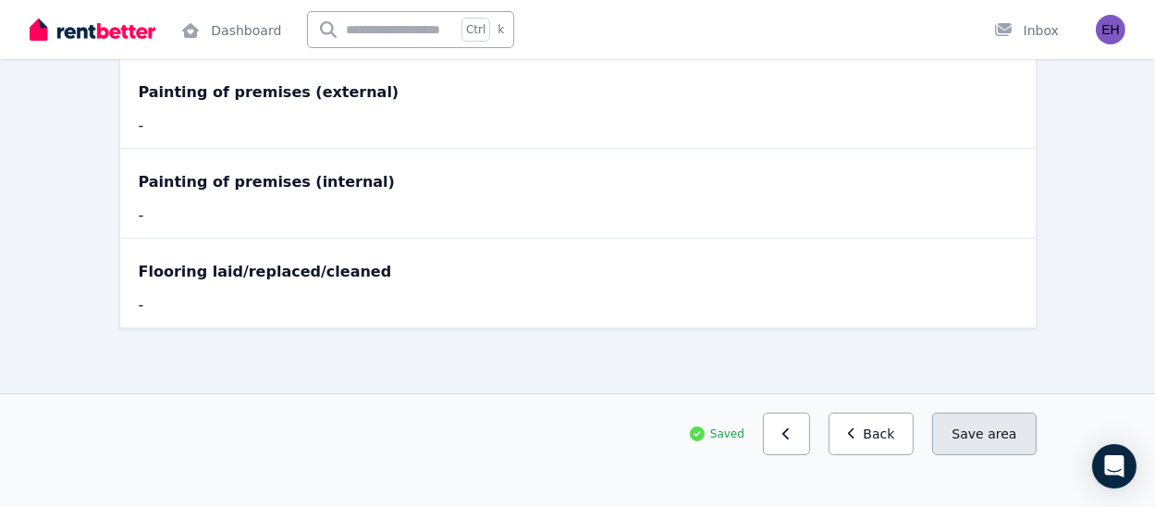
click at [983, 441] on button "Save area" at bounding box center [985, 434] width 104 height 43
click at [973, 442] on button "Save area" at bounding box center [985, 434] width 104 height 43
click at [950, 445] on button "Save area" at bounding box center [985, 434] width 104 height 43
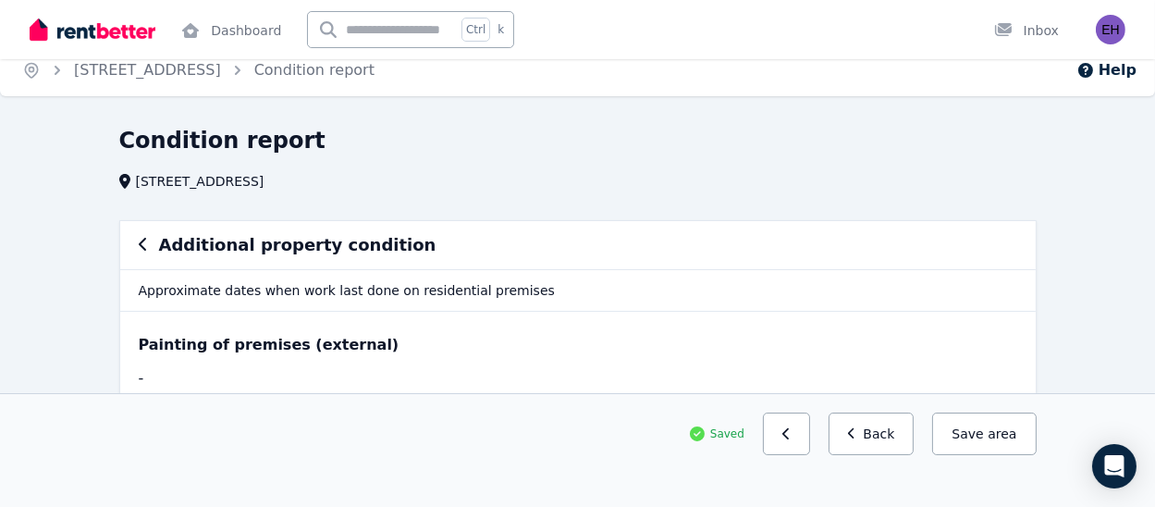
scroll to position [0, 0]
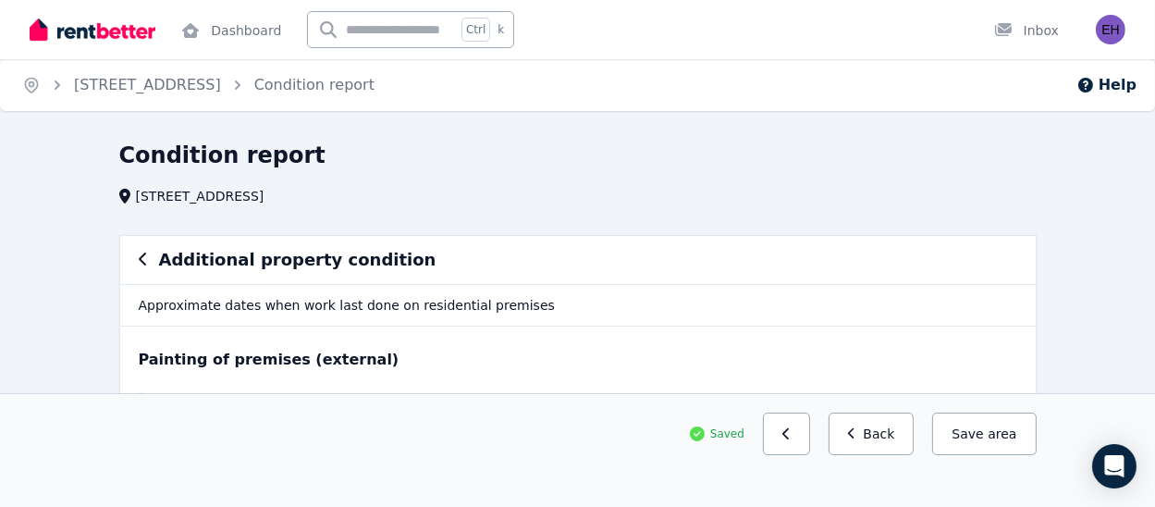
drag, startPoint x: 350, startPoint y: 316, endPoint x: 271, endPoint y: 299, distance: 80.6
click at [271, 299] on p "Approximate dates when work last done on residential premises" at bounding box center [578, 305] width 916 height 42
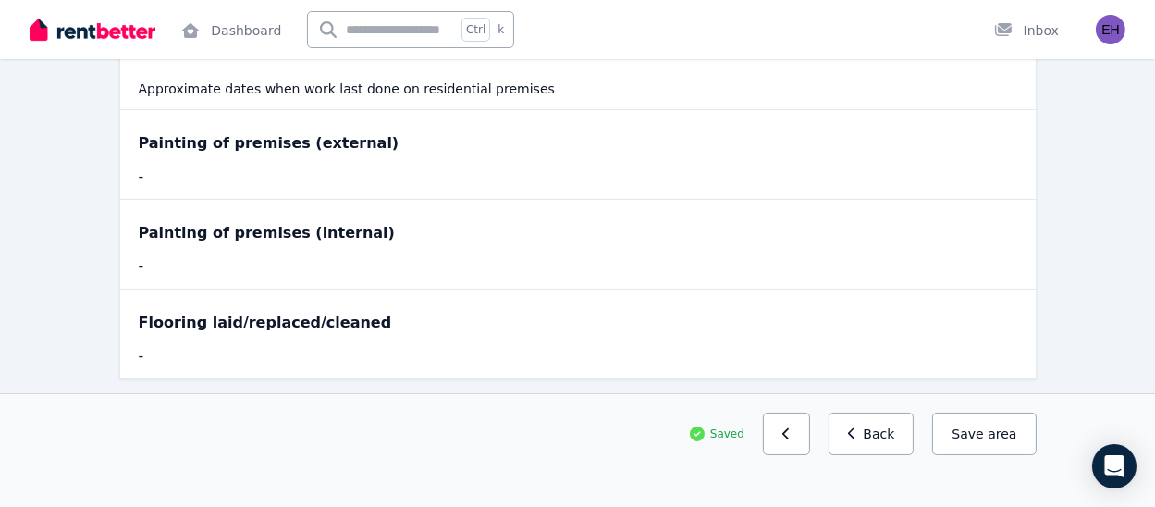
scroll to position [214, 0]
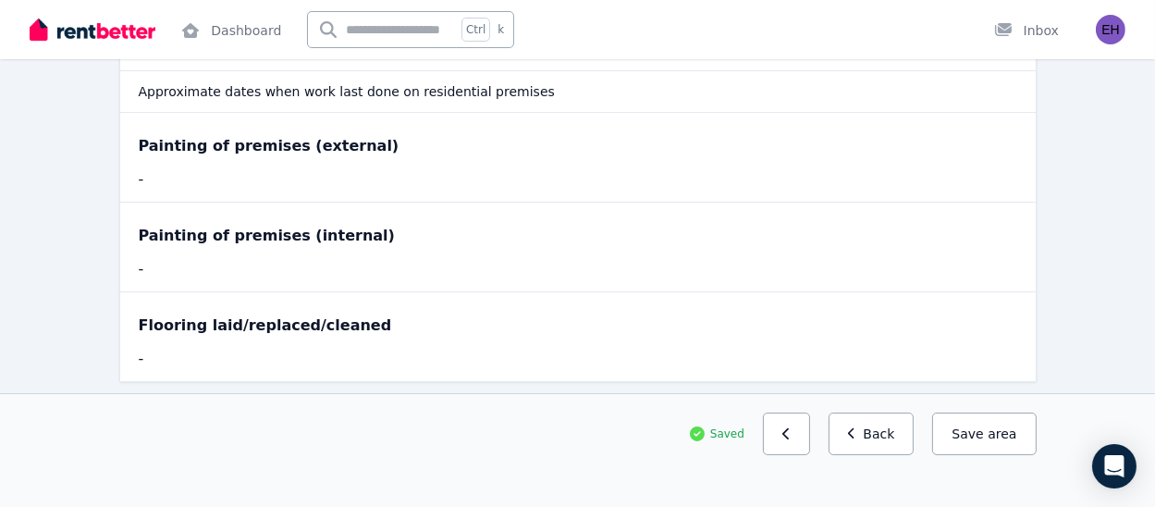
click at [222, 266] on div "-" at bounding box center [350, 269] width 423 height 22
click at [995, 428] on span "area" at bounding box center [1002, 434] width 29 height 19
click at [975, 450] on button "Save area" at bounding box center [985, 434] width 104 height 43
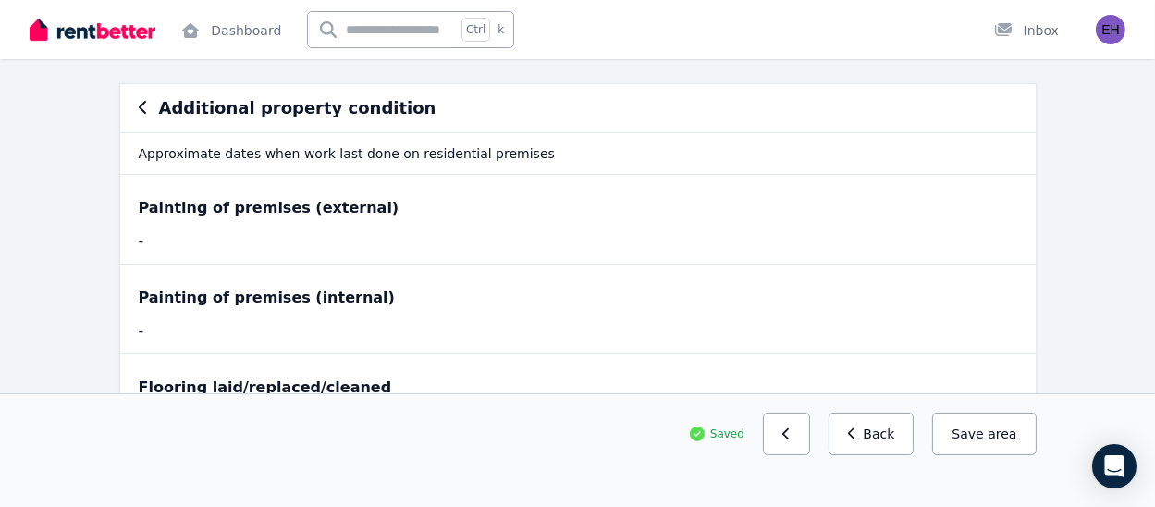
scroll to position [153, 0]
click at [278, 227] on div "Painting of premises (external) -" at bounding box center [578, 218] width 916 height 89
click at [160, 230] on div "-" at bounding box center [350, 240] width 423 height 22
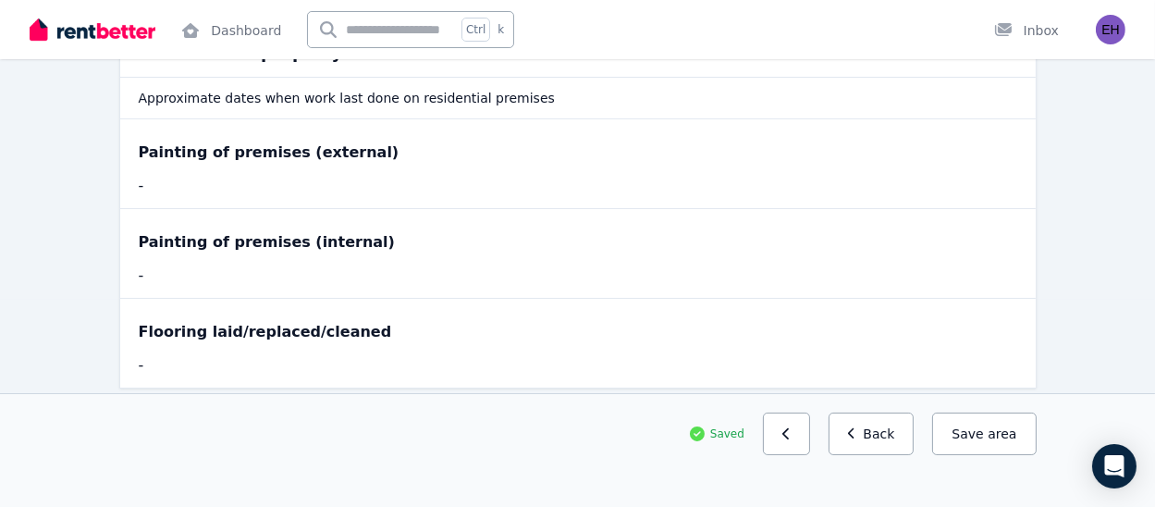
scroll to position [267, 0]
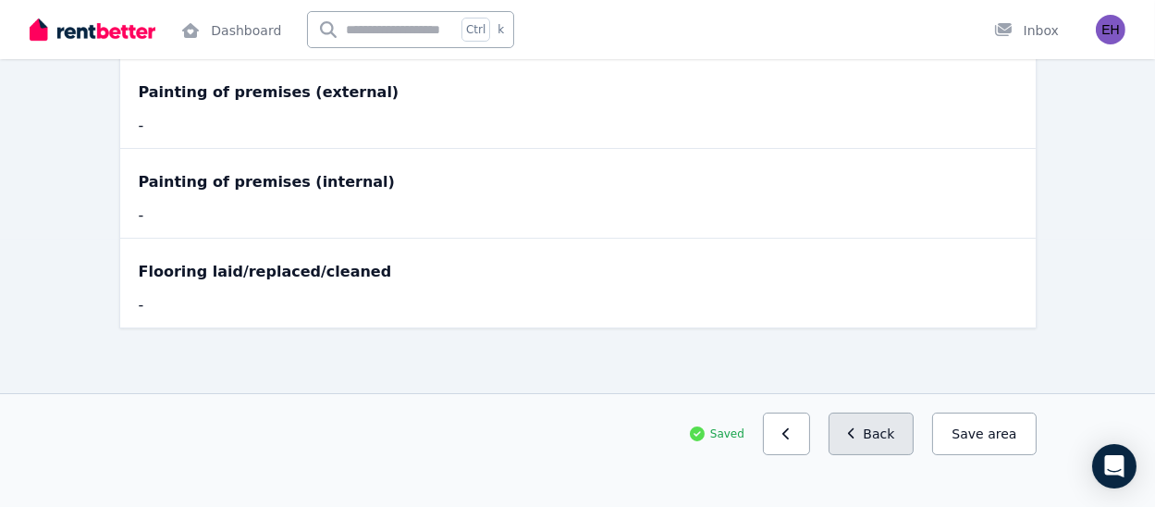
click at [883, 439] on button "Back" at bounding box center [872, 434] width 86 height 43
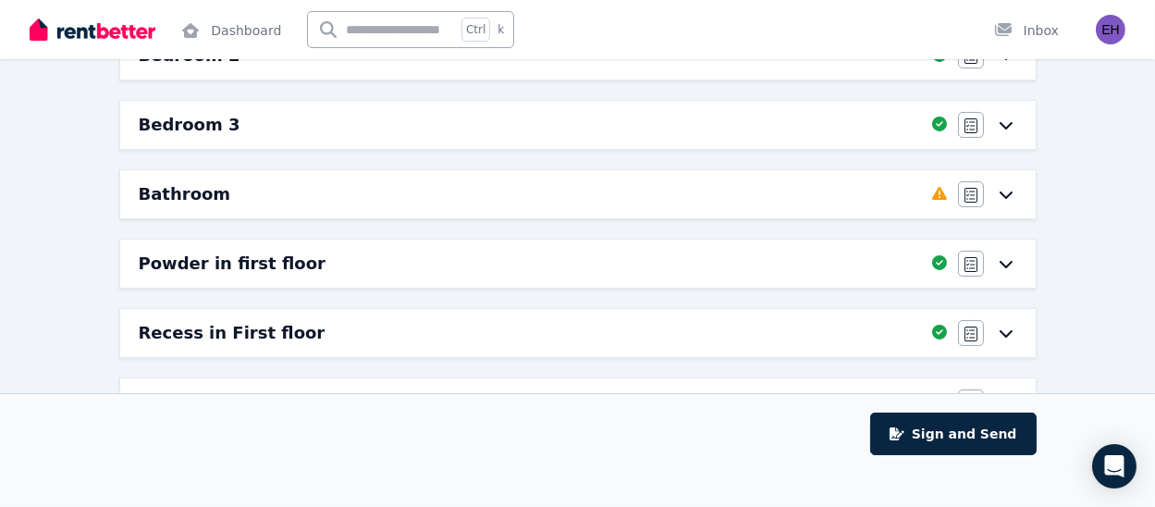
scroll to position [344, 0]
click at [1021, 201] on div "Bathroom Completed 66.67%, 1 left Agree/Disagree" at bounding box center [578, 193] width 916 height 48
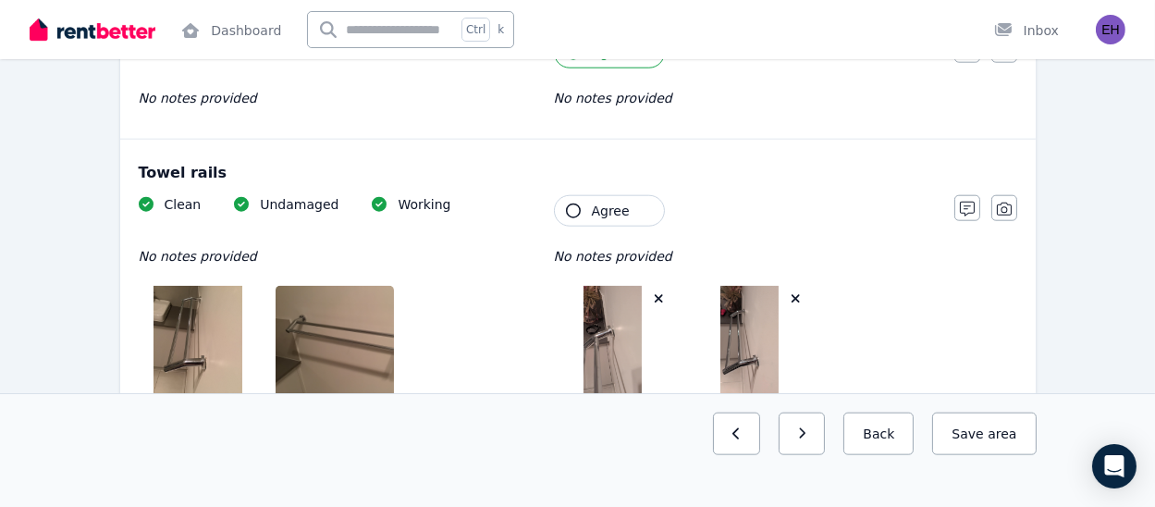
scroll to position [2800, 0]
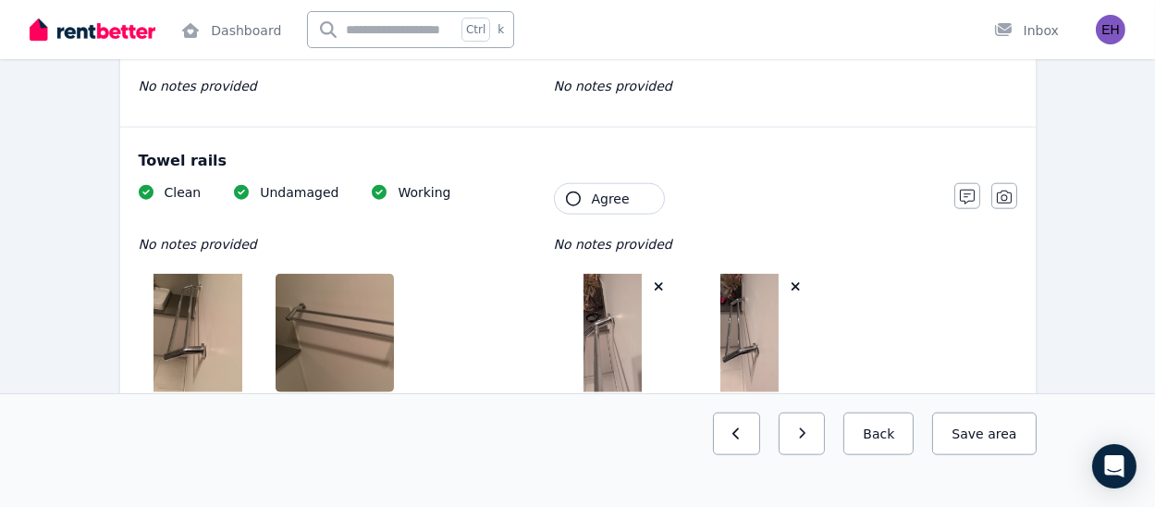
click at [372, 189] on icon at bounding box center [379, 192] width 15 height 15
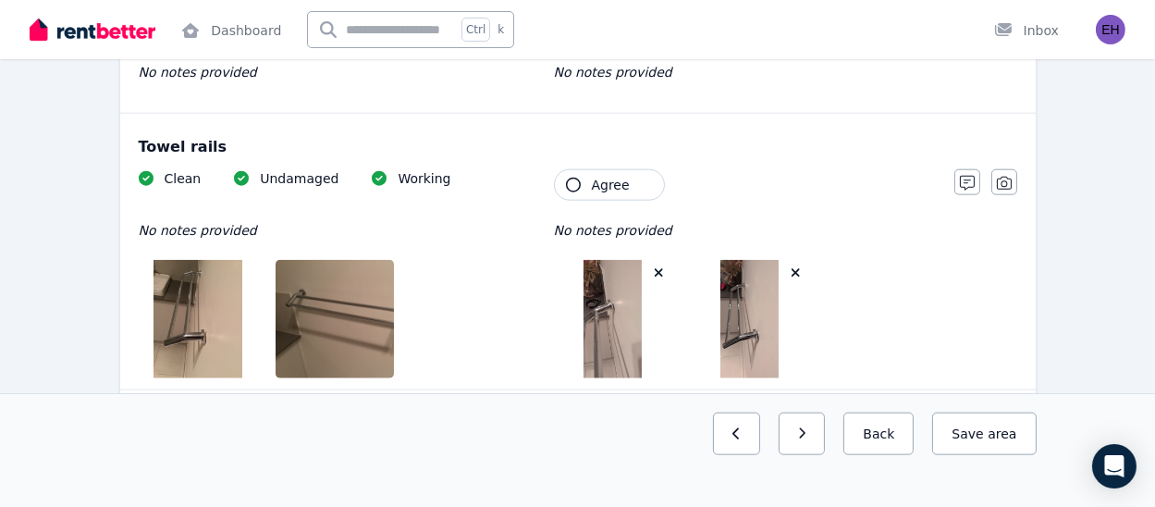
scroll to position [2811, 0]
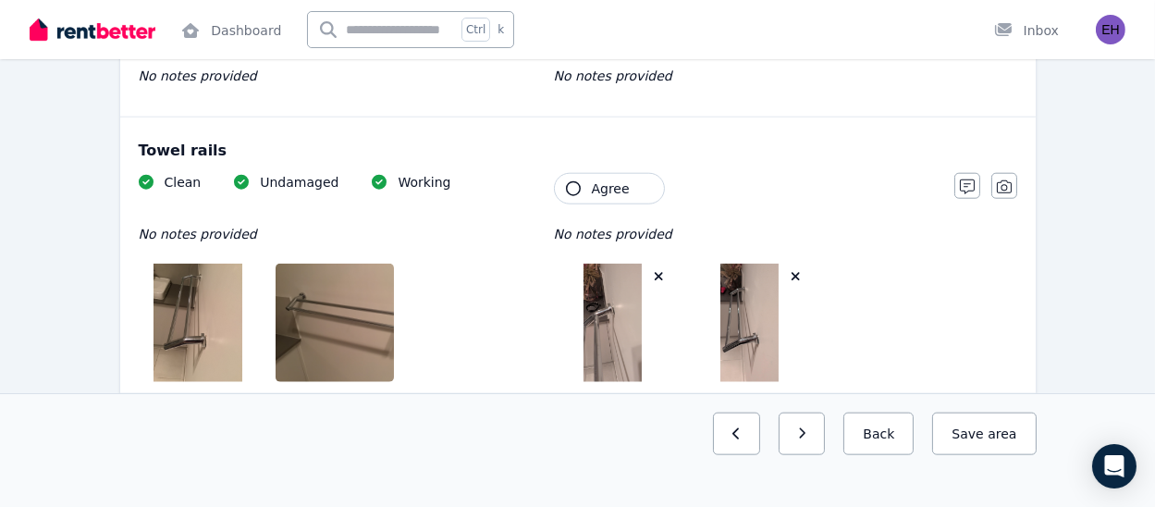
click at [372, 179] on icon at bounding box center [379, 182] width 15 height 15
click at [281, 175] on span "Undamaged" at bounding box center [299, 182] width 79 height 19
click at [596, 231] on span "No notes provided" at bounding box center [613, 234] width 118 height 15
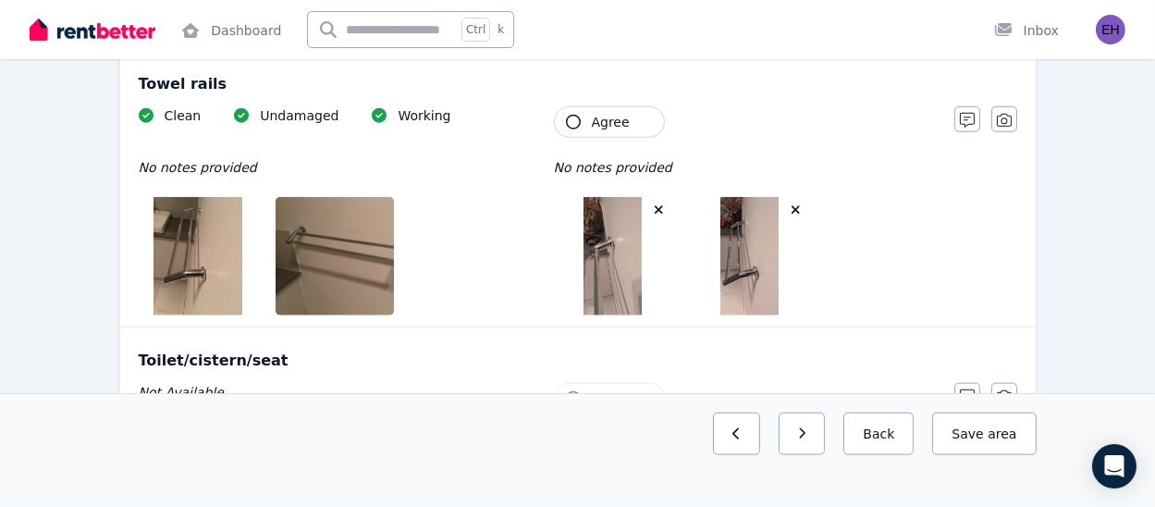
scroll to position [2884, 0]
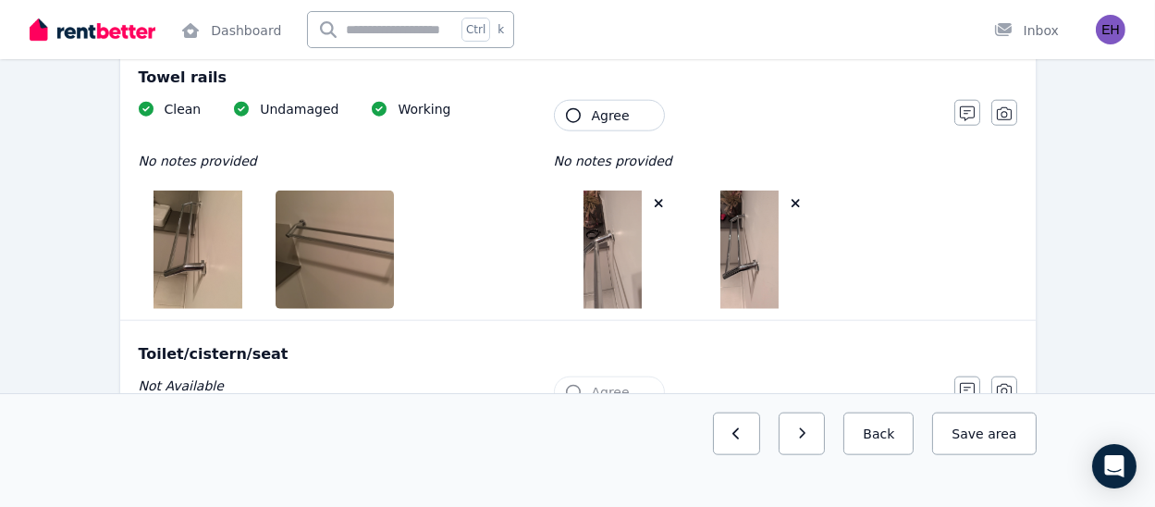
click at [203, 263] on img at bounding box center [198, 250] width 89 height 118
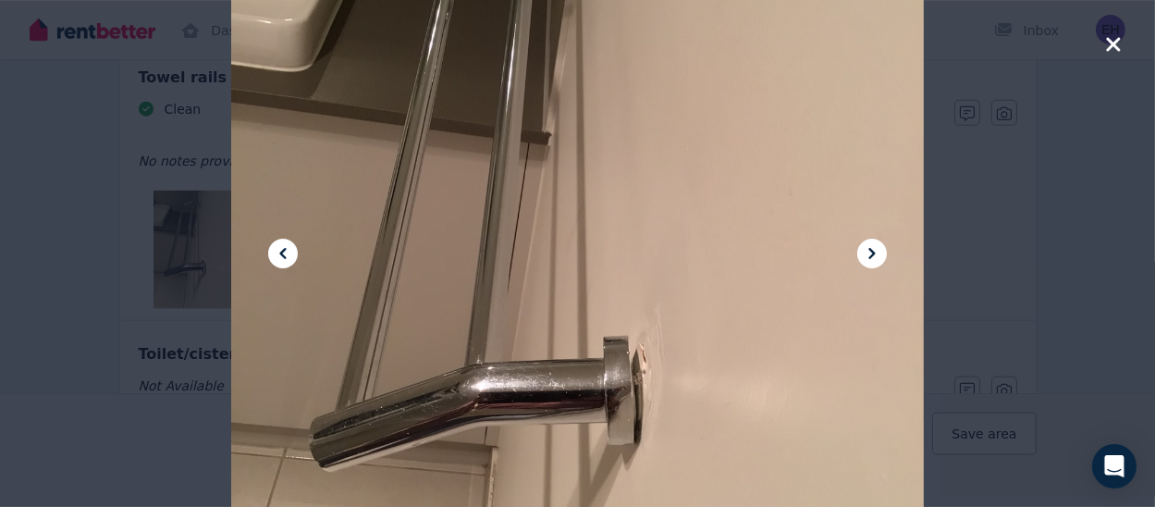
click at [869, 248] on icon at bounding box center [872, 253] width 22 height 22
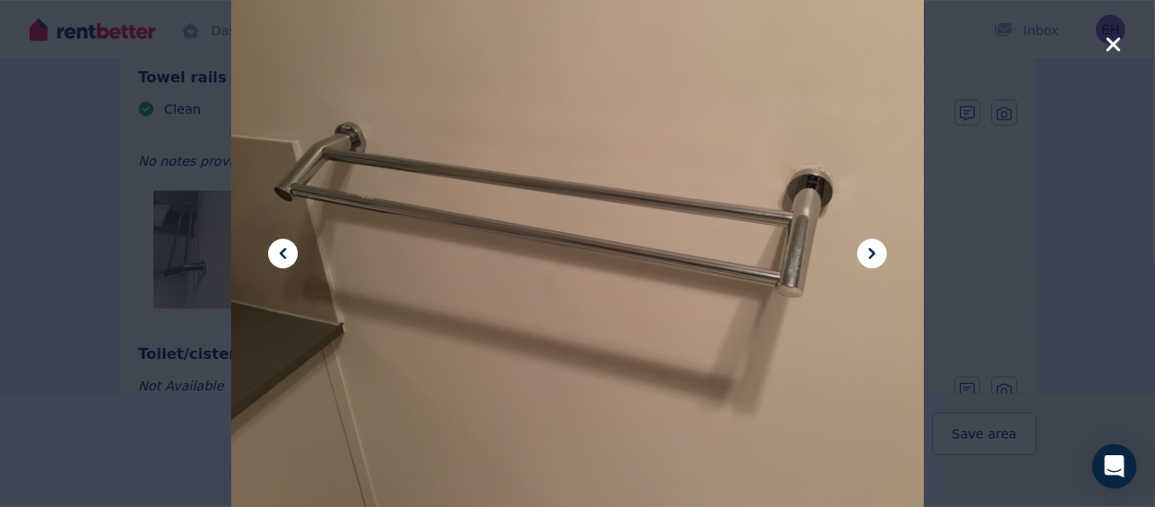
click at [866, 258] on icon at bounding box center [872, 253] width 22 height 22
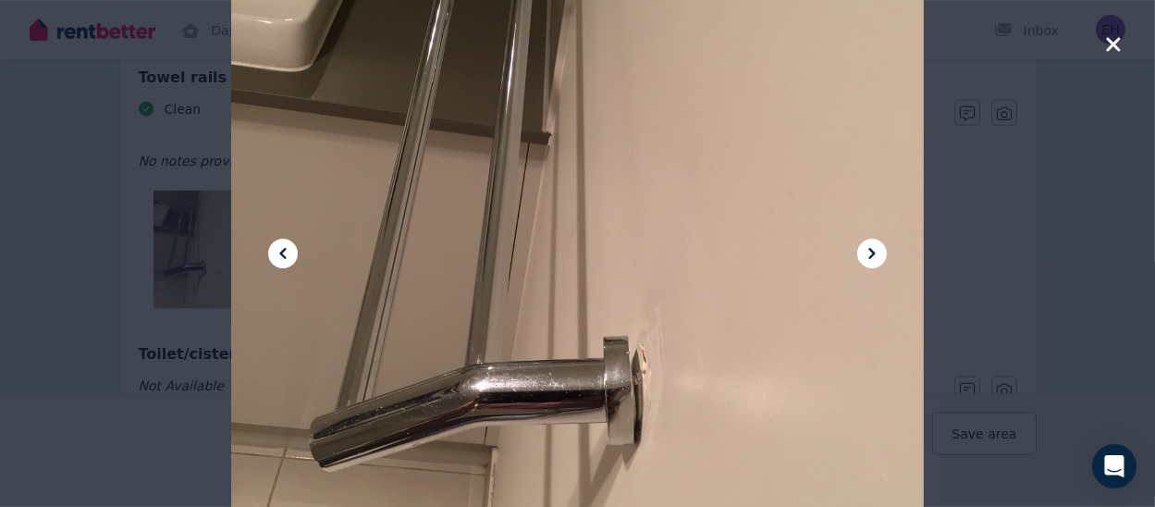
click at [1120, 47] on icon "button" at bounding box center [1114, 44] width 17 height 22
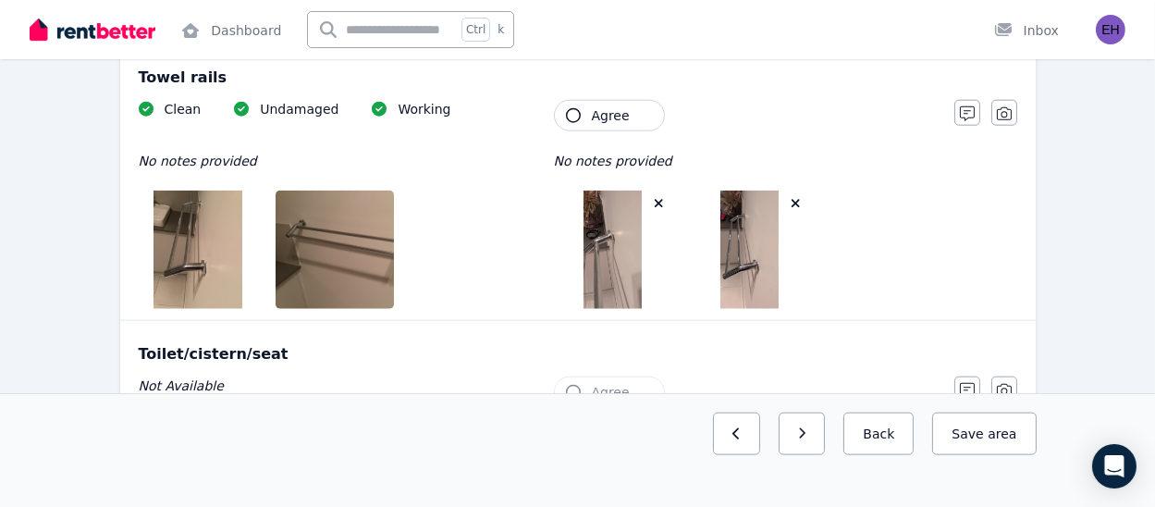
click at [612, 255] on img at bounding box center [612, 250] width 57 height 118
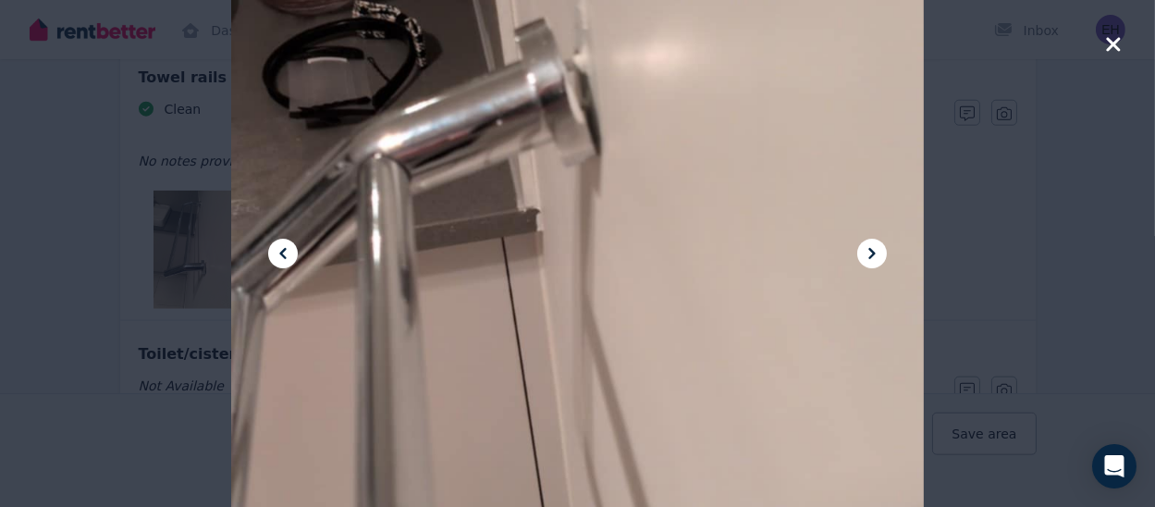
click at [880, 261] on icon at bounding box center [872, 253] width 22 height 22
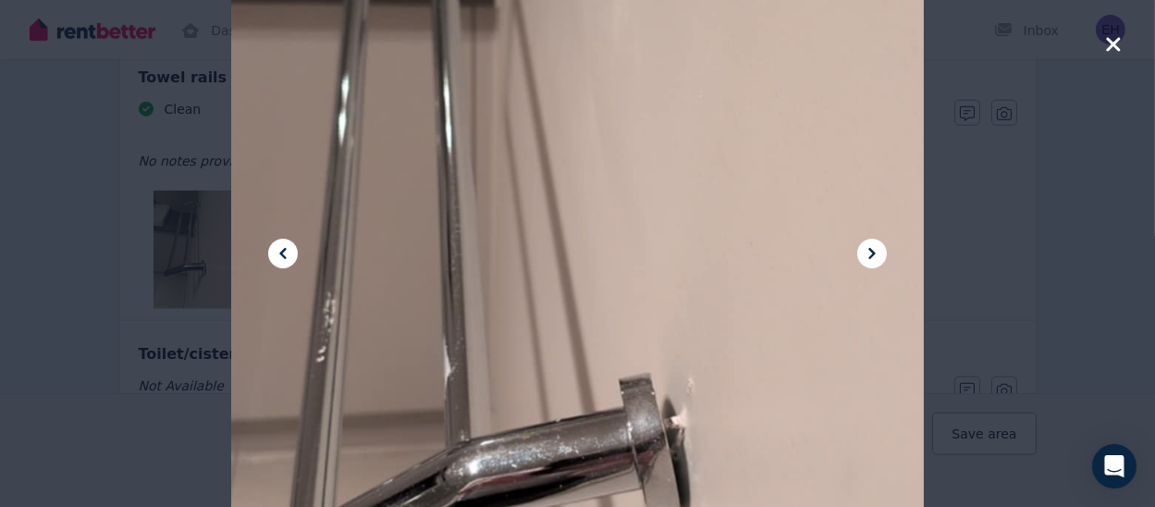
click at [880, 261] on icon at bounding box center [872, 253] width 22 height 22
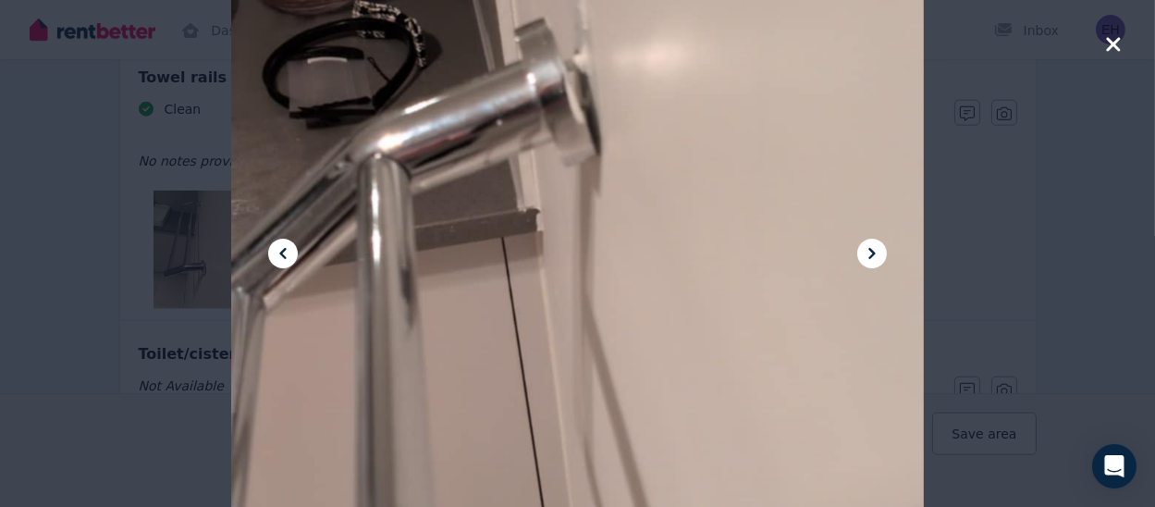
click at [1110, 47] on icon "button" at bounding box center [1113, 44] width 14 height 14
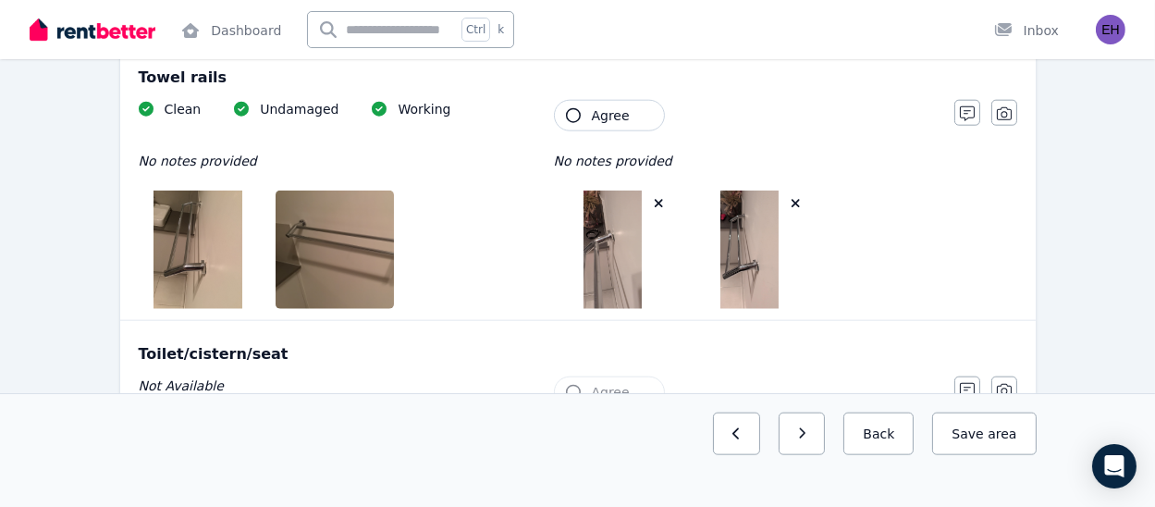
click at [215, 248] on img at bounding box center [198, 250] width 89 height 118
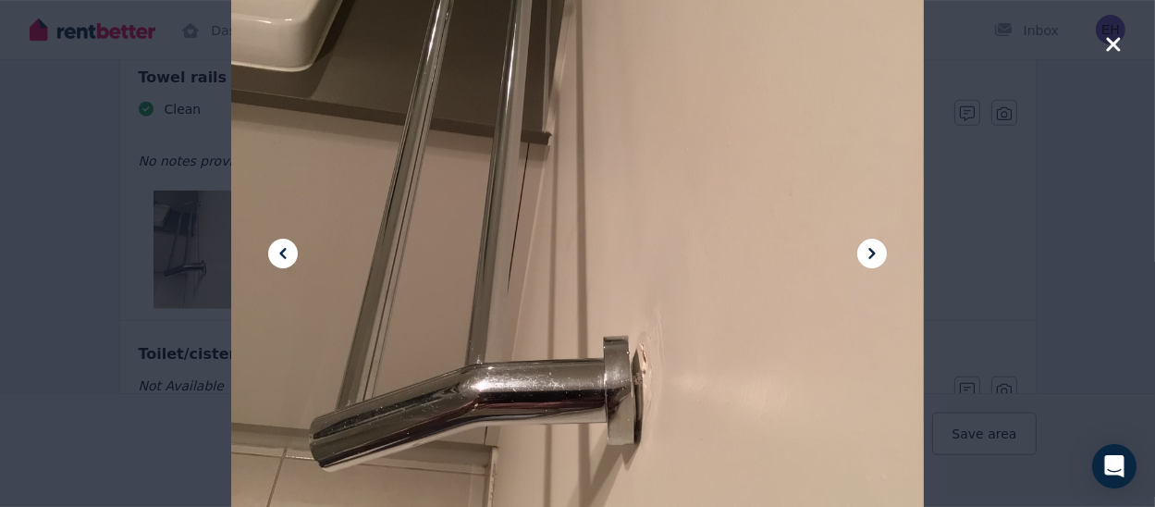
click at [877, 264] on icon at bounding box center [872, 253] width 22 height 22
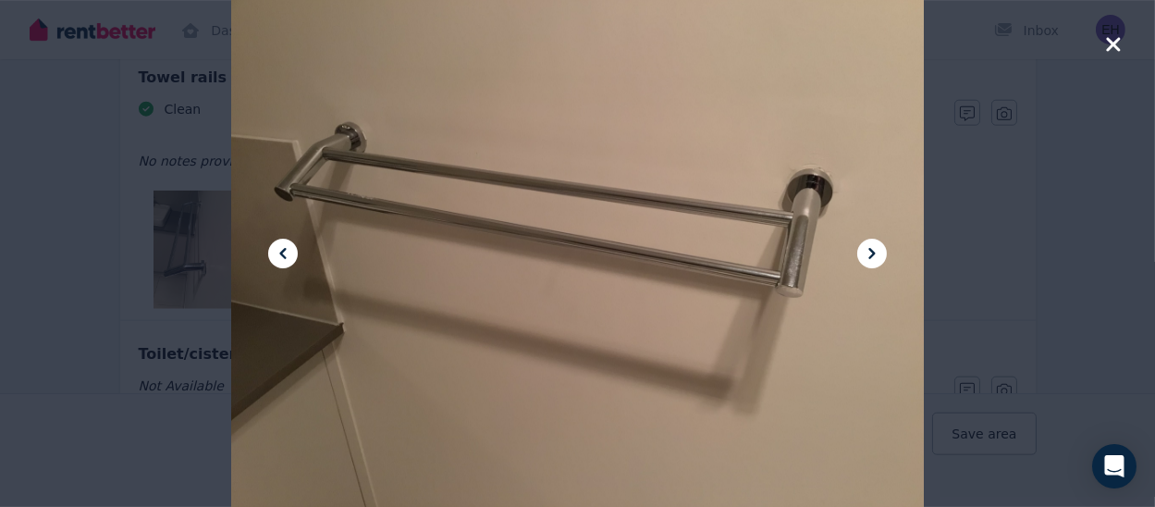
click at [877, 264] on icon at bounding box center [872, 253] width 22 height 22
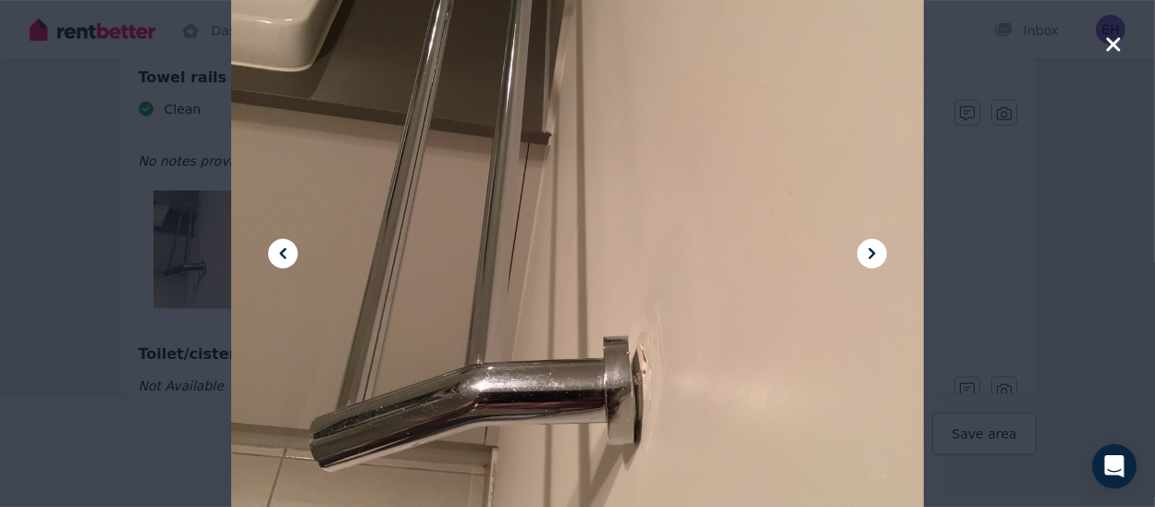
click at [1119, 40] on icon "button" at bounding box center [1113, 44] width 14 height 14
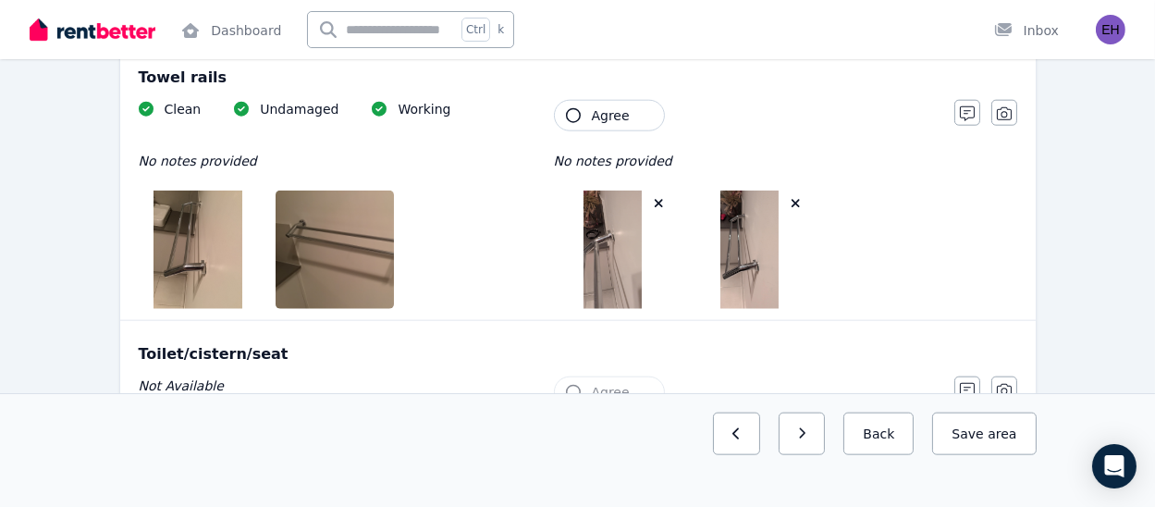
click at [612, 112] on span "Agree" at bounding box center [611, 115] width 38 height 19
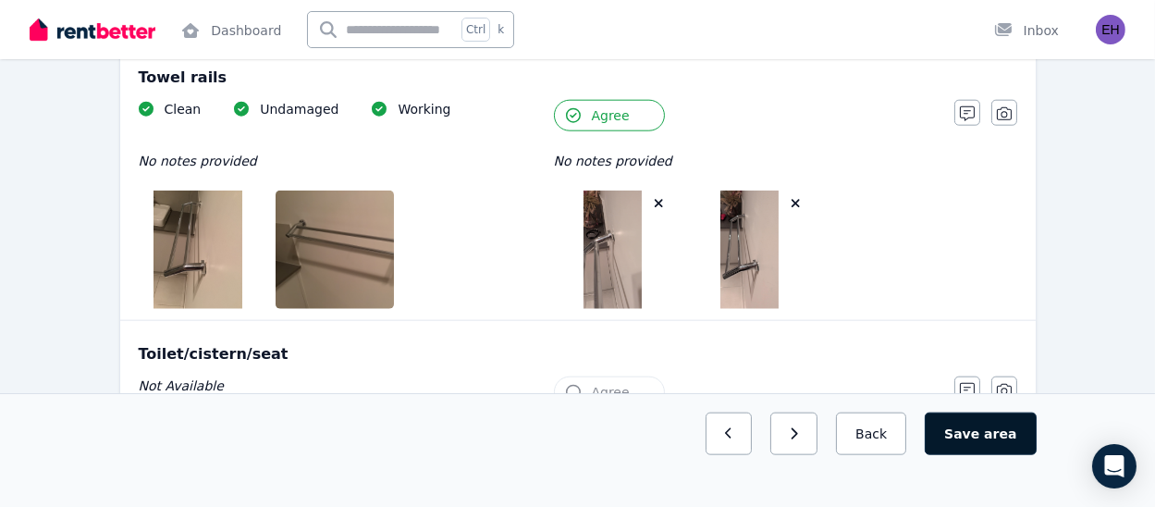
click at [993, 435] on span "area" at bounding box center [1000, 434] width 32 height 19
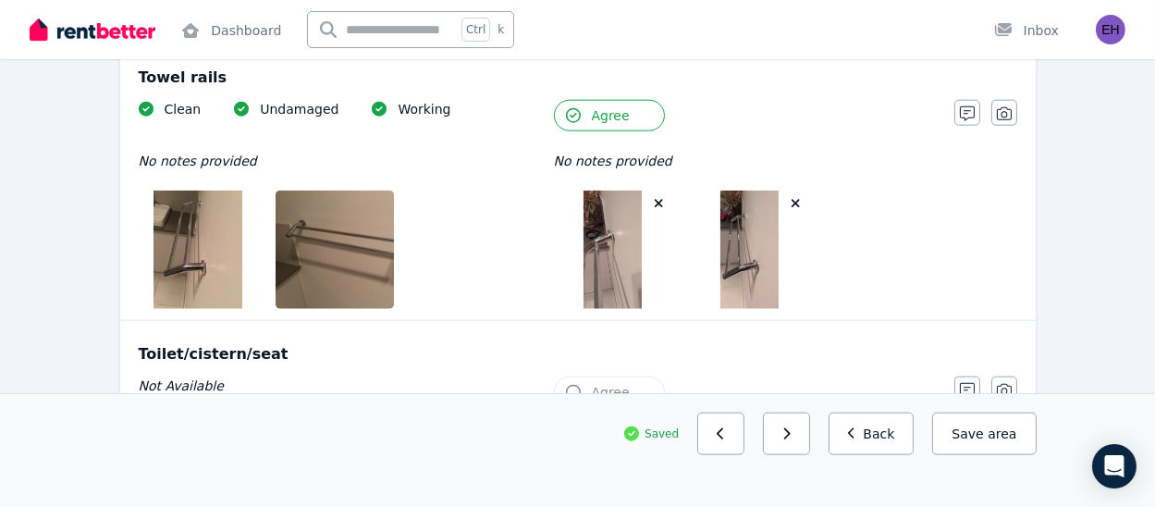
click at [991, 438] on button "Save area" at bounding box center [985, 434] width 104 height 43
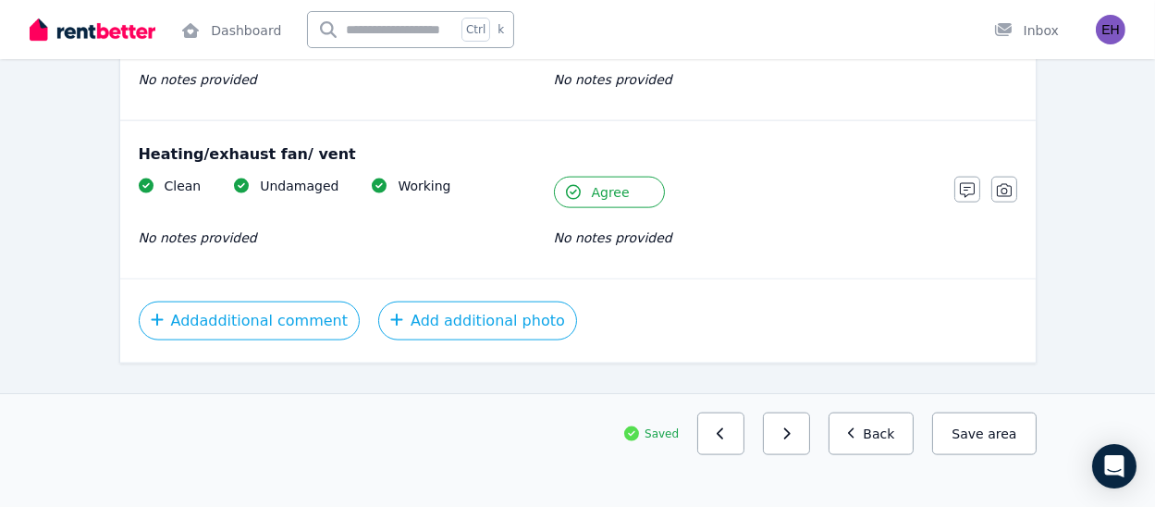
scroll to position [3429, 0]
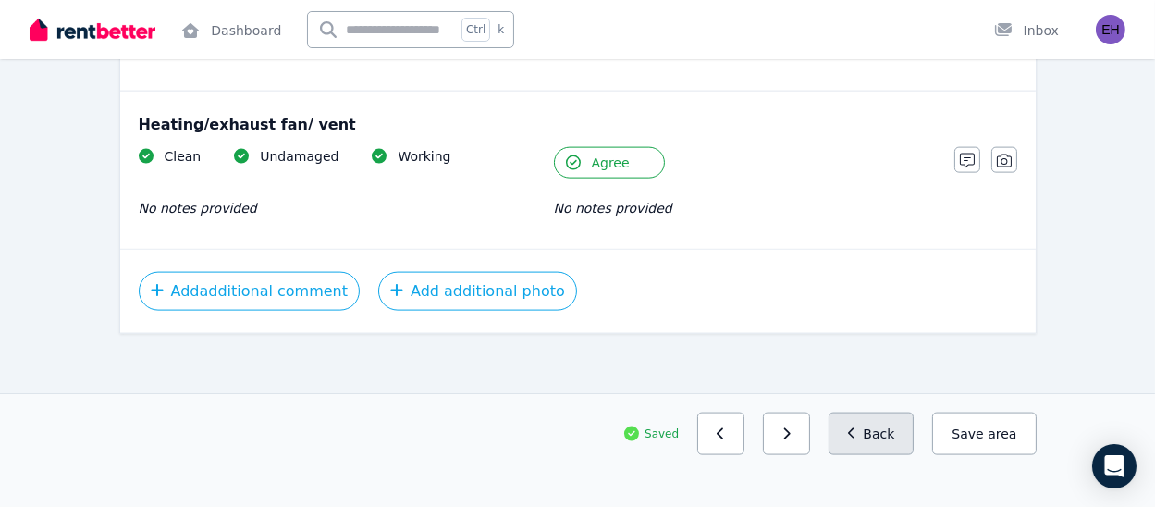
click at [859, 449] on button "Back" at bounding box center [872, 434] width 86 height 43
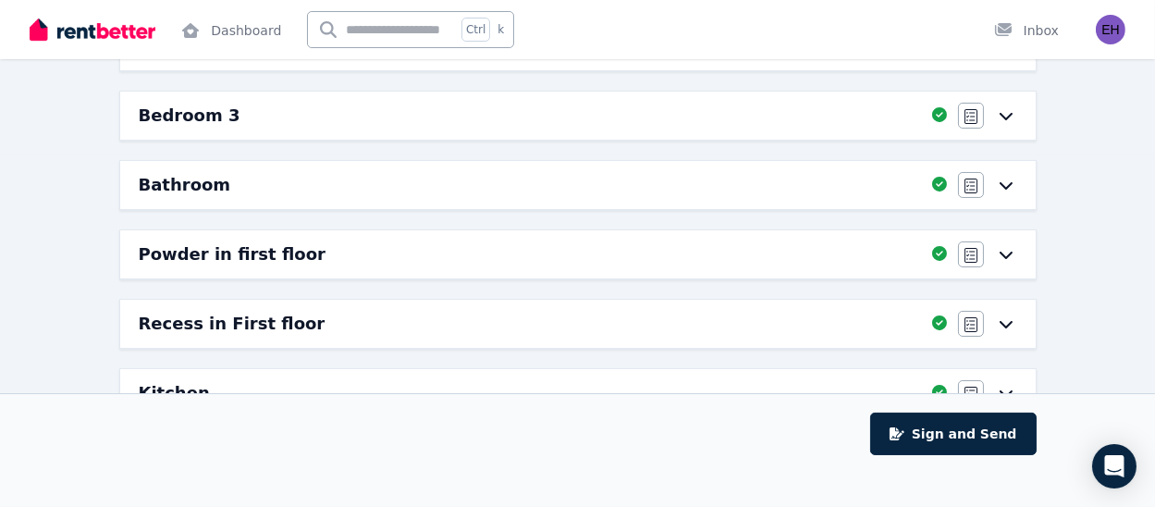
scroll to position [0, 0]
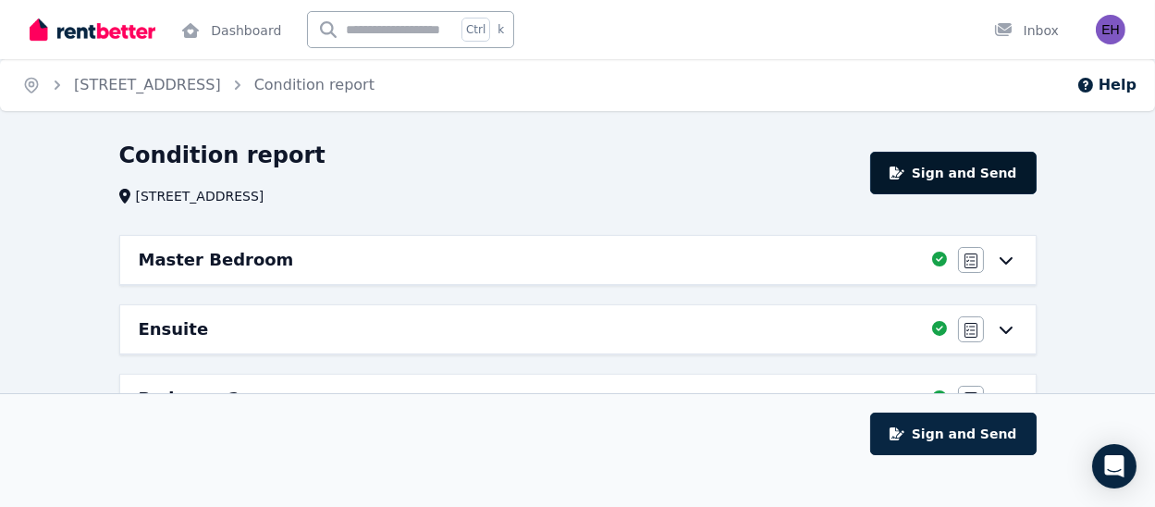
click at [955, 158] on button "Sign and Send" at bounding box center [954, 173] width 166 height 43
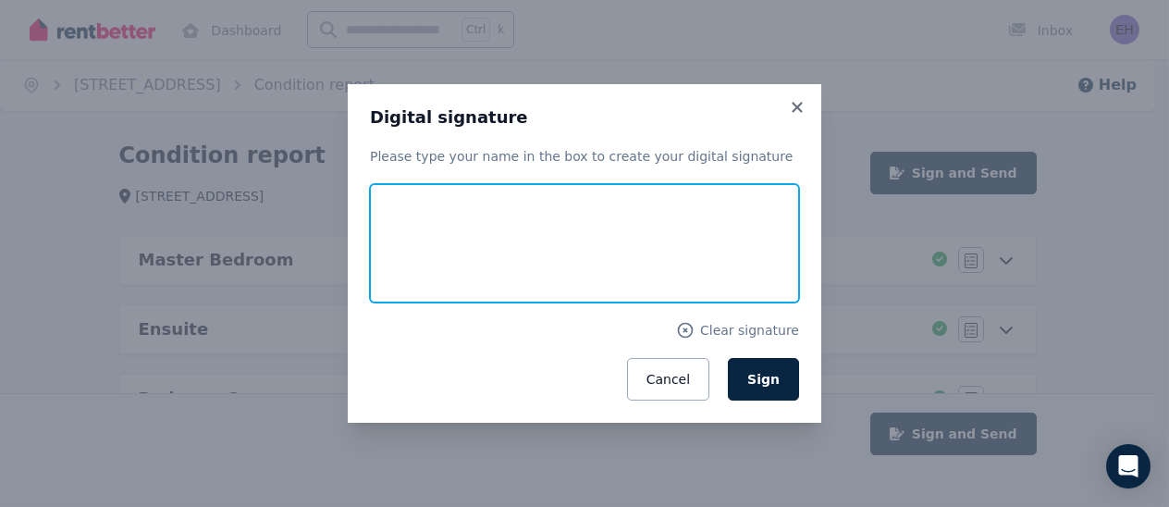
drag, startPoint x: 416, startPoint y: 265, endPoint x: 426, endPoint y: 239, distance: 27.8
click at [426, 239] on input "text" at bounding box center [584, 243] width 429 height 118
type input "**********"
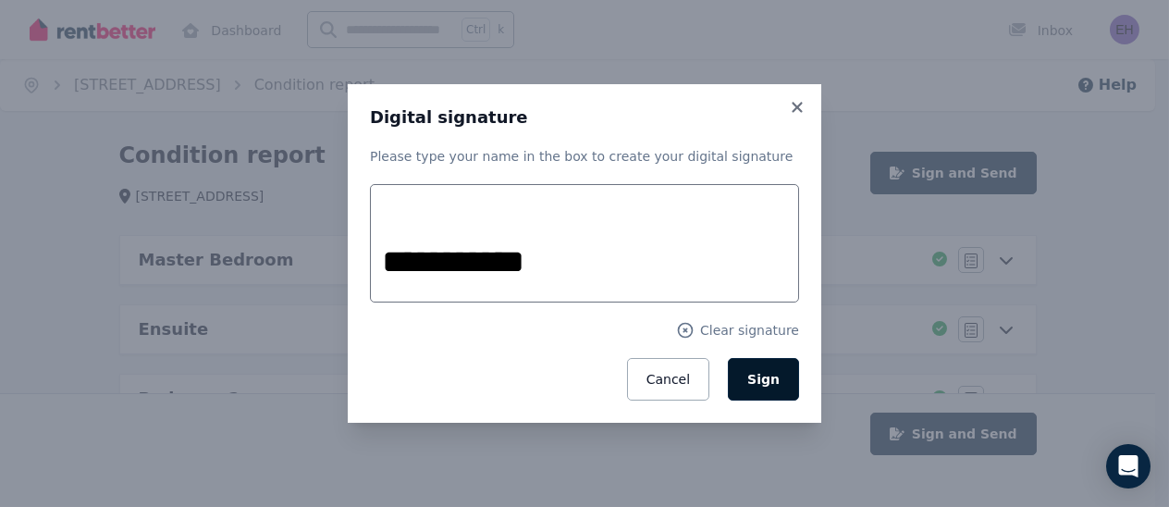
click at [782, 376] on button "Sign" at bounding box center [763, 379] width 71 height 43
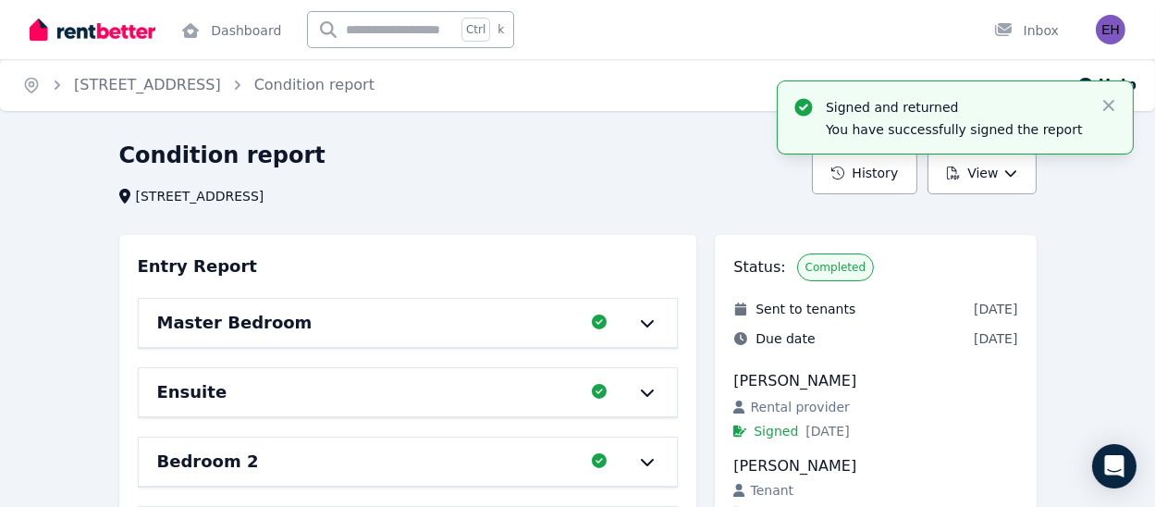
click at [86, 34] on img at bounding box center [93, 30] width 126 height 28
